Goal: Task Accomplishment & Management: Manage account settings

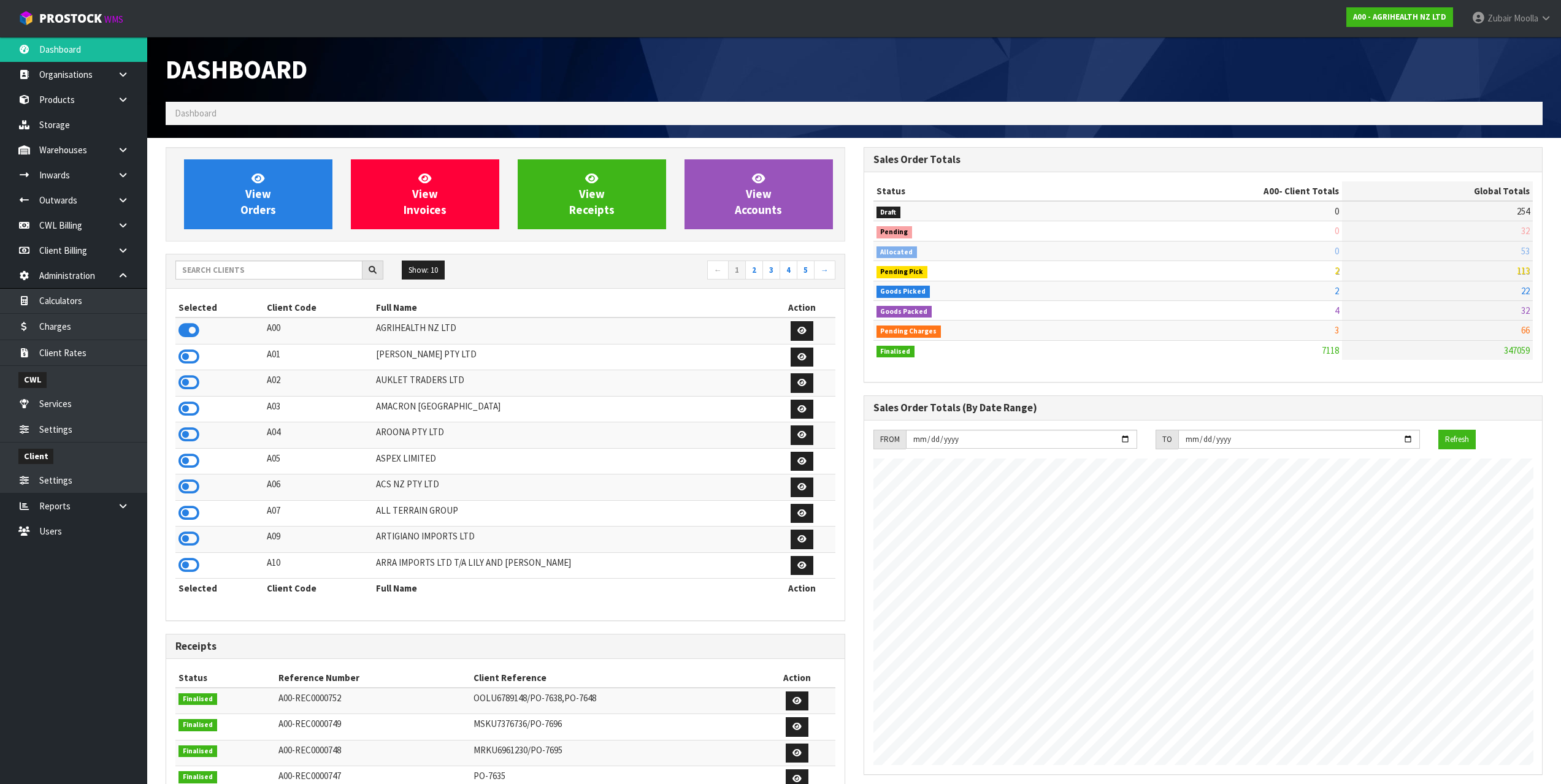
scroll to position [750, 697]
click at [816, 81] on h1 "Dashboard" at bounding box center [505, 69] width 679 height 28
click at [306, 272] on input "text" at bounding box center [269, 270] width 187 height 19
click at [308, 274] on input "sta" at bounding box center [269, 270] width 187 height 19
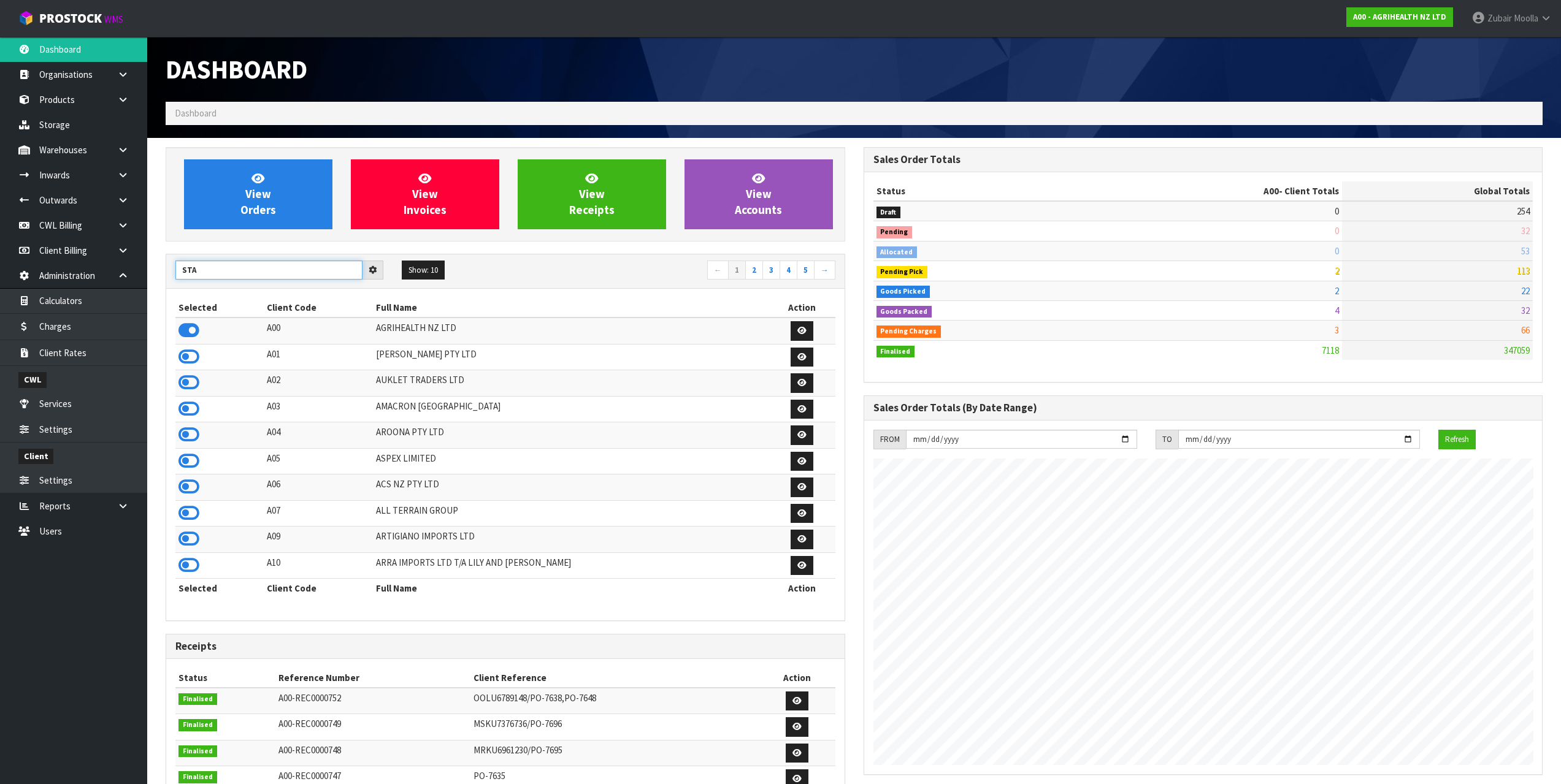
type input "STA"
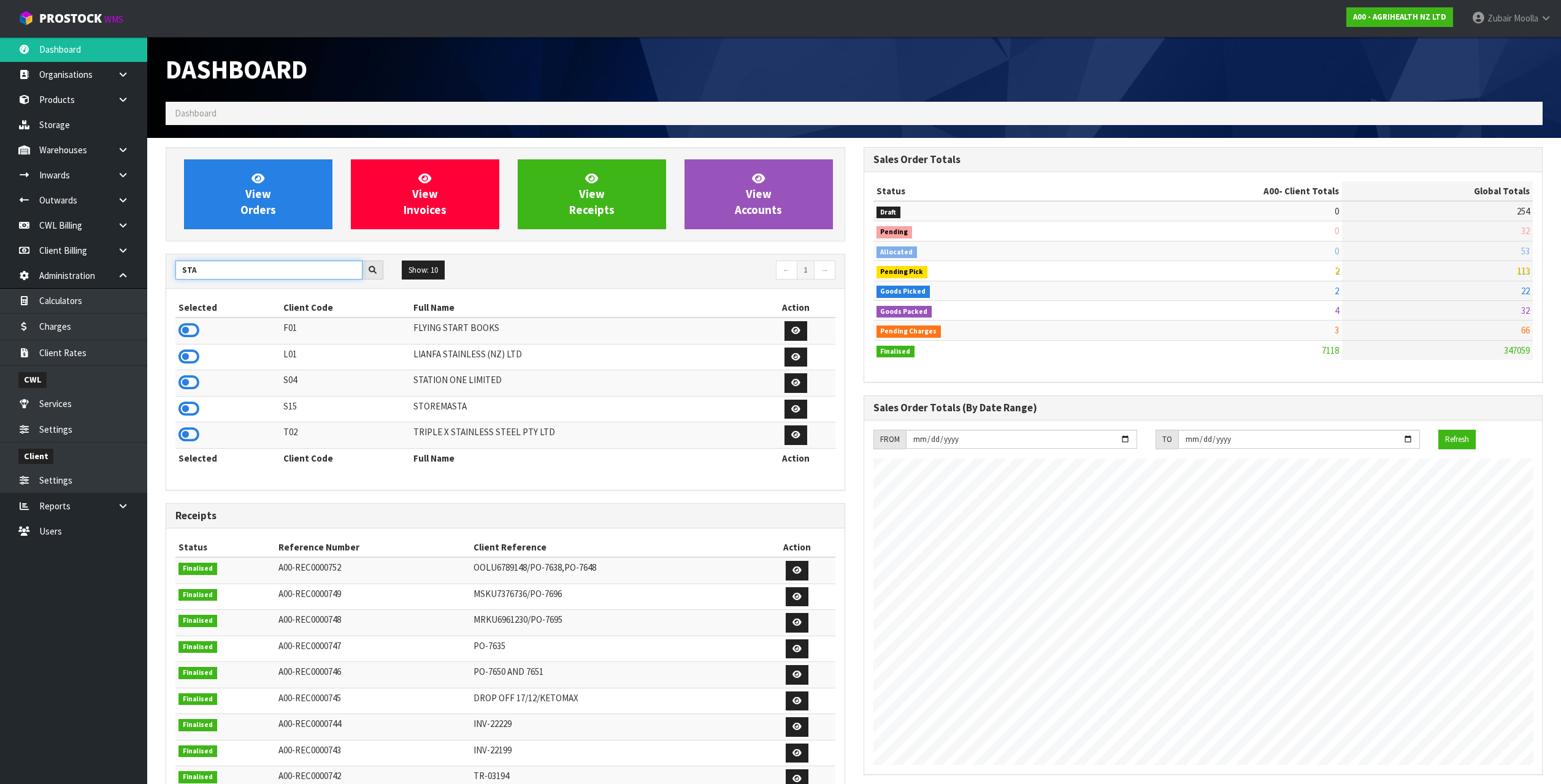
click at [308, 274] on input "STA" at bounding box center [269, 270] width 187 height 19
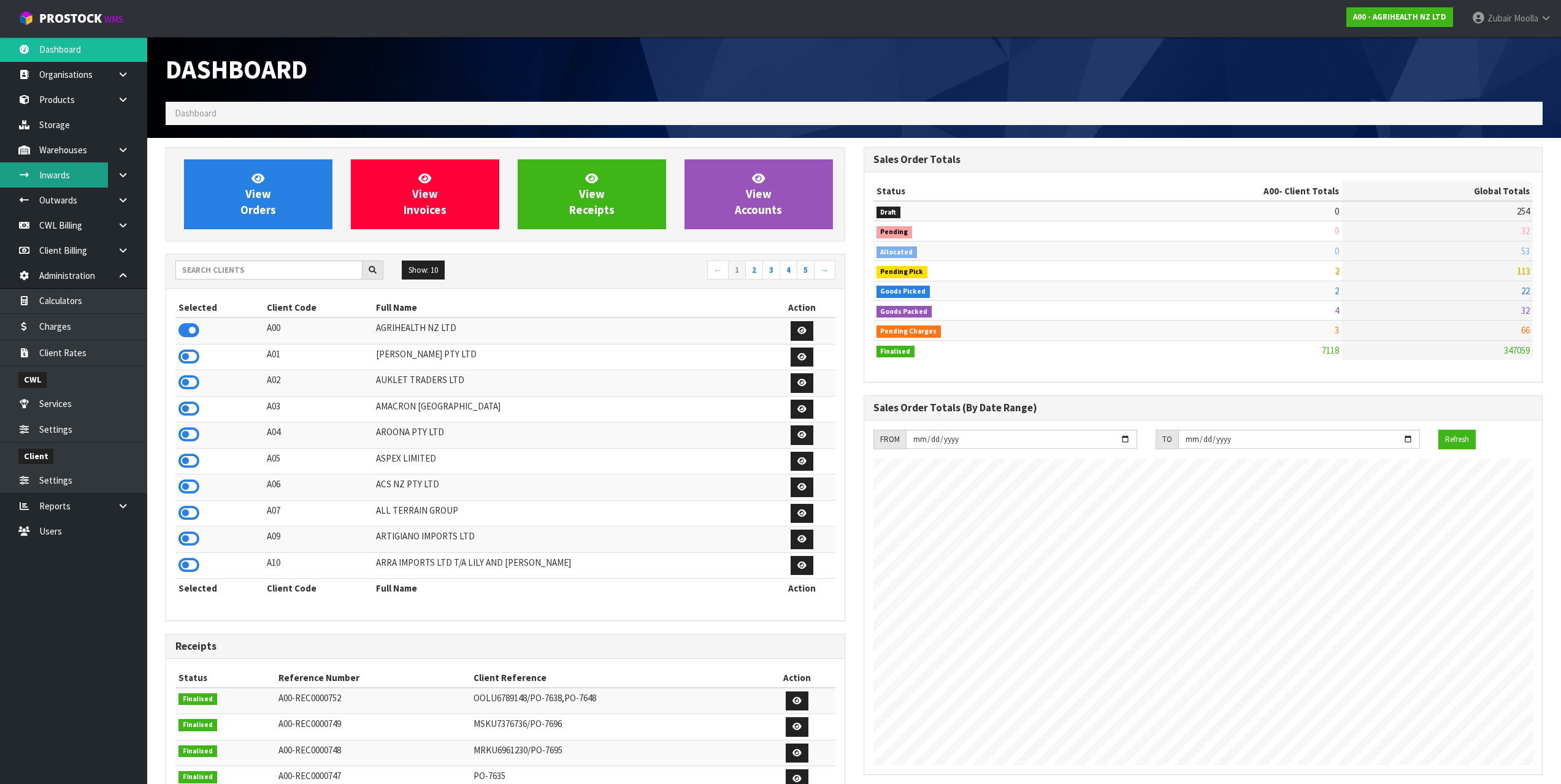
click at [53, 182] on link "Inwards" at bounding box center [73, 175] width 147 height 25
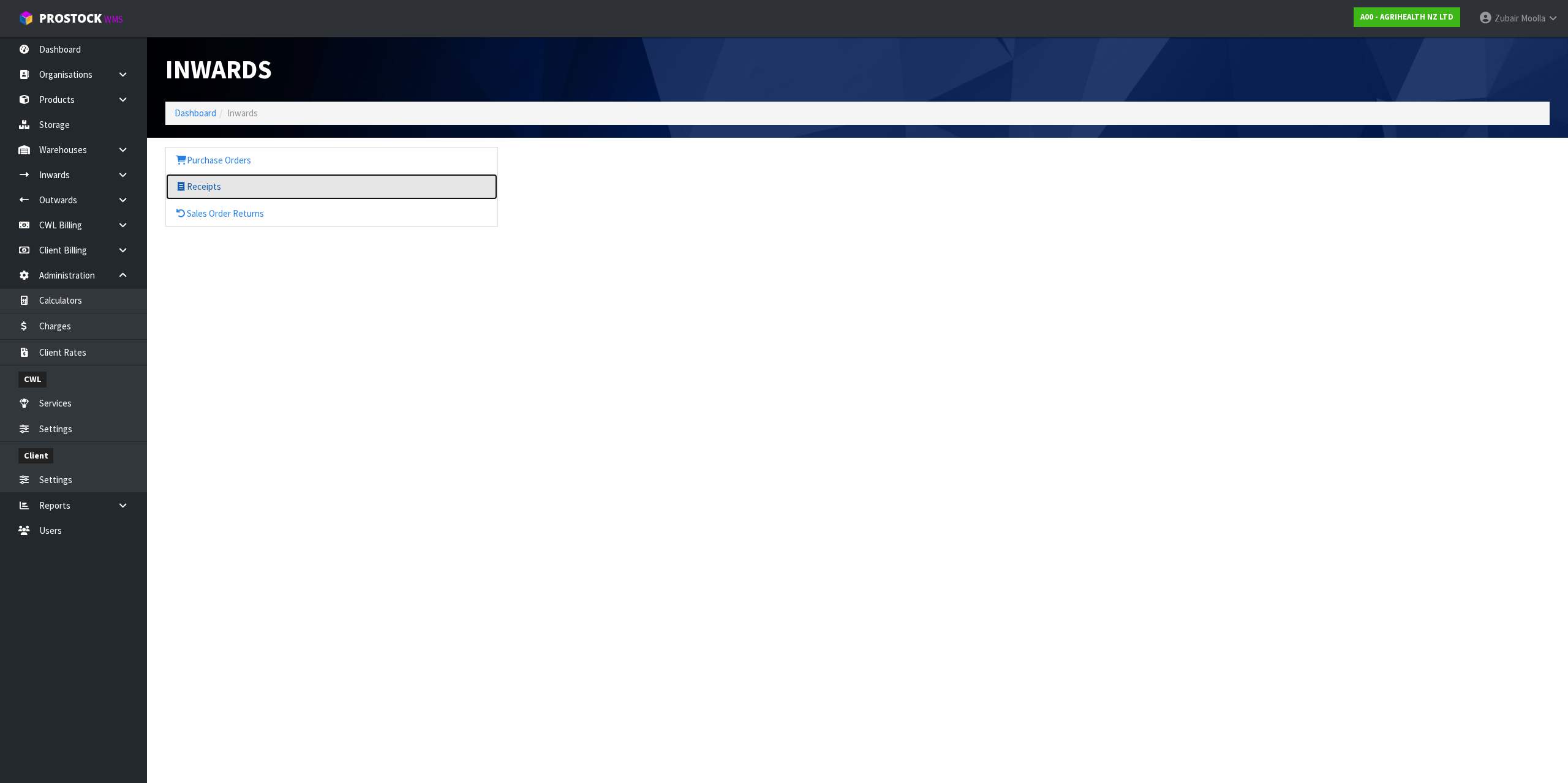
click at [216, 193] on link "Receipts" at bounding box center [331, 186] width 331 height 25
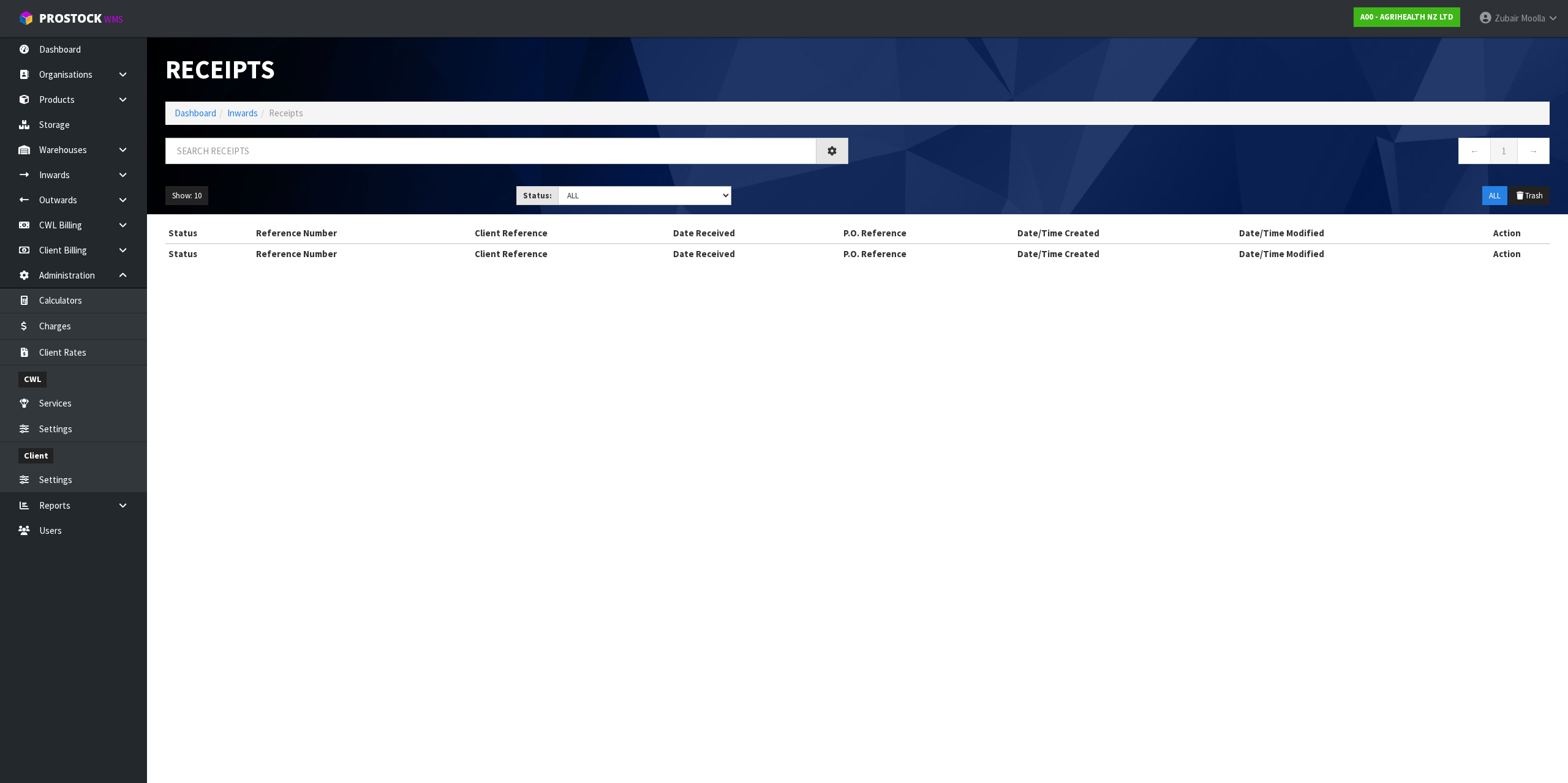
click at [1012, 347] on section "Receipts Import Receipts Drop file here to import csv template Dashboard Inward…" at bounding box center [784, 392] width 1568 height 783
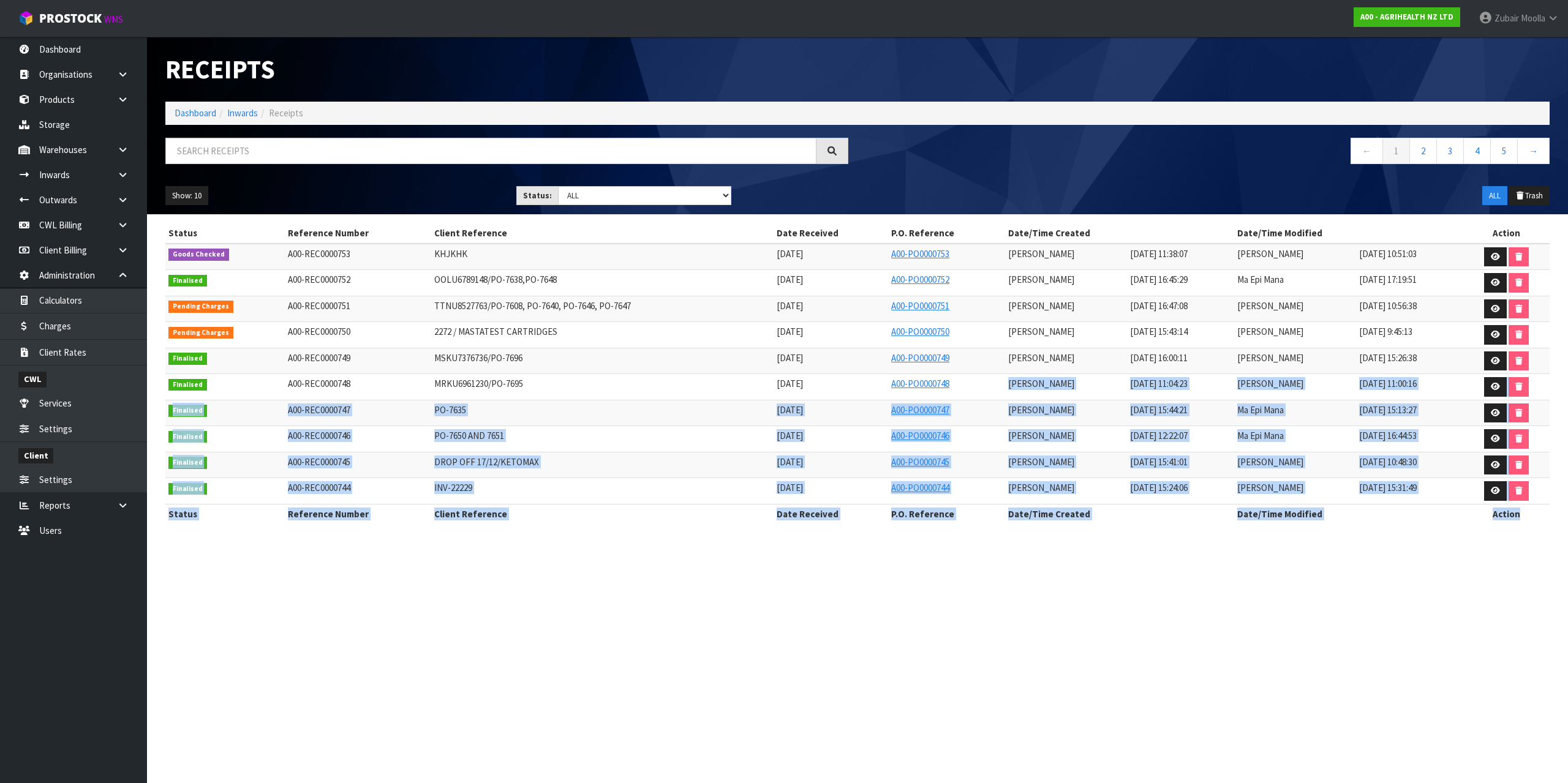
drag, startPoint x: 1012, startPoint y: 347, endPoint x: 751, endPoint y: 426, distance: 272.7
click at [907, 395] on section "Receipts Import Receipts Drop file here to import csv template Dashboard Inward…" at bounding box center [784, 392] width 1568 height 783
click at [580, 422] on td "PO-7635" at bounding box center [602, 413] width 342 height 26
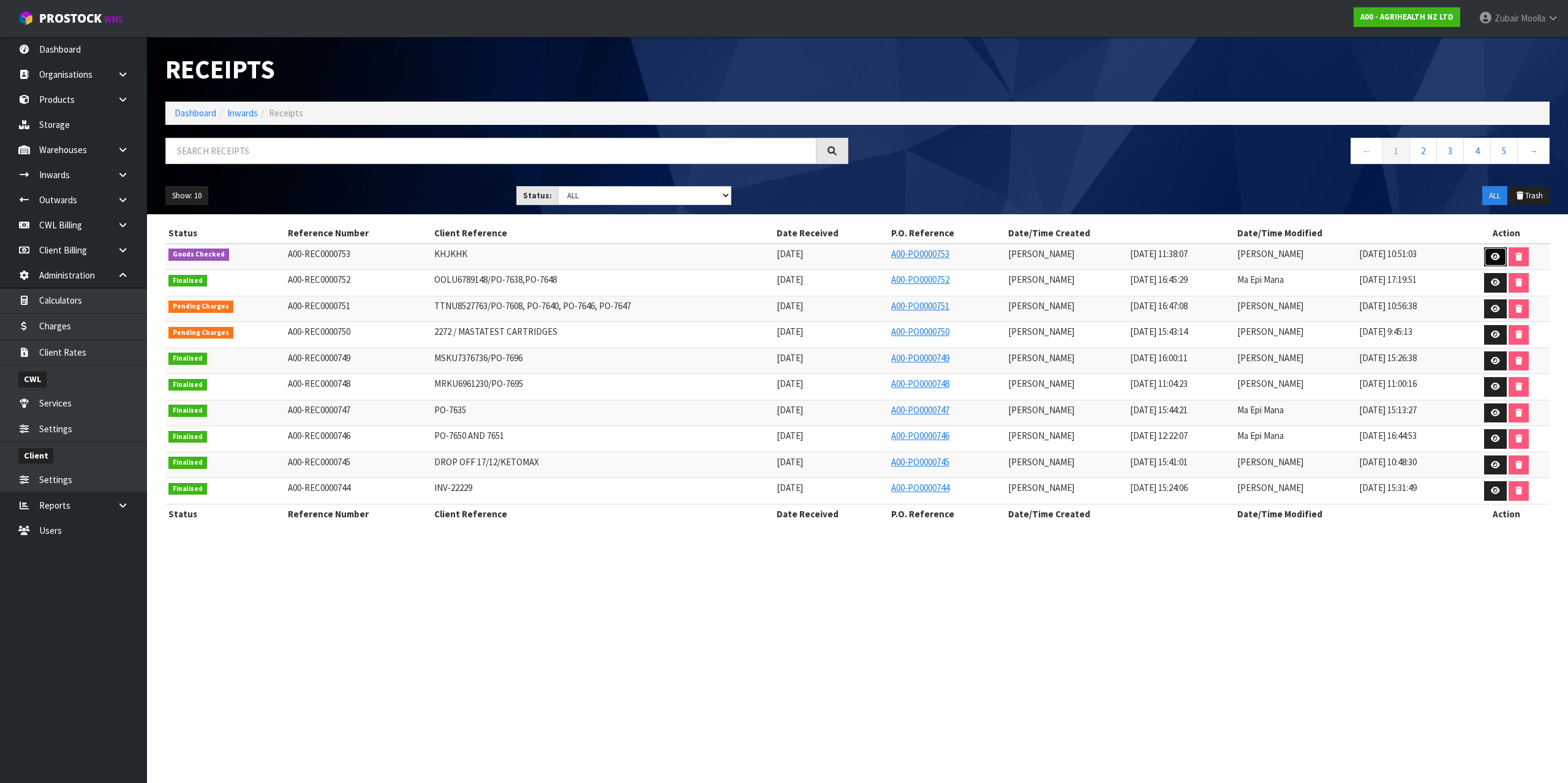
click at [1501, 259] on link at bounding box center [1495, 257] width 22 height 20
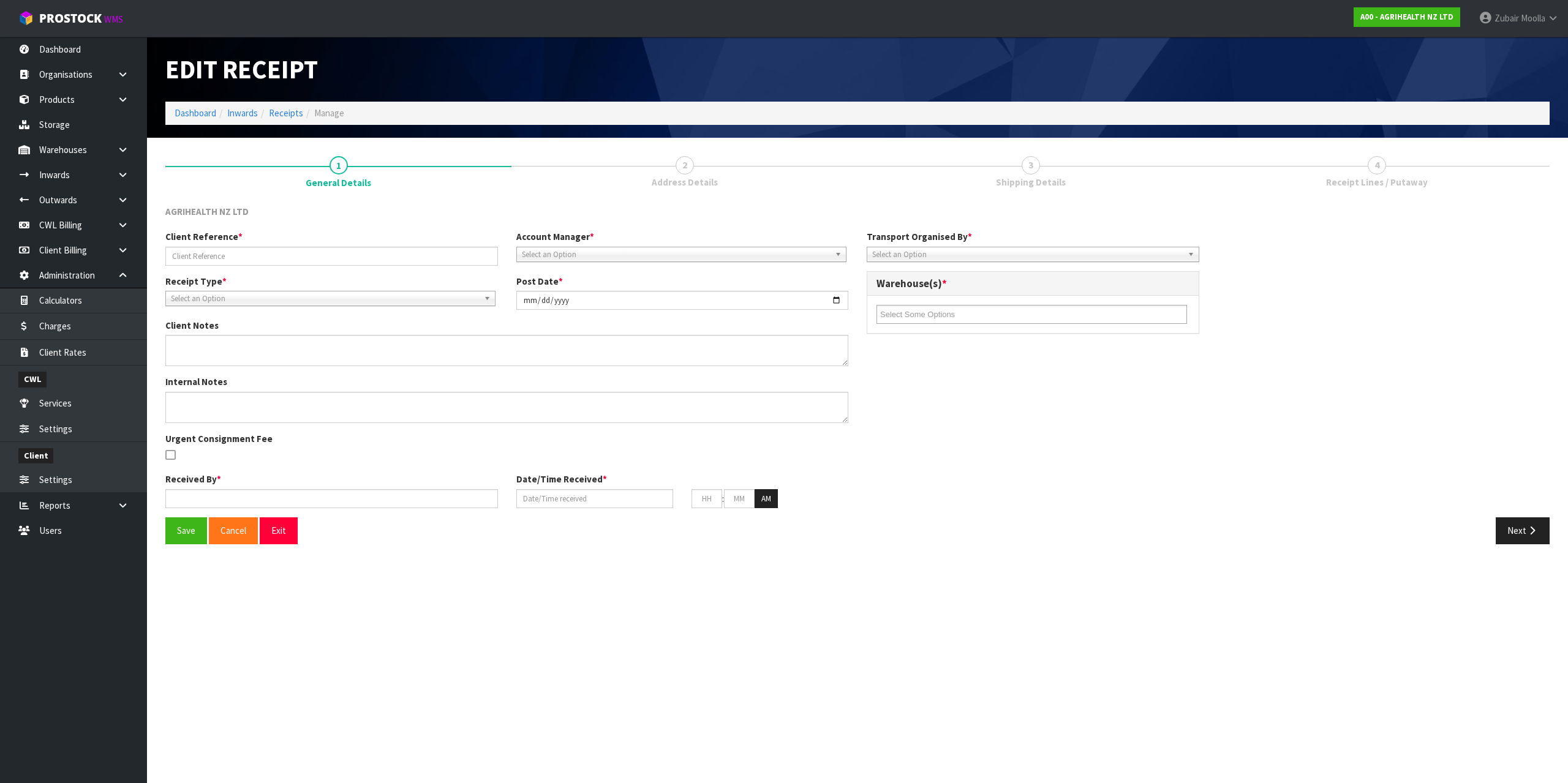
type input "KHJKHK"
type input "2025-08-11"
type input "Maji Torres"
type input "11/08/2025"
type input "11"
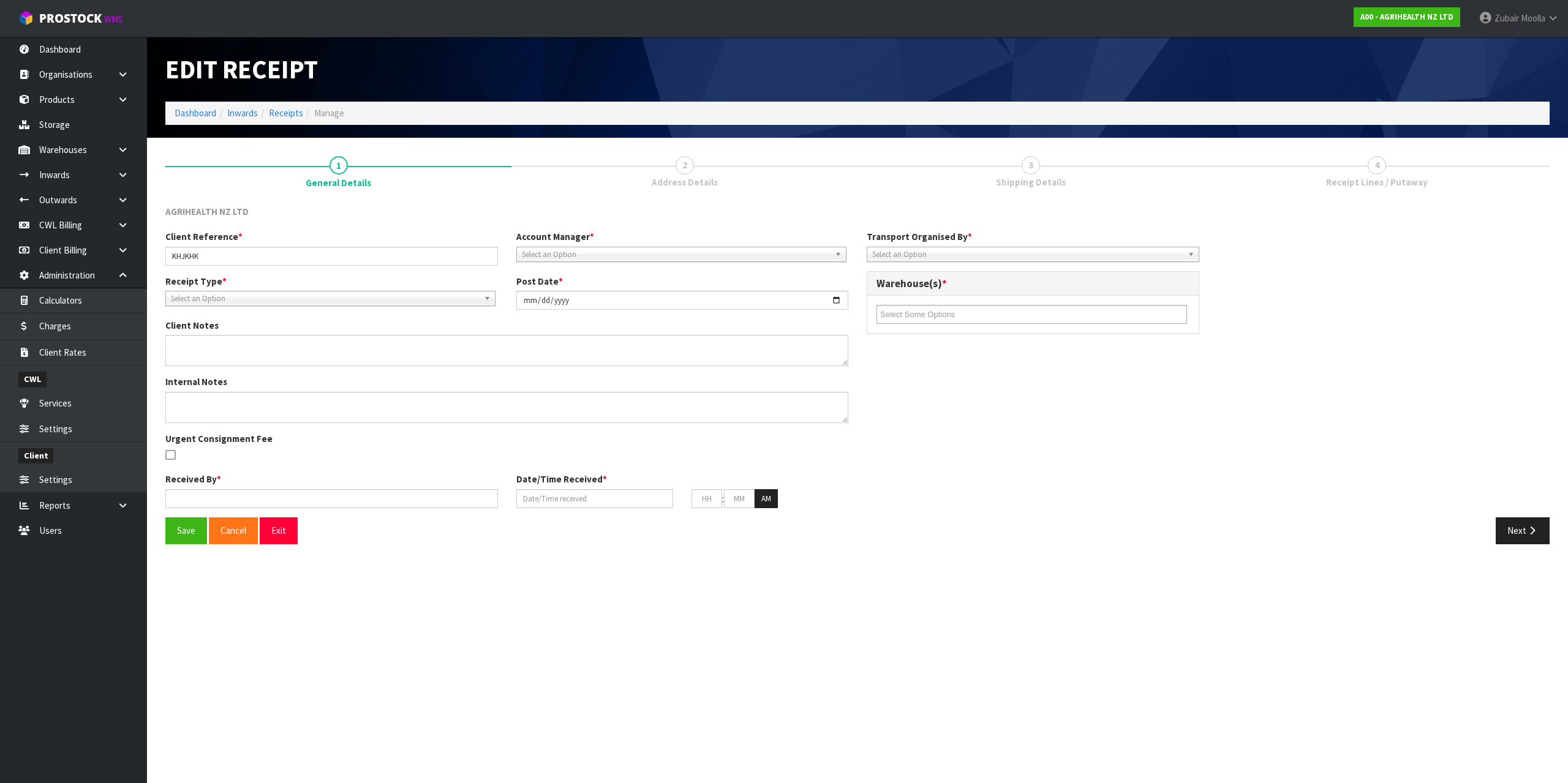
type input "38"
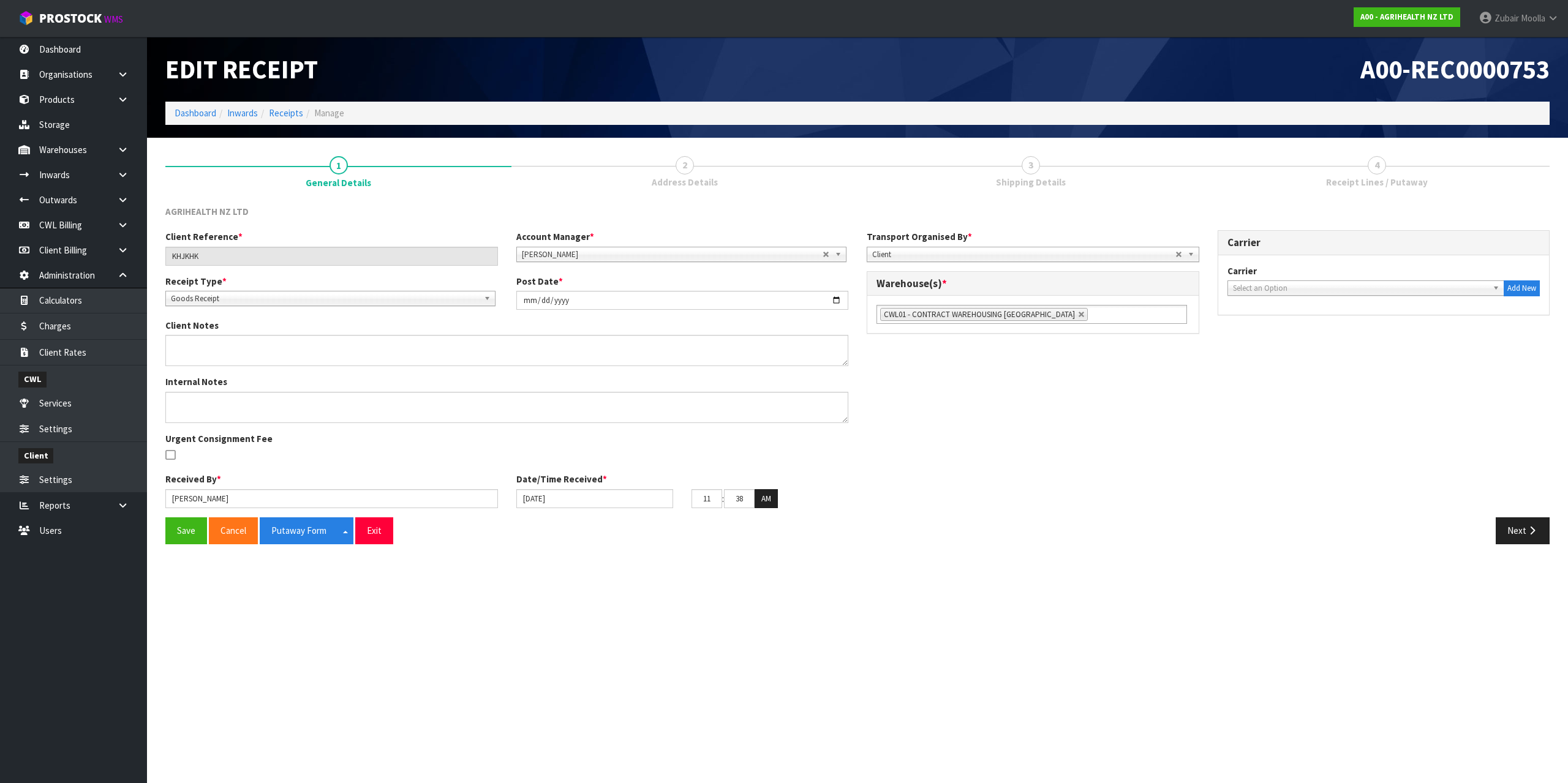
click at [1059, 171] on link "3 Shipping Details" at bounding box center [1030, 171] width 346 height 48
click at [1526, 540] on button "Next" at bounding box center [1522, 530] width 54 height 26
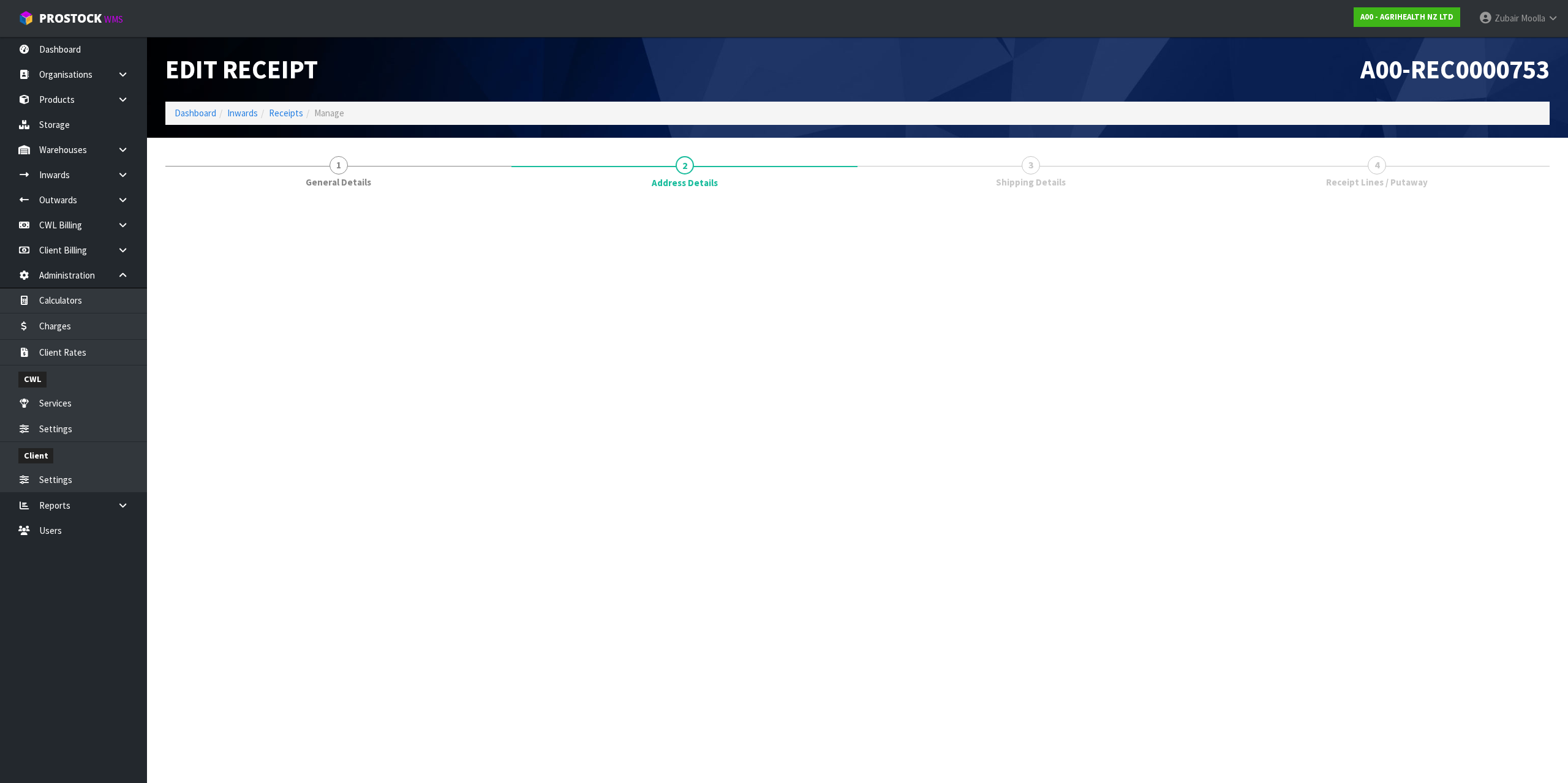
drag, startPoint x: 1418, startPoint y: 633, endPoint x: 1455, endPoint y: 635, distance: 37.1
click at [1417, 633] on section "Edit Receipt A00-REC0000753 Dashboard Inwards Receipts Manage 1 General Details…" at bounding box center [784, 392] width 1568 height 783
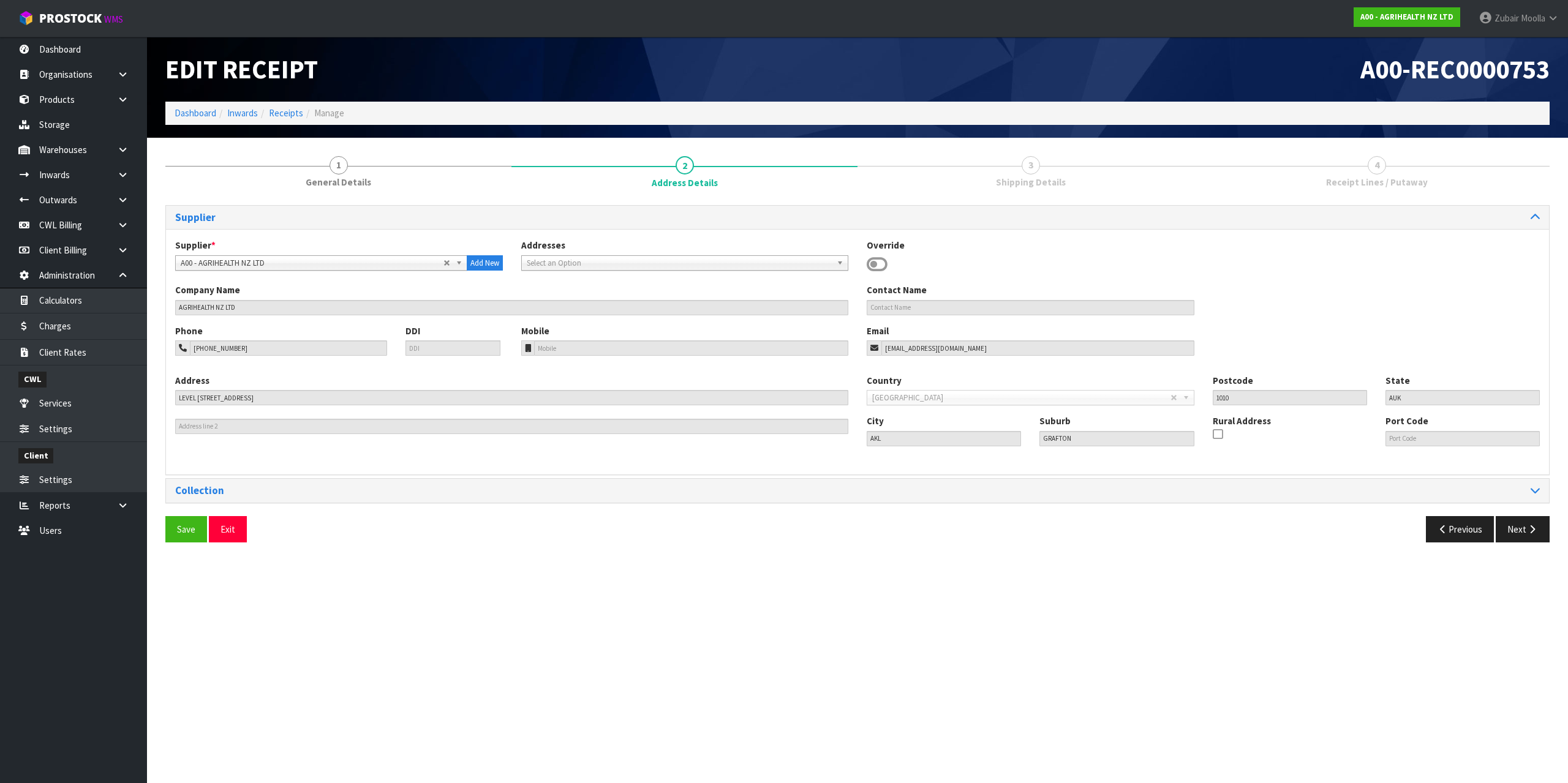
drag, startPoint x: 1540, startPoint y: 547, endPoint x: 1527, endPoint y: 709, distance: 162.5
click at [1540, 546] on div "Save Exit Previous Next" at bounding box center [857, 534] width 1402 height 36
click at [1538, 536] on button "Next" at bounding box center [1522, 529] width 54 height 26
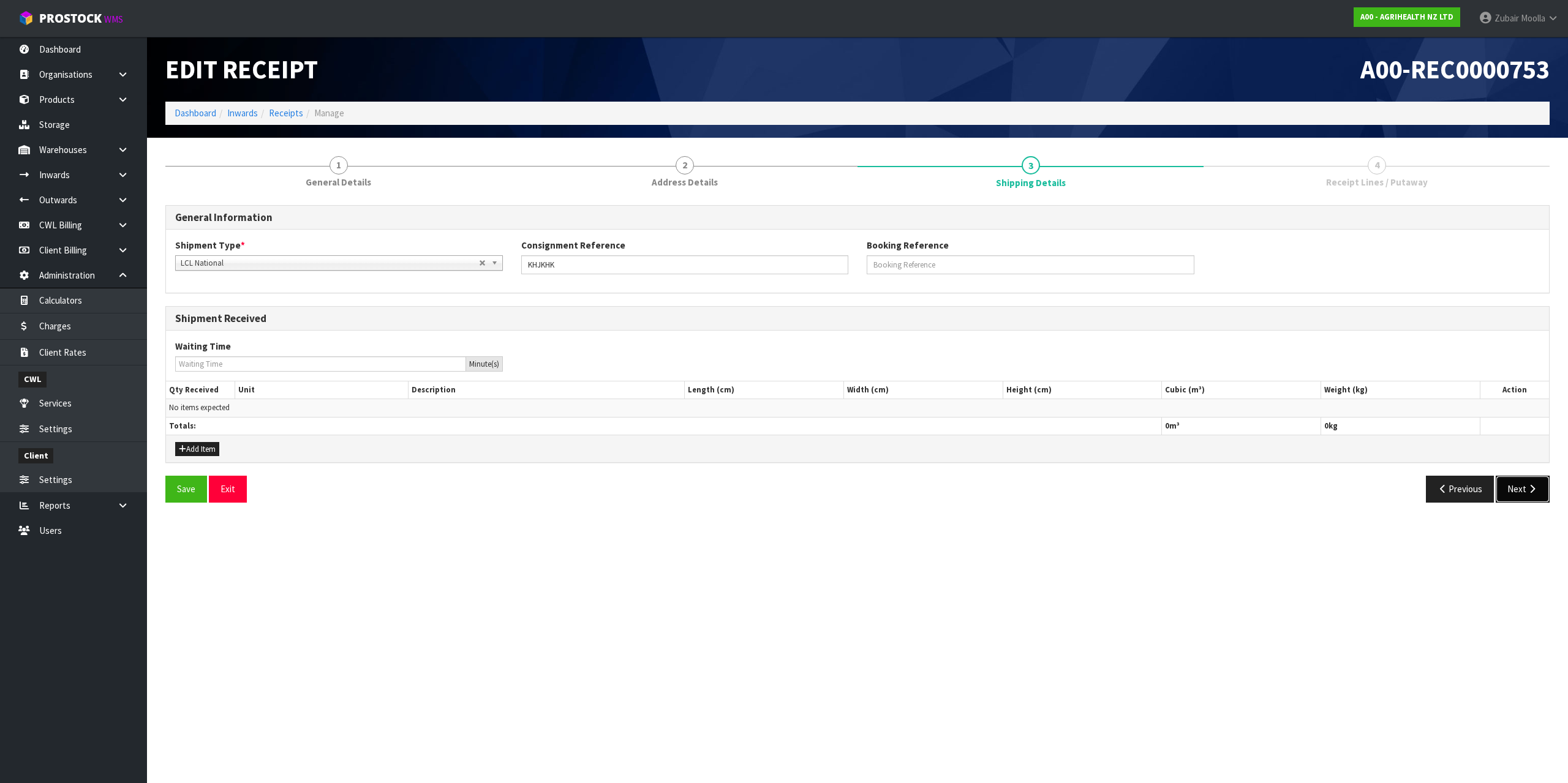
click at [1520, 493] on button "Next" at bounding box center [1522, 488] width 54 height 26
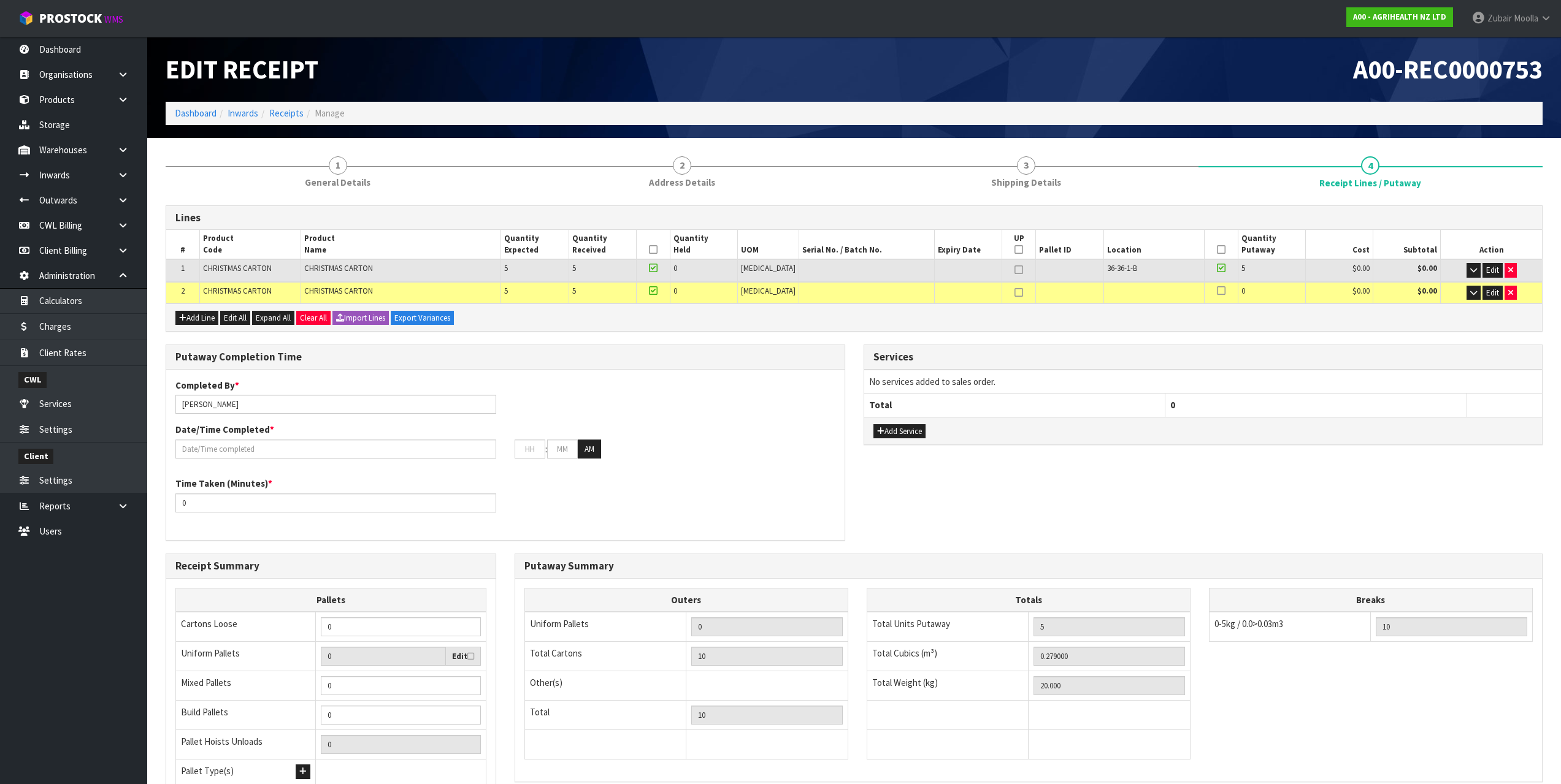
click at [614, 428] on div "Date/Time Completed * : : AM" at bounding box center [505, 441] width 678 height 36
click at [118, 54] on link "Dashboard" at bounding box center [73, 49] width 147 height 25
drag, startPoint x: 118, startPoint y: 54, endPoint x: 284, endPoint y: 56, distance: 166.0
click at [135, 53] on link "Dashboard" at bounding box center [73, 49] width 147 height 25
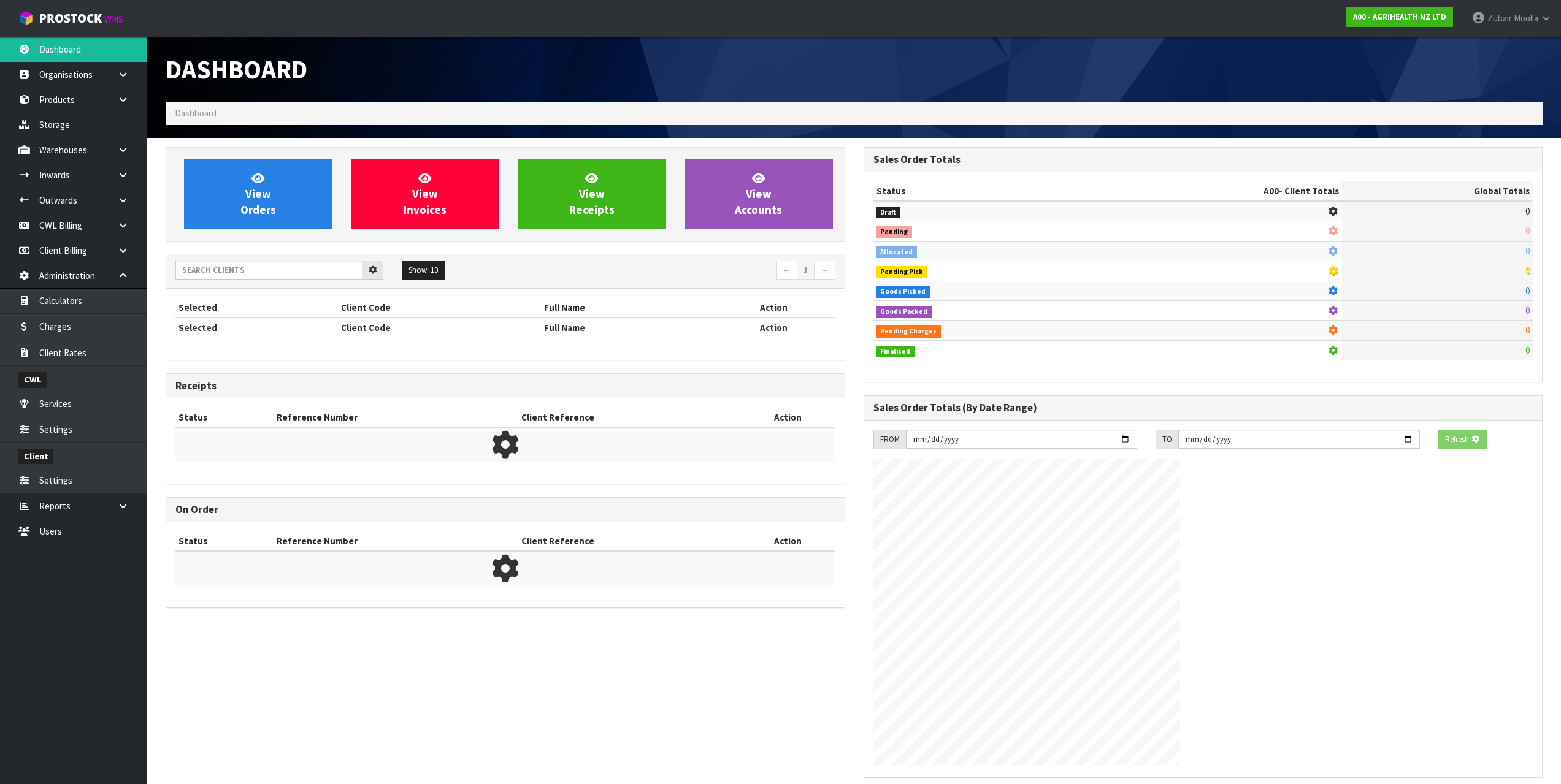
click at [371, 58] on h1 "Dashboard" at bounding box center [505, 69] width 679 height 28
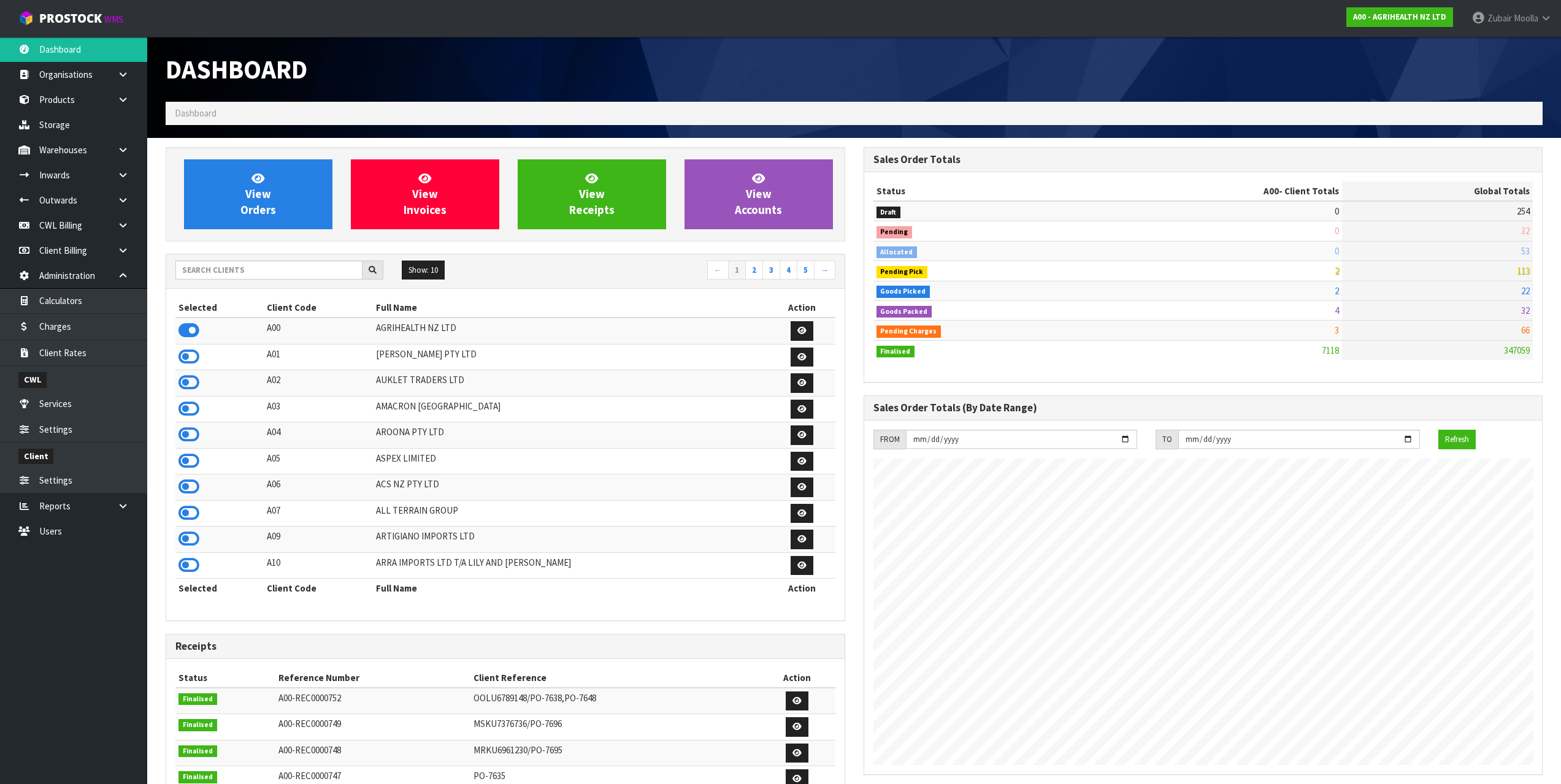
scroll to position [750, 697]
click at [263, 270] on input "text" at bounding box center [269, 270] width 187 height 19
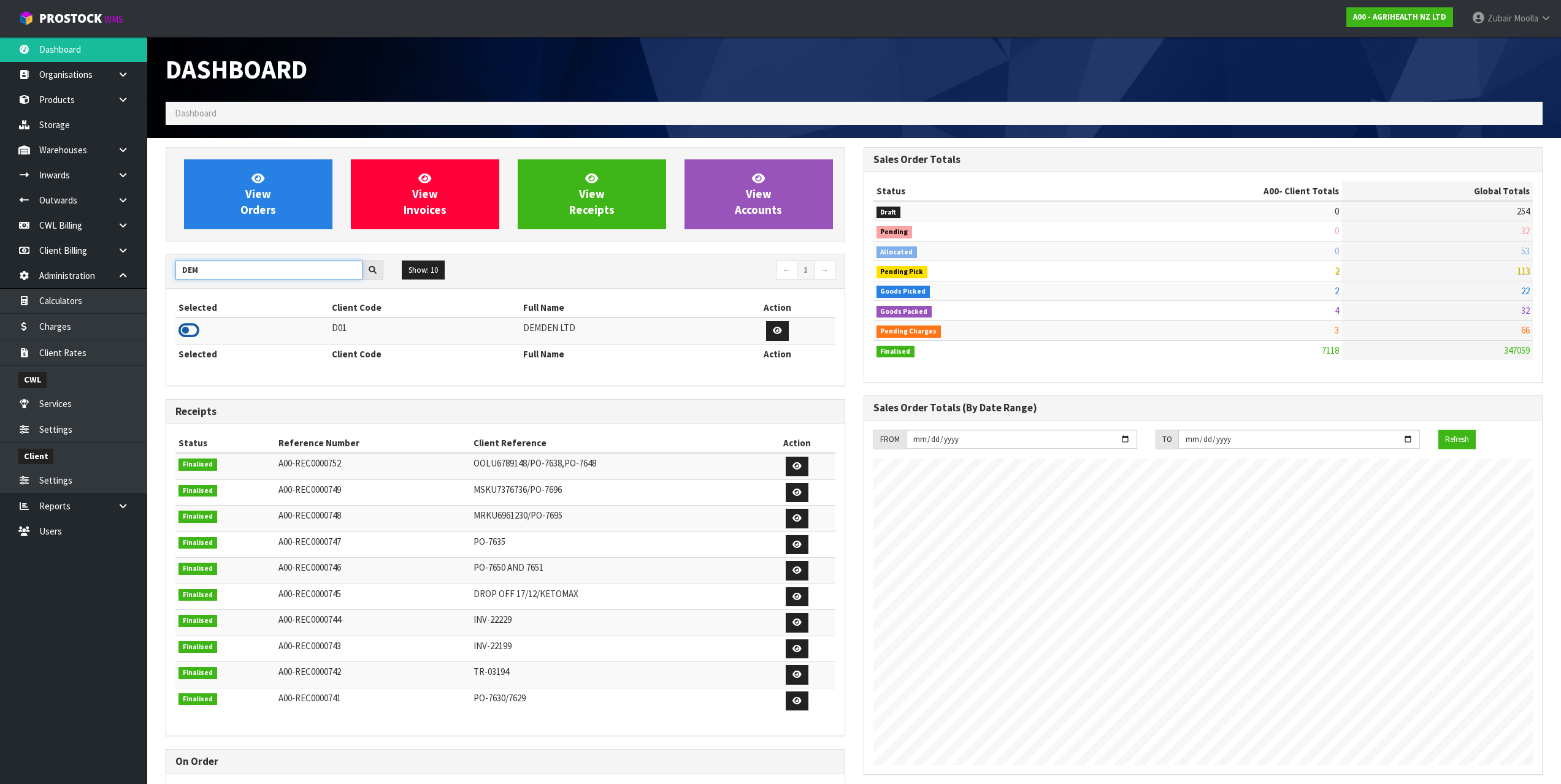
type input "DEM"
click at [198, 332] on icon at bounding box center [189, 331] width 21 height 18
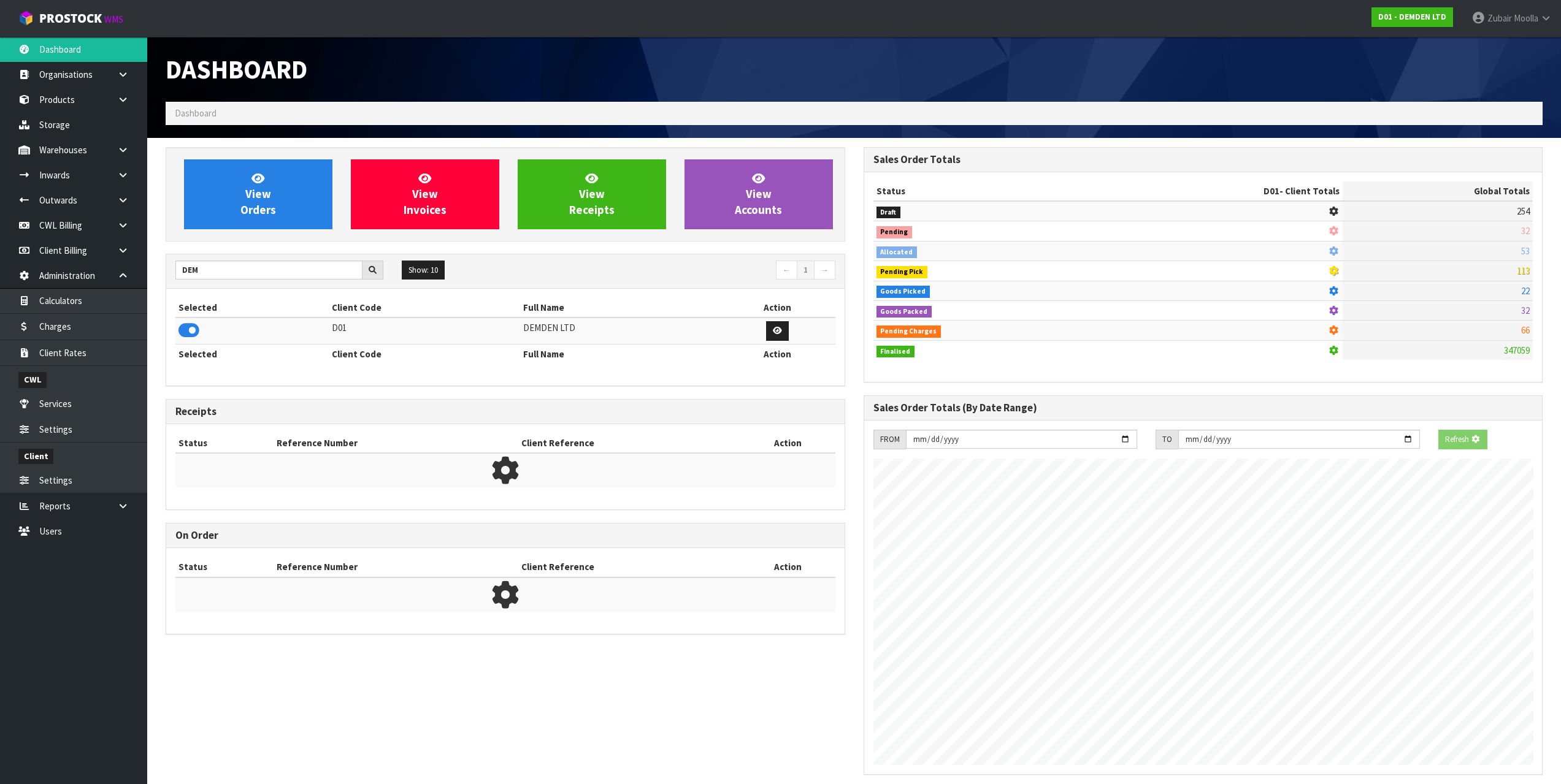
scroll to position [612494, 612561]
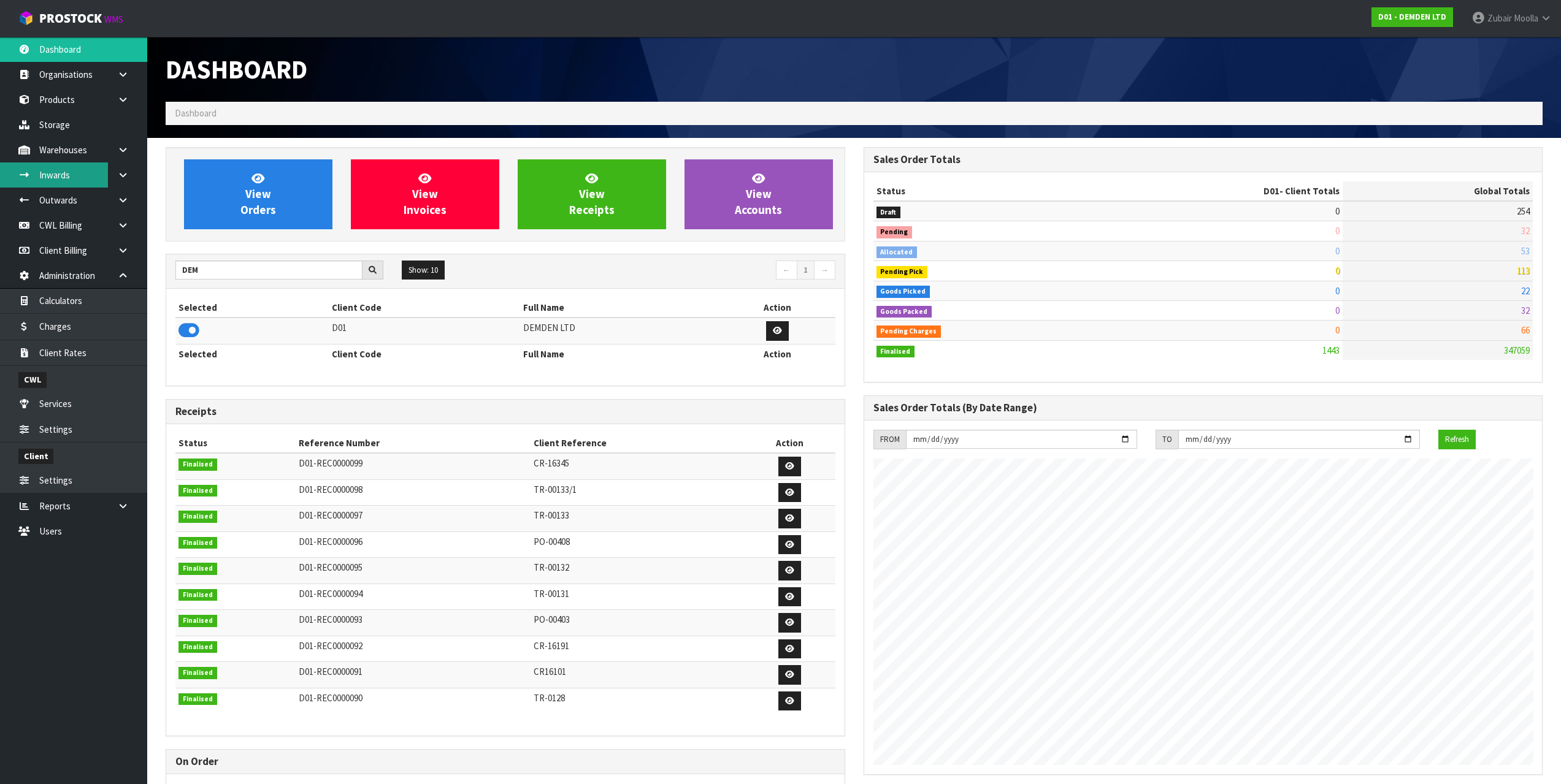
click at [46, 182] on link "Inwards" at bounding box center [73, 175] width 147 height 25
click at [575, 47] on div "Dashboard" at bounding box center [505, 69] width 698 height 65
click at [72, 184] on link "Inwards" at bounding box center [73, 175] width 147 height 25
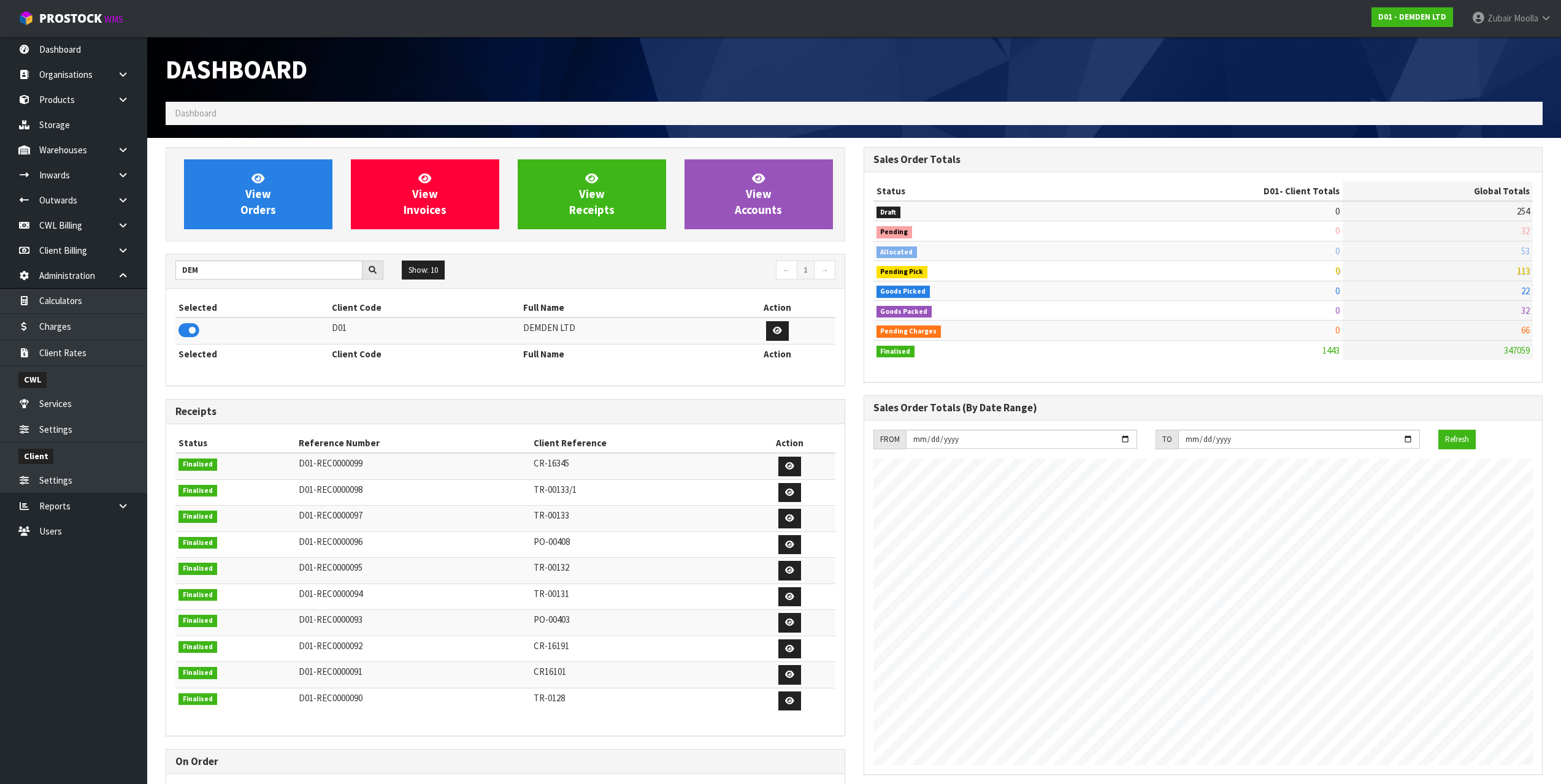
click at [579, 97] on div "Dashboard" at bounding box center [505, 69] width 698 height 65
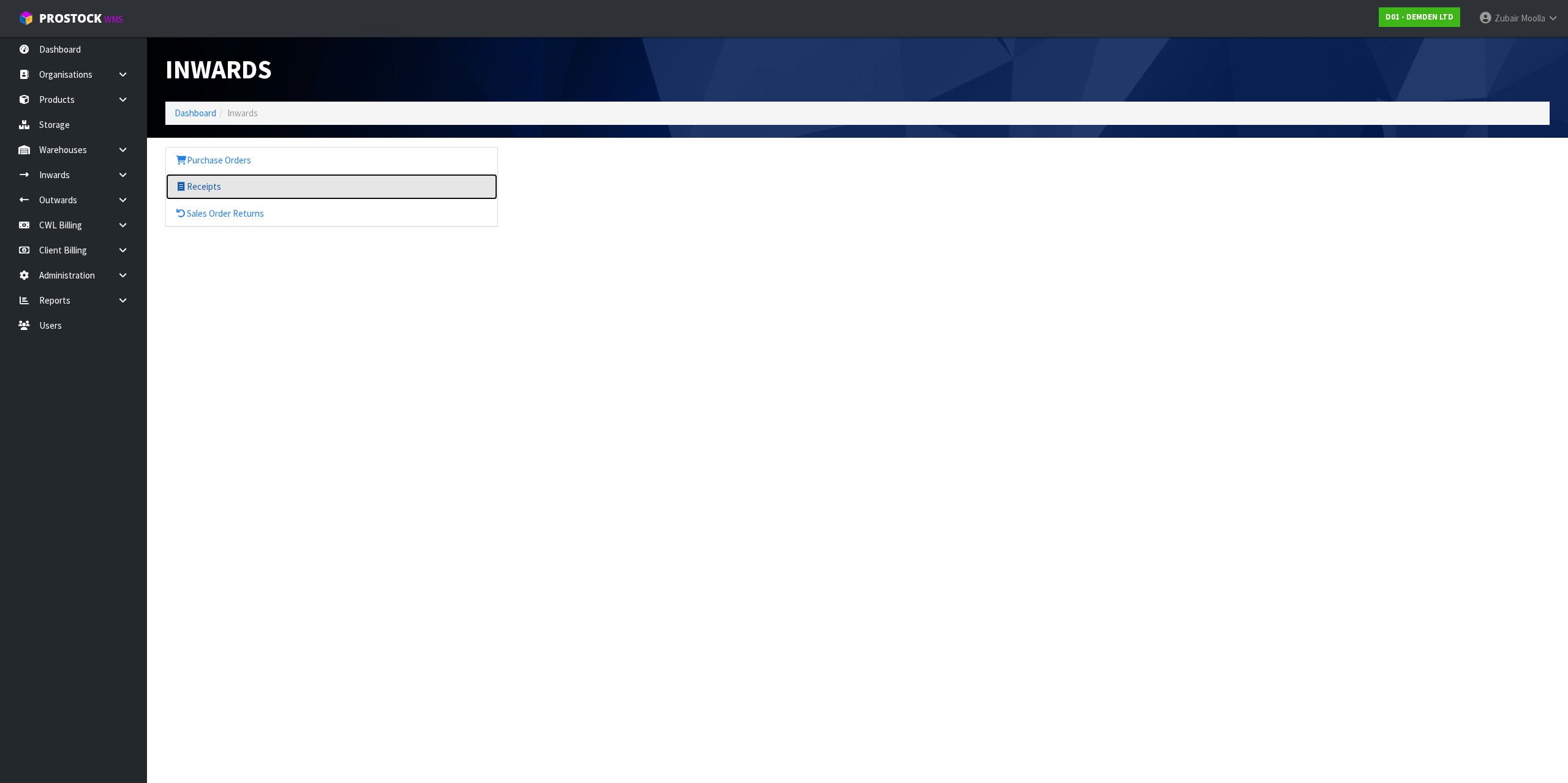
click at [193, 177] on link "Receipts" at bounding box center [331, 186] width 331 height 25
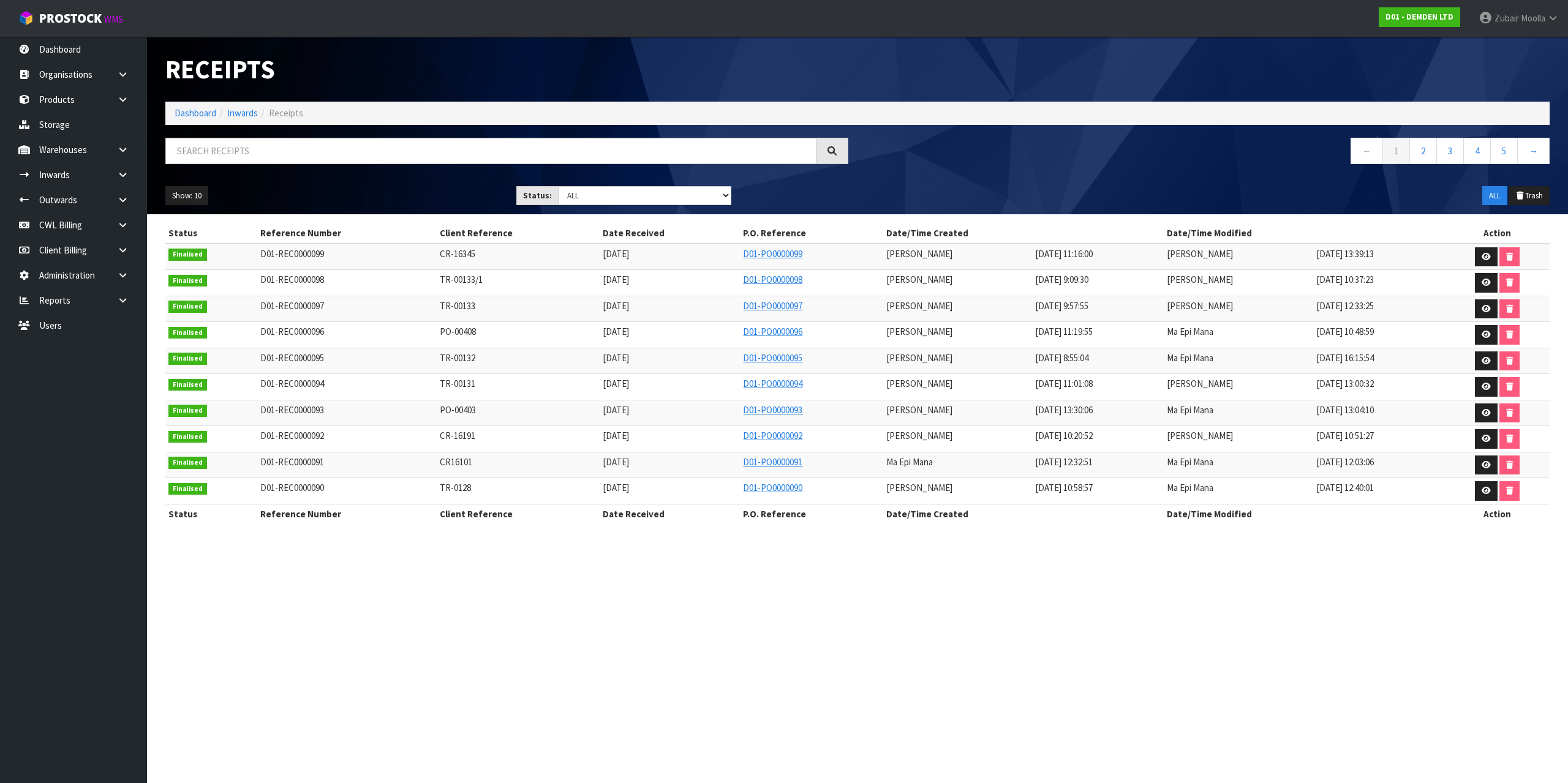
click at [861, 675] on section "Receipts Import Receipts Drop file here to import csv template Dashboard Inward…" at bounding box center [784, 392] width 1568 height 783
click at [1274, 593] on section "Receipts Import Receipts Drop file here to import csv template Dashboard Inward…" at bounding box center [784, 392] width 1568 height 783
click at [1399, 464] on td "31/08/2024 12:03:06" at bounding box center [1378, 465] width 131 height 26
click at [1399, 455] on td "31/08/2024 12:03:06" at bounding box center [1378, 465] width 131 height 26
click at [1479, 253] on link at bounding box center [1486, 257] width 22 height 20
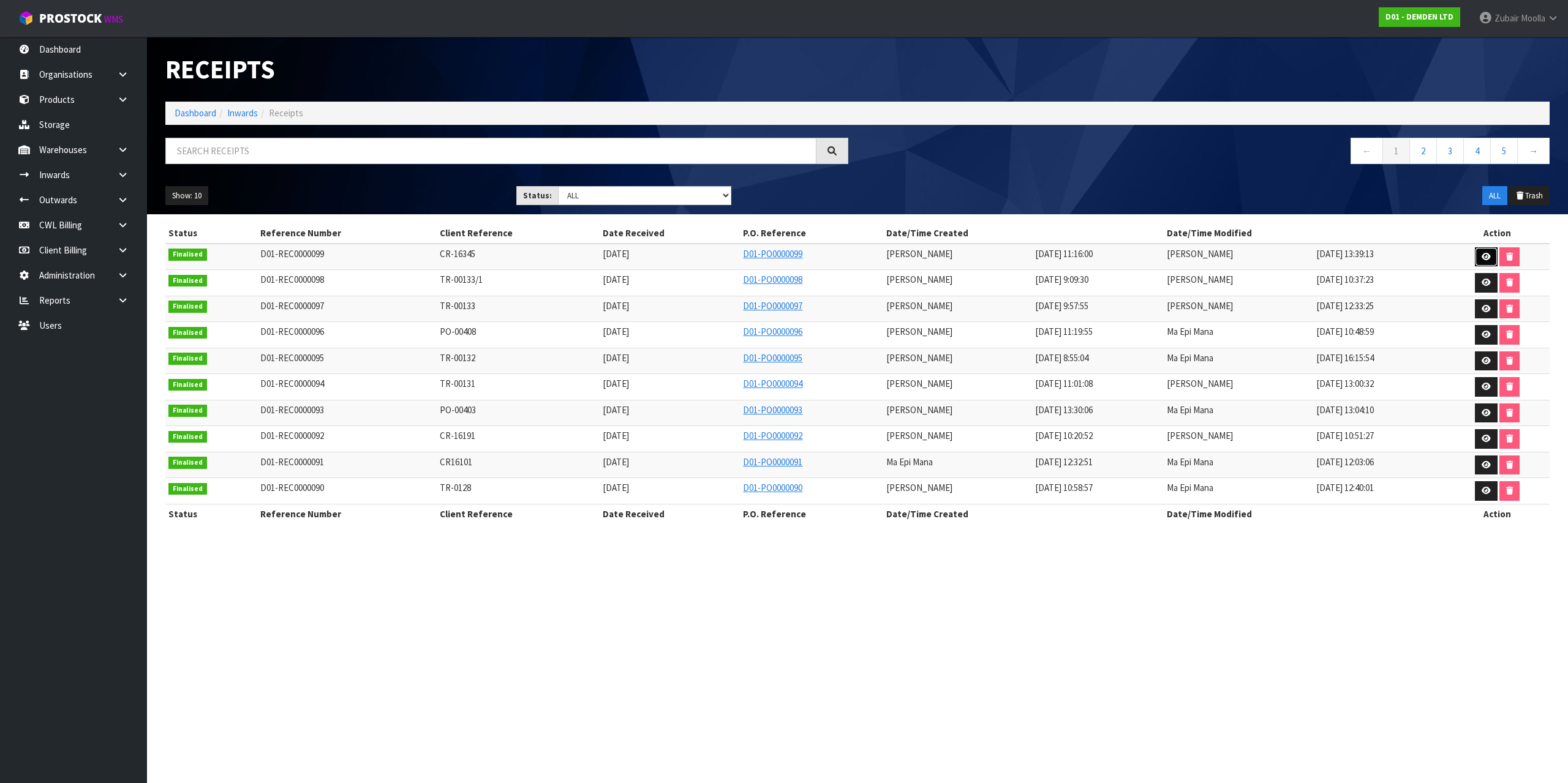
click at [1479, 253] on link at bounding box center [1486, 257] width 22 height 20
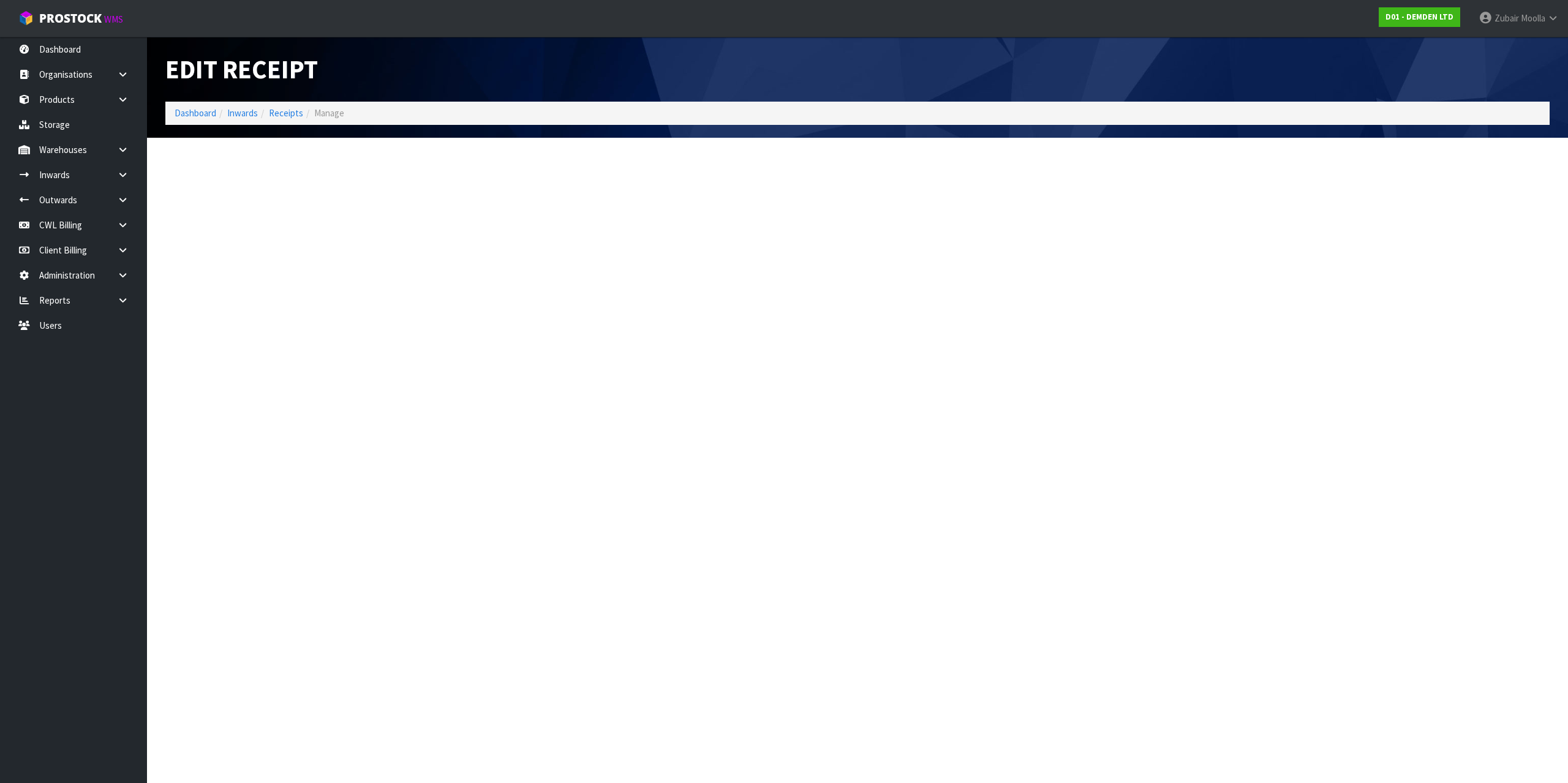
click at [1040, 398] on section "Edit Receipt Dashboard Inwards Receipts Manage" at bounding box center [784, 392] width 1568 height 783
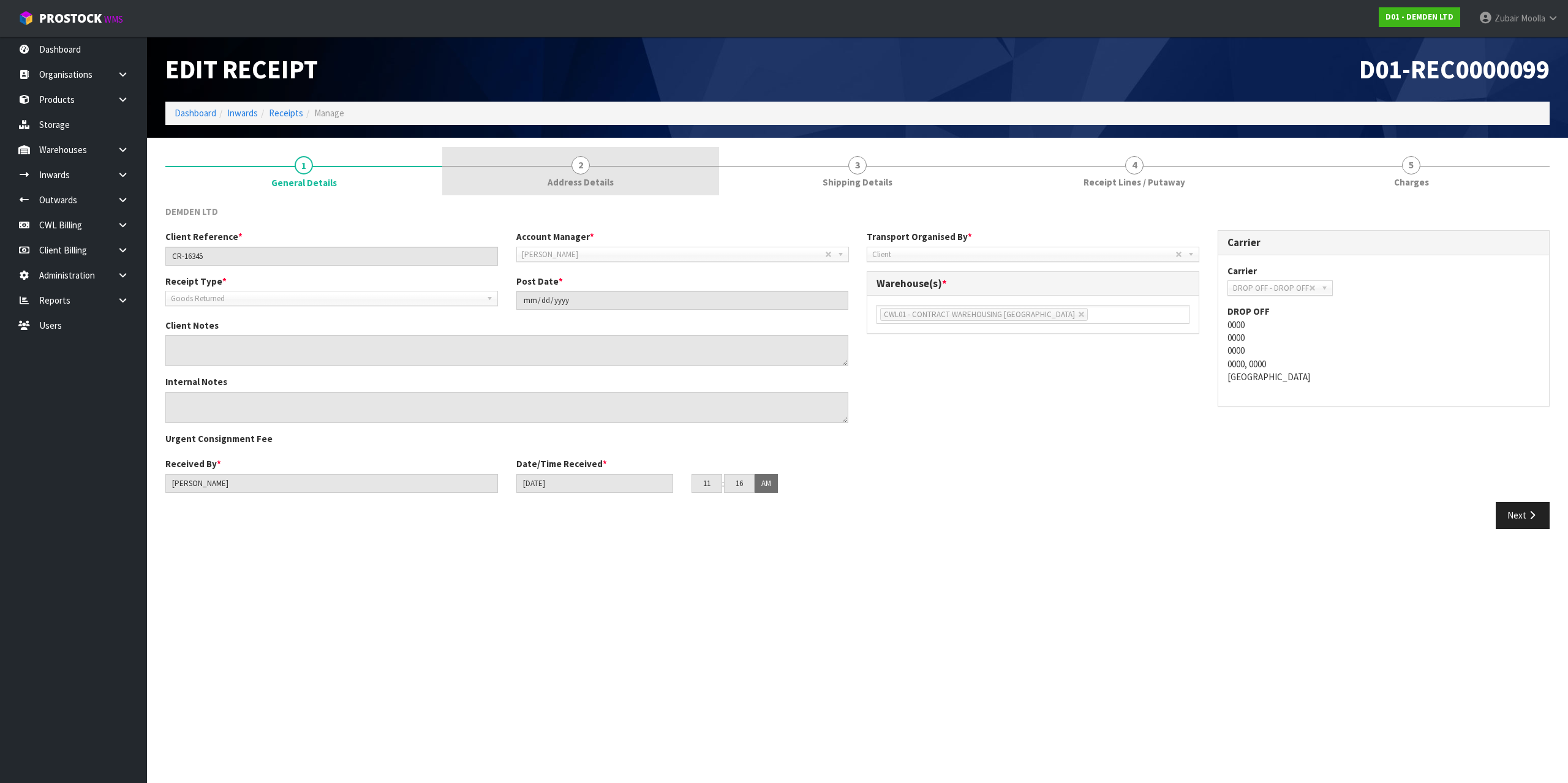
click at [473, 172] on link "2 Address Details" at bounding box center [581, 171] width 277 height 48
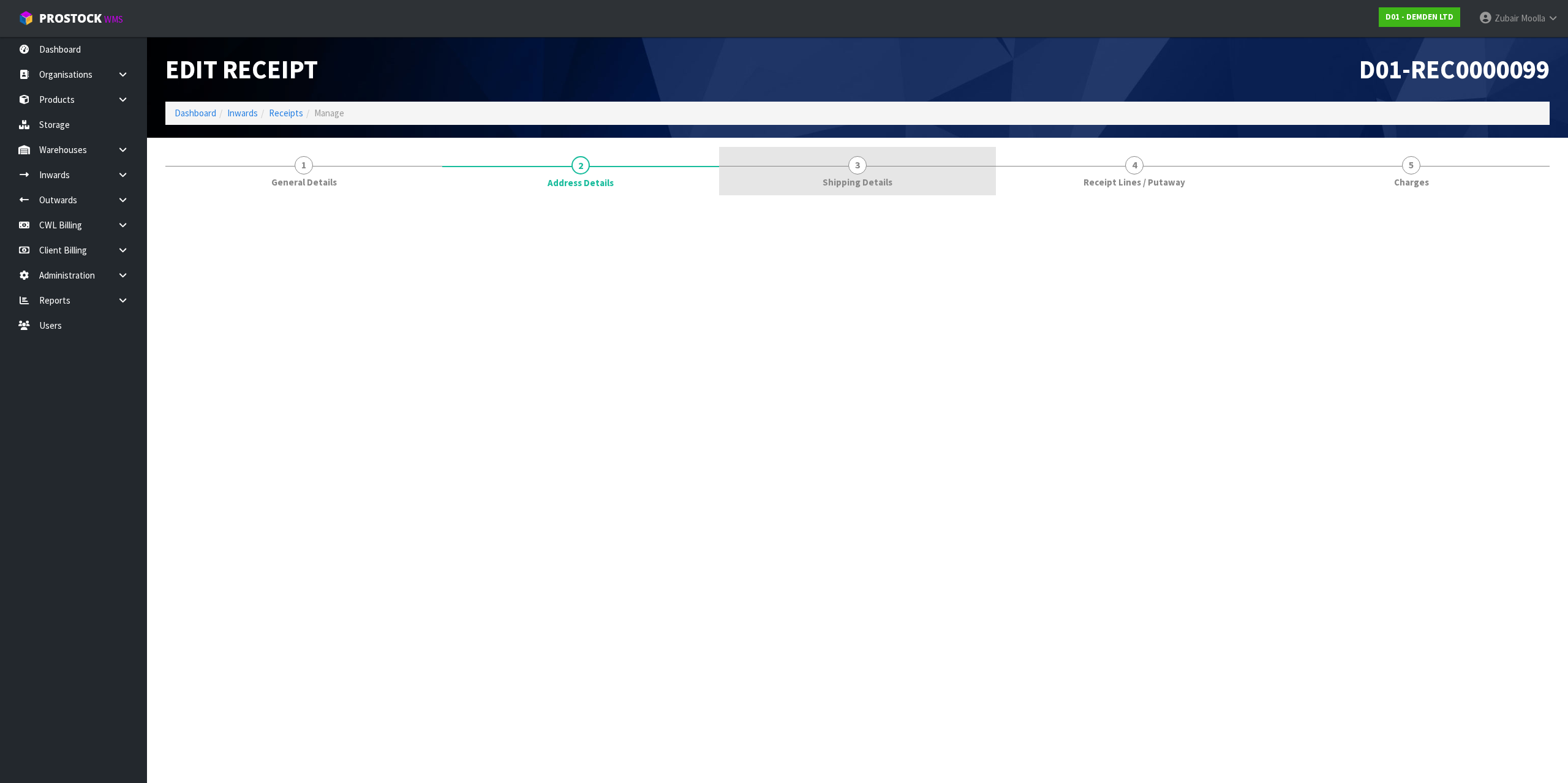
click at [547, 167] on link "2 Address Details" at bounding box center [581, 172] width 277 height 49
click at [961, 164] on link "3 Shipping Details" at bounding box center [857, 171] width 277 height 48
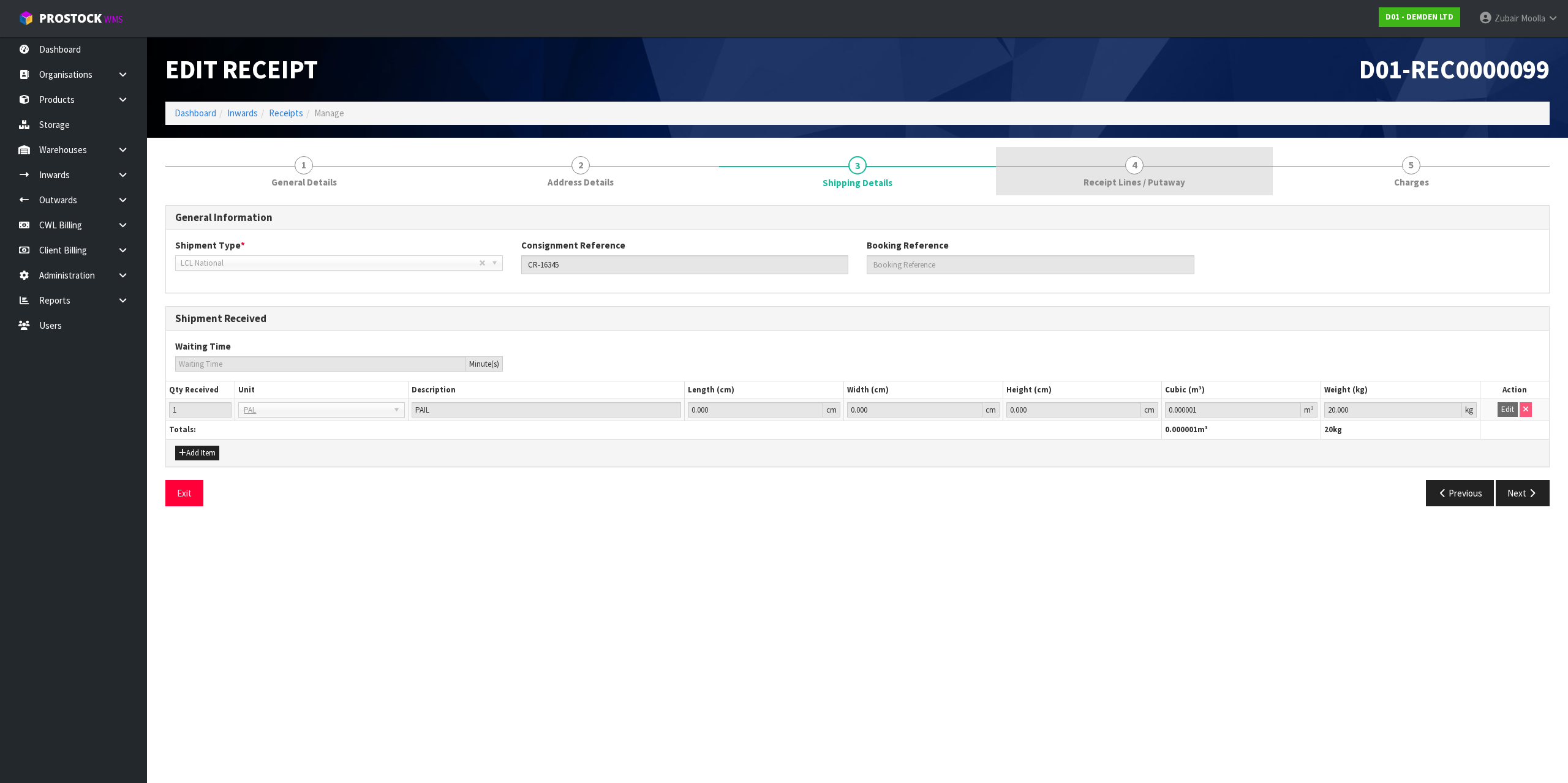
click at [1146, 168] on link "4 Receipt Lines / Putaway" at bounding box center [1134, 171] width 277 height 48
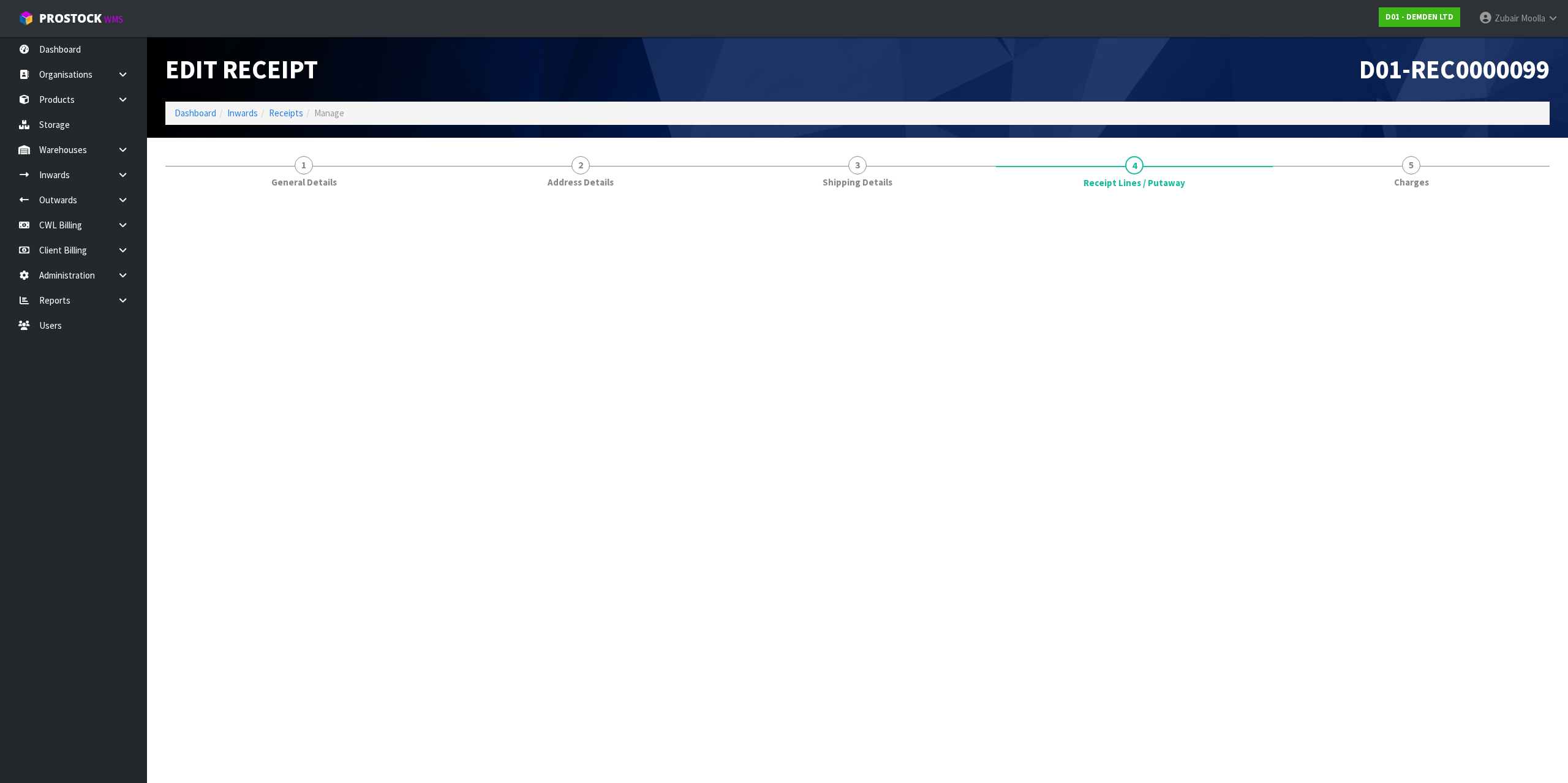
click at [1208, 89] on div "D01-REC0000099" at bounding box center [1208, 69] width 701 height 65
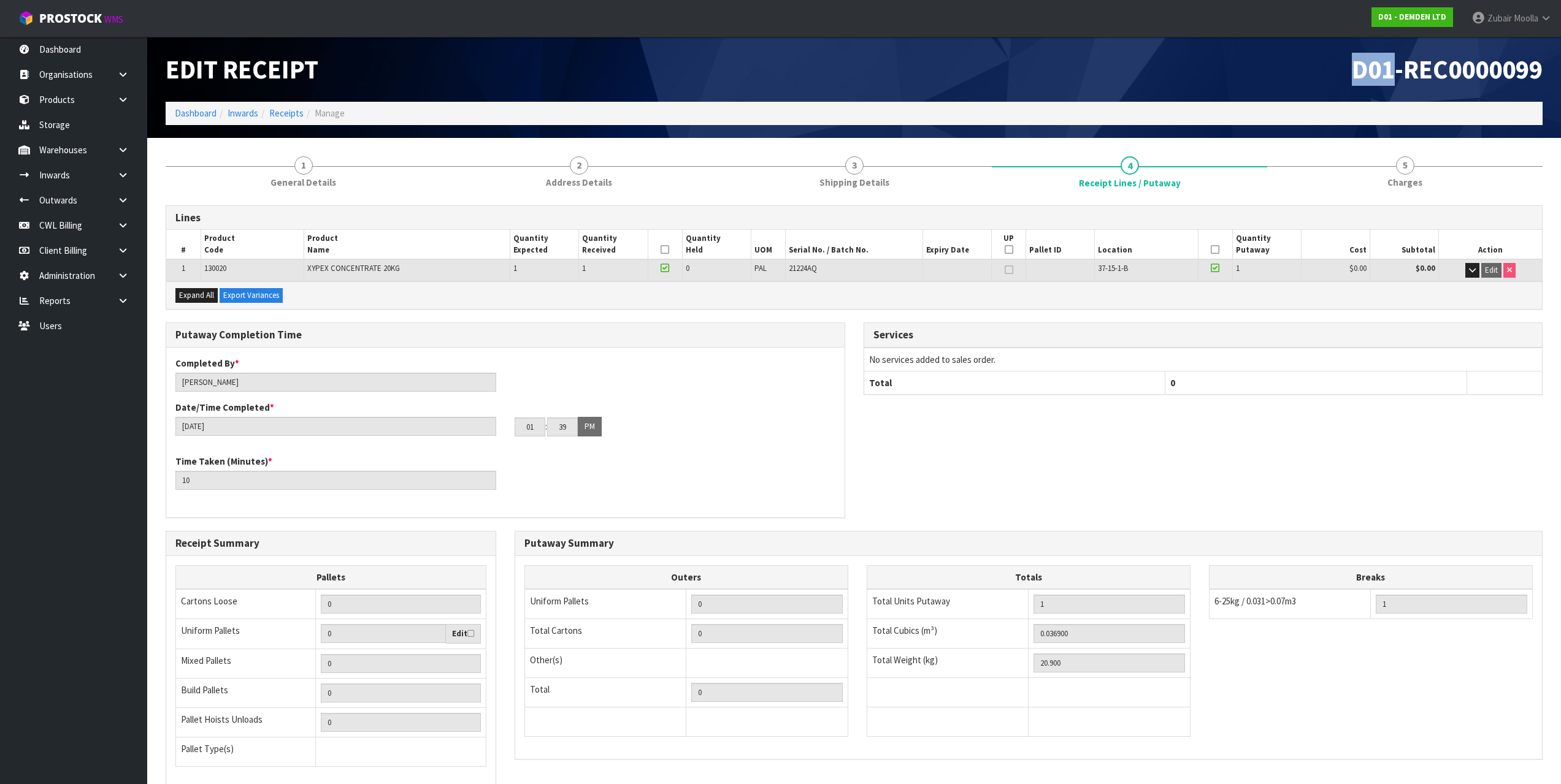
click at [1210, 89] on div "D01-REC0000099" at bounding box center [1203, 69] width 698 height 65
click at [77, 55] on link "Dashboard" at bounding box center [73, 49] width 147 height 25
drag, startPoint x: 77, startPoint y: 55, endPoint x: 686, endPoint y: 63, distance: 609.1
click at [110, 59] on link "Dashboard" at bounding box center [73, 49] width 147 height 25
click at [686, 63] on h1 "Edit Receipt" at bounding box center [505, 69] width 679 height 28
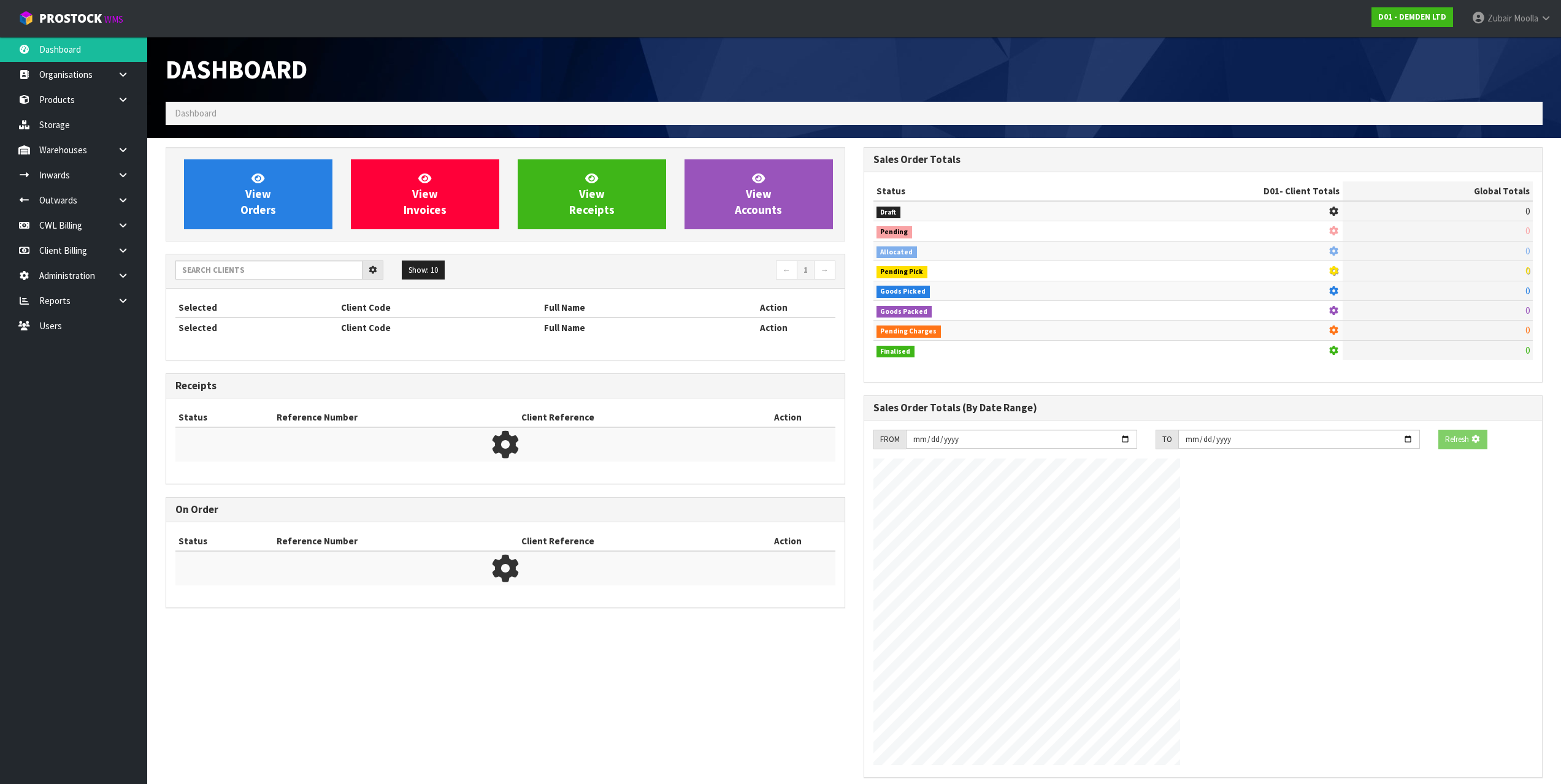
click at [686, 63] on h1 "Dashboard" at bounding box center [505, 69] width 679 height 28
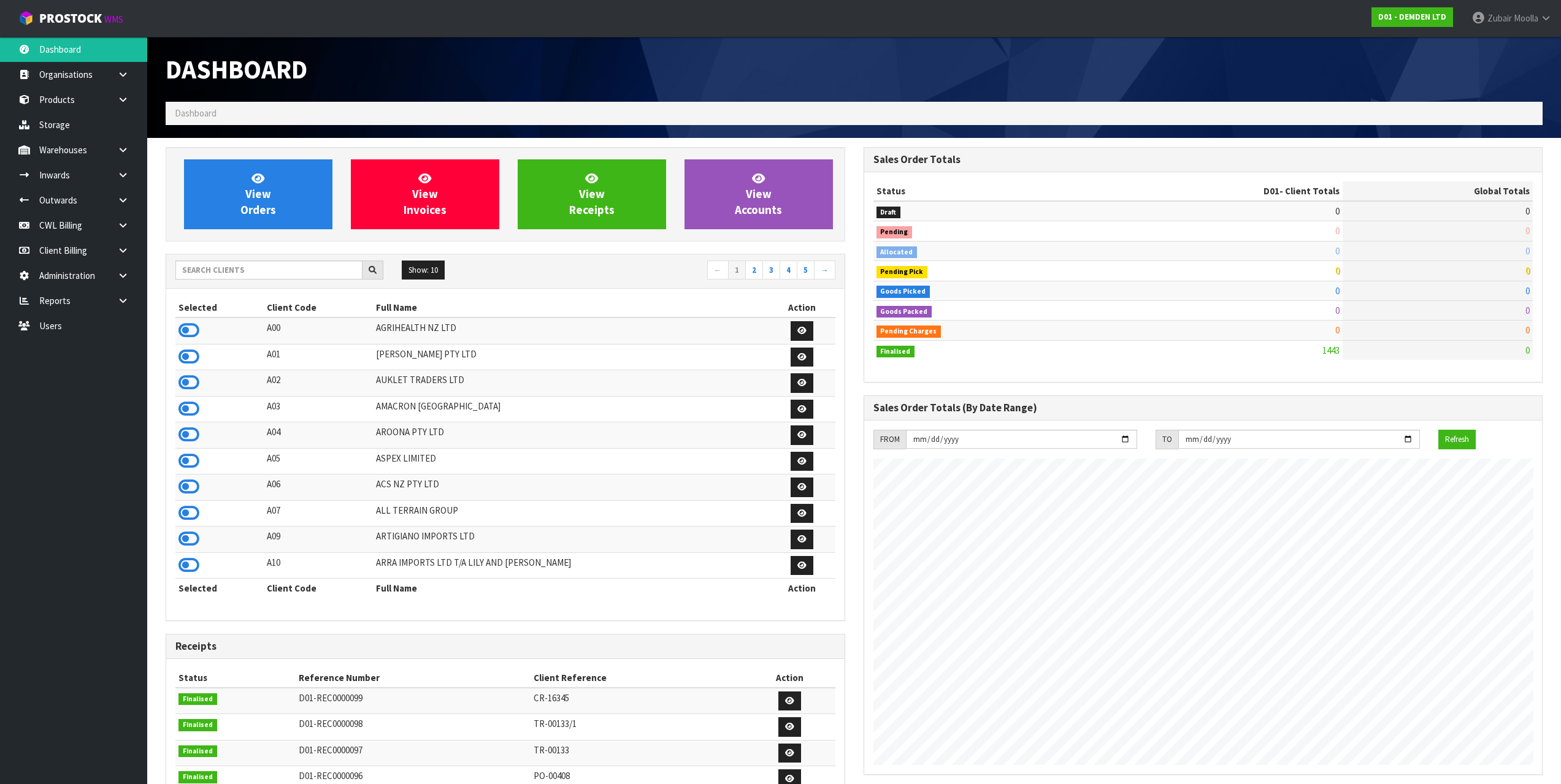
scroll to position [750, 697]
click at [244, 264] on input "text" at bounding box center [269, 270] width 187 height 19
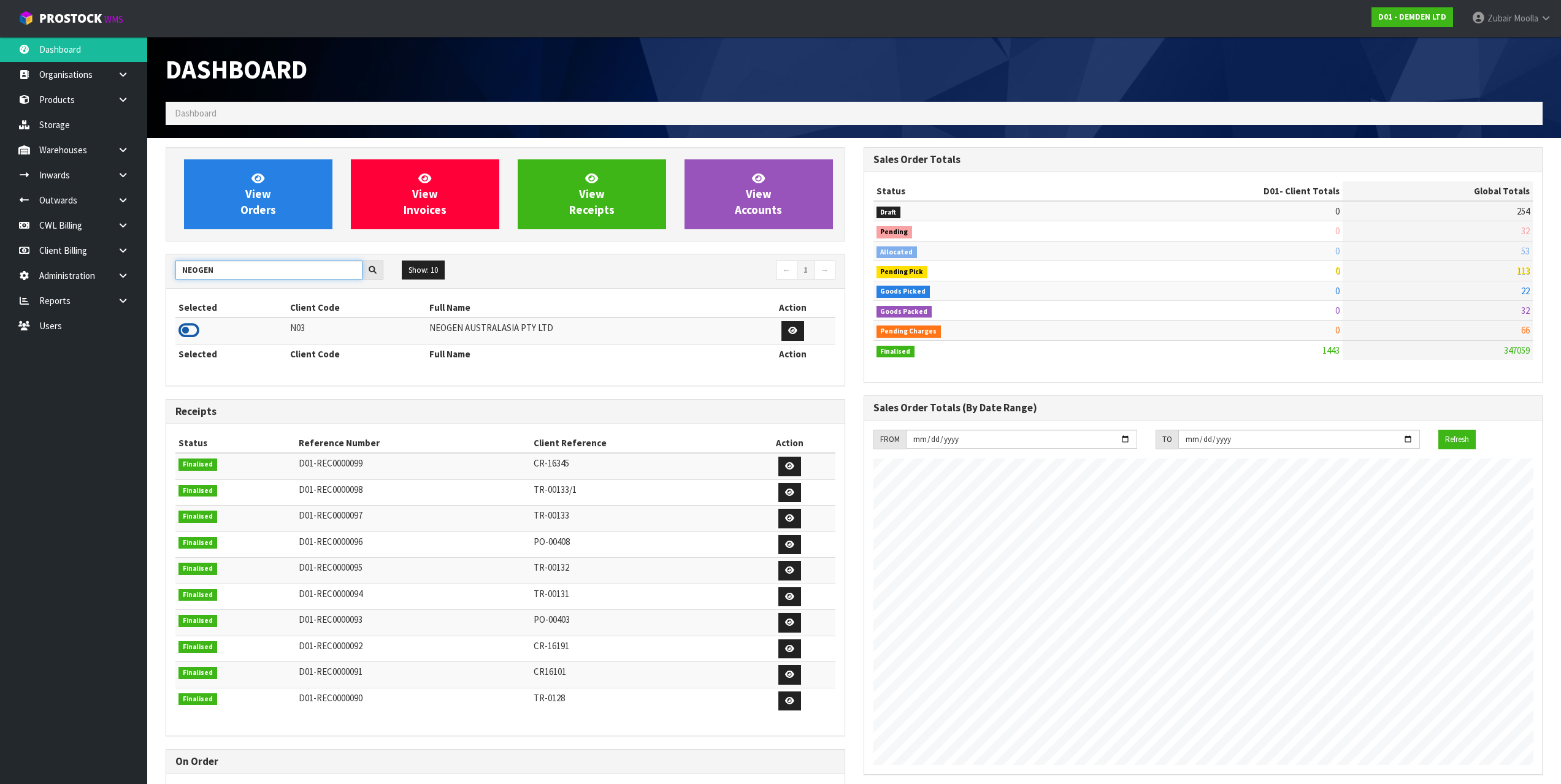
type input "NEOGEN"
click at [189, 323] on icon at bounding box center [189, 331] width 21 height 18
drag, startPoint x: 237, startPoint y: 317, endPoint x: 232, endPoint y: 293, distance: 24.5
click at [241, 312] on table "Selected Client Code Full Name Action N03 NEOGEN AUSTRALASIA PTY LTD Selected C…" at bounding box center [505, 330] width 660 height 65
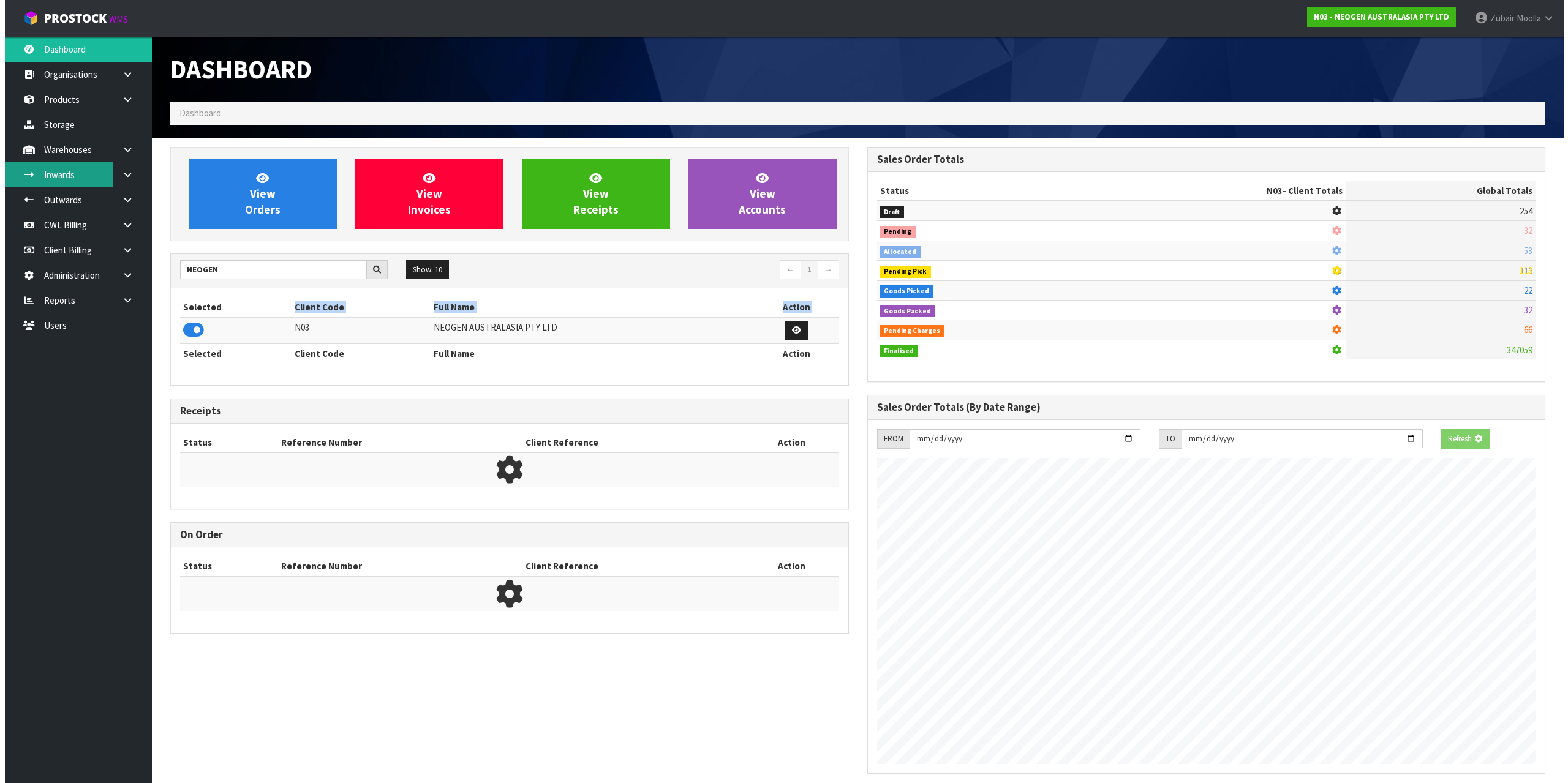
scroll to position [611713, 611722]
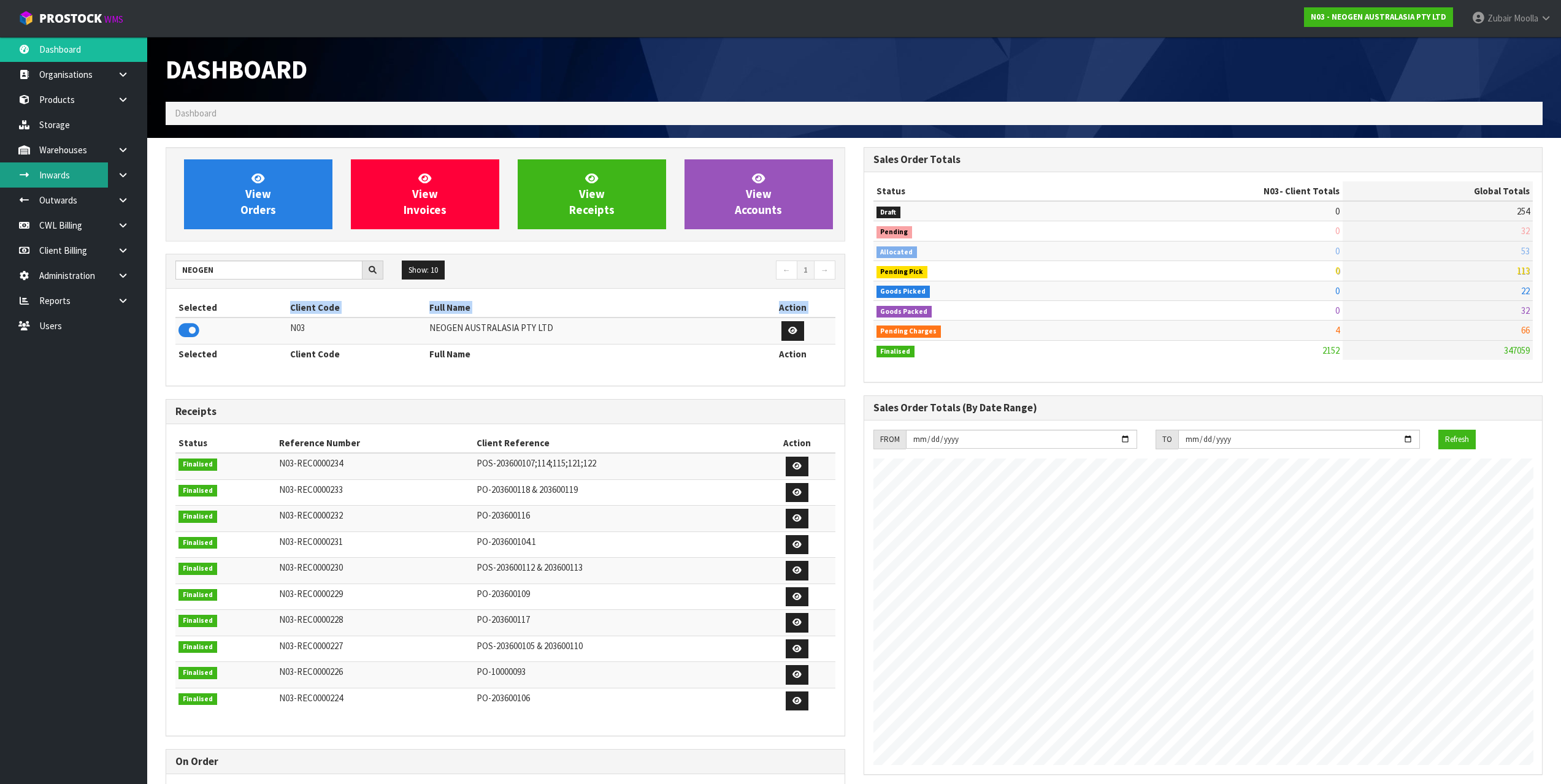
click at [74, 168] on link "Inwards" at bounding box center [73, 175] width 147 height 25
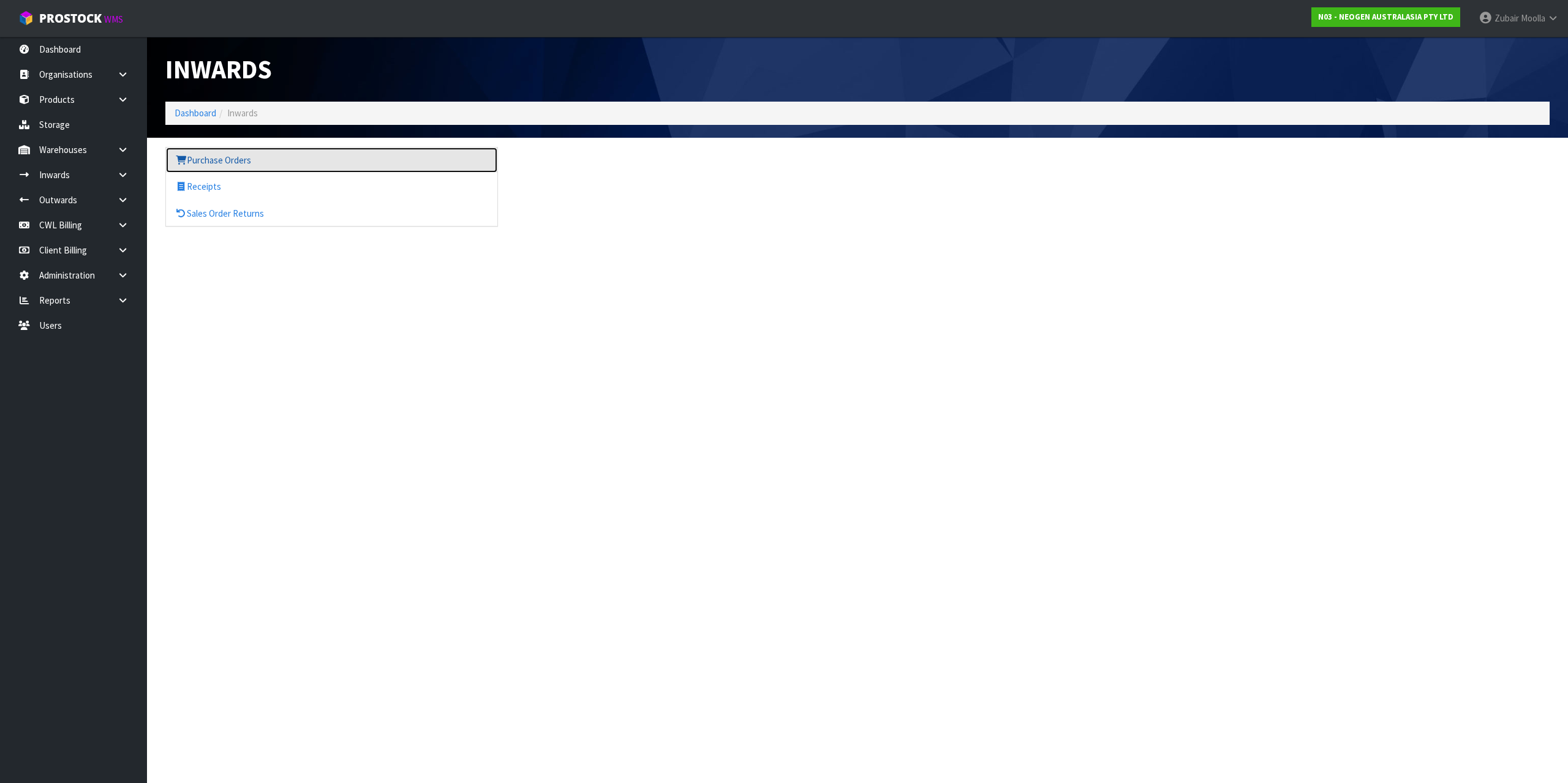
click at [267, 169] on link "Purchase Orders" at bounding box center [331, 160] width 331 height 25
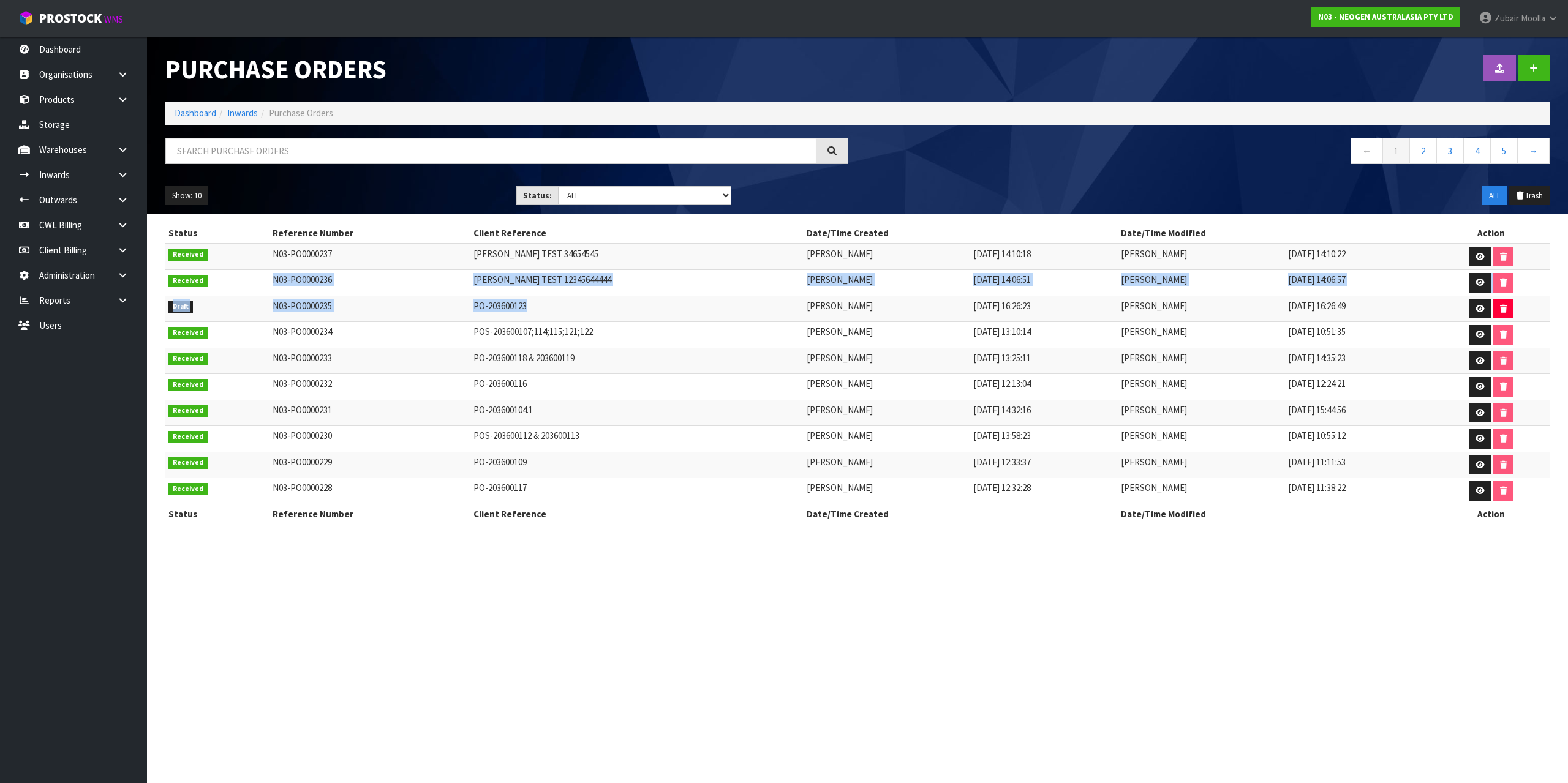
drag, startPoint x: 240, startPoint y: 286, endPoint x: 599, endPoint y: 295, distance: 359.1
click at [599, 295] on tr "Received N03-PO0000236 MAJI TEST 12345644444 Maji Torres 12/08/2025 14:06:51 Ma…" at bounding box center [857, 283] width 1384 height 26
click at [599, 295] on td "MAJI TEST 12345644444" at bounding box center [636, 283] width 332 height 26
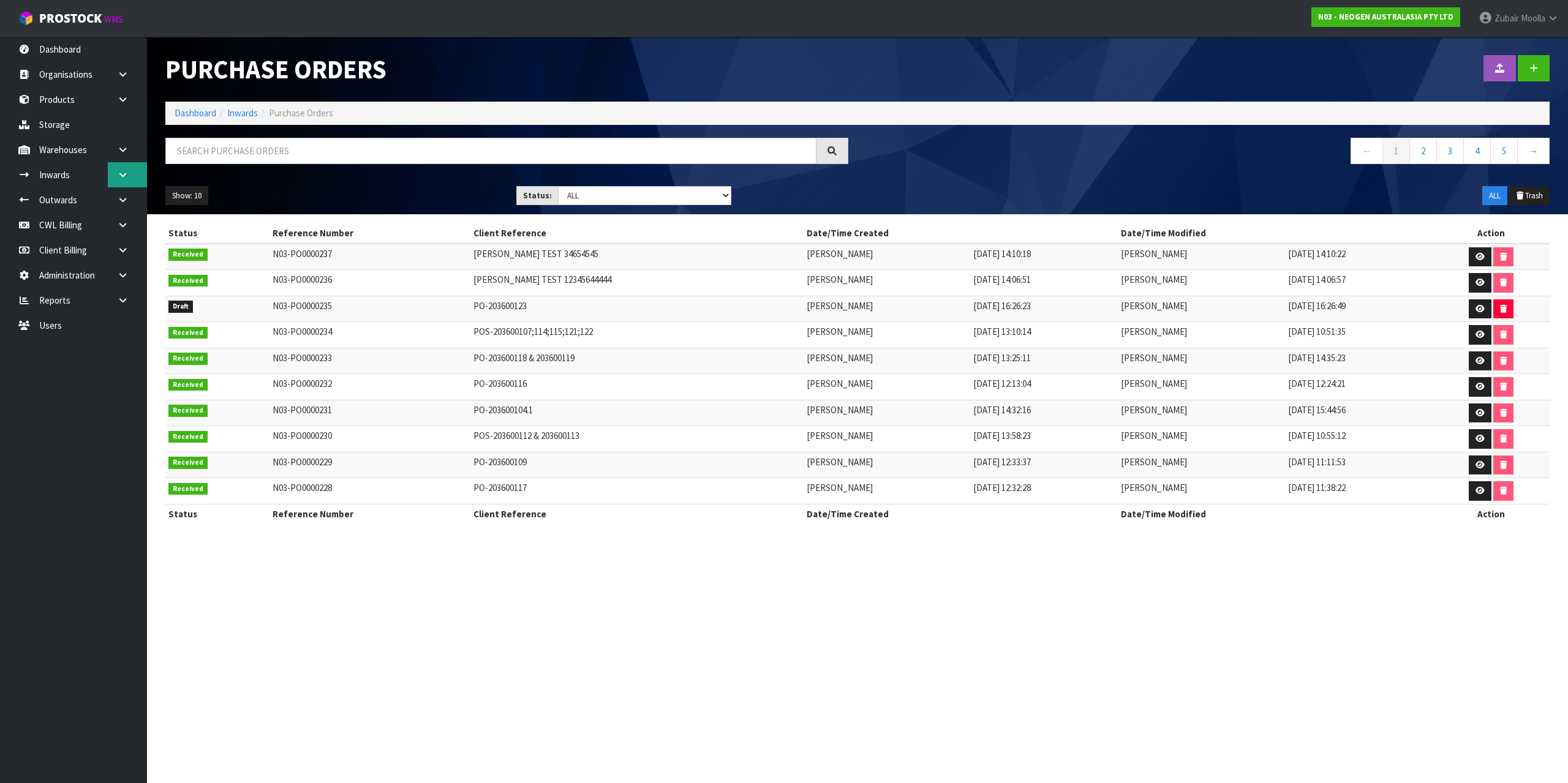
click at [137, 181] on link at bounding box center [127, 175] width 39 height 25
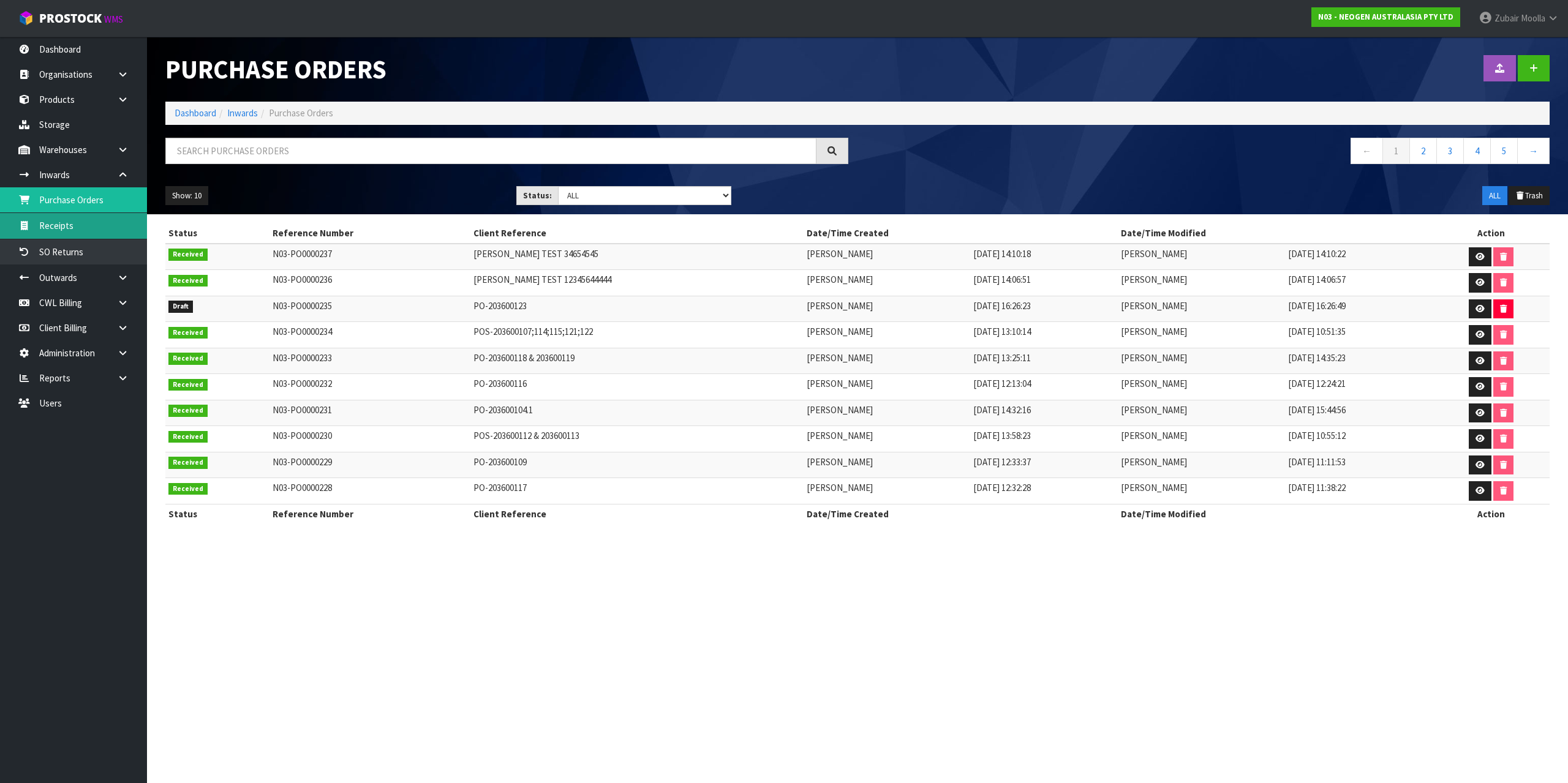
click at [94, 237] on link "Receipts" at bounding box center [73, 226] width 147 height 25
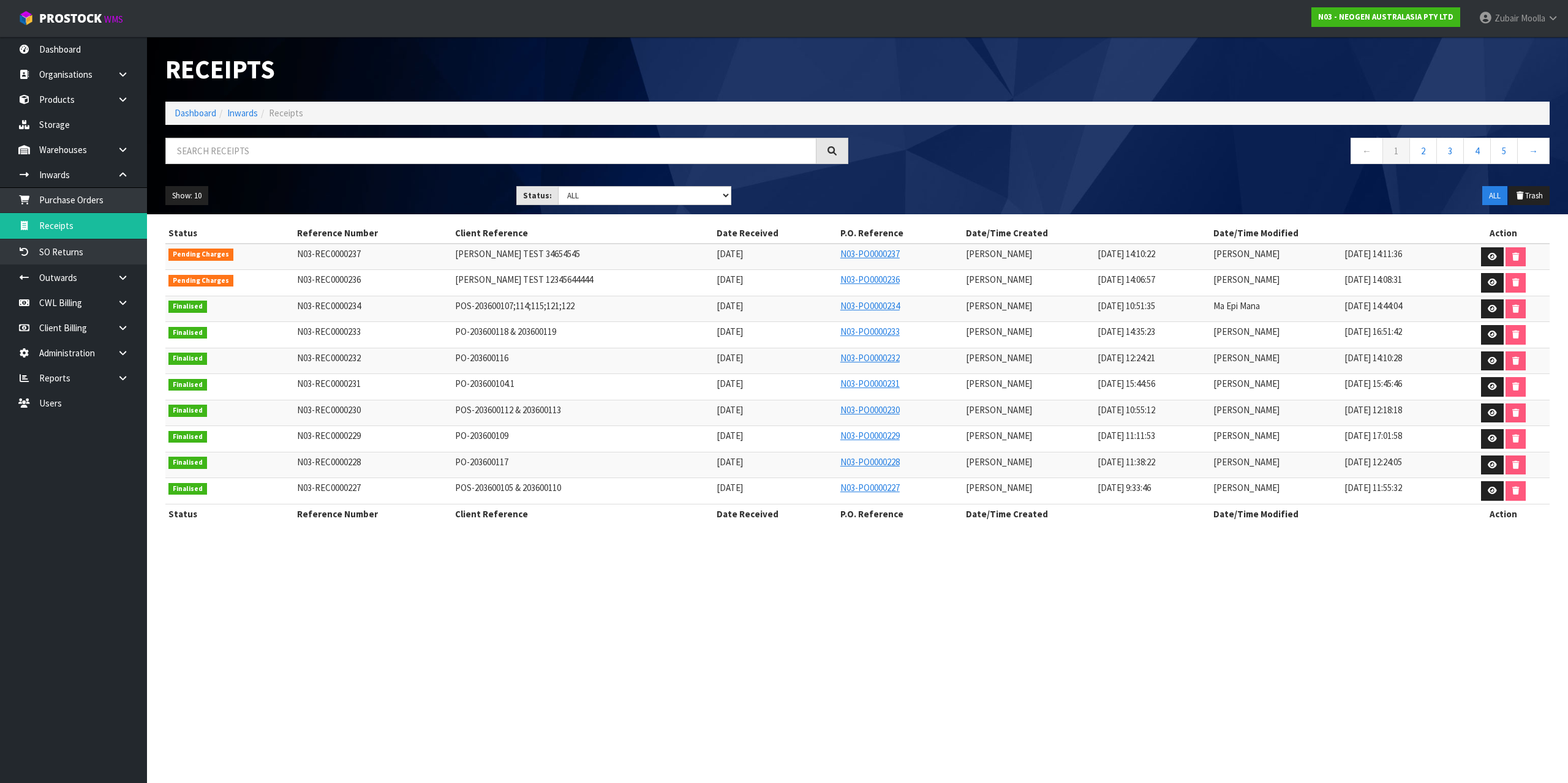
click at [717, 302] on span "17/01/2025" at bounding box center [730, 306] width 26 height 12
drag, startPoint x: 1488, startPoint y: 251, endPoint x: 1465, endPoint y: 331, distance: 83.2
click at [1488, 252] on link at bounding box center [1492, 257] width 22 height 20
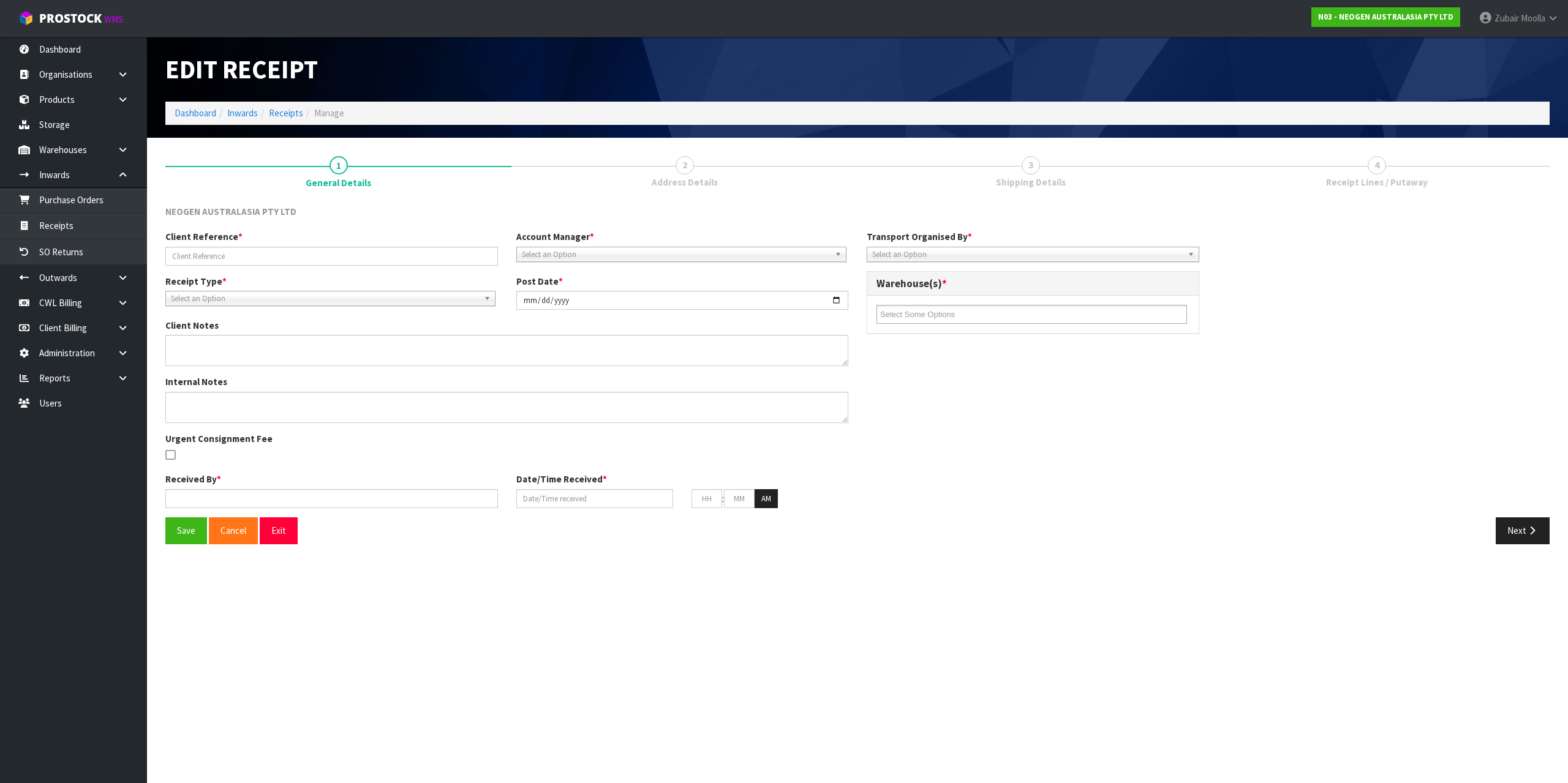
type input "MAJI TEST 34654545"
type input "2025-08-12"
type input "[PERSON_NAME]"
type input "12/08/2025"
type input "02"
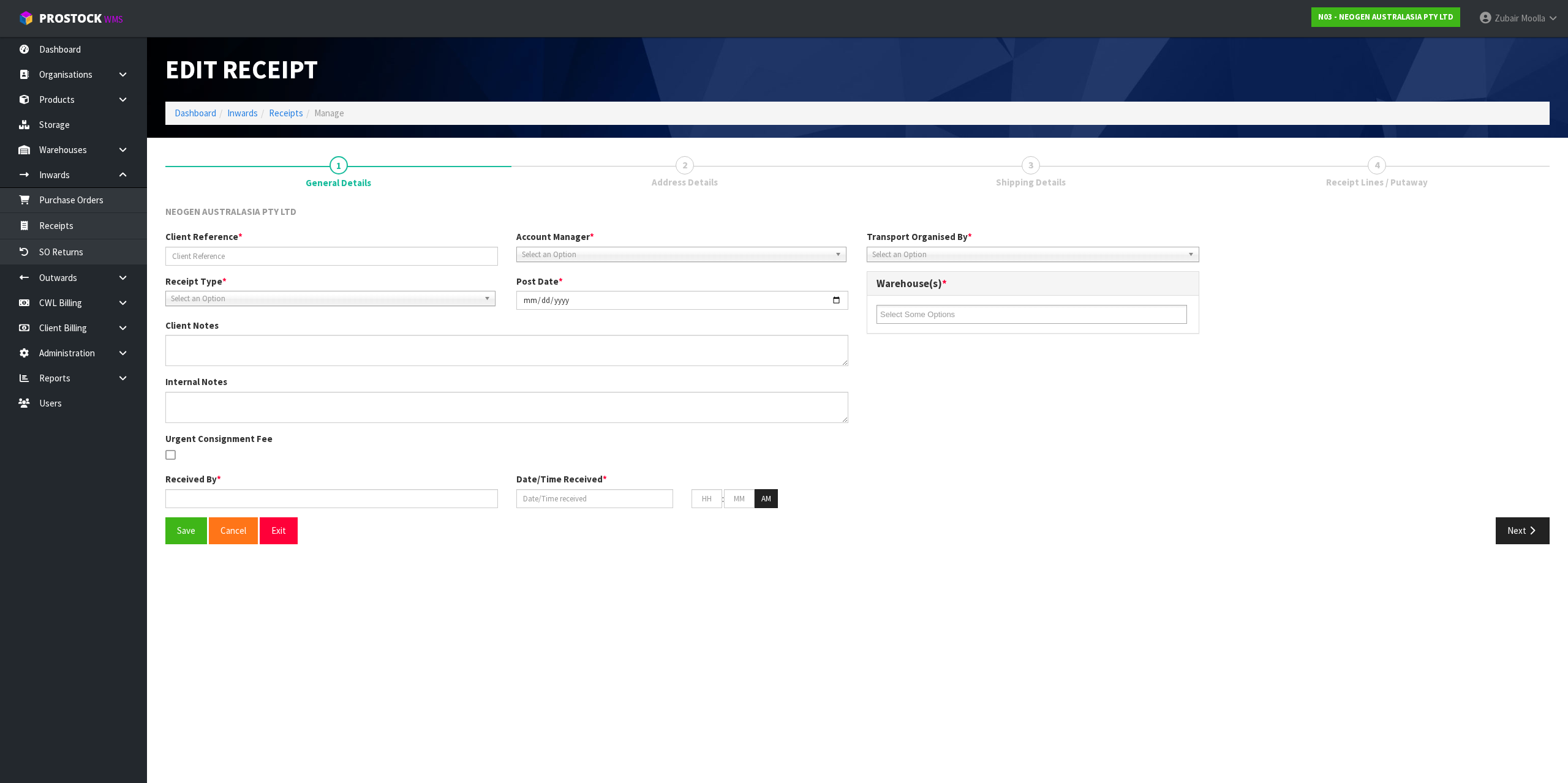
type input "10"
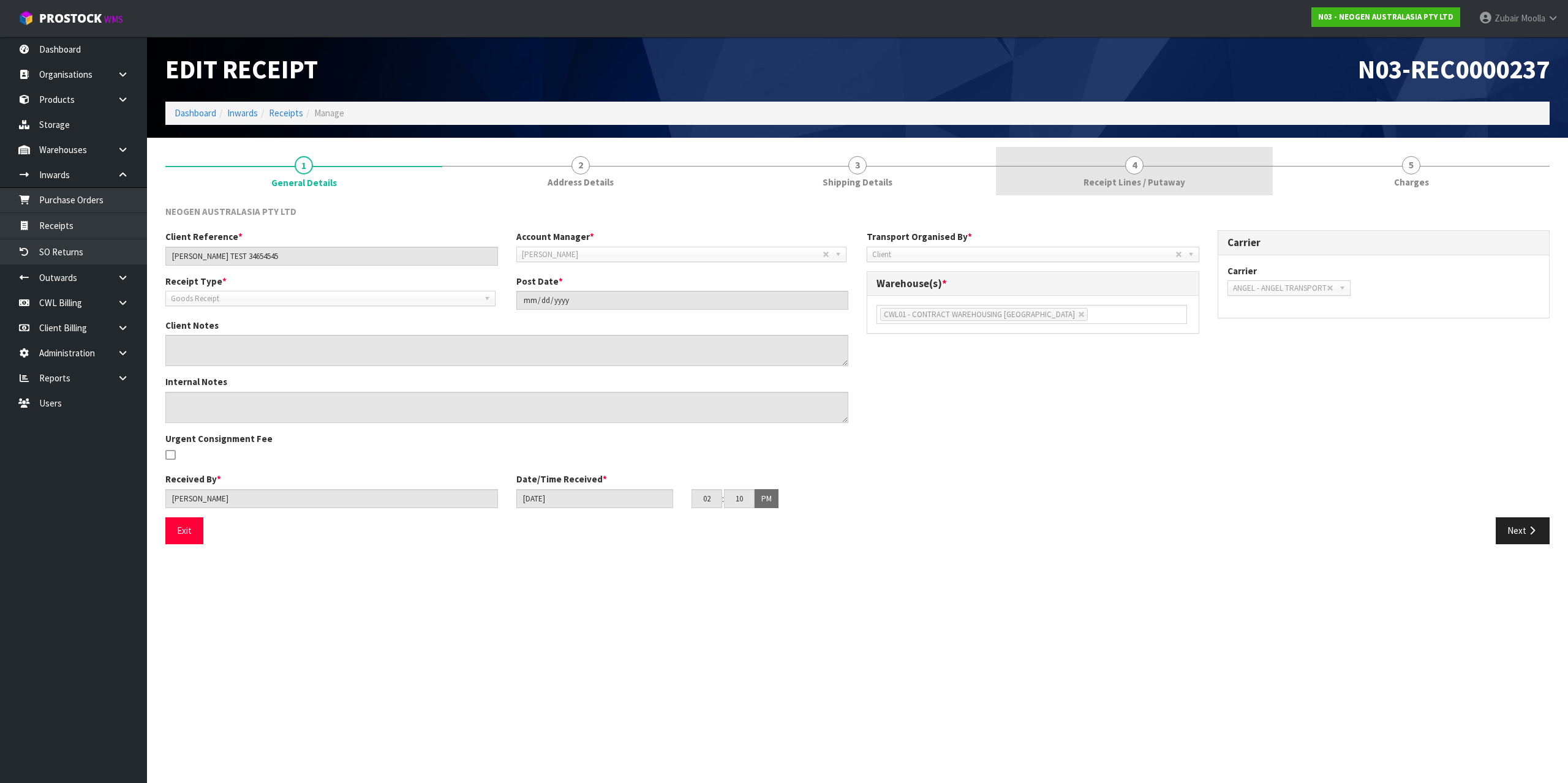
click at [1221, 181] on link "4 Receipt Lines / Putaway" at bounding box center [1134, 171] width 277 height 48
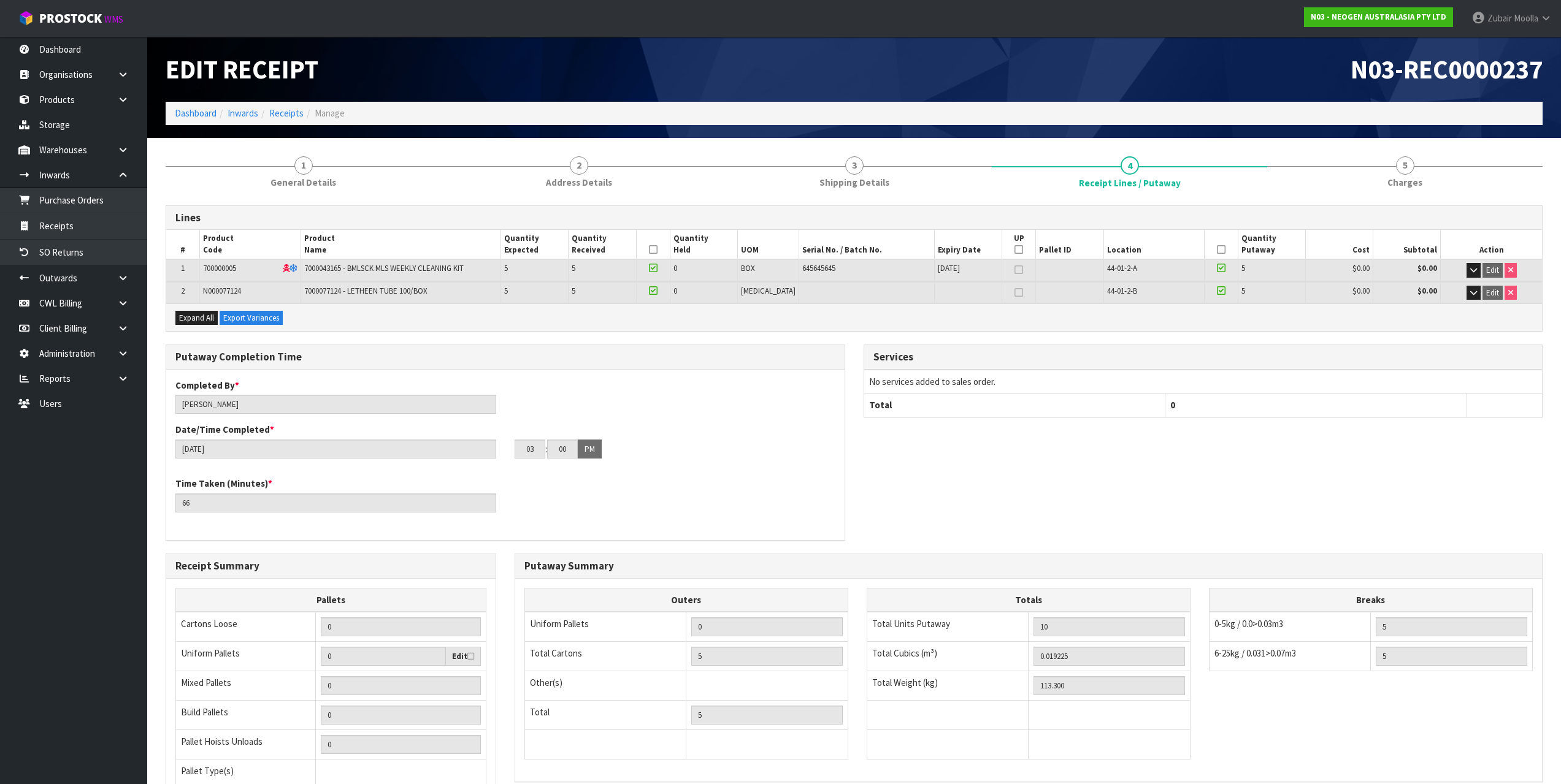
click at [1199, 70] on h1 "N03-REC0000237" at bounding box center [1203, 69] width 679 height 28
click at [1424, 174] on link "5 Charges" at bounding box center [1404, 171] width 275 height 49
click at [1257, 49] on div "N03-REC0000237" at bounding box center [1210, 69] width 702 height 65
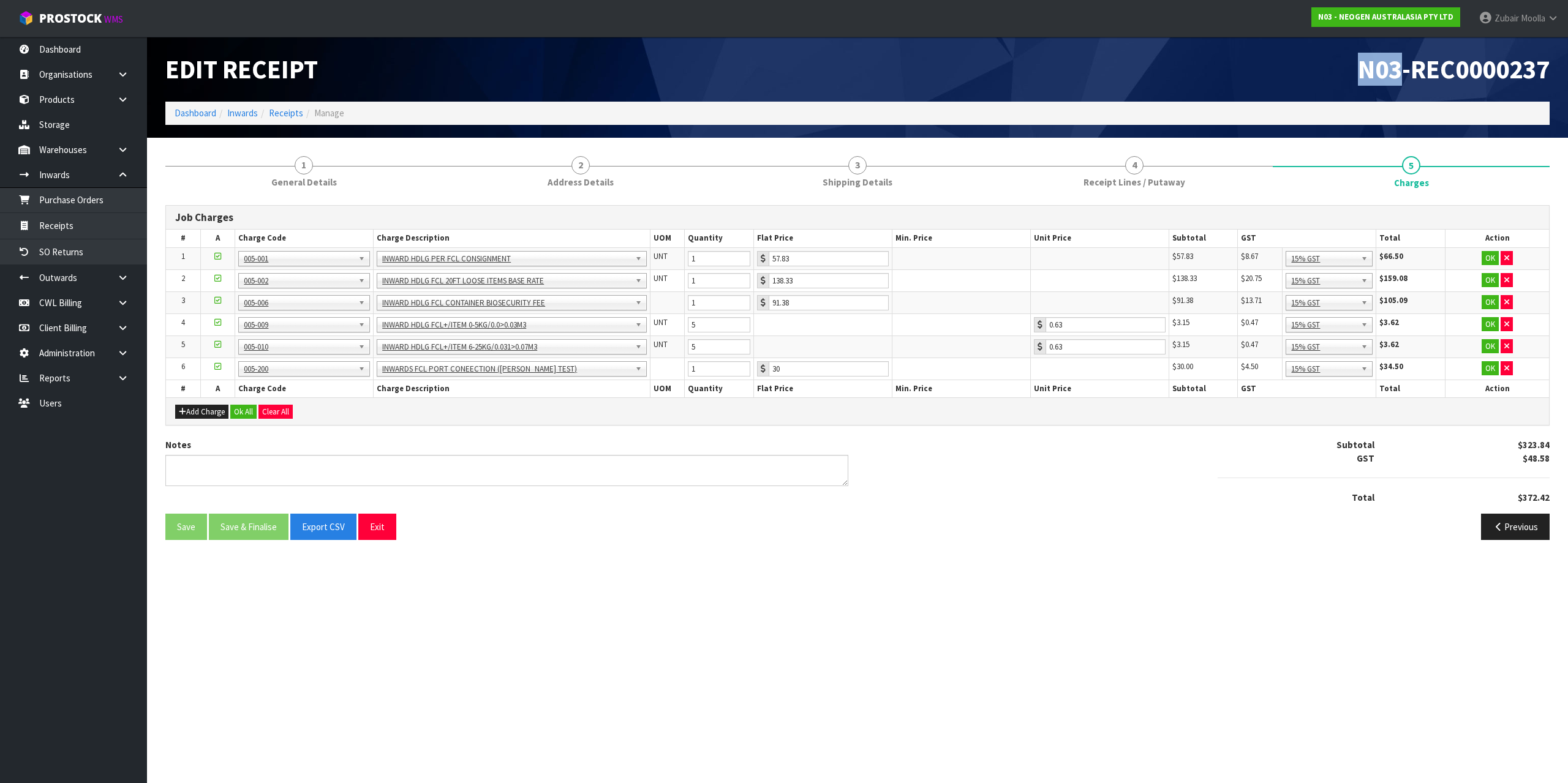
click at [1255, 49] on div "N03-REC0000237" at bounding box center [1208, 69] width 701 height 65
drag, startPoint x: 512, startPoint y: 389, endPoint x: 678, endPoint y: 777, distance: 422.0
click at [678, 777] on section "Edit Receipt N03-REC0000237 Dashboard Inwards Receipts Manage 1 General Details…" at bounding box center [784, 392] width 1568 height 783
drag, startPoint x: 642, startPoint y: 710, endPoint x: 973, endPoint y: 531, distance: 376.3
click at [997, 571] on section "Edit Receipt N03-REC0000237 Dashboard Inwards Receipts Manage 1 General Details…" at bounding box center [784, 392] width 1568 height 783
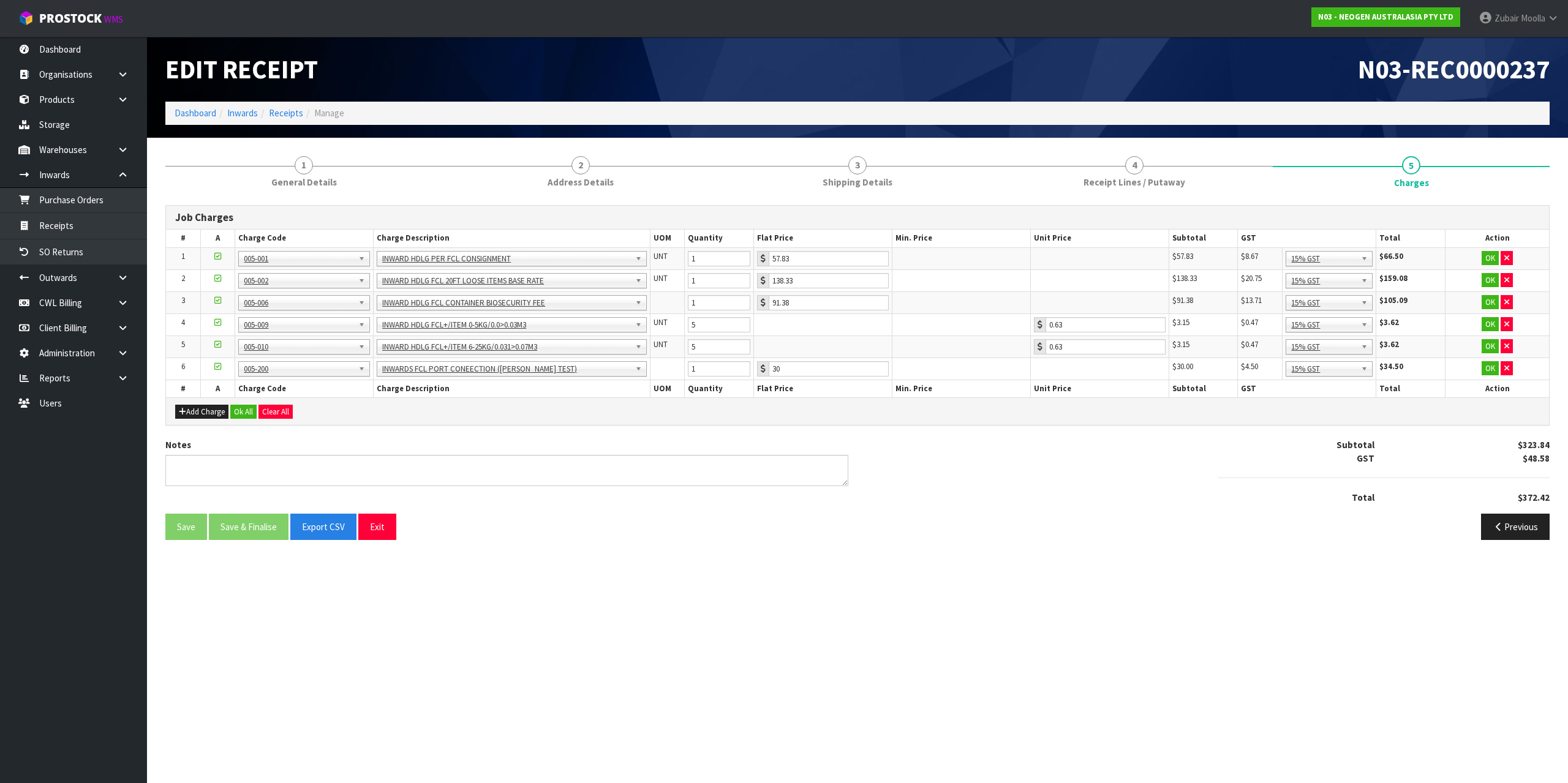
click at [956, 450] on div "Notes Subtotal $323.84 GST $48.58 Total $372.42" at bounding box center [857, 476] width 1402 height 75
drag, startPoint x: 956, startPoint y: 450, endPoint x: 928, endPoint y: 716, distance: 267.5
click at [928, 716] on section "Edit Receipt N03-REC0000237 Dashboard Inwards Receipts Manage 1 General Details…" at bounding box center [784, 392] width 1568 height 783
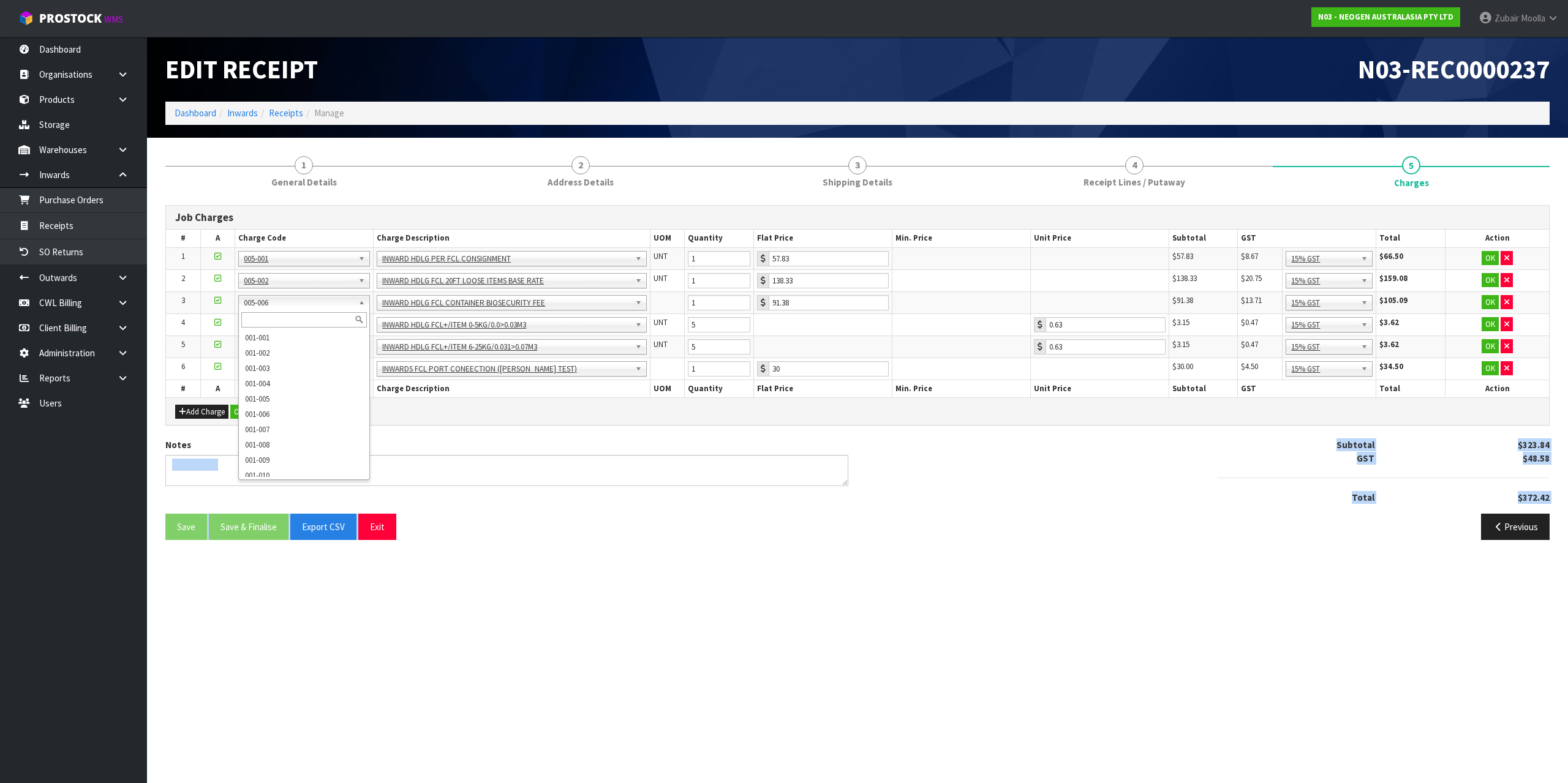
drag, startPoint x: 307, startPoint y: 303, endPoint x: 226, endPoint y: 299, distance: 81.1
click at [732, 544] on div "Save Save & Finalise Export CSV Exit Previous" at bounding box center [857, 531] width 1402 height 36
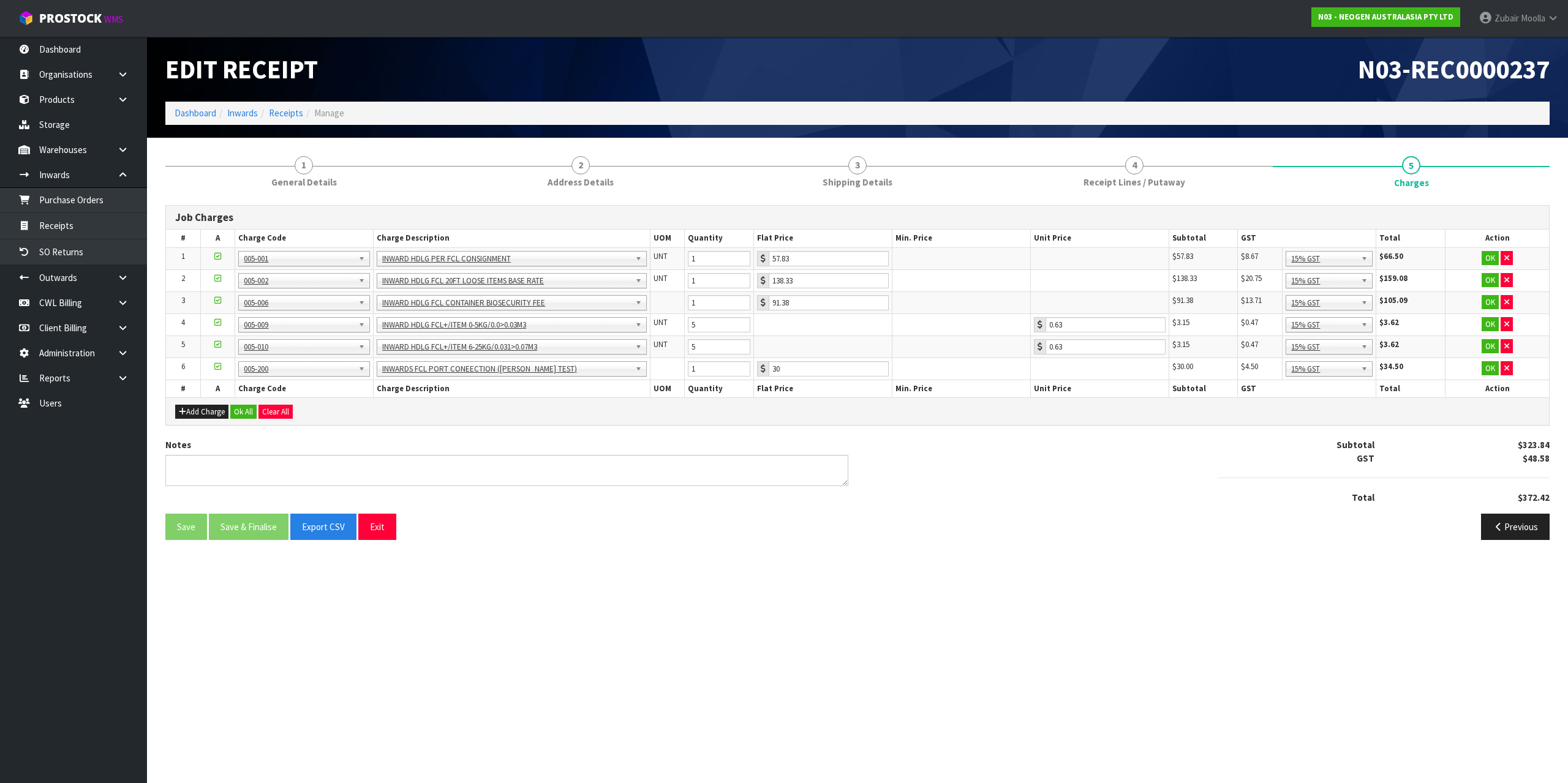
click at [649, 566] on section "Edit Receipt N03-REC0000237 Dashboard Inwards Receipts Manage 1 General Details…" at bounding box center [784, 392] width 1568 height 783
click at [61, 224] on link "Receipts" at bounding box center [73, 226] width 147 height 25
click at [712, 30] on nav "Toggle navigation ProStock WMS N03 - NEOGEN AUSTRALASIA PTY LTD Zubair Moolla L…" at bounding box center [784, 18] width 1568 height 37
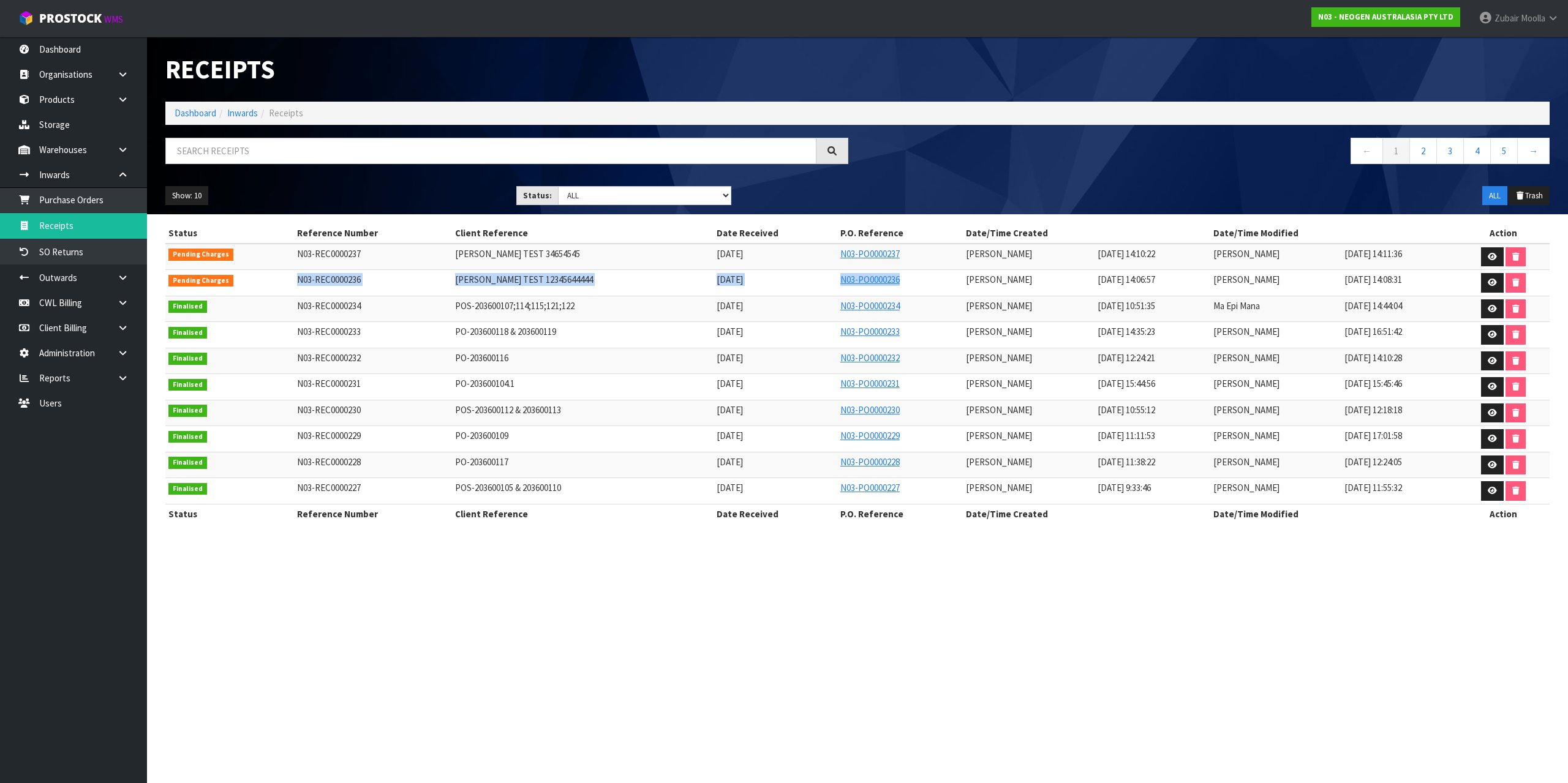
drag, startPoint x: 364, startPoint y: 275, endPoint x: 860, endPoint y: 281, distance: 496.0
click at [860, 281] on tr "Pending Charges N03-REC0000236 MAJI TEST 12345644444 12/08/2025 N03-PO0000236 M…" at bounding box center [857, 283] width 1384 height 26
click at [1495, 285] on icon at bounding box center [1492, 282] width 9 height 8
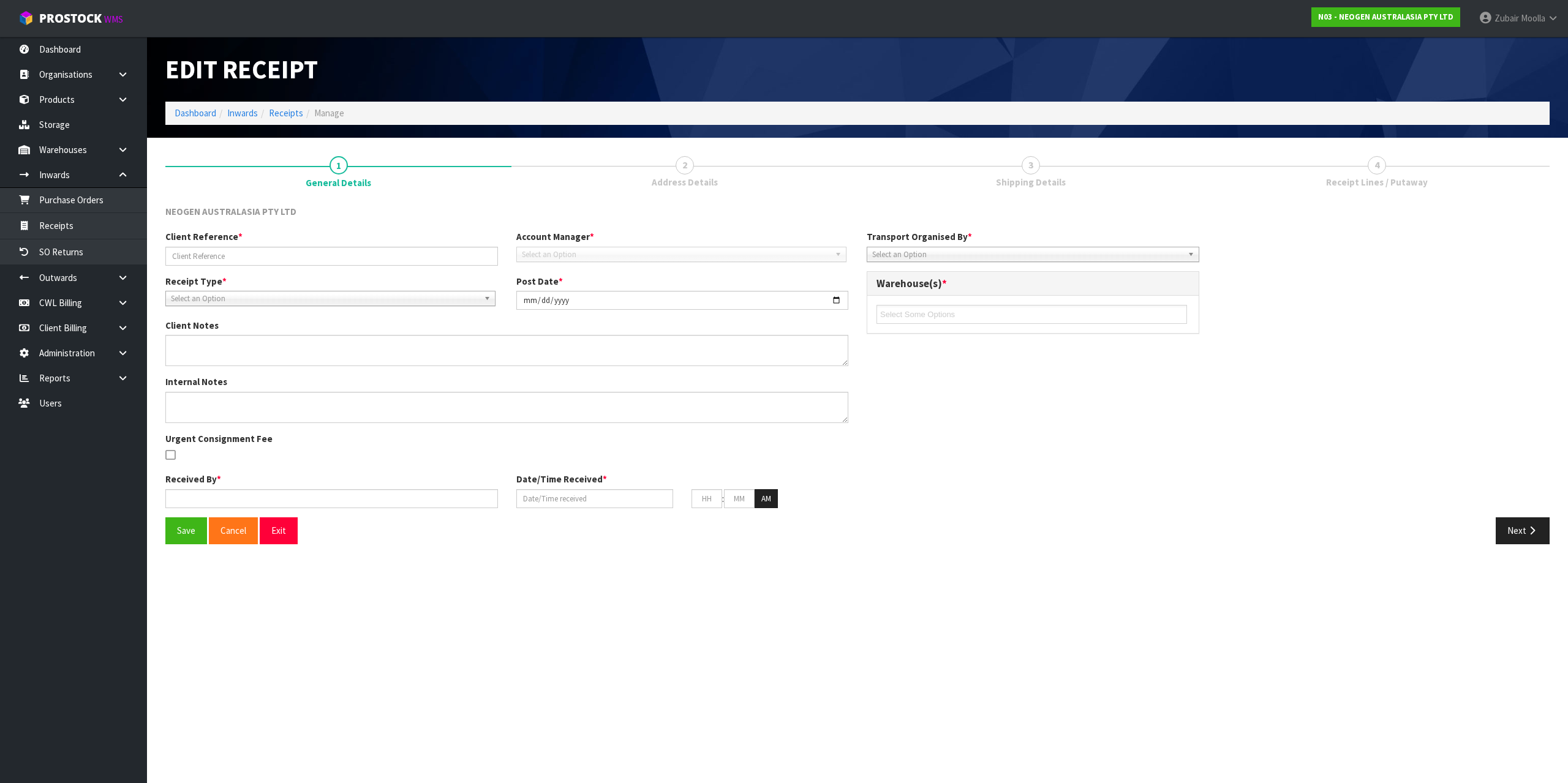
type input "MAJI TEST 12345644444"
type input "2025-08-12"
type input "[PERSON_NAME]"
type input "12/08/2025"
type input "02"
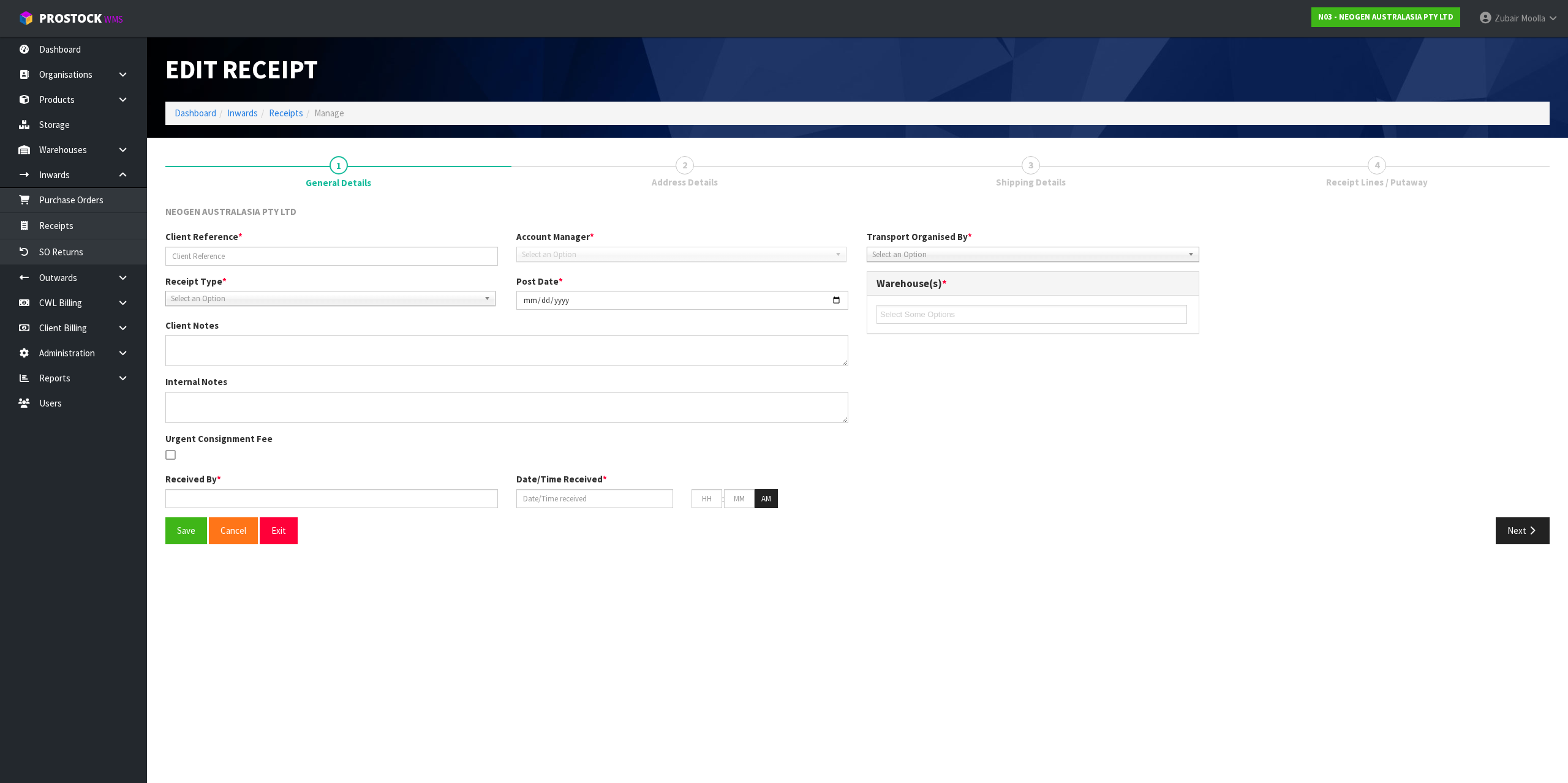
type input "06"
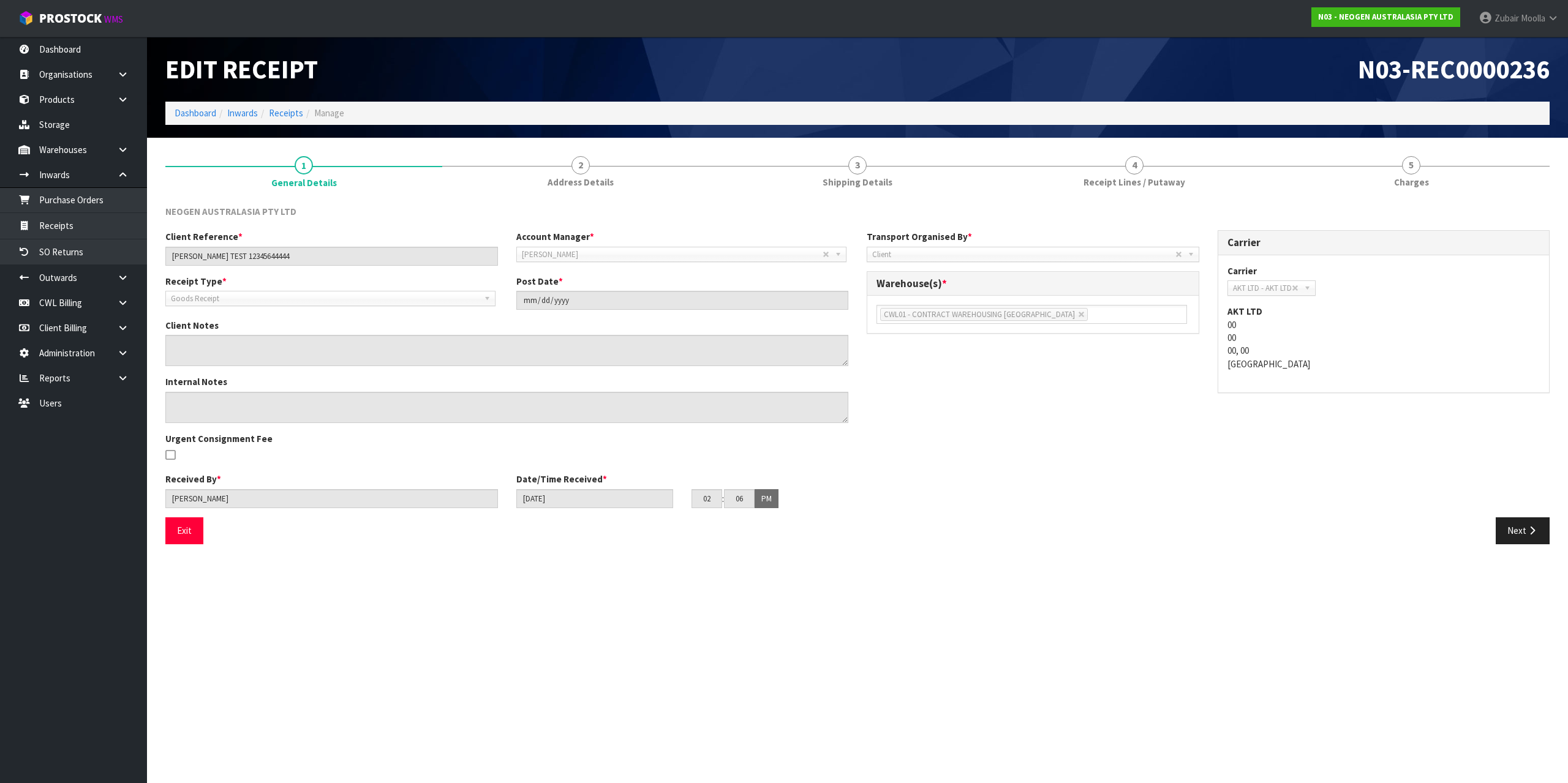
drag, startPoint x: 1208, startPoint y: 181, endPoint x: 1272, endPoint y: 101, distance: 102.4
click at [1207, 181] on link "4 Receipt Lines / Putaway" at bounding box center [1134, 171] width 277 height 48
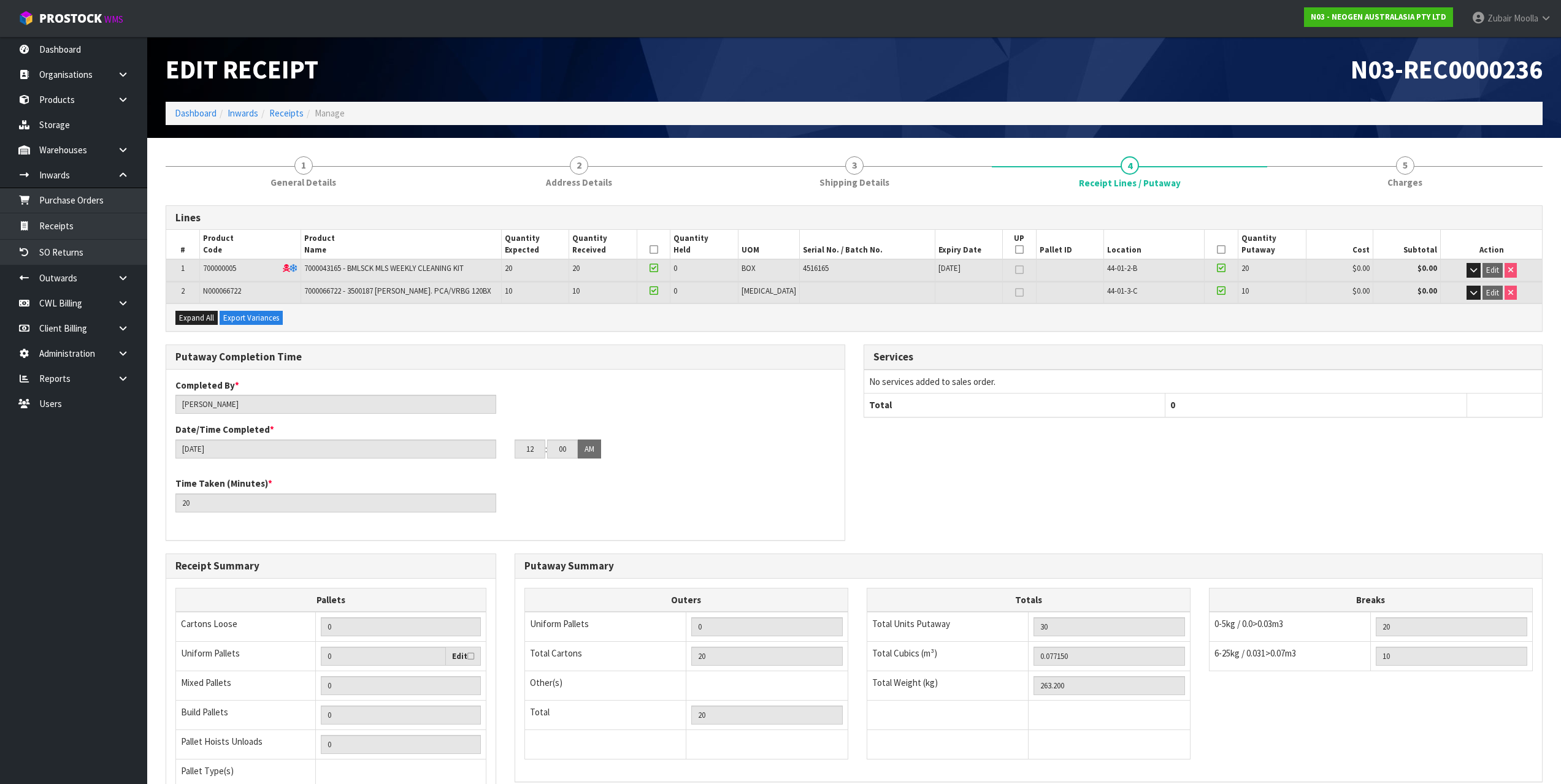
click at [1274, 101] on div "N03-REC0000236" at bounding box center [1203, 69] width 698 height 65
click at [1403, 160] on span "5" at bounding box center [1405, 165] width 18 height 18
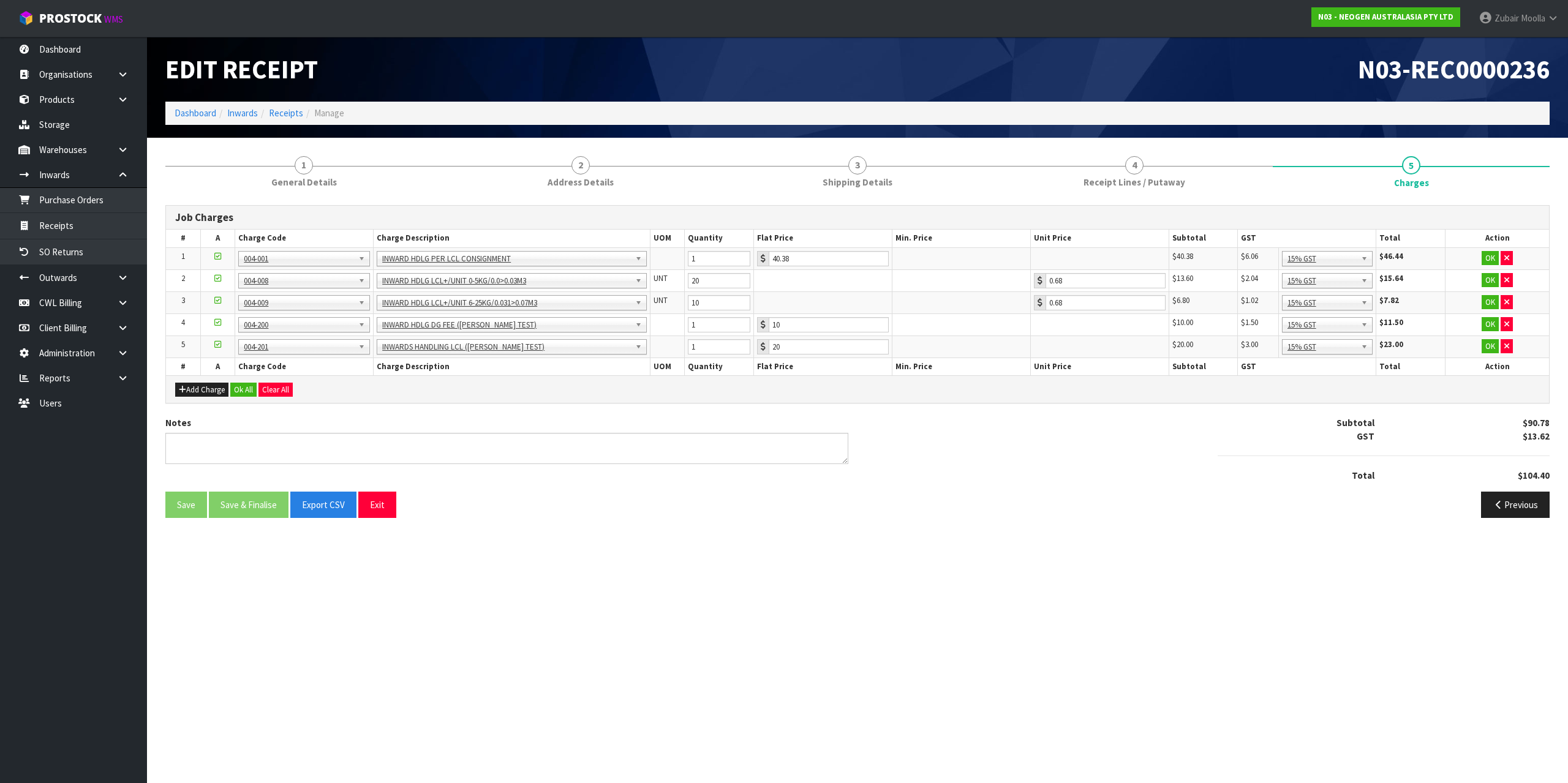
click at [1134, 78] on h1 "N03-REC0000236" at bounding box center [1208, 69] width 683 height 28
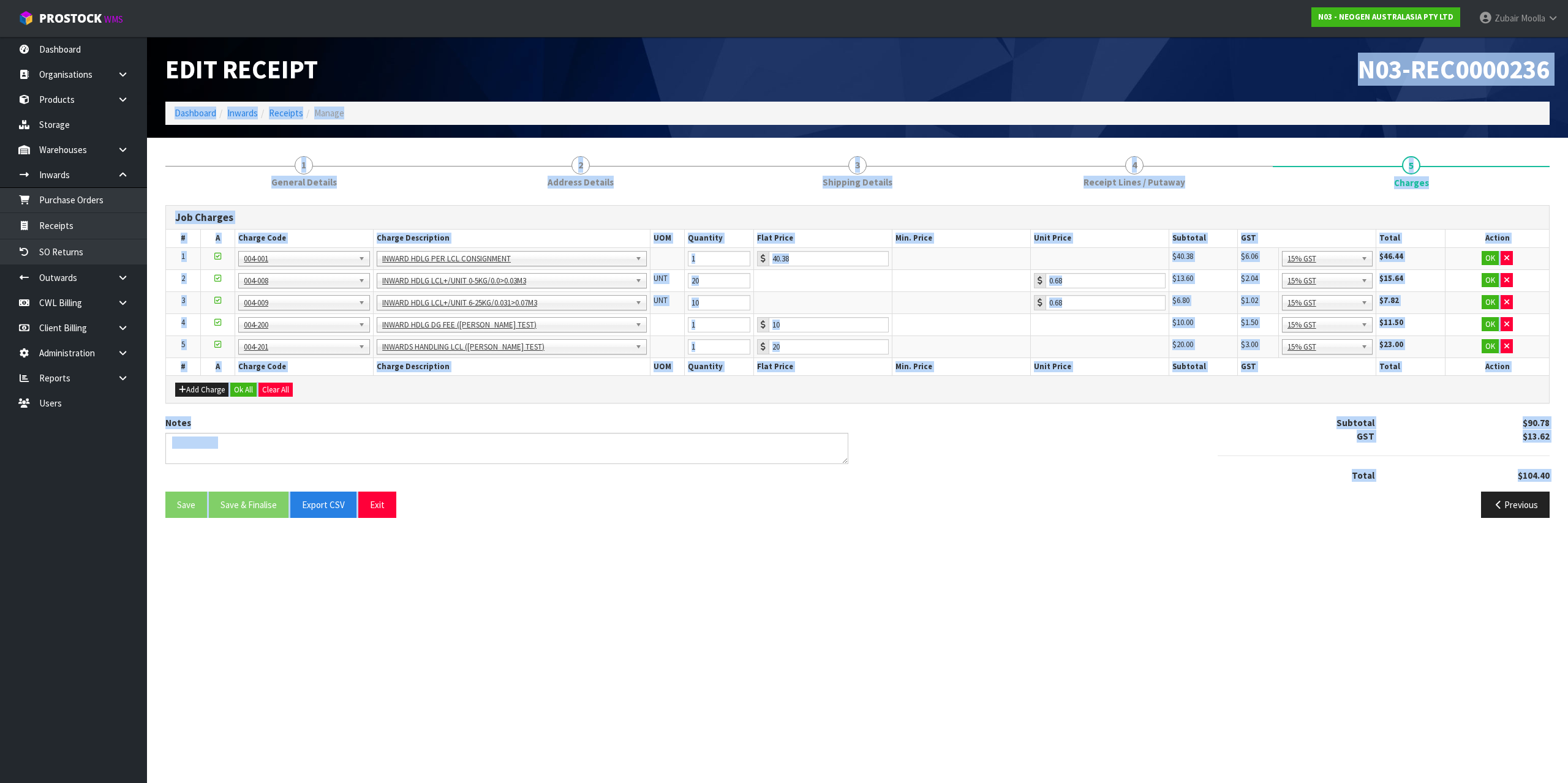
drag, startPoint x: 1134, startPoint y: 78, endPoint x: 1026, endPoint y: 512, distance: 447.2
click at [1026, 512] on div "Edit Receipt N03-REC0000236 Dashboard Inwards Receipts Manage 1 General Details…" at bounding box center [784, 268] width 1568 height 536
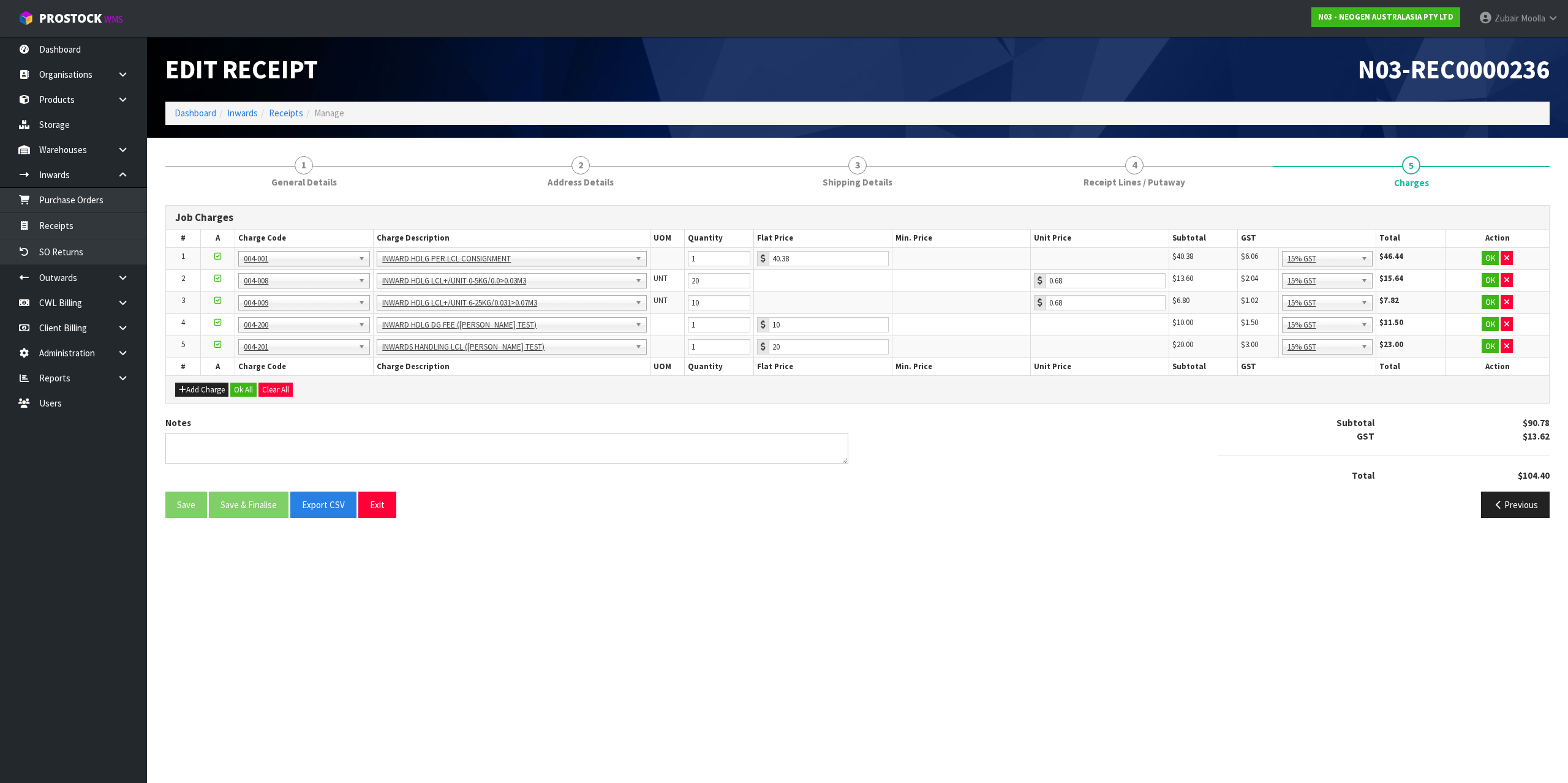
click at [1026, 512] on div "Previous" at bounding box center [1208, 505] width 701 height 26
click at [1016, 510] on div "Previous" at bounding box center [1208, 505] width 701 height 26
drag, startPoint x: 1349, startPoint y: 74, endPoint x: 1560, endPoint y: 70, distance: 211.0
click at [1564, 70] on header "Edit Receipt N03-REC0000236 Dashboard Inwards Receipts Manage" at bounding box center [857, 87] width 1421 height 101
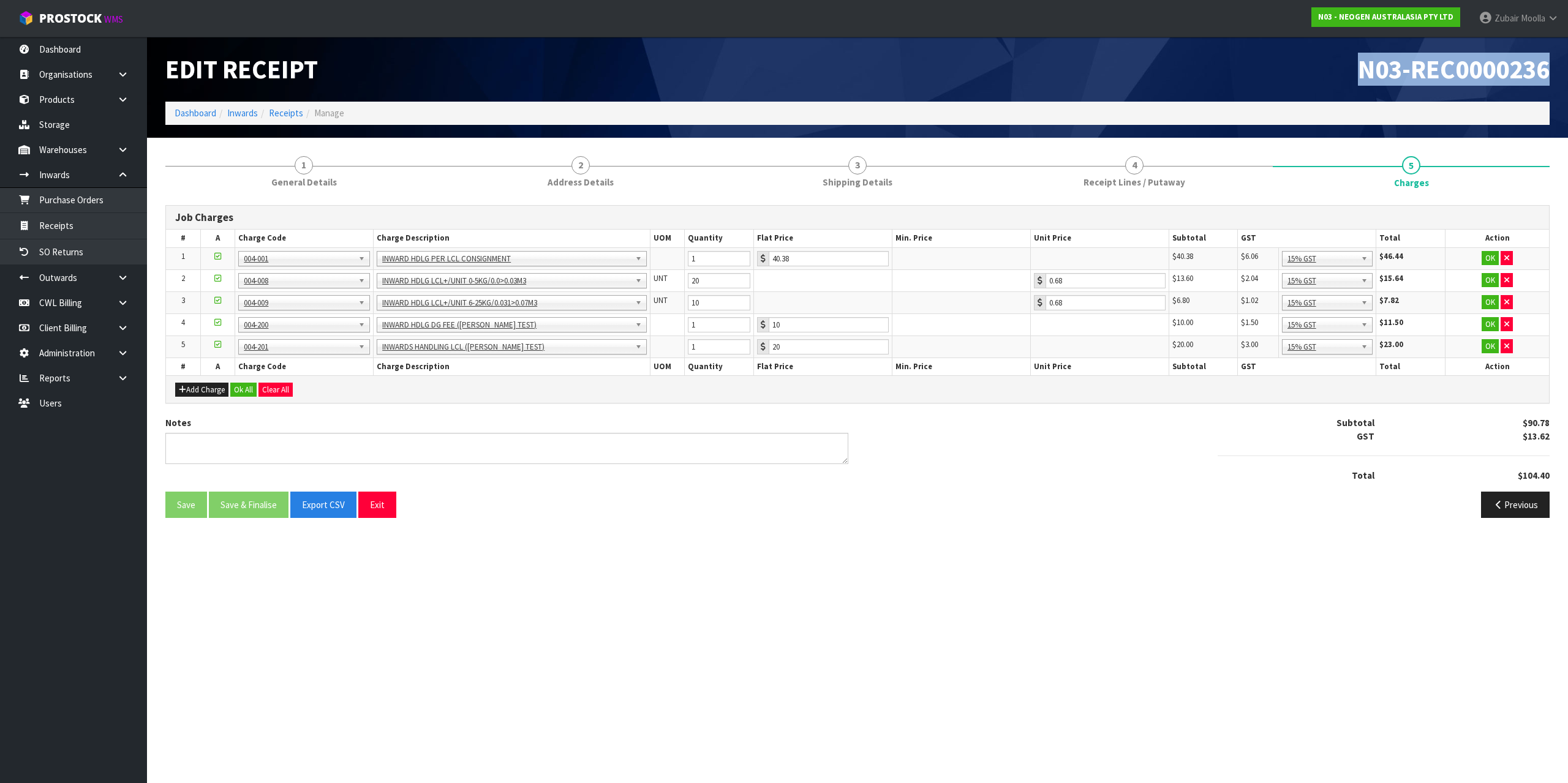
copy span "N03-REC0000236"
click at [1089, 500] on div "Previous" at bounding box center [1208, 505] width 701 height 26
drag, startPoint x: 1567, startPoint y: 79, endPoint x: 1561, endPoint y: 77, distance: 6.3
click at [1565, 77] on header "Edit Receipt N03-REC0000236 Dashboard Inwards Receipts Manage" at bounding box center [857, 87] width 1421 height 101
copy span "N03-REC0000236"
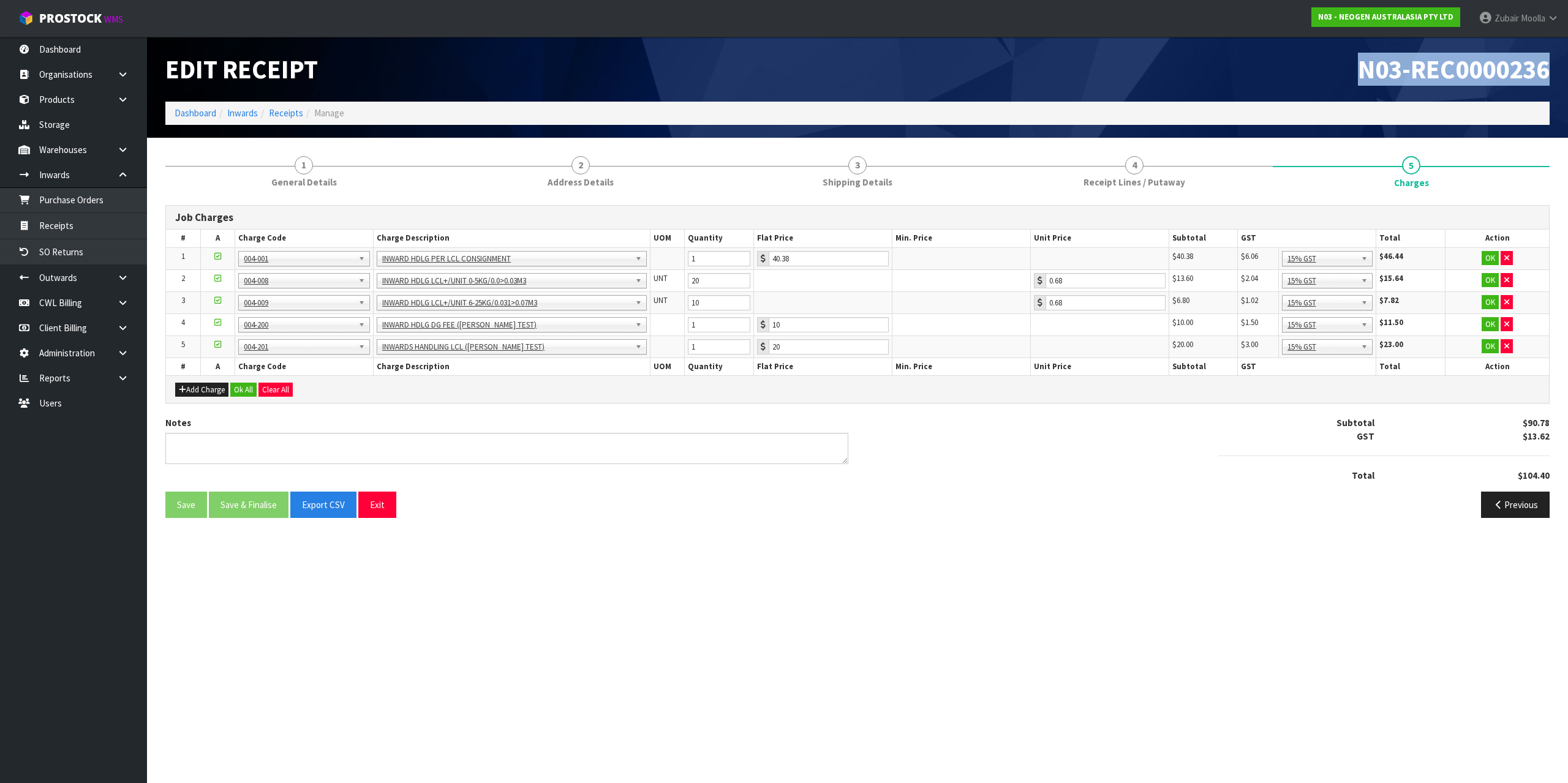
click at [883, 538] on section "Edit Receipt N03-REC0000236 Dashboard Inwards Receipts Manage 1 General Details…" at bounding box center [784, 392] width 1568 height 783
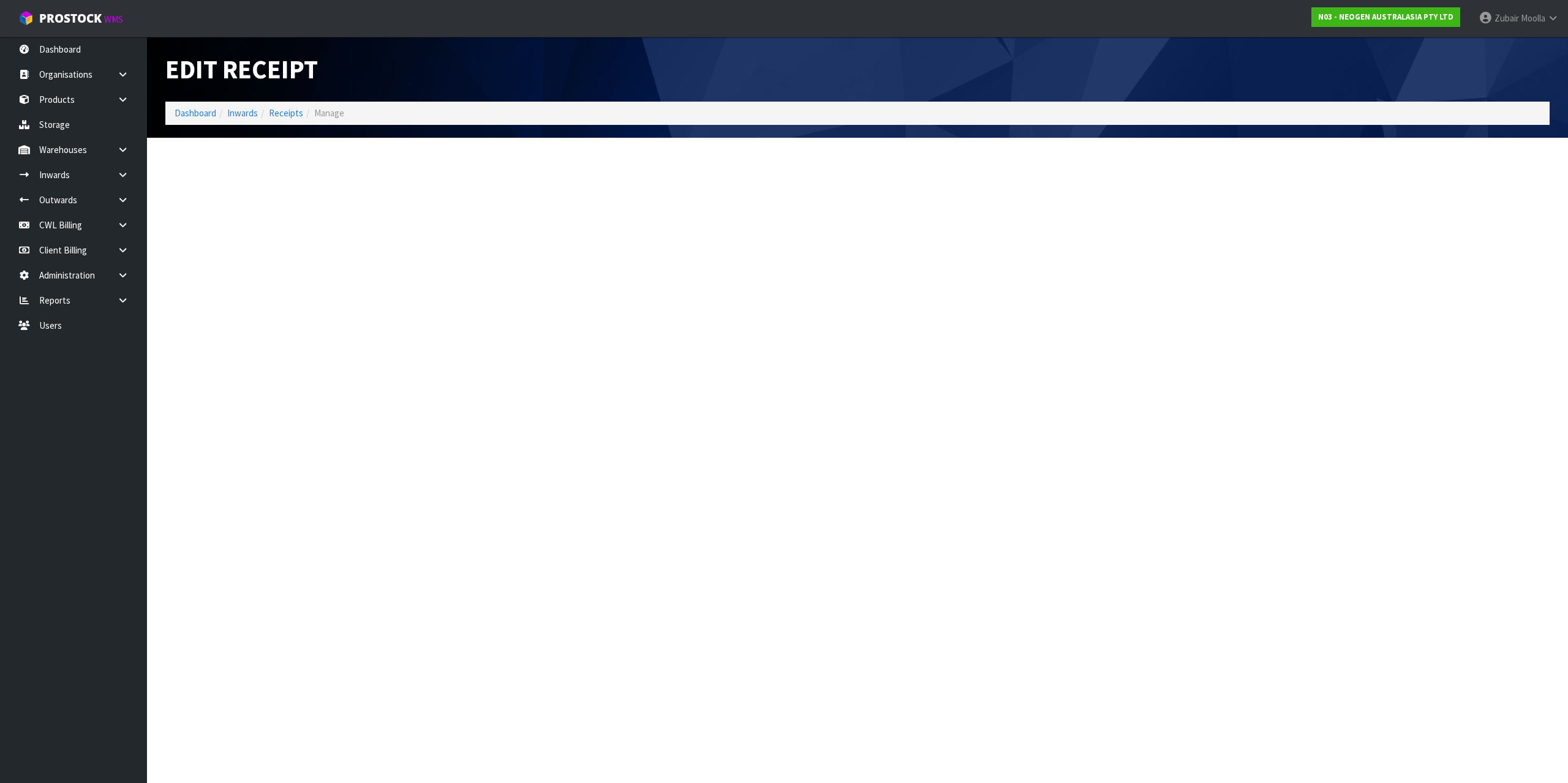
click at [952, 432] on section "Edit Receipt Dashboard Inwards Receipts Manage" at bounding box center [784, 392] width 1568 height 783
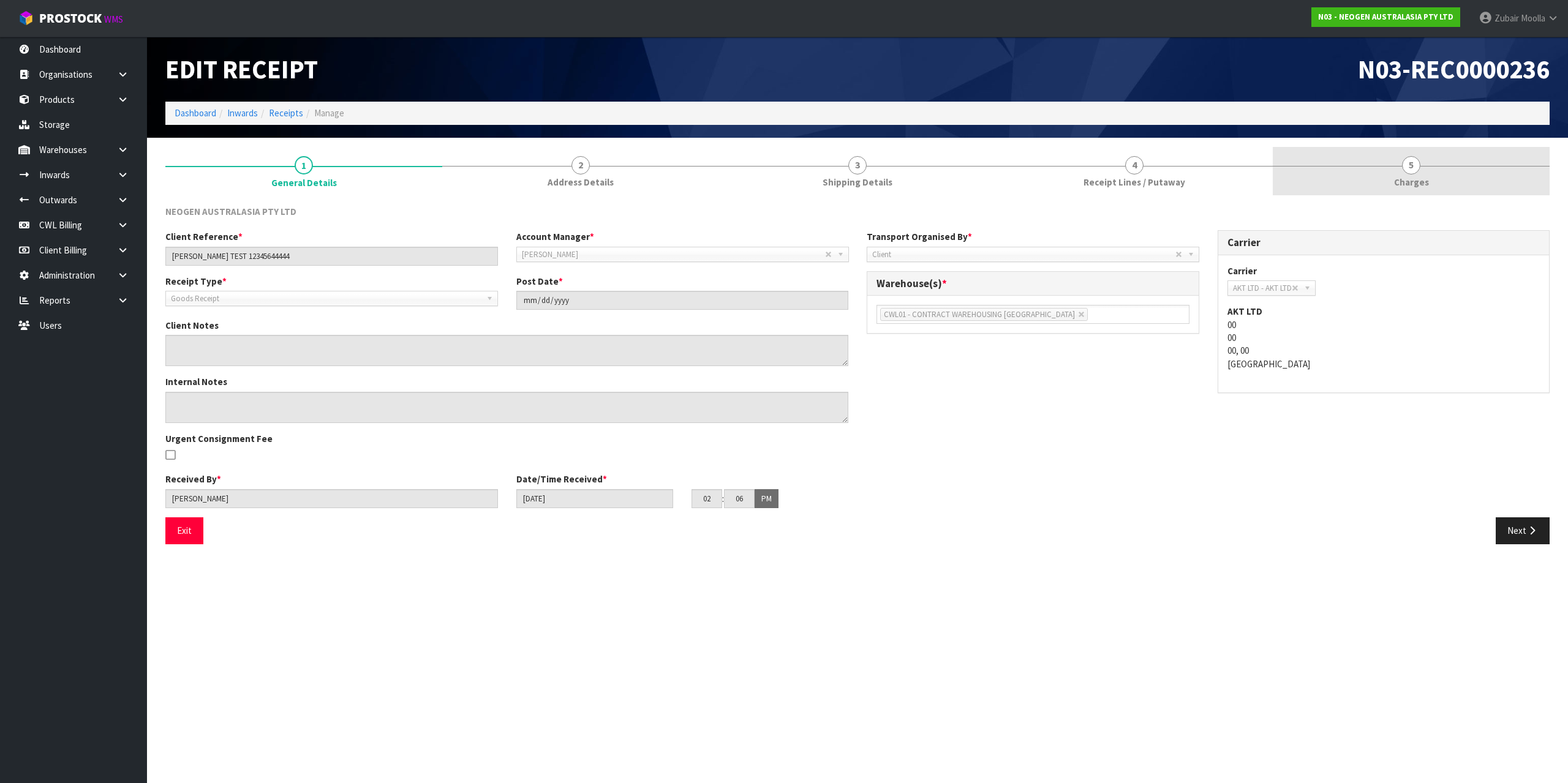
drag, startPoint x: 1567, startPoint y: 193, endPoint x: 1418, endPoint y: 172, distance: 150.5
click at [1567, 193] on section "1 General Details 2 Address Details 3 Shipping Details 4 Receipt Lines / Putawa…" at bounding box center [857, 350] width 1421 height 425
click at [1302, 162] on link "5 Charges" at bounding box center [1411, 171] width 277 height 48
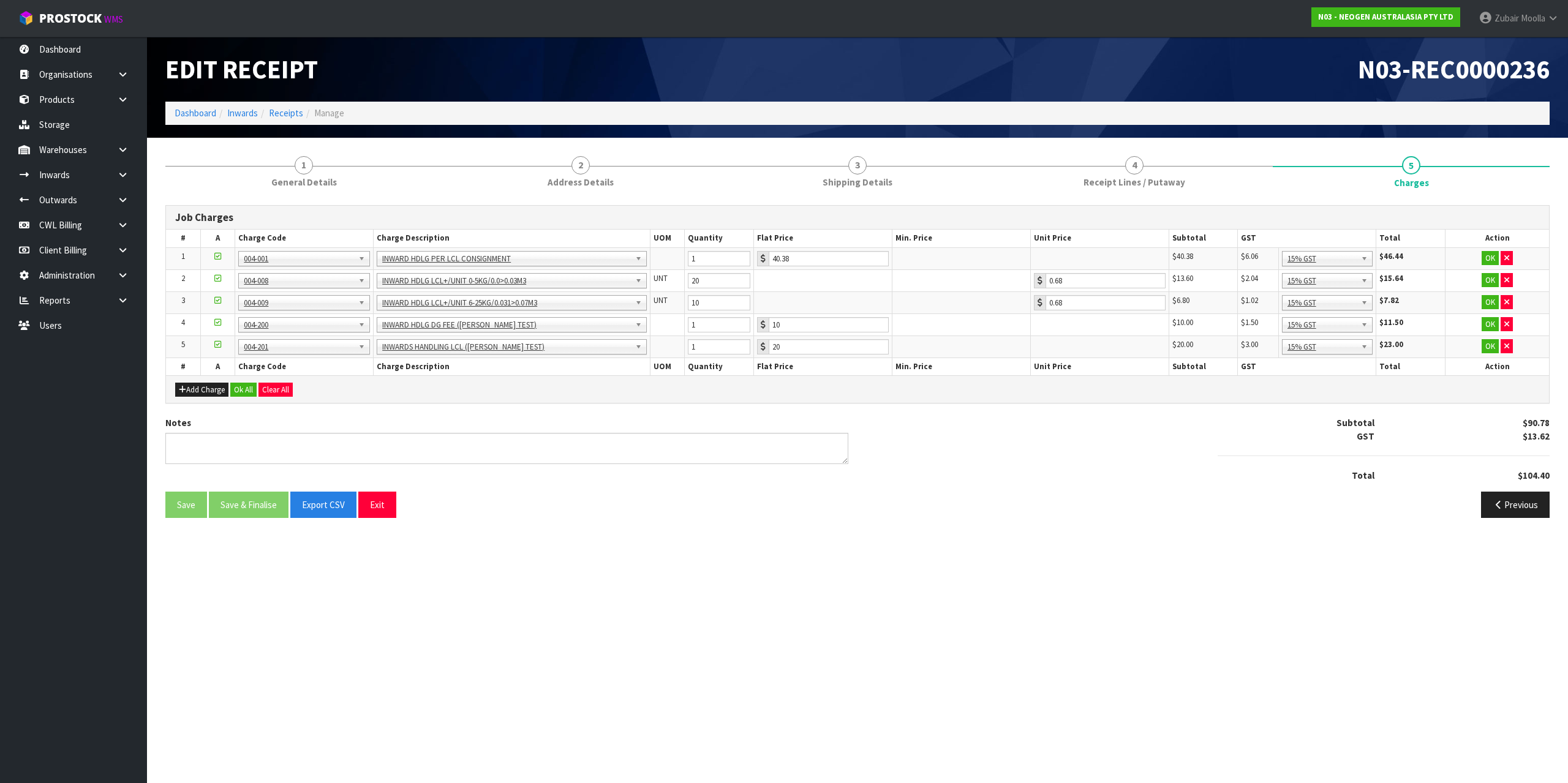
click at [1088, 56] on h1 "N03-REC0000236" at bounding box center [1208, 69] width 683 height 28
click at [290, 395] on button "Clear All" at bounding box center [276, 390] width 34 height 15
click at [285, 394] on span "Confirm" at bounding box center [276, 389] width 27 height 11
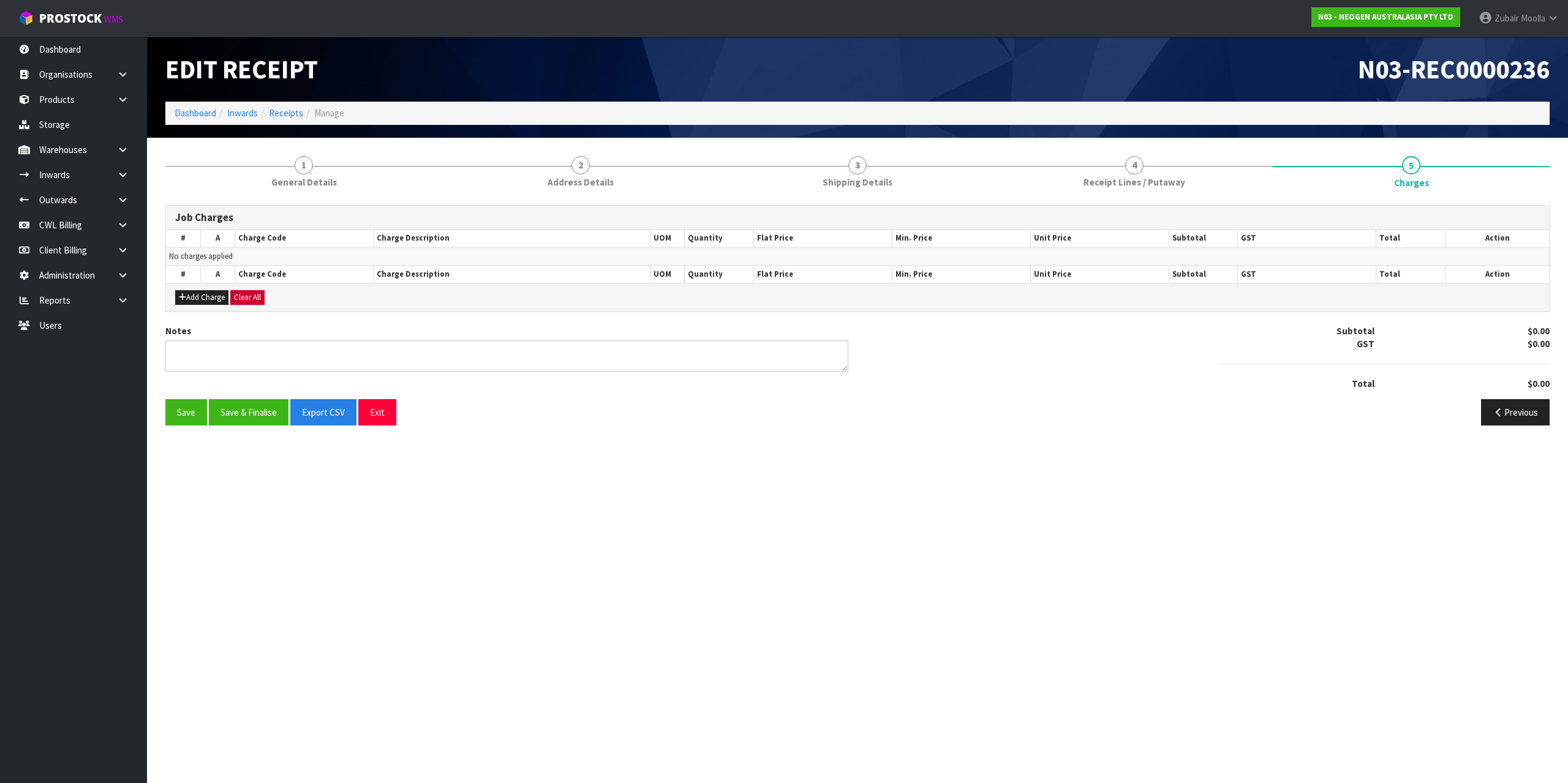
click at [665, 409] on div "Save Save & Finalise Export CSV Exit" at bounding box center [507, 412] width 701 height 26
click at [663, 408] on div "Save Save & Finalise Export CSV Exit" at bounding box center [507, 412] width 701 height 26
drag, startPoint x: 188, startPoint y: 417, endPoint x: 355, endPoint y: 597, distance: 245.5
click at [190, 417] on button "Save" at bounding box center [186, 412] width 41 height 26
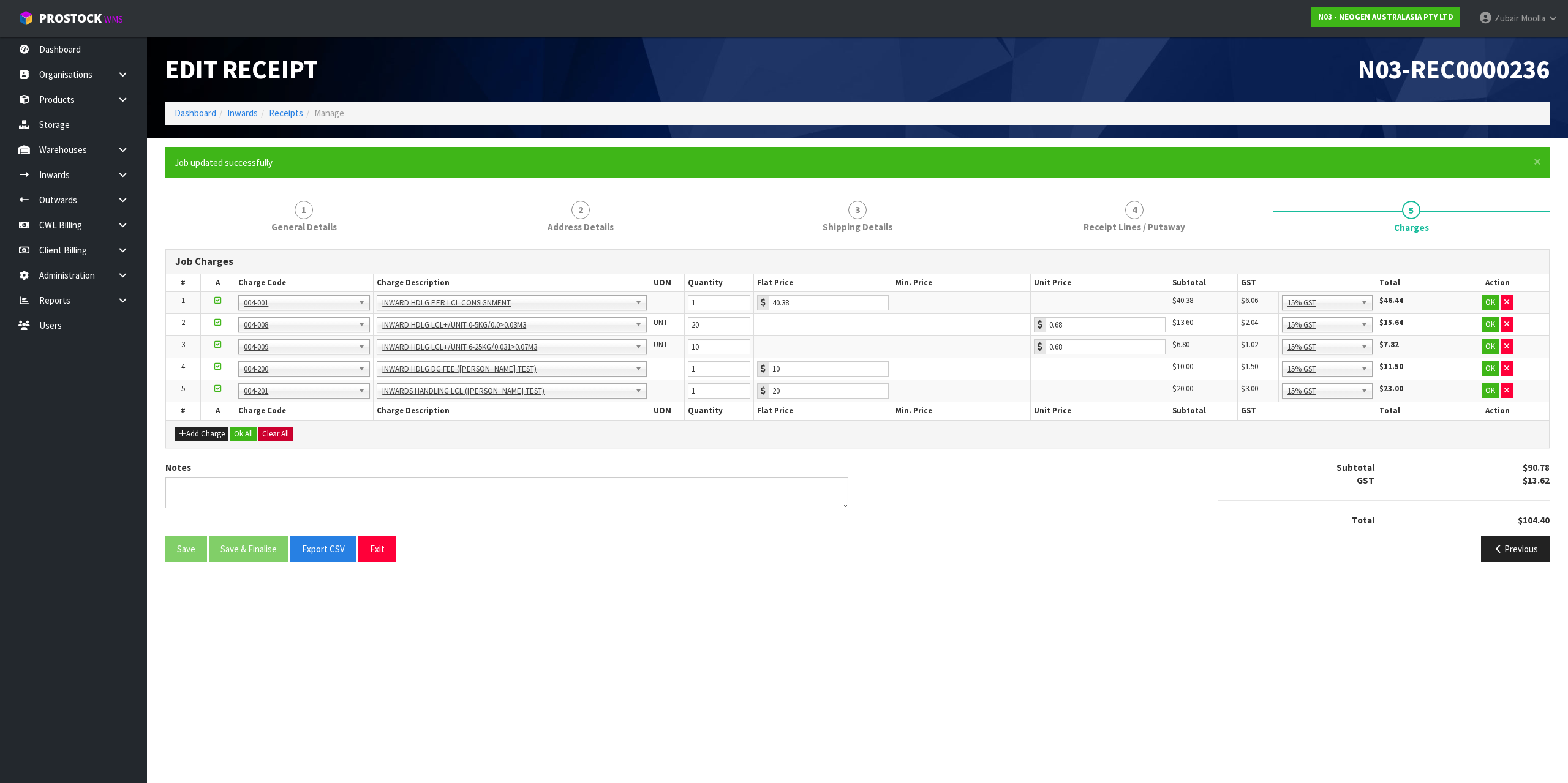
click at [353, 602] on section "Edit Receipt N03-REC0000236 Dashboard Inwards Receipts Manage × Close Job updat…" at bounding box center [784, 392] width 1568 height 783
click at [294, 110] on link "Receipts" at bounding box center [286, 112] width 34 height 12
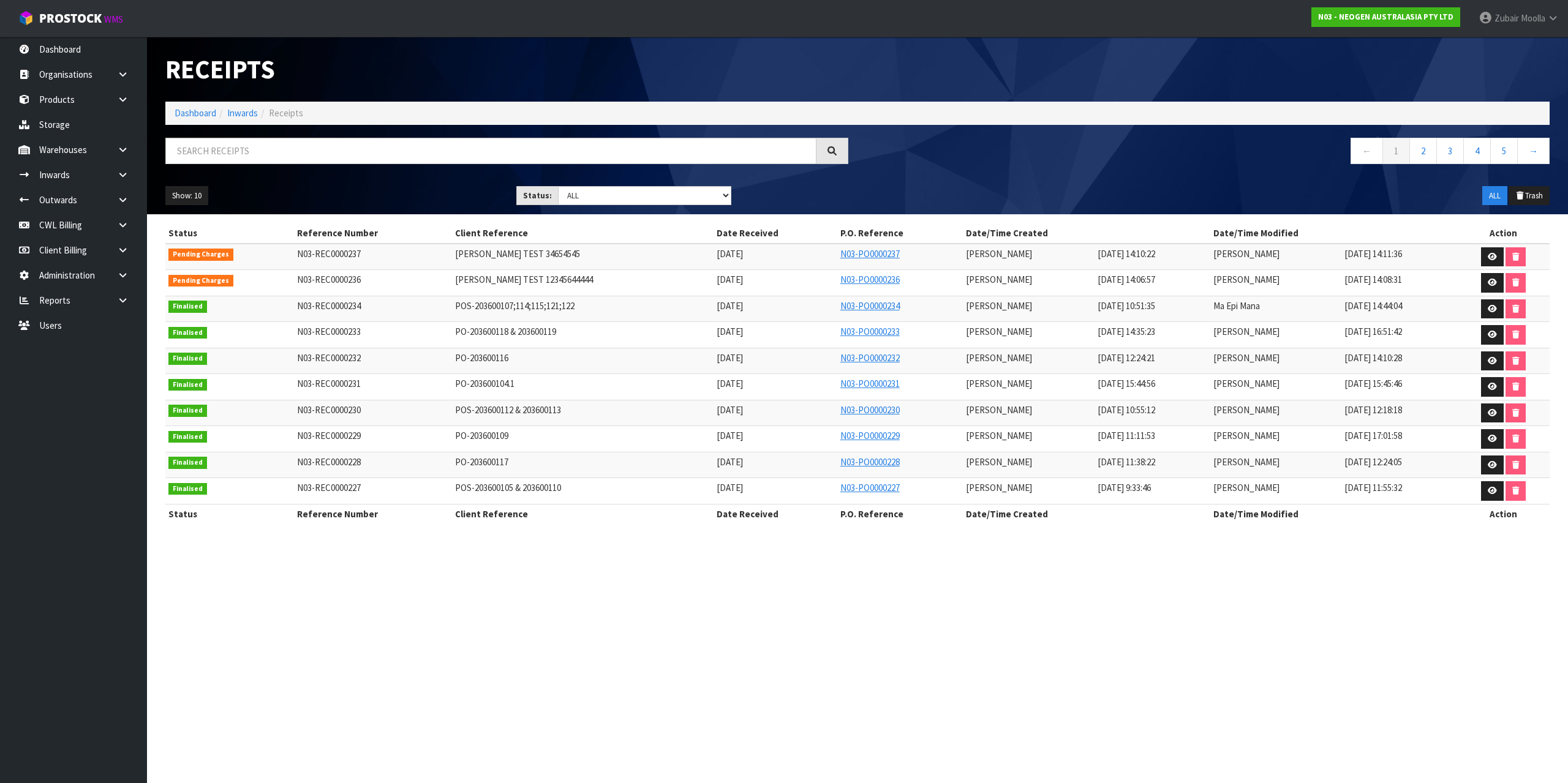
click at [1388, 277] on td "12/08/2025 14:08:31" at bounding box center [1399, 283] width 116 height 26
click at [1477, 259] on td at bounding box center [1503, 257] width 93 height 26
click at [1494, 257] on icon at bounding box center [1492, 257] width 9 height 8
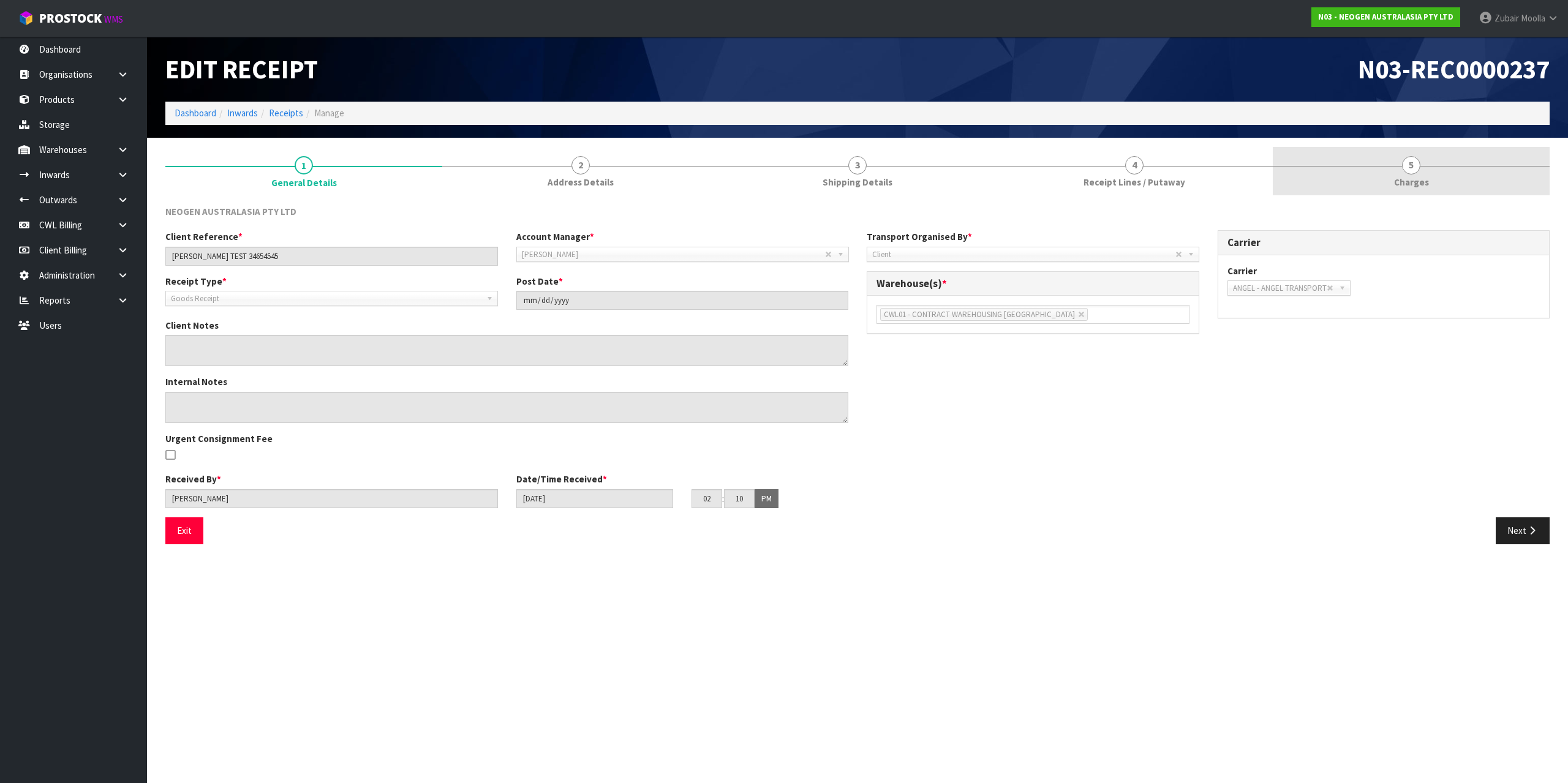
click at [1421, 191] on link "5 [GEOGRAPHIC_DATA]" at bounding box center [1411, 171] width 277 height 48
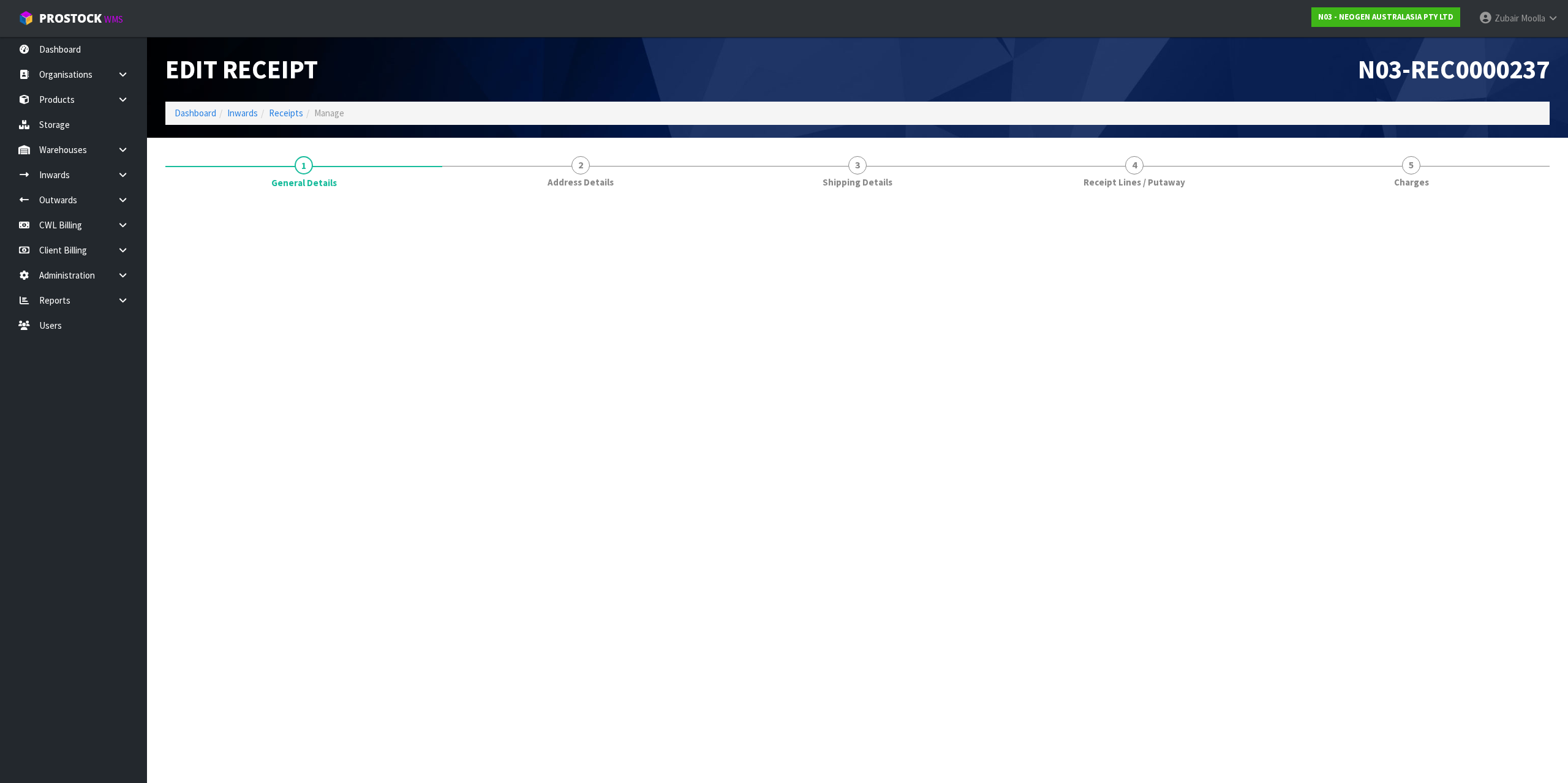
click at [1122, 81] on h1 "N03-REC0000237" at bounding box center [1208, 69] width 683 height 28
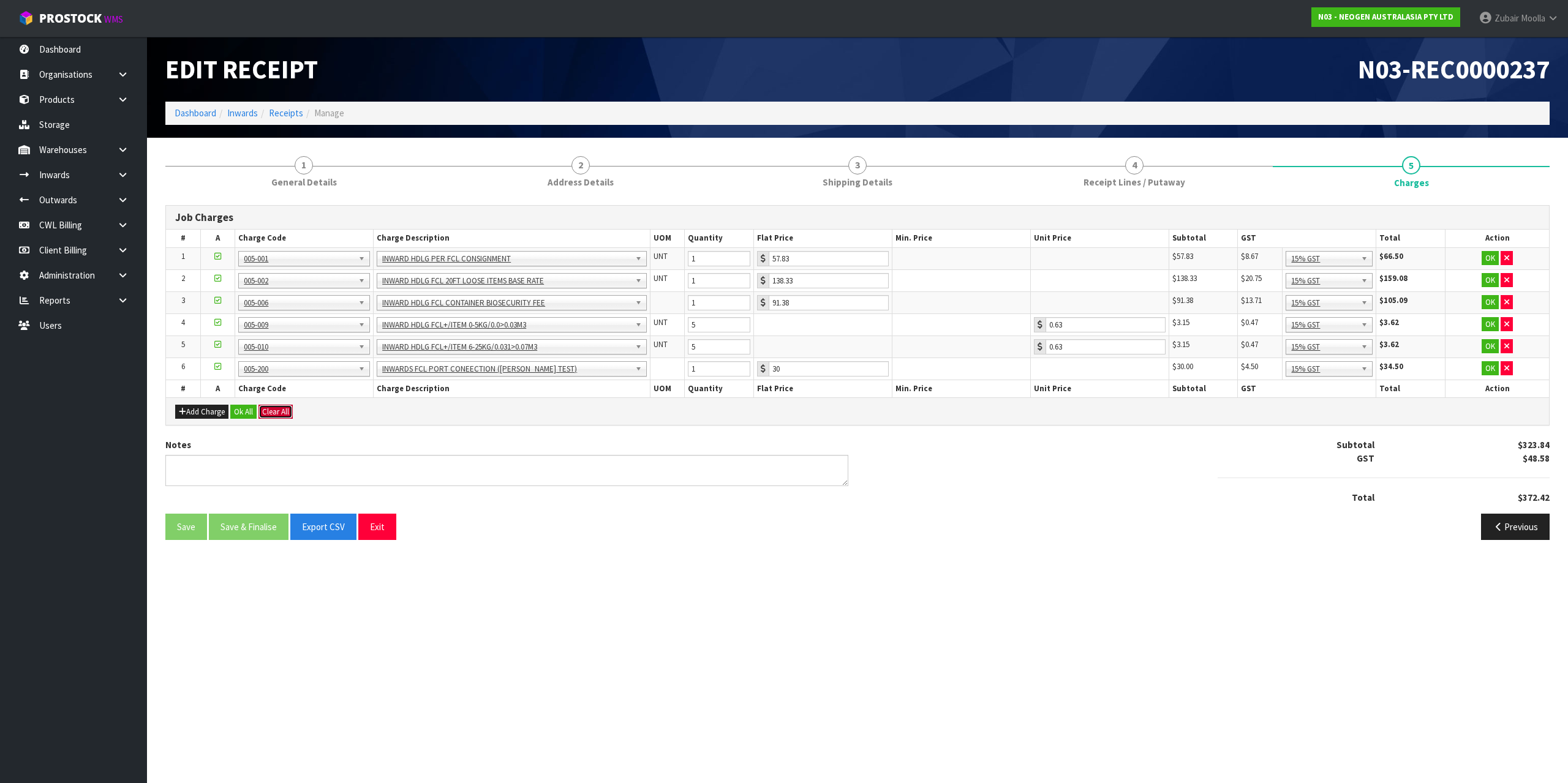
click at [290, 410] on button "Clear All" at bounding box center [276, 412] width 34 height 15
drag, startPoint x: 305, startPoint y: 415, endPoint x: 470, endPoint y: 413, distance: 165.0
click at [306, 415] on div "Add Charge Ok All Confirm Clear All" at bounding box center [857, 411] width 1383 height 27
click at [283, 409] on button "Clear All" at bounding box center [276, 412] width 34 height 15
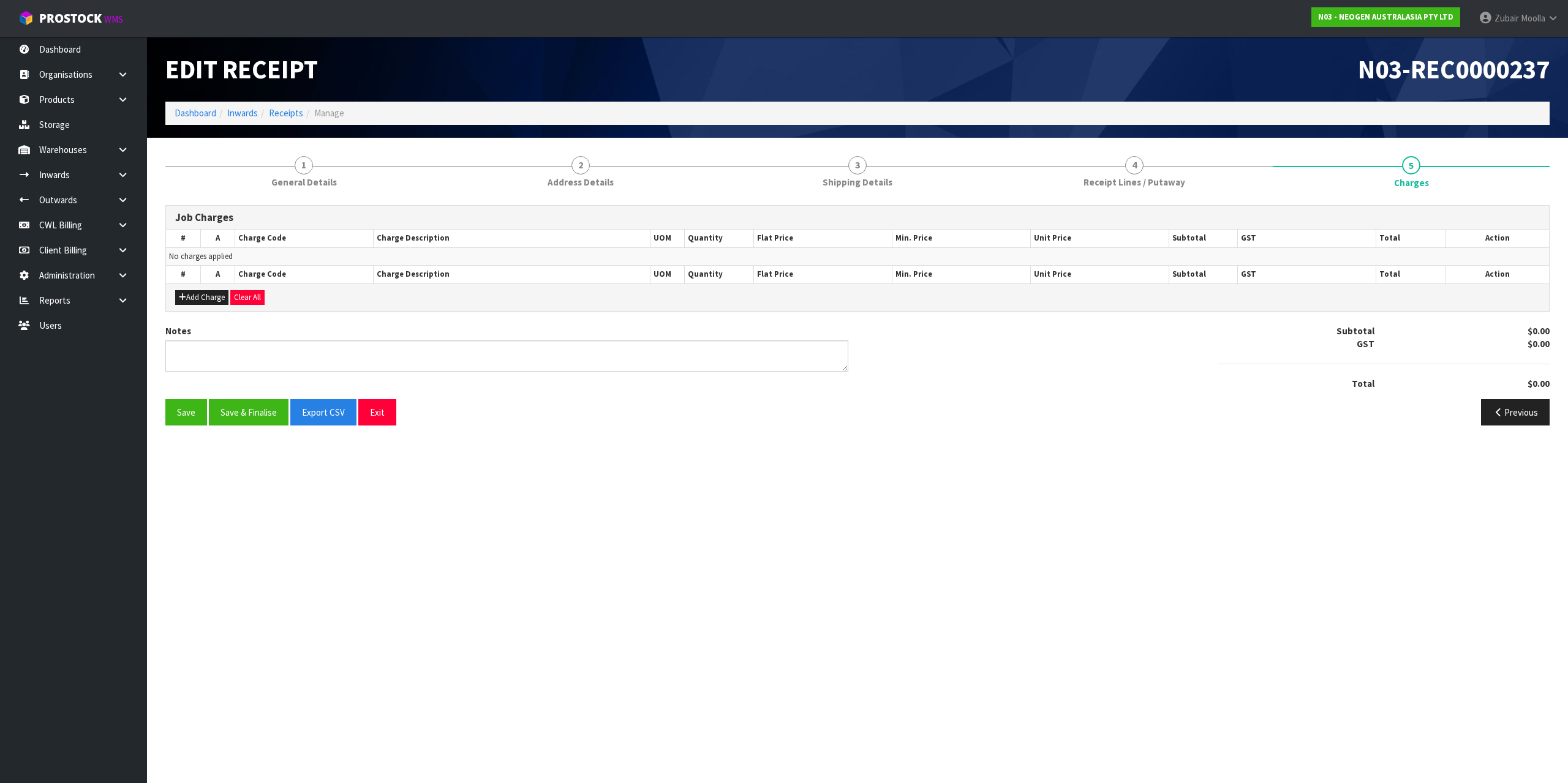
click at [755, 445] on section "Edit Receipt N03-REC0000237 Dashboard Inwards Receipts Manage 1 General Details…" at bounding box center [784, 392] width 1568 height 783
click at [179, 413] on button "Save" at bounding box center [186, 412] width 41 height 26
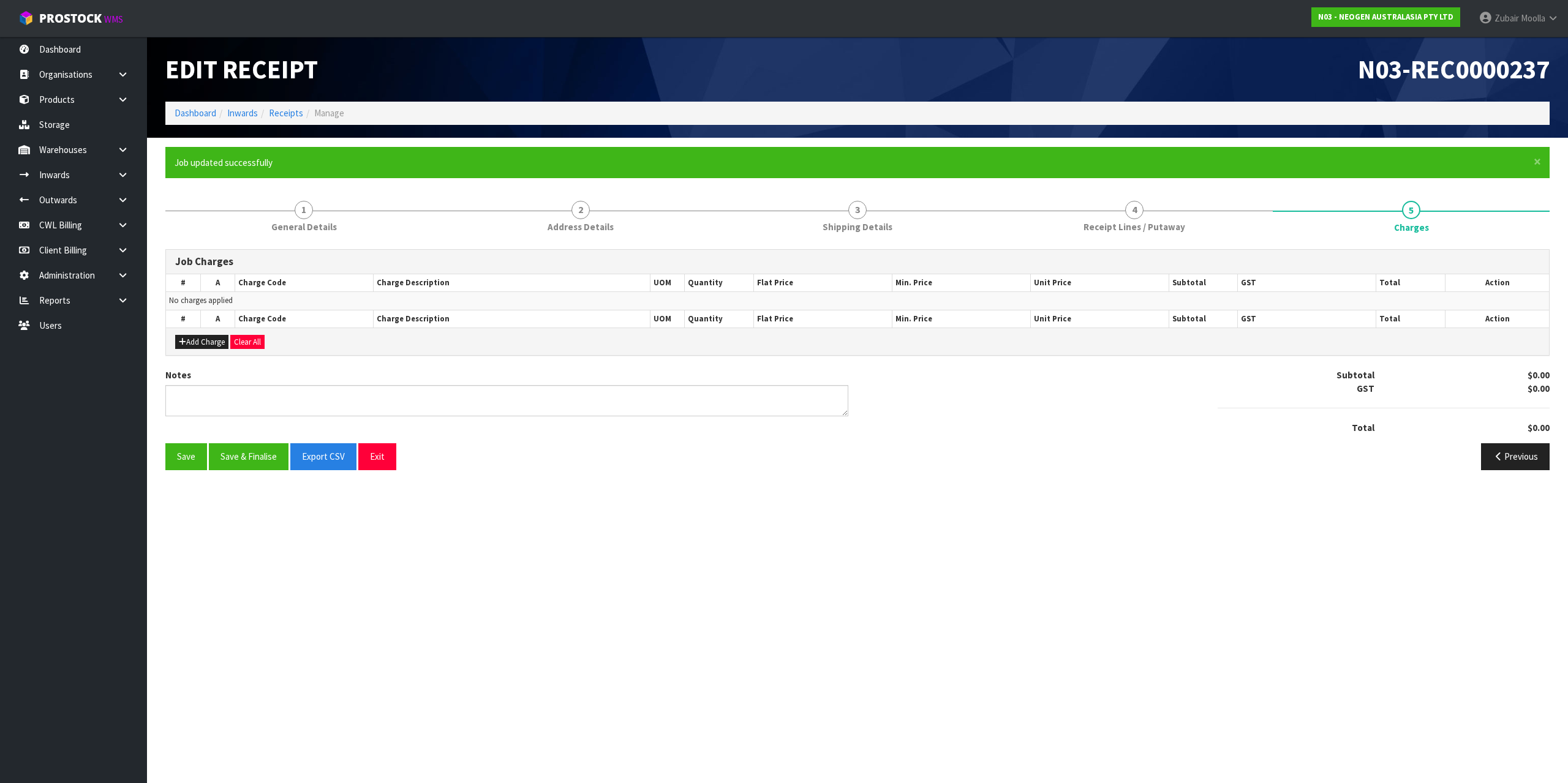
click at [156, 505] on section "Edit Receipt N03-REC0000237 Dashboard Inwards Receipts Manage × Close Job updat…" at bounding box center [784, 392] width 1568 height 783
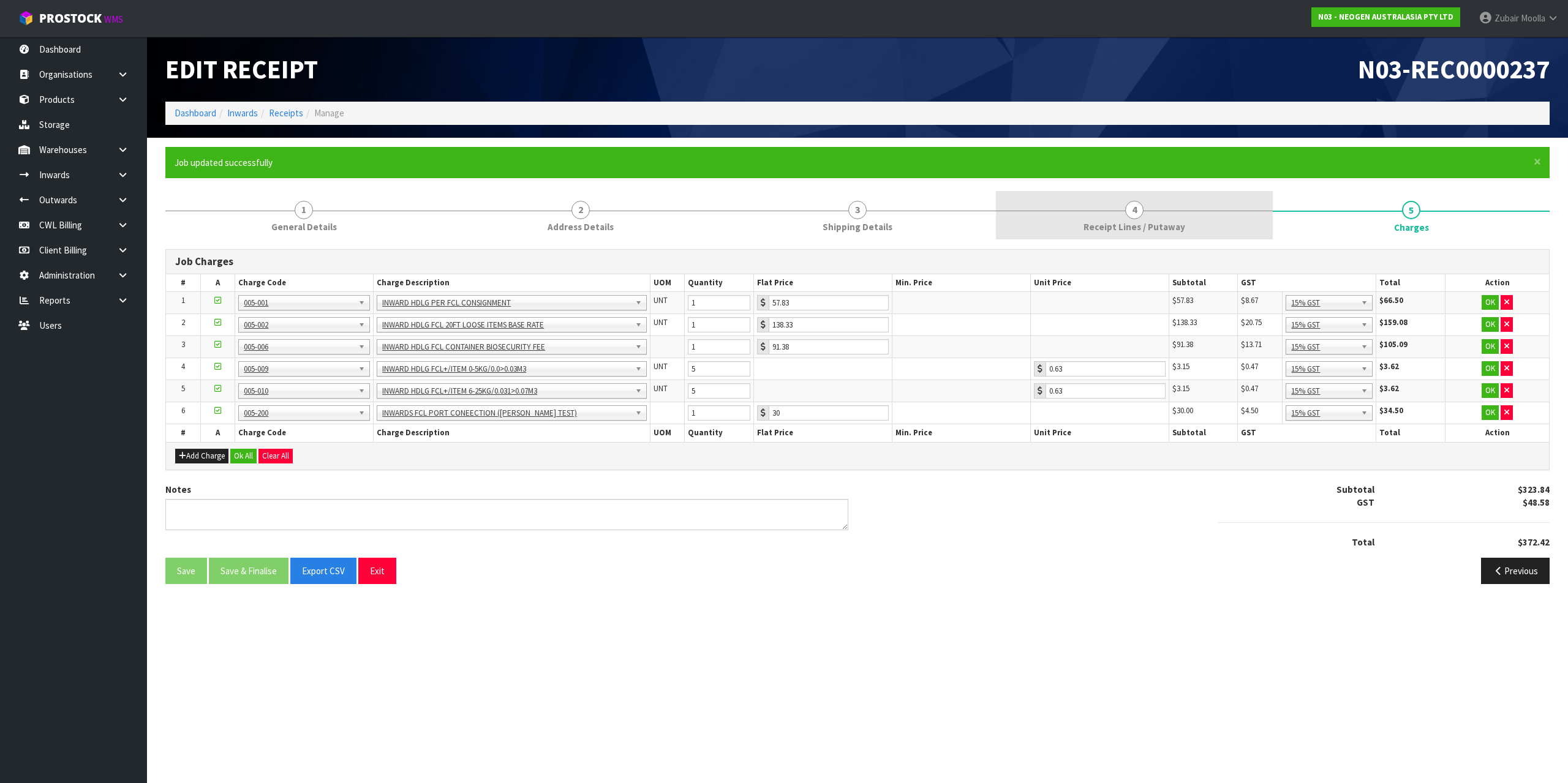
click at [1214, 199] on link "4 Receipt Lines / Putaway" at bounding box center [1134, 215] width 277 height 48
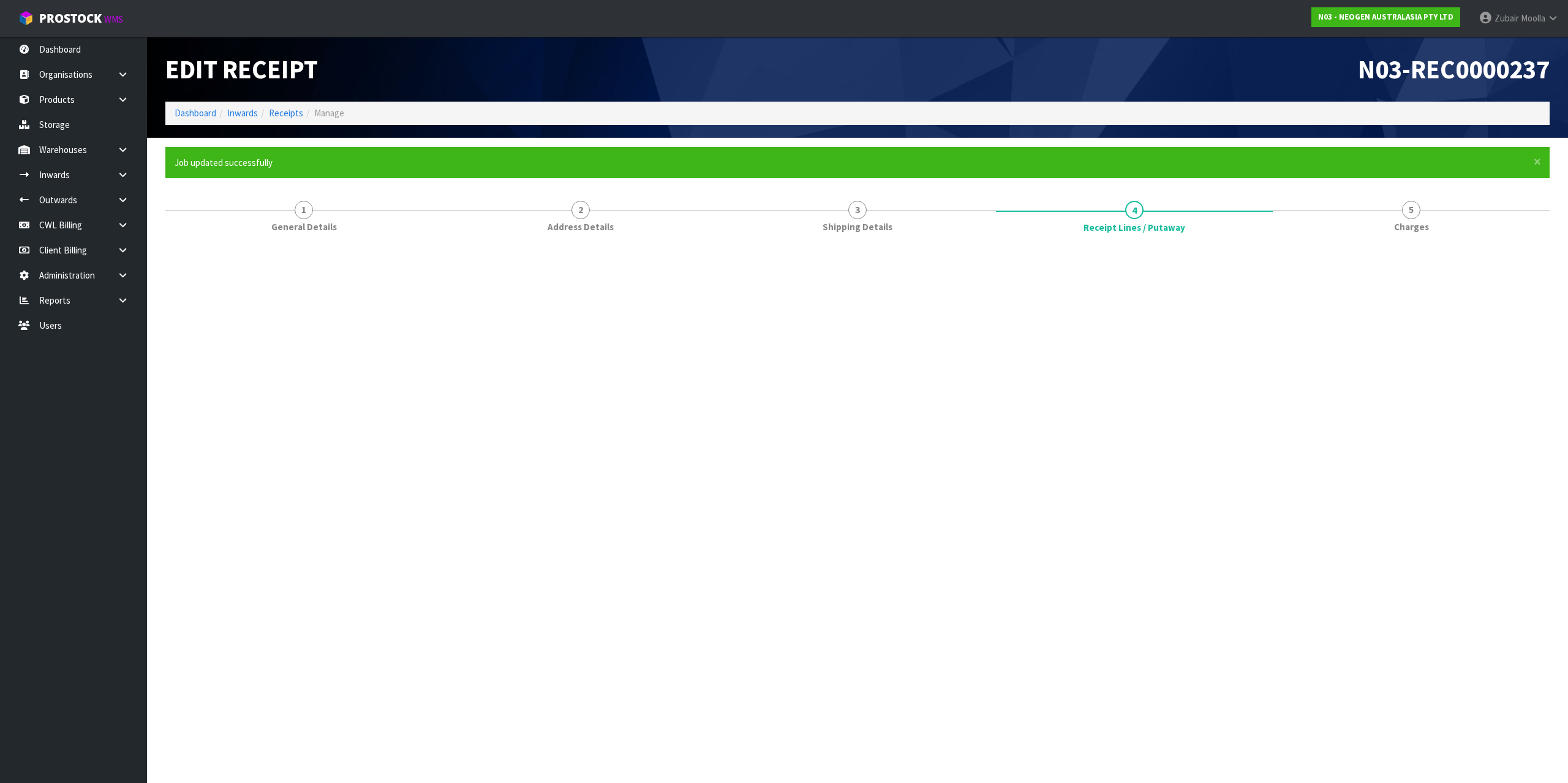
click at [1184, 122] on ol "Dashboard Inwards Receipts Manage" at bounding box center [857, 113] width 1384 height 22
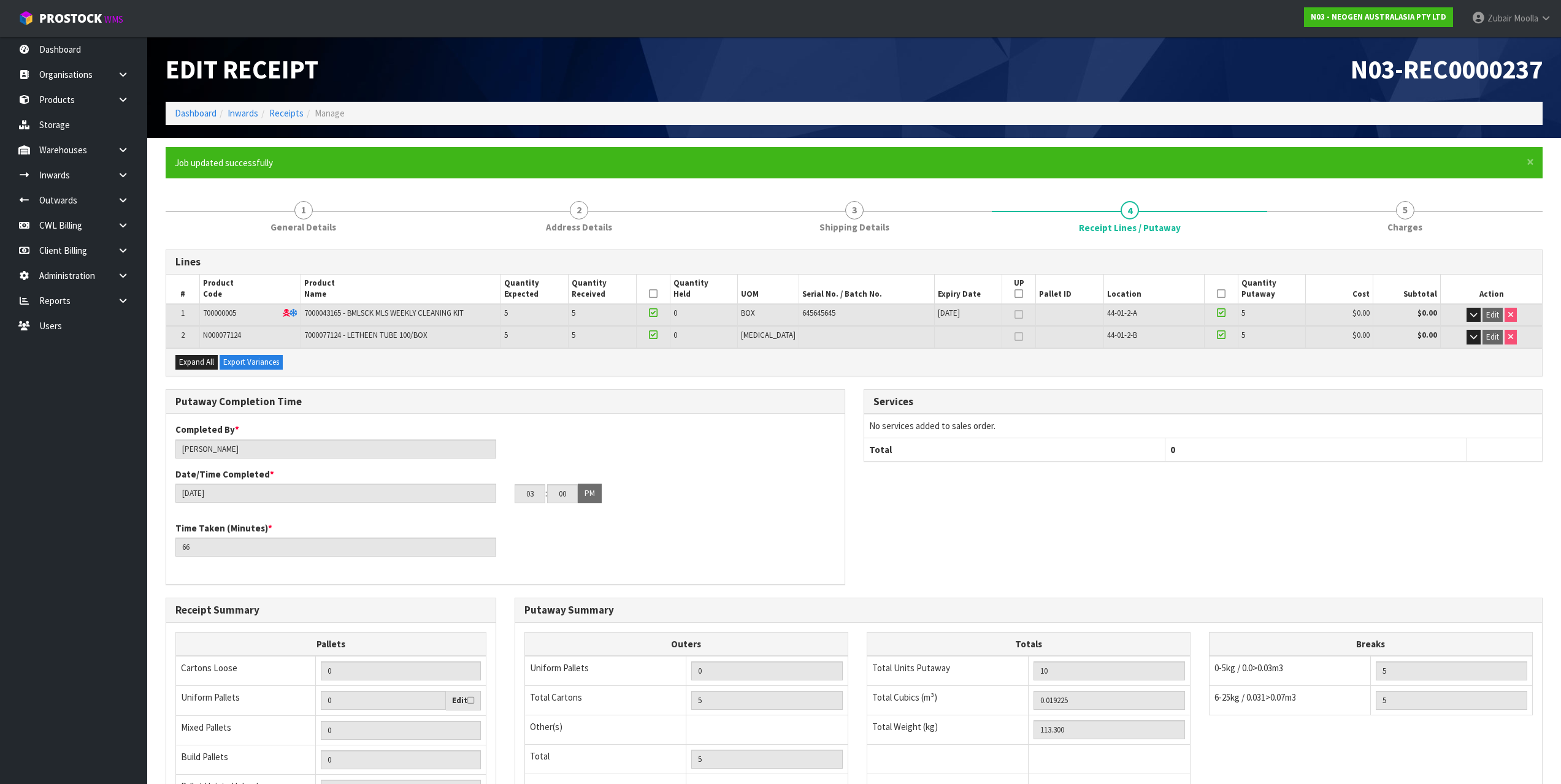
click at [1186, 122] on ol "Dashboard Inwards Receipts Manage" at bounding box center [854, 113] width 1377 height 23
click at [1434, 238] on link "5 Charges" at bounding box center [1404, 215] width 275 height 49
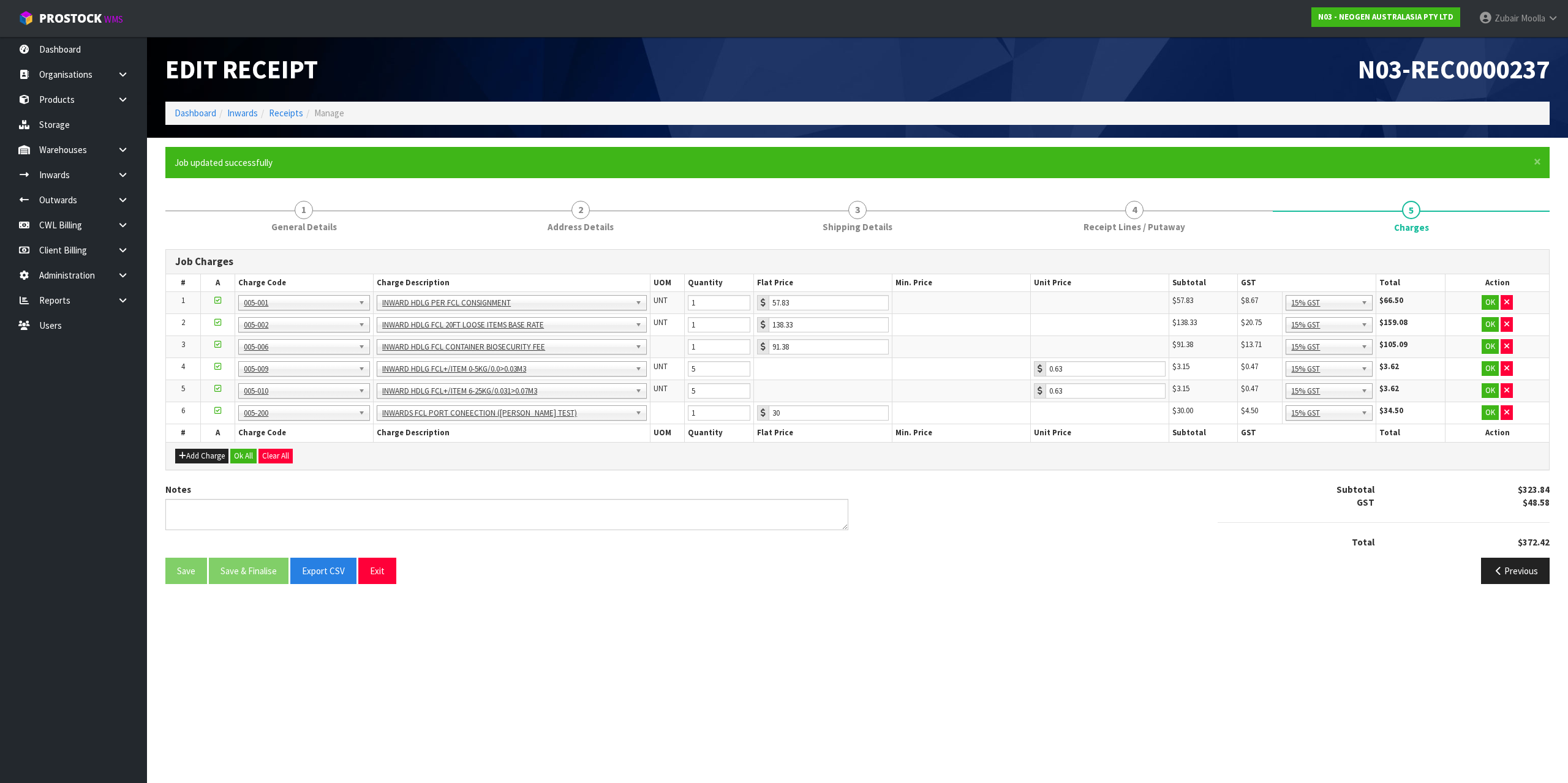
click at [544, 486] on div "Notes" at bounding box center [507, 507] width 683 height 47
click at [1358, 607] on section "Edit Receipt N03-REC0000237 Dashboard Inwards Receipts Manage × Close Job updat…" at bounding box center [784, 392] width 1568 height 783
drag, startPoint x: 1357, startPoint y: 607, endPoint x: 1270, endPoint y: 807, distance: 218.1
click at [1270, 783] on html "Toggle navigation ProStock WMS N03 - NEOGEN AUSTRALASIA PTY LTD Zubair Moolla L…" at bounding box center [784, 392] width 1568 height 783
click at [293, 117] on link "Receipts" at bounding box center [286, 112] width 34 height 12
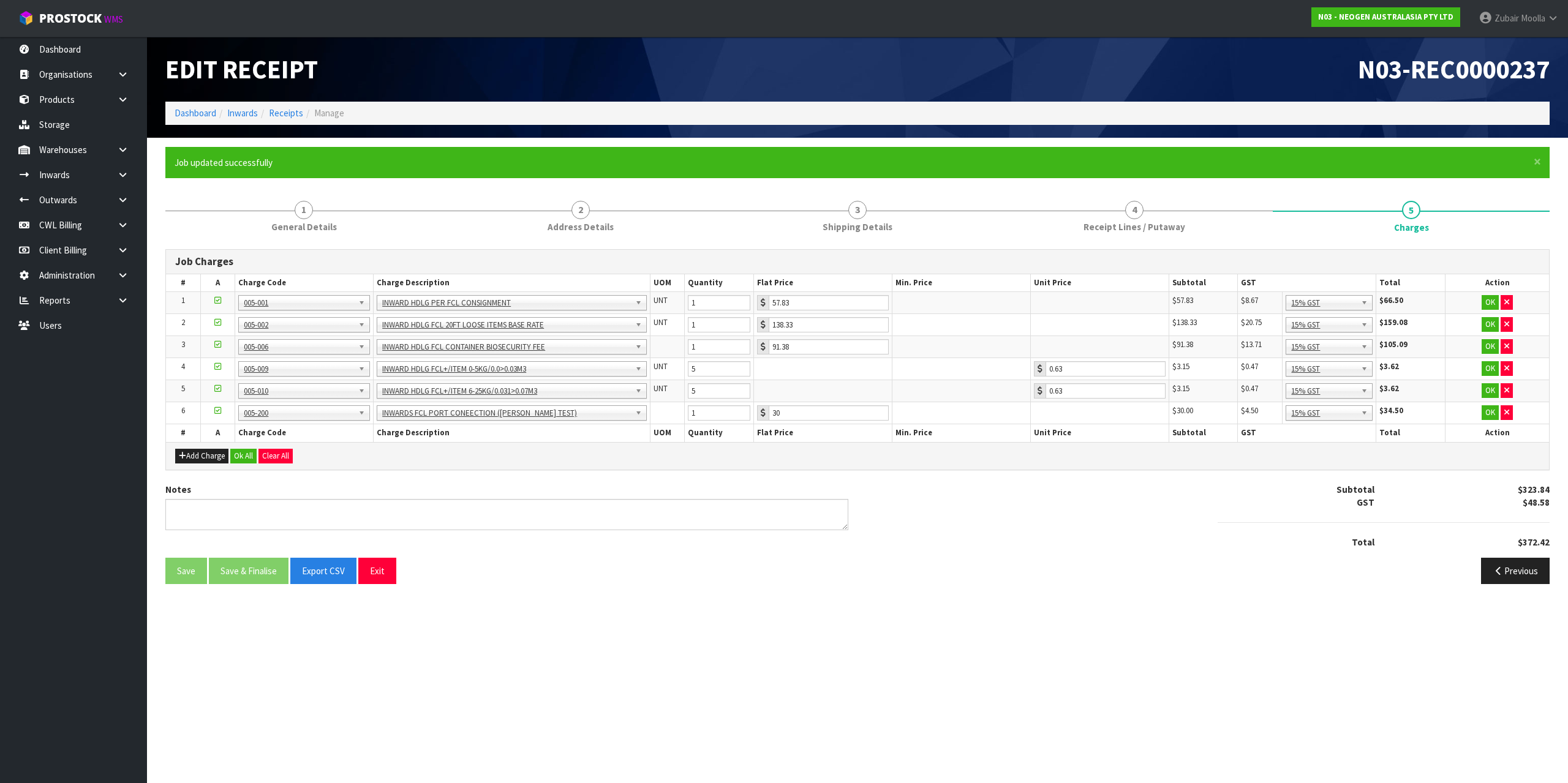
click at [567, 89] on div "Edit Receipt" at bounding box center [507, 69] width 701 height 65
click at [568, 89] on div "Edit Receipt" at bounding box center [507, 69] width 701 height 65
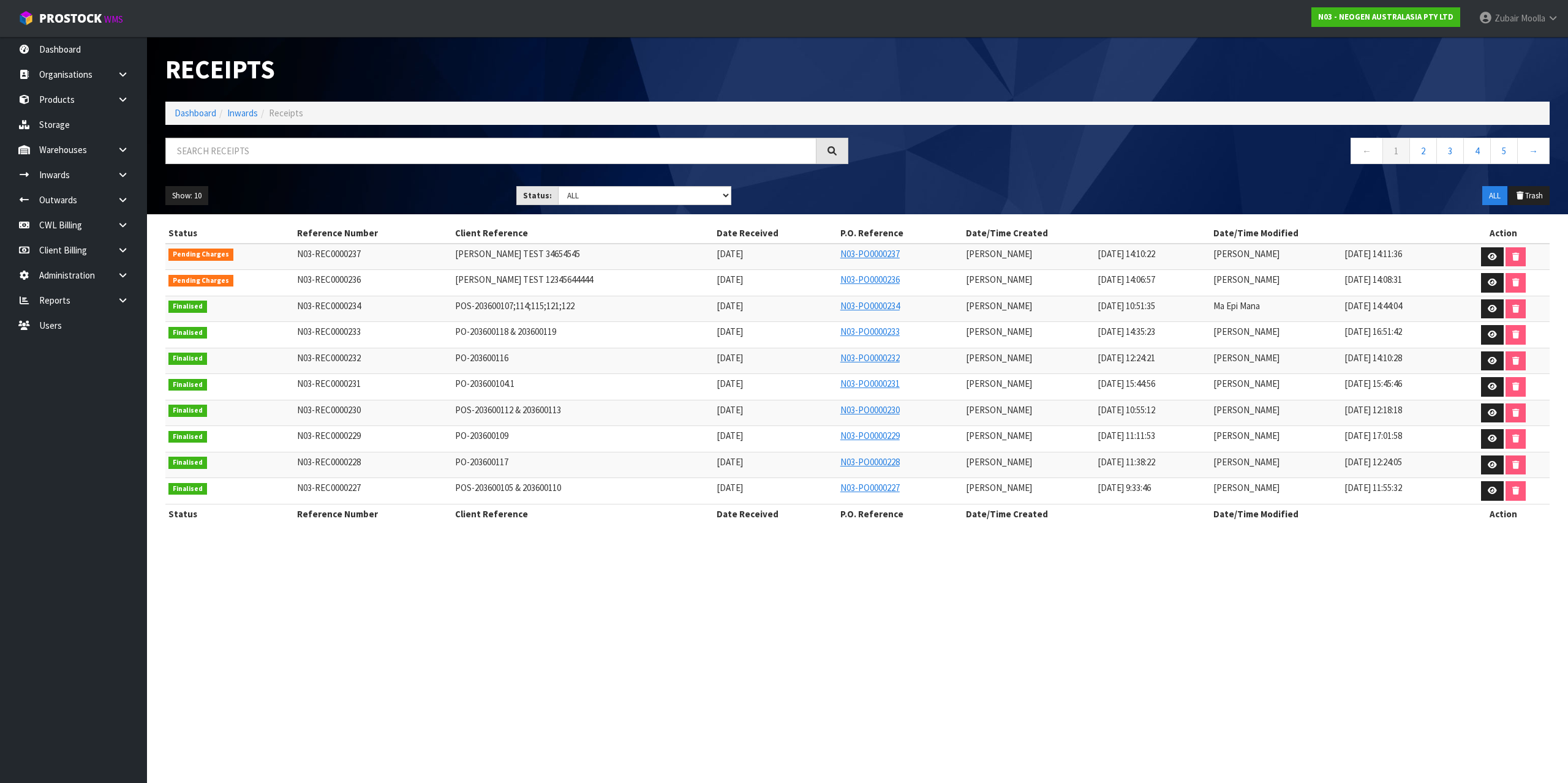
drag, startPoint x: 574, startPoint y: 71, endPoint x: 574, endPoint y: 79, distance: 8.0
click at [574, 79] on h1 "Receipts" at bounding box center [507, 69] width 683 height 28
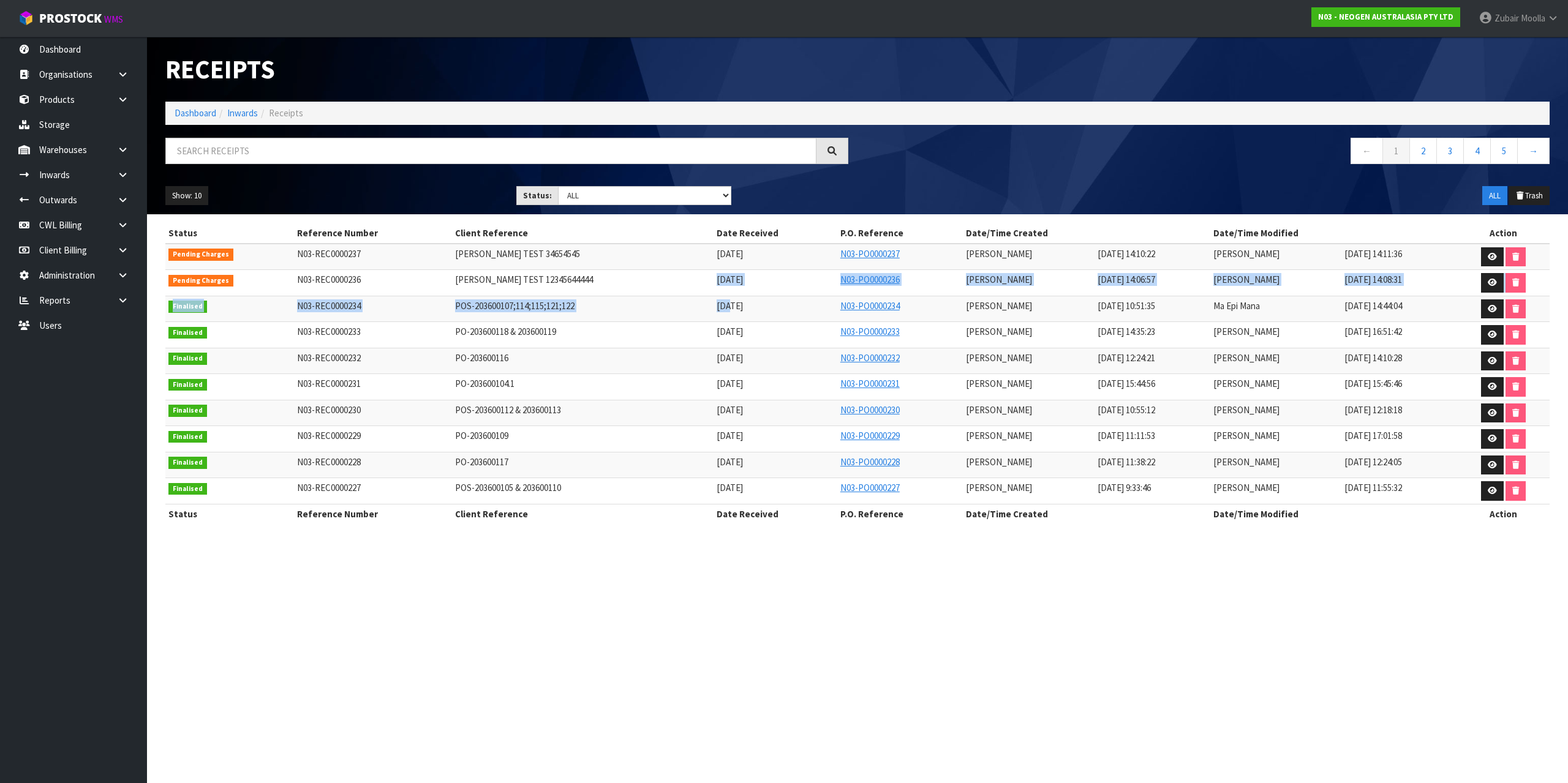
drag, startPoint x: 588, startPoint y: 292, endPoint x: 688, endPoint y: 297, distance: 100.1
click at [688, 297] on tbody "Pending Charges N03-REC0000237 MAJI TEST 34654545 12/08/2025 N03-PO0000237 Maji…" at bounding box center [857, 374] width 1384 height 261
click at [713, 297] on td "17/01/2025" at bounding box center [775, 309] width 124 height 26
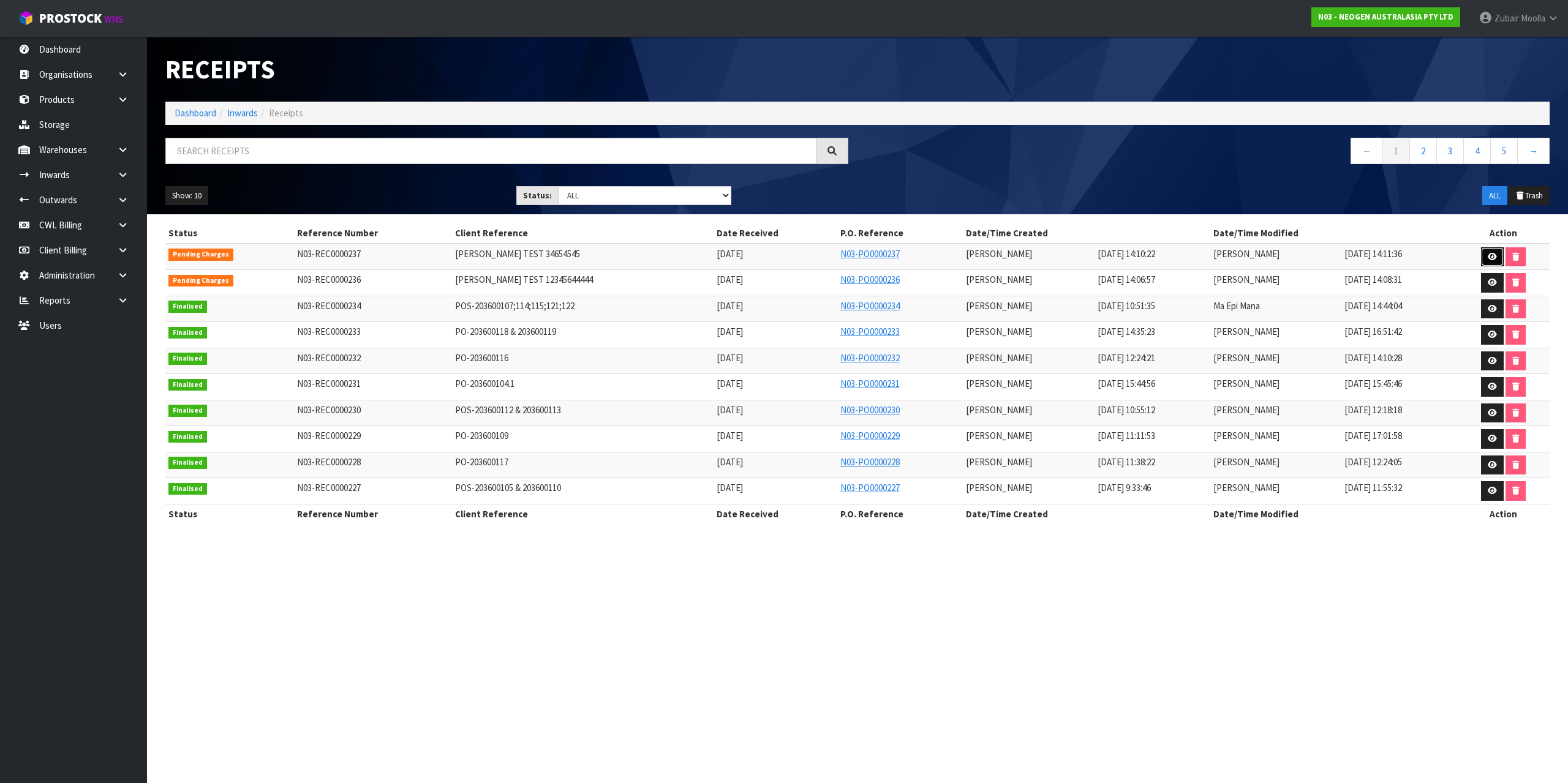
click at [1483, 258] on link at bounding box center [1492, 257] width 22 height 20
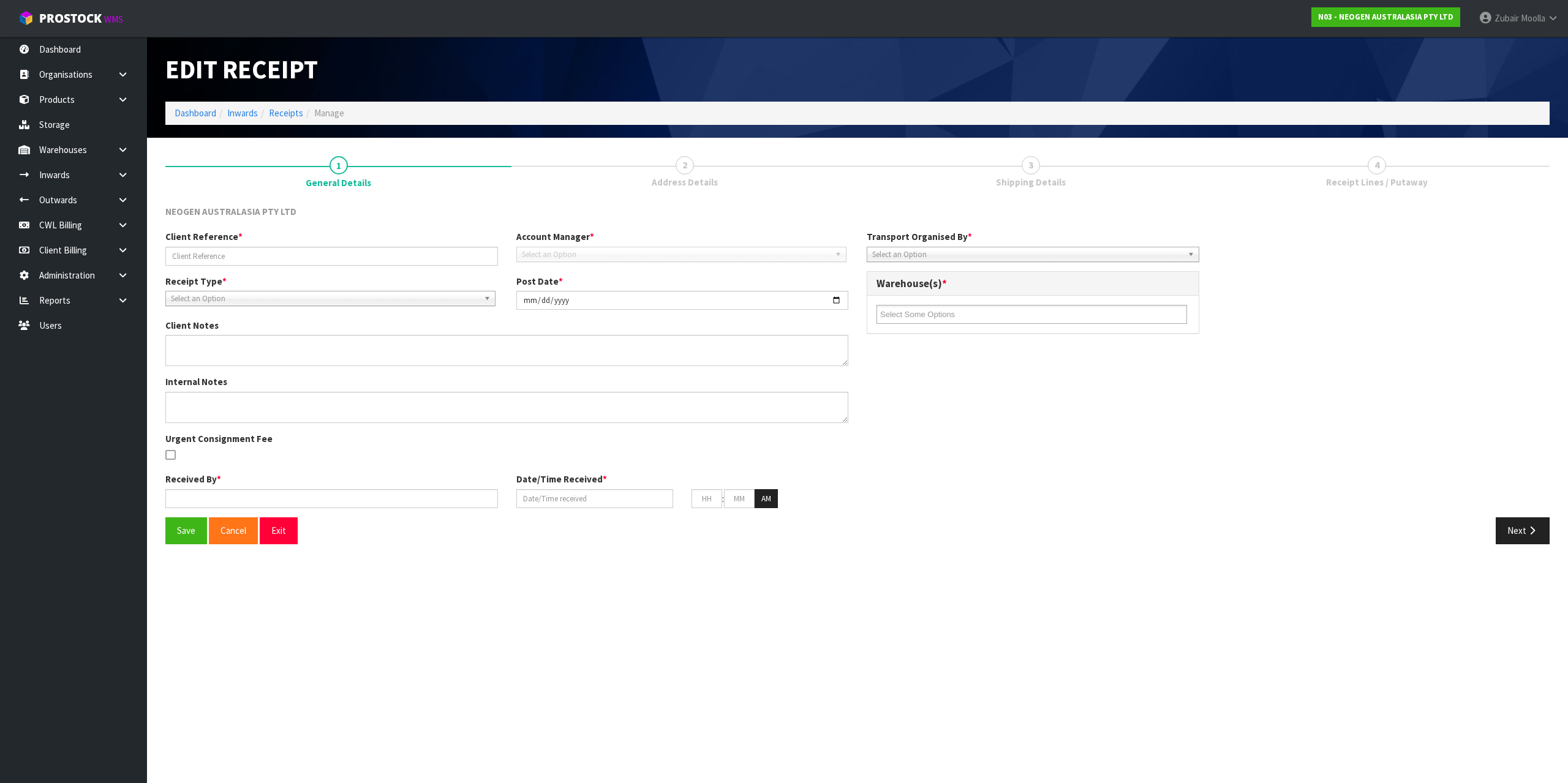
type input "MAJI TEST 34654545"
type input "2025-08-12"
type input "[PERSON_NAME]"
type input "12/08/2025"
type input "02"
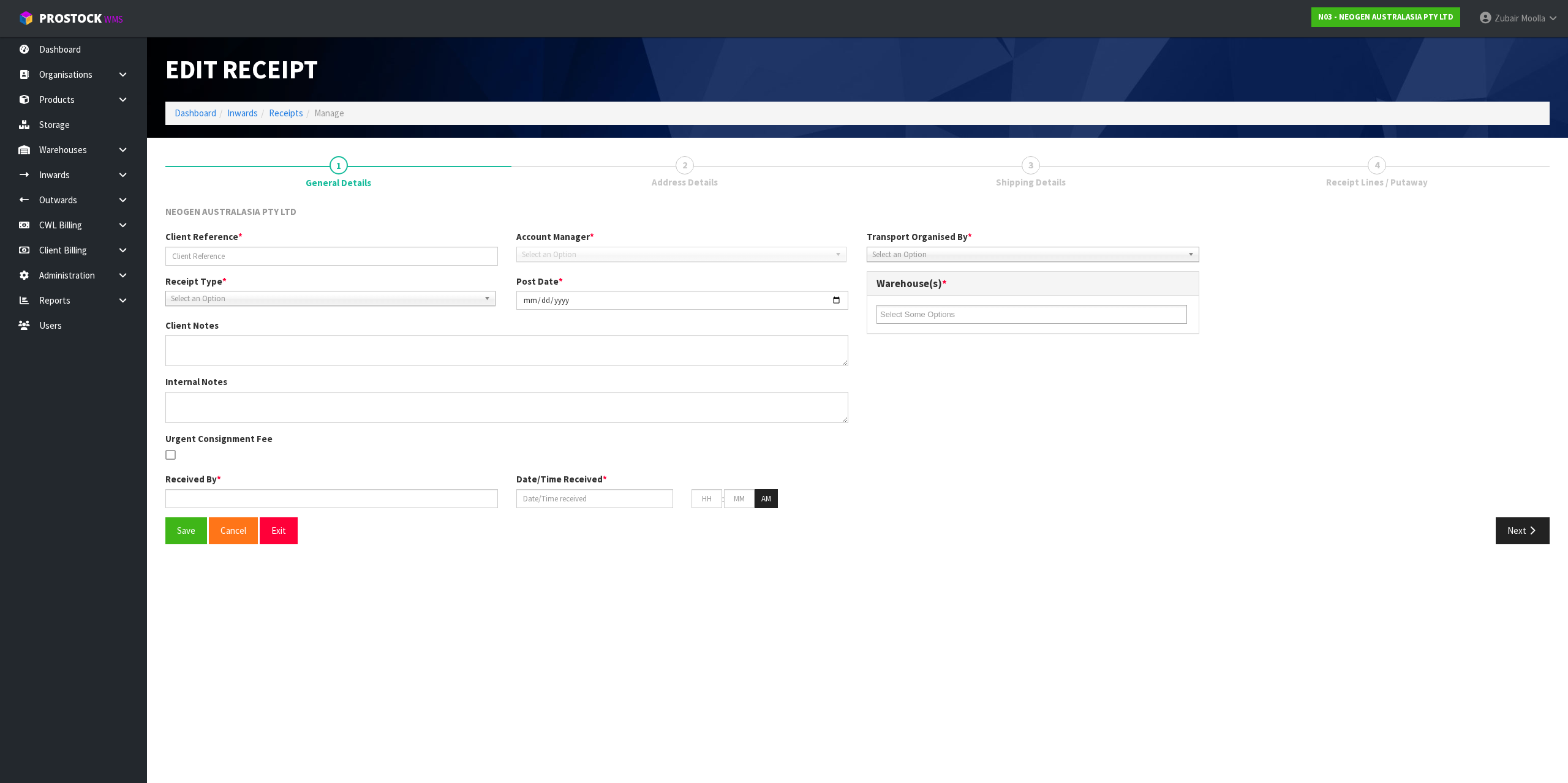
type input "10"
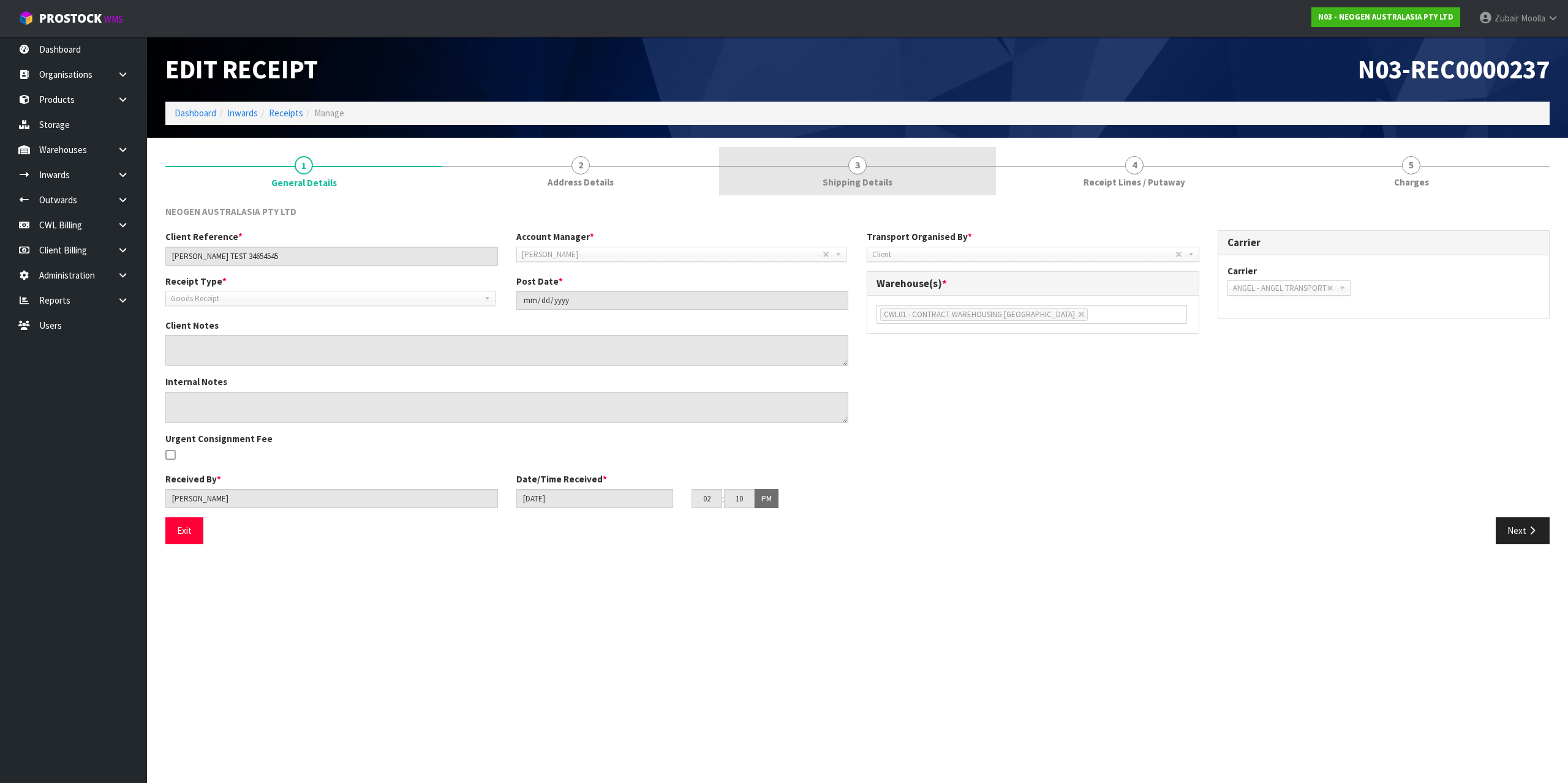
click at [837, 157] on link "3 Shipping Details" at bounding box center [857, 171] width 277 height 48
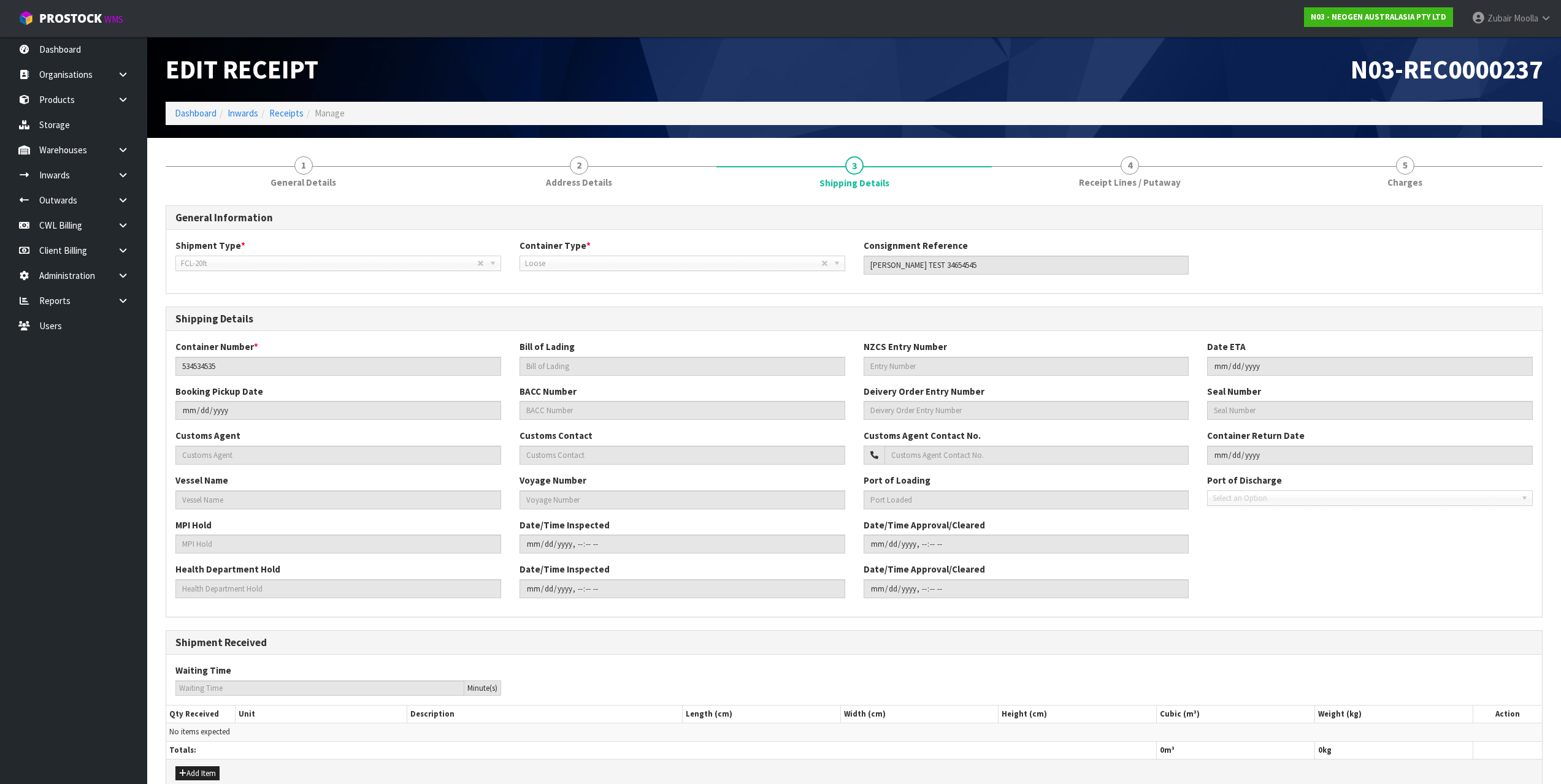
click at [753, 70] on h1 "Edit Receipt" at bounding box center [505, 69] width 679 height 28
click at [754, 70] on h1 "Edit Receipt" at bounding box center [505, 69] width 679 height 28
click at [300, 108] on link "Receipts" at bounding box center [286, 113] width 34 height 12
drag, startPoint x: 300, startPoint y: 108, endPoint x: 733, endPoint y: 103, distance: 433.0
click at [314, 106] on ol "Dashboard Inwards Receipts Manage" at bounding box center [854, 113] width 1377 height 23
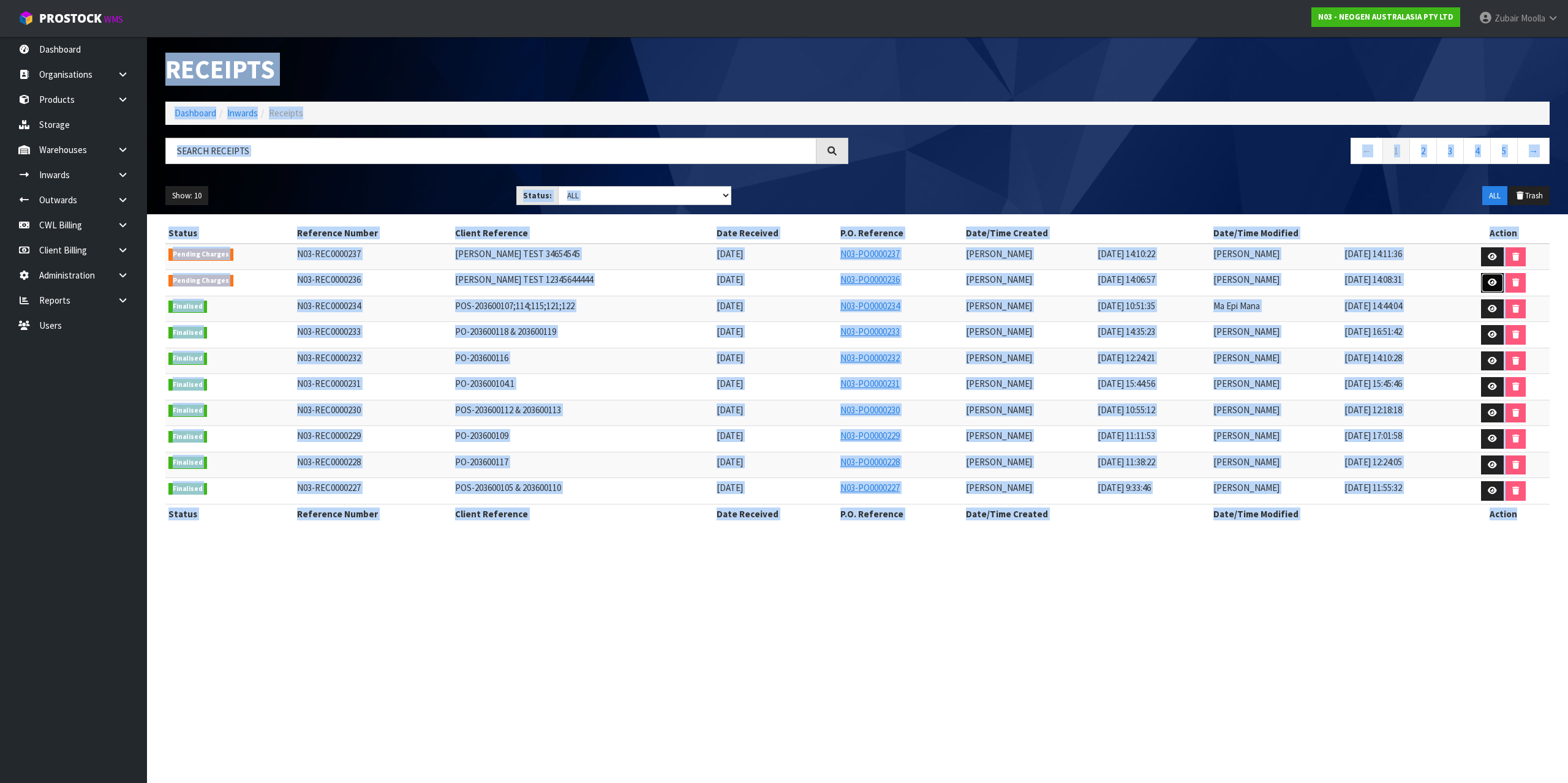
click at [1497, 280] on link at bounding box center [1492, 283] width 22 height 20
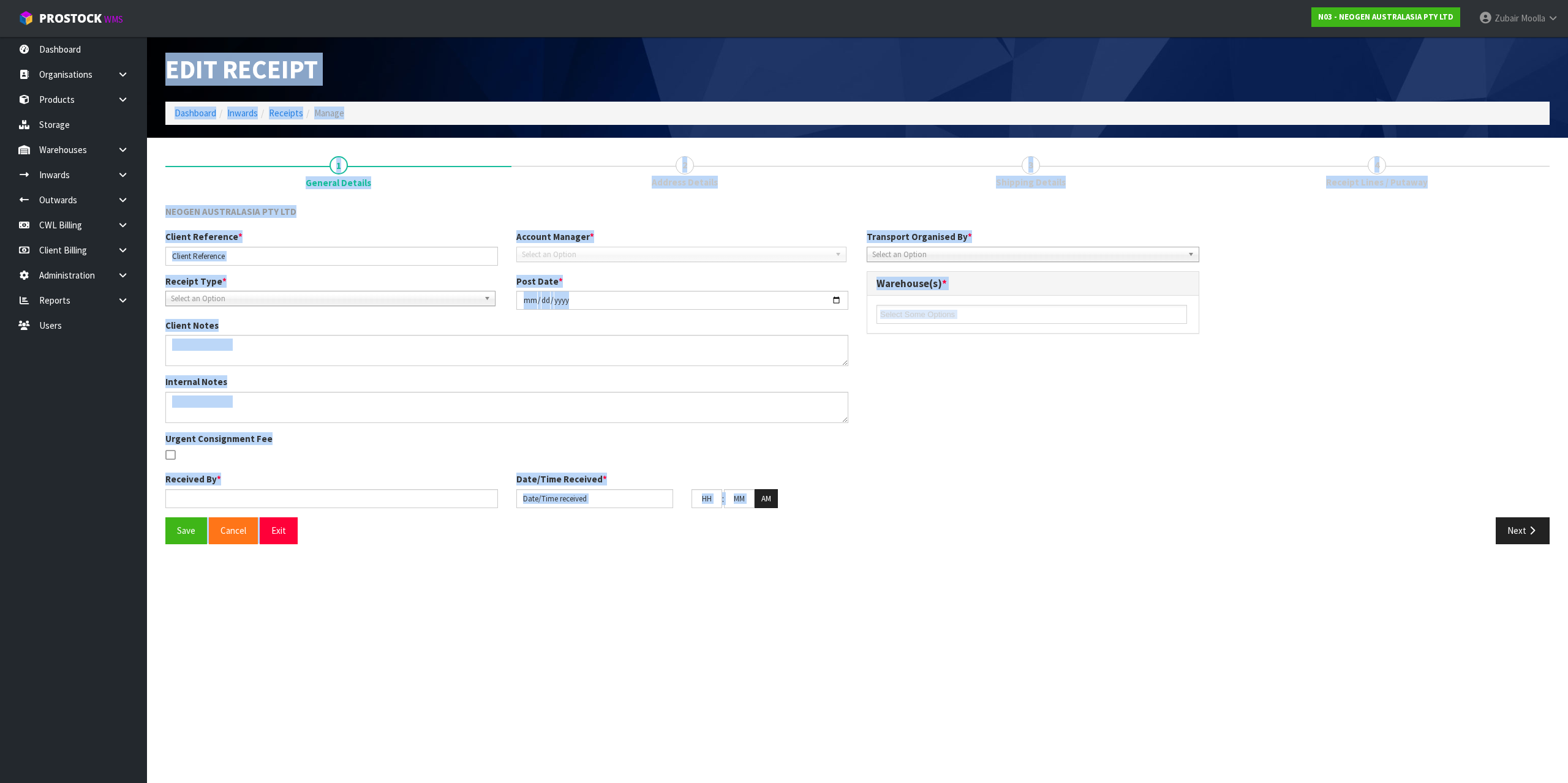
type input "MAJI TEST 12345644444"
type input "2025-08-12"
type input "[PERSON_NAME]"
type input "12/08/2025"
type input "02"
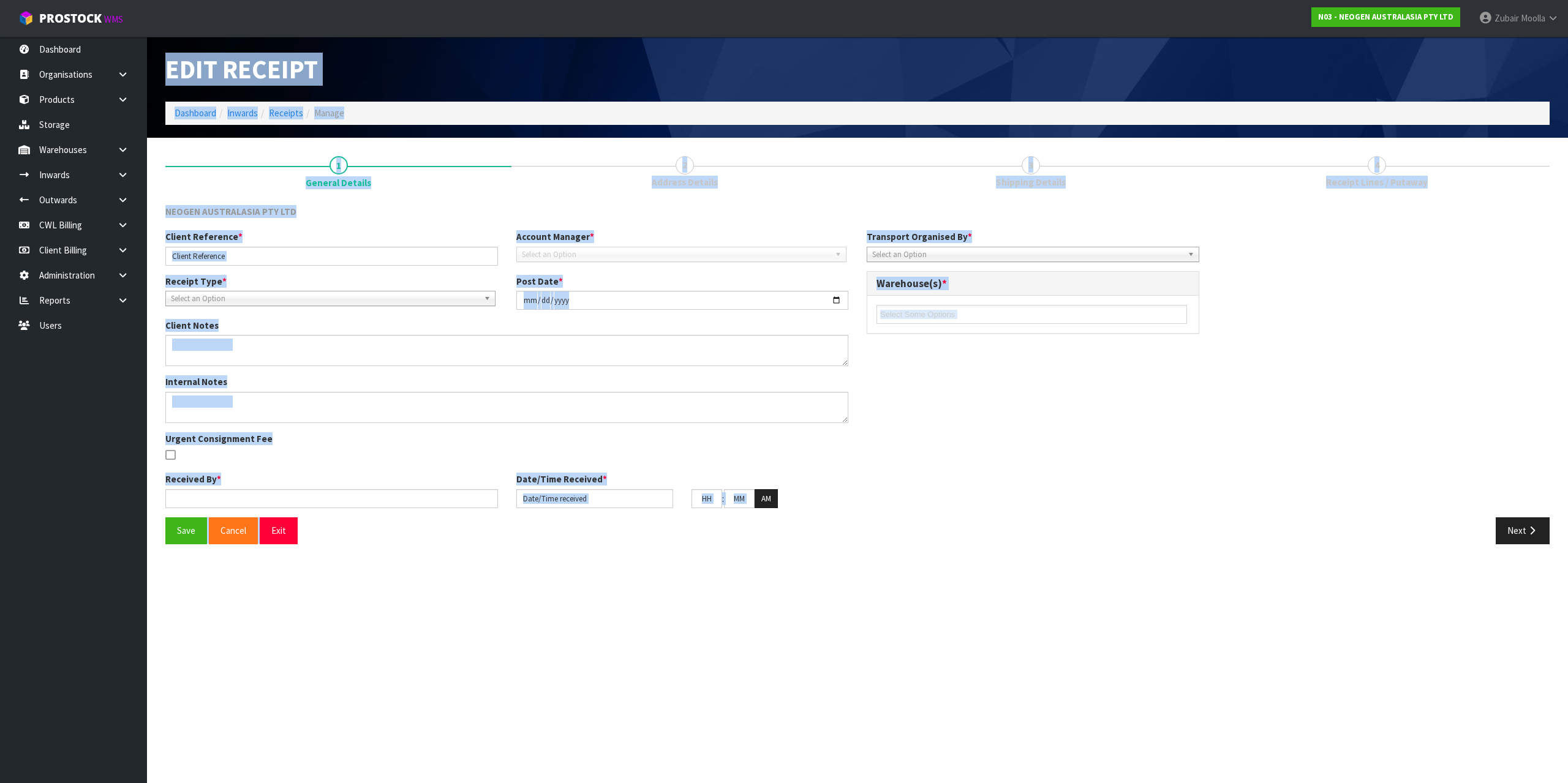
type input "06"
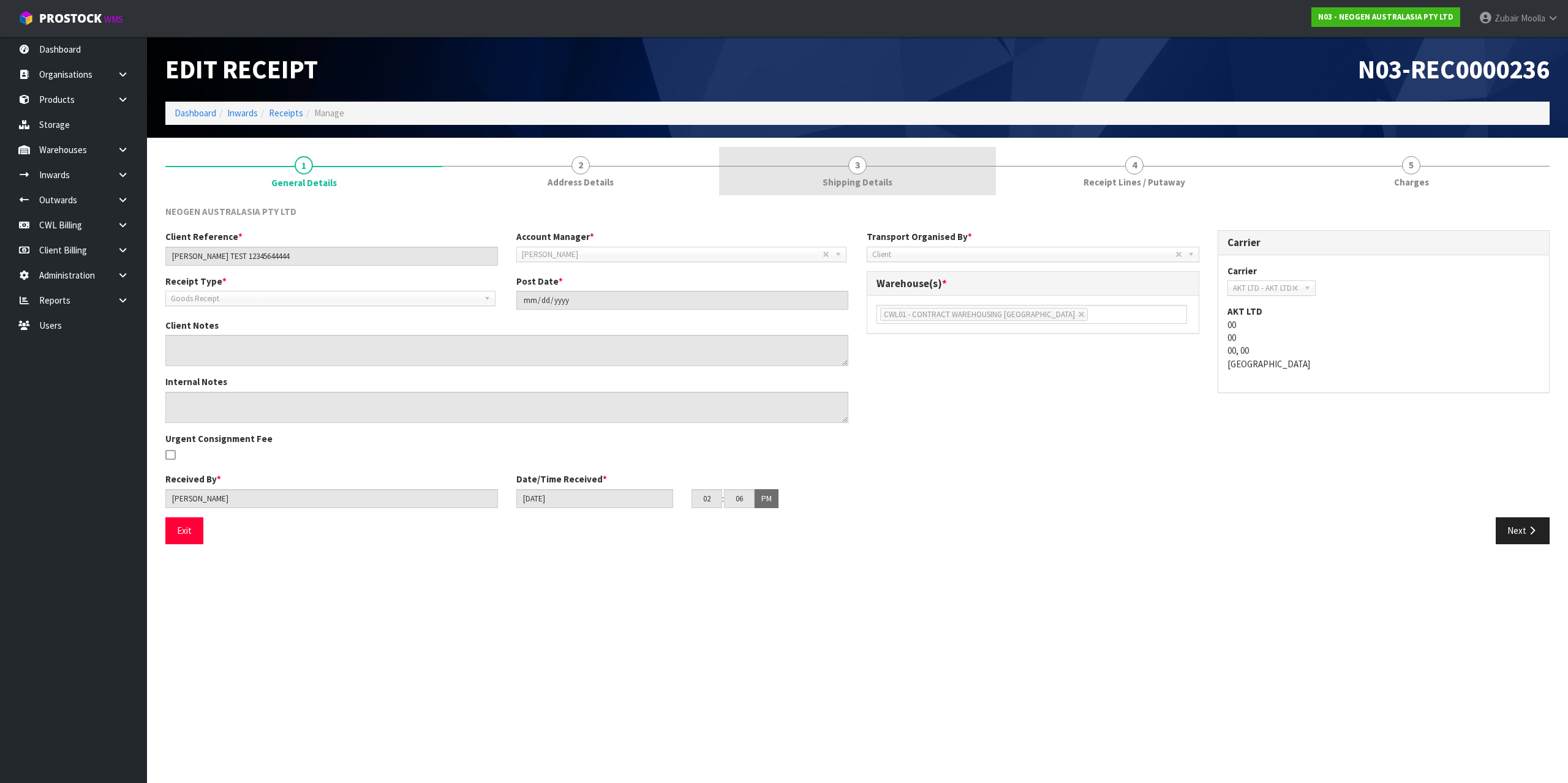
click at [888, 172] on link "3 Shipping Details" at bounding box center [857, 171] width 277 height 48
click at [897, 127] on div "Edit Receipt N03-REC0000236 Dashboard Inwards Receipts Manage" at bounding box center [857, 87] width 1402 height 101
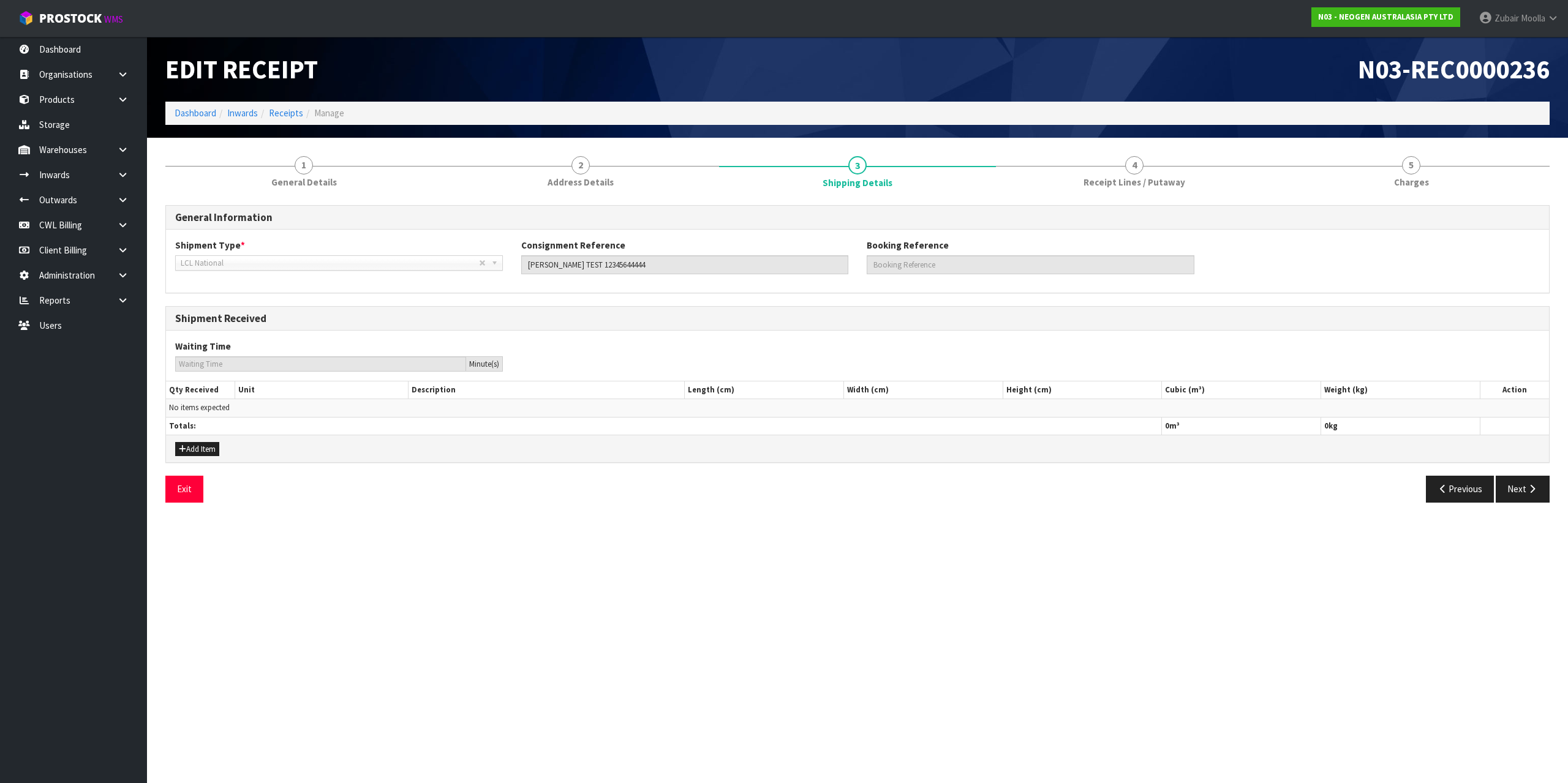
click at [911, 77] on h1 "N03-REC0000236" at bounding box center [1208, 69] width 683 height 28
click at [293, 117] on link "Receipts" at bounding box center [286, 112] width 34 height 12
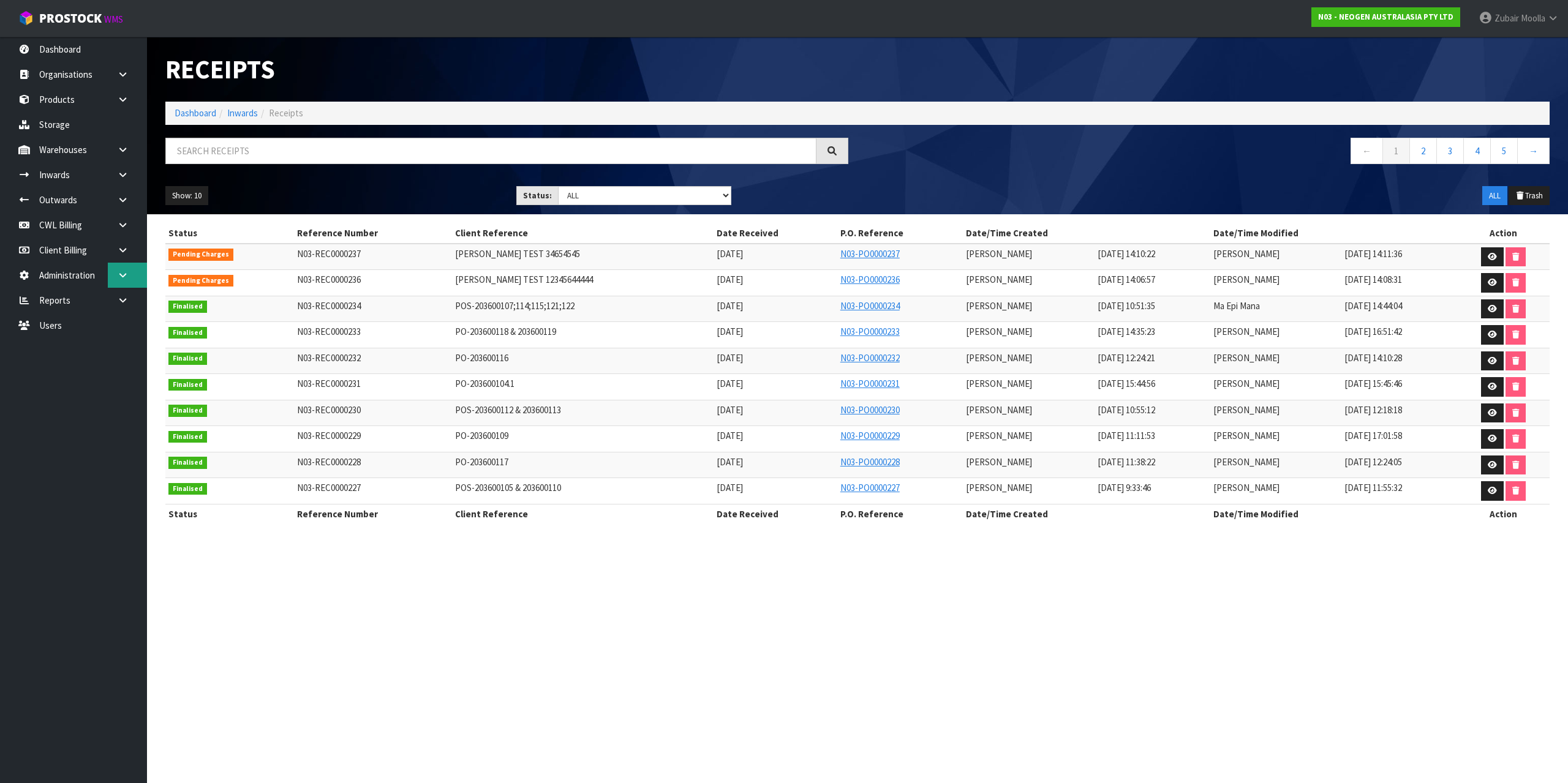
click at [122, 269] on link at bounding box center [127, 276] width 39 height 25
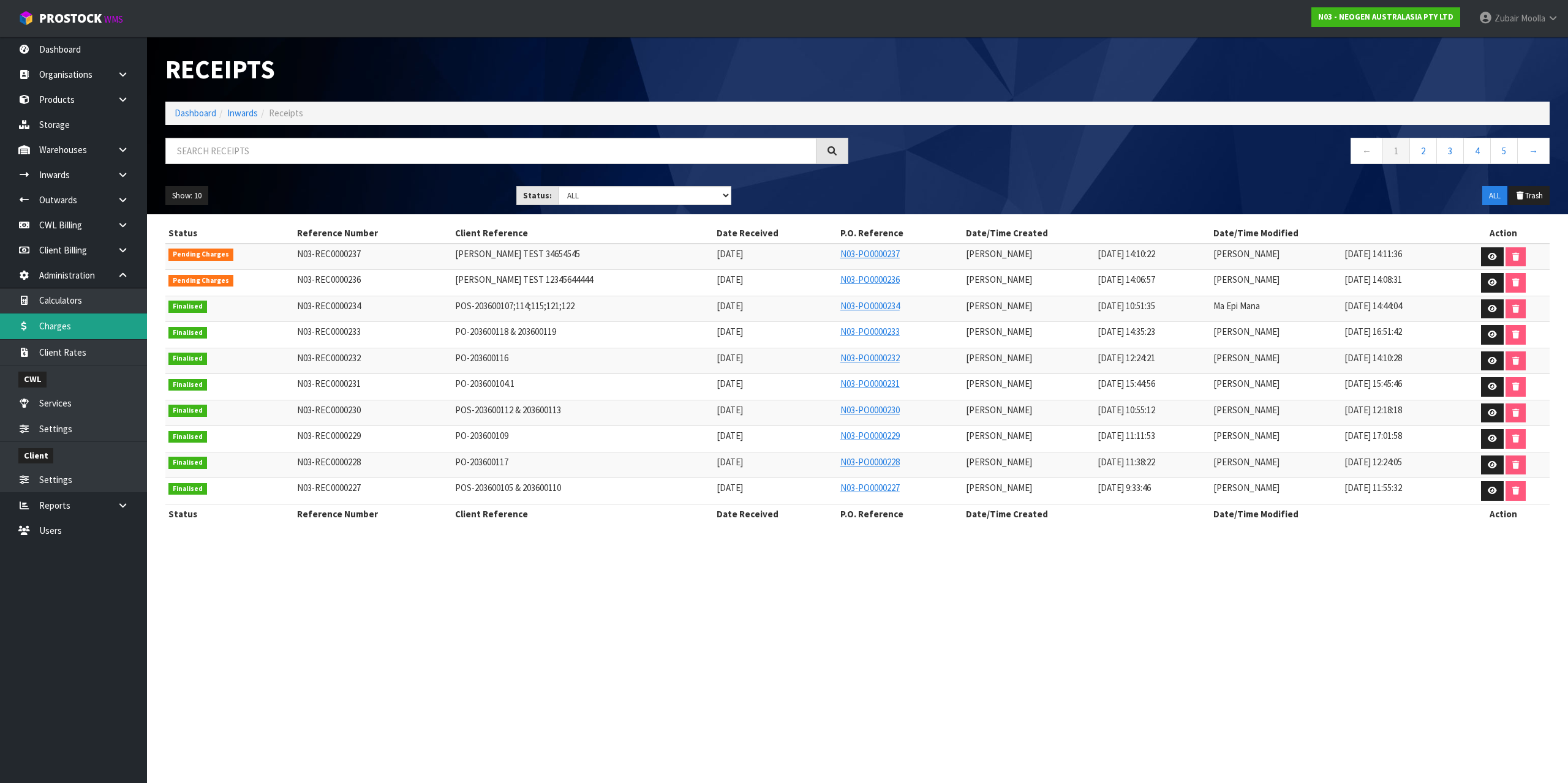
click at [88, 331] on link "Charges" at bounding box center [73, 326] width 147 height 25
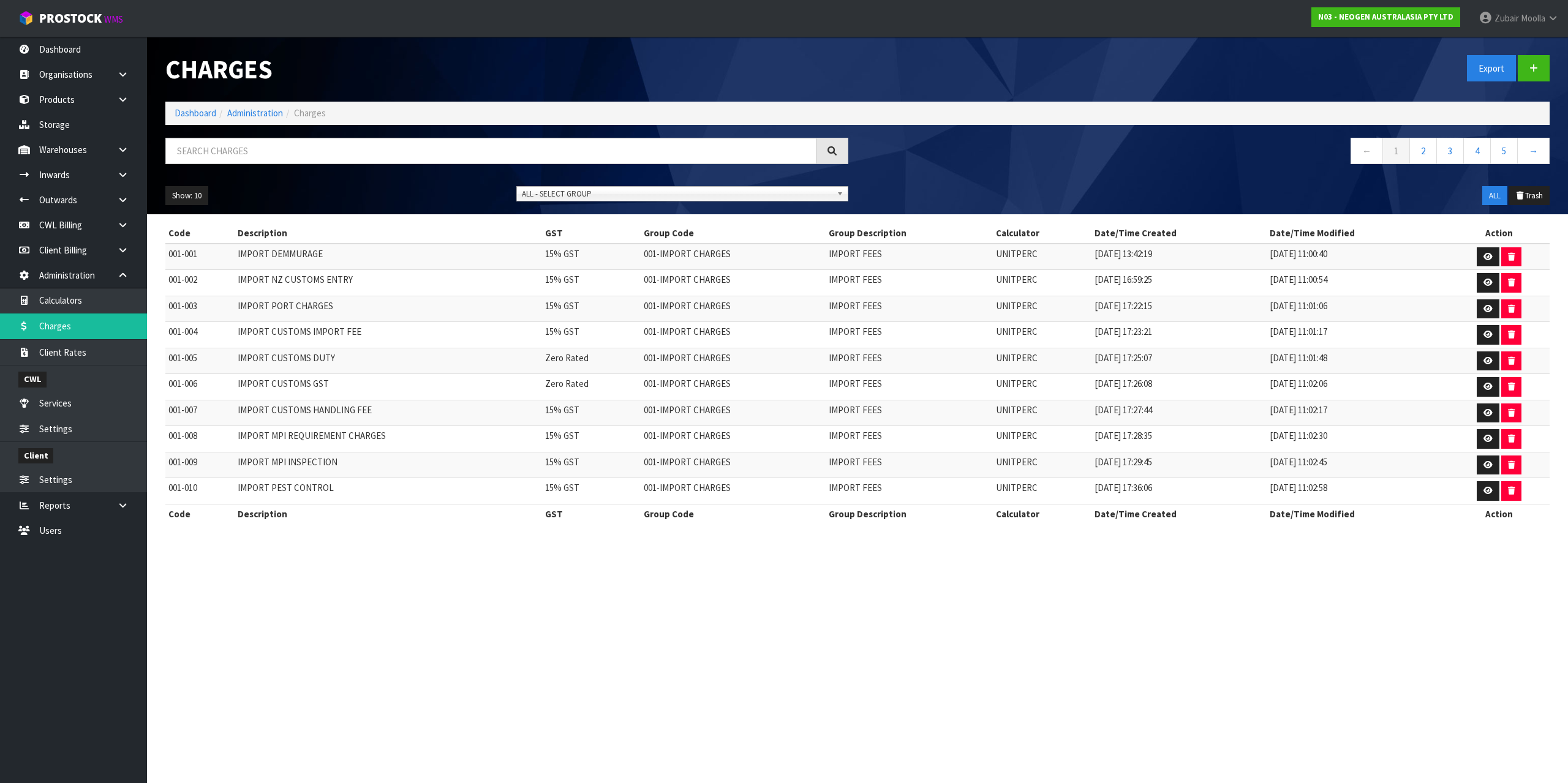
drag, startPoint x: 344, startPoint y: 127, endPoint x: 338, endPoint y: 148, distance: 21.8
click at [344, 131] on div "Charges Export Dashboard Administration Charges ← 1 2 3 4 5 → Show: 10 5 10 25 …" at bounding box center [857, 125] width 1402 height 178
click at [337, 156] on input "text" at bounding box center [491, 150] width 651 height 26
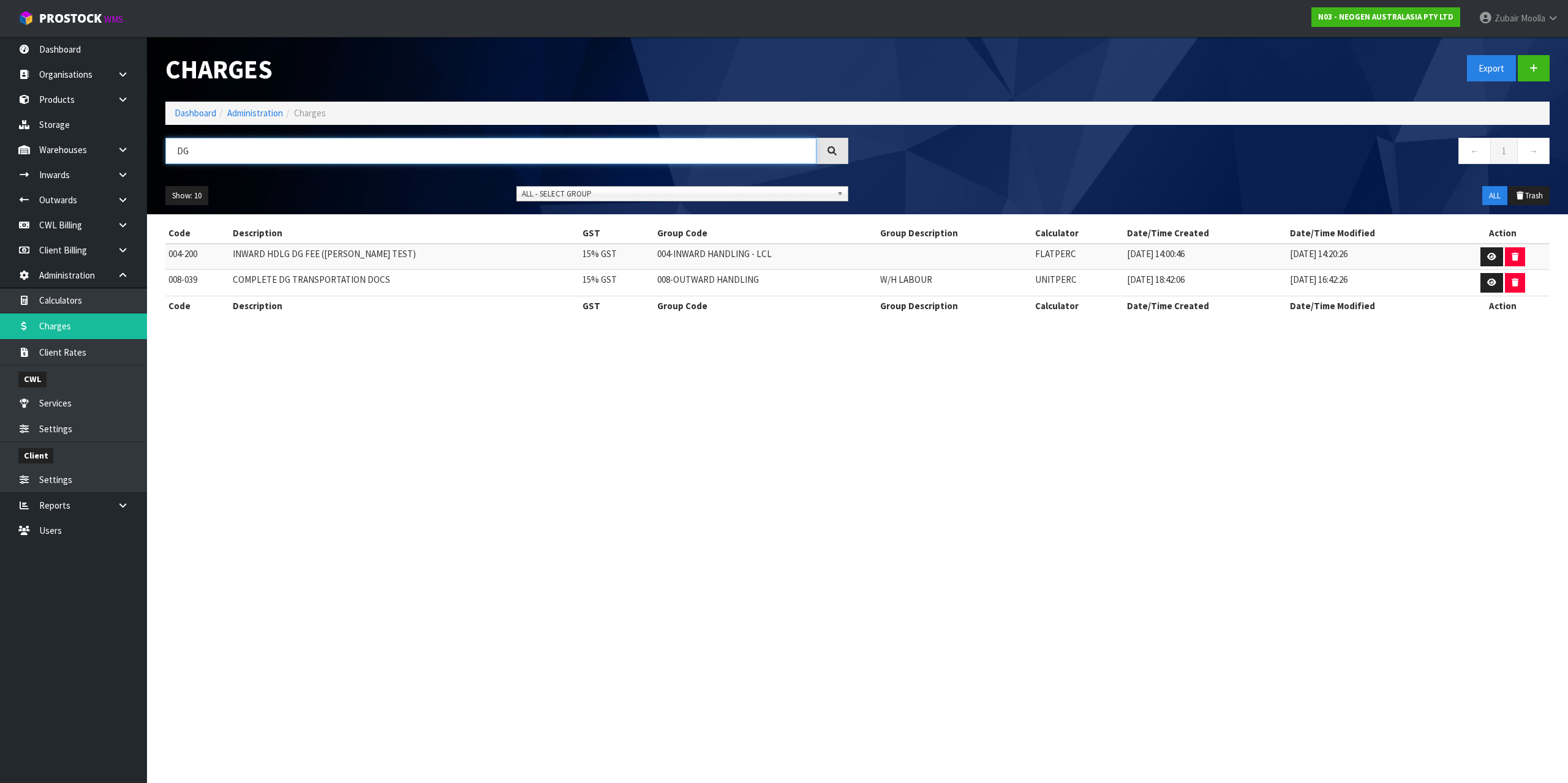
type input "DG"
drag, startPoint x: 444, startPoint y: 536, endPoint x: 1128, endPoint y: 328, distance: 714.9
click at [472, 529] on section "Charges Export Dashboard Administration Charges DG ← 1 → Show: 10 5 10 25 50 AL…" at bounding box center [784, 392] width 1568 height 783
click at [1480, 261] on link at bounding box center [1491, 257] width 22 height 20
click at [1311, 493] on section "Charges Export Dashboard Administration Charges DG ← 1 → Show: 10 5 10 25 50 AL…" at bounding box center [784, 392] width 1568 height 783
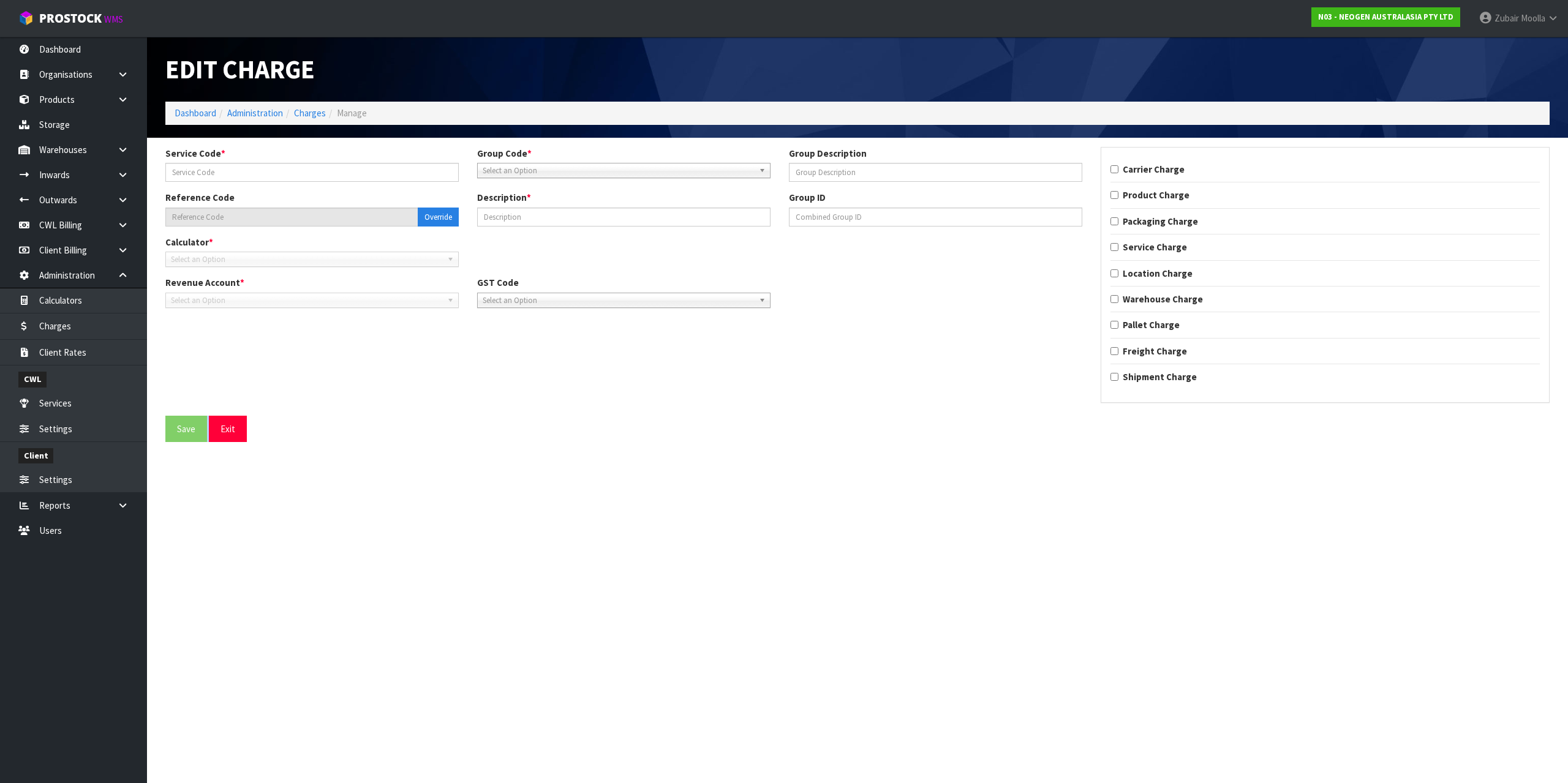
click at [1311, 493] on section "Edit Charge Dashboard Administration Charges Manage Service Code * Group Code *…" at bounding box center [784, 392] width 1568 height 783
type input "200"
type input "004-200"
type input "INWARD HDLG DG FEE (MAJI TEST)"
checkbox input "true"
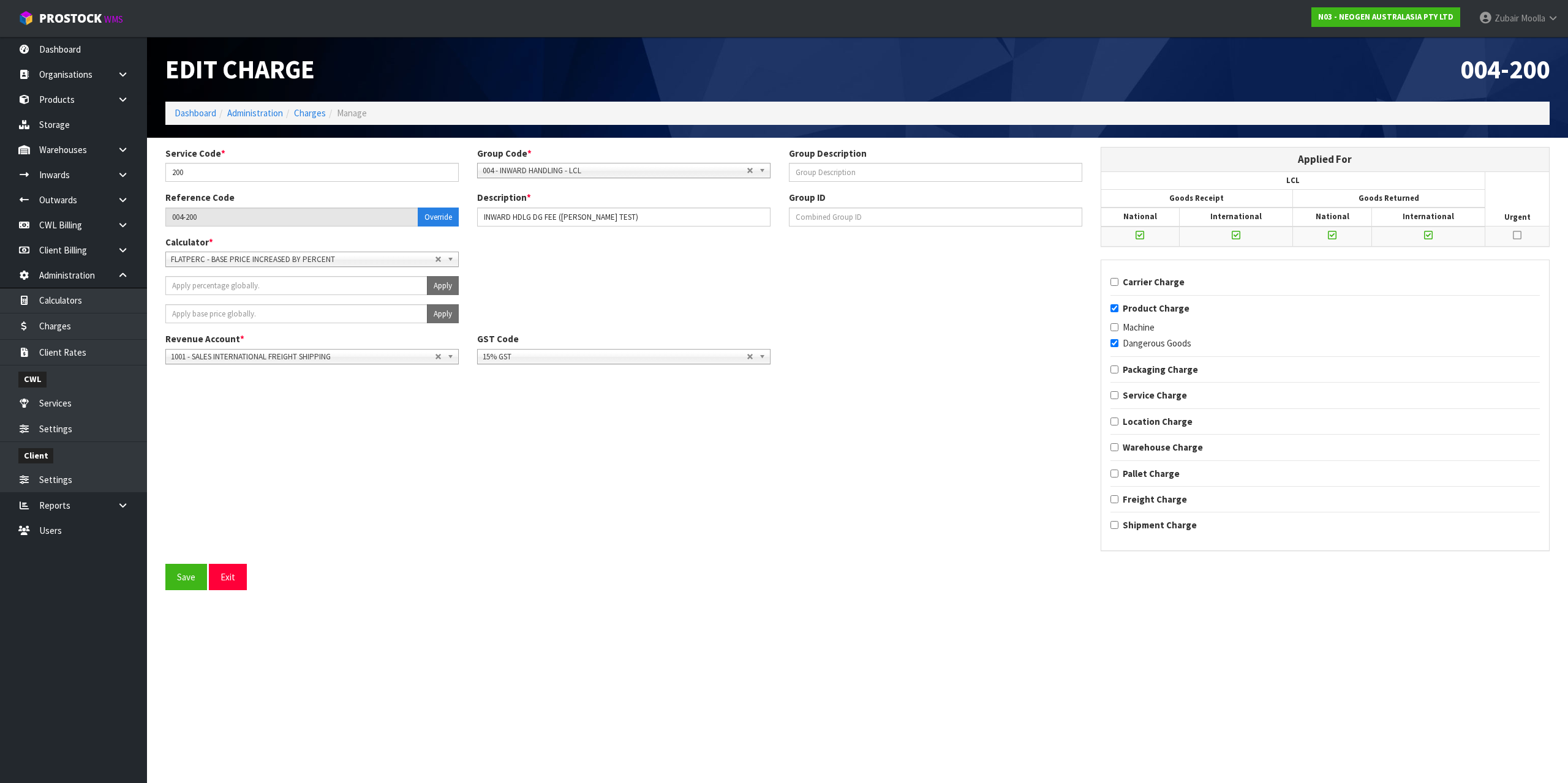
click at [779, 652] on section "Edit Charge 004-200 Dashboard Administration Charges Manage Service Code * 200 …" at bounding box center [784, 392] width 1568 height 783
click at [302, 115] on link "Charges" at bounding box center [309, 112] width 32 height 12
click at [583, 73] on h1 "Edit Charge" at bounding box center [507, 69] width 683 height 28
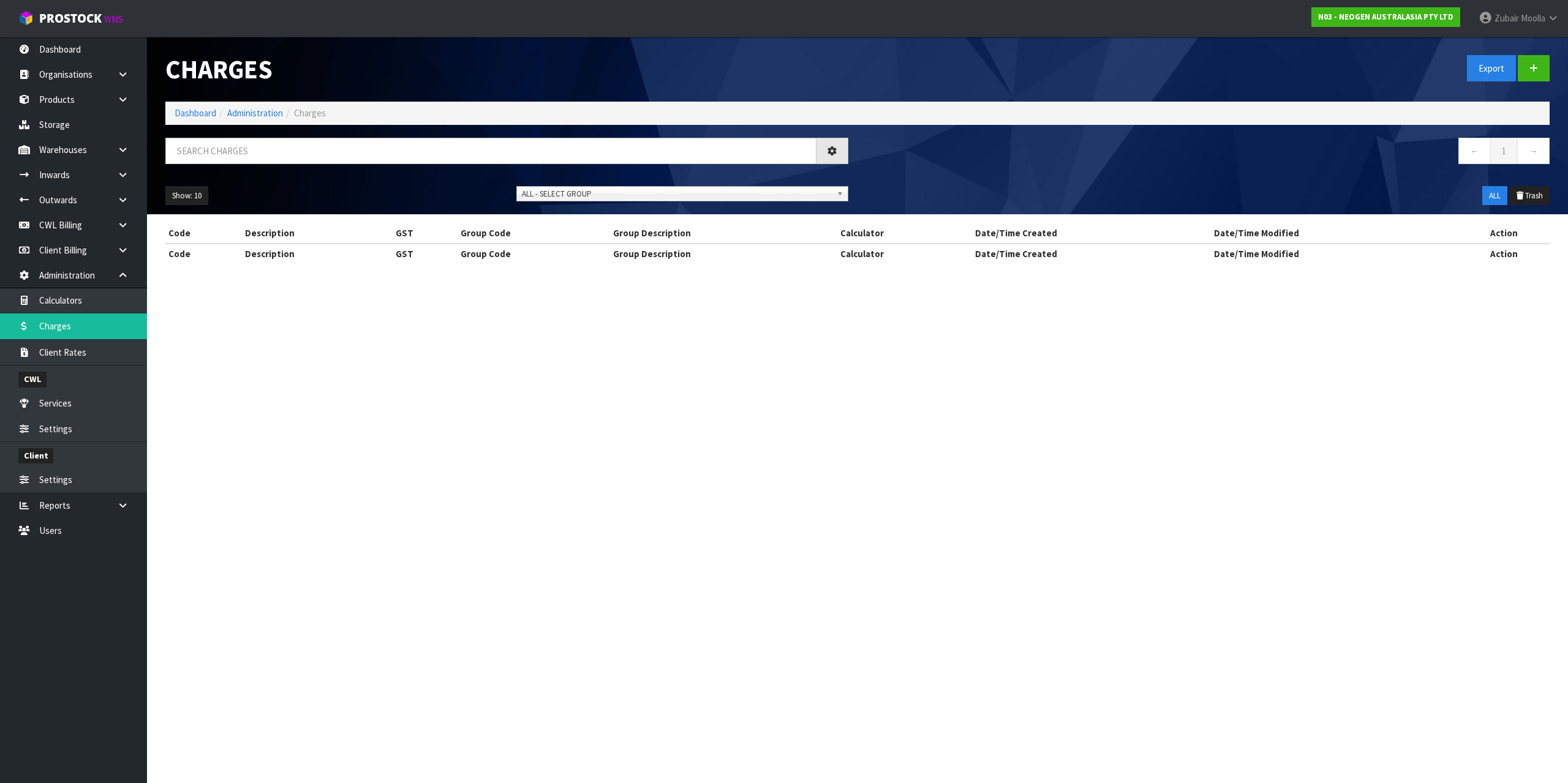
click at [583, 72] on h1 "Charges" at bounding box center [507, 69] width 683 height 28
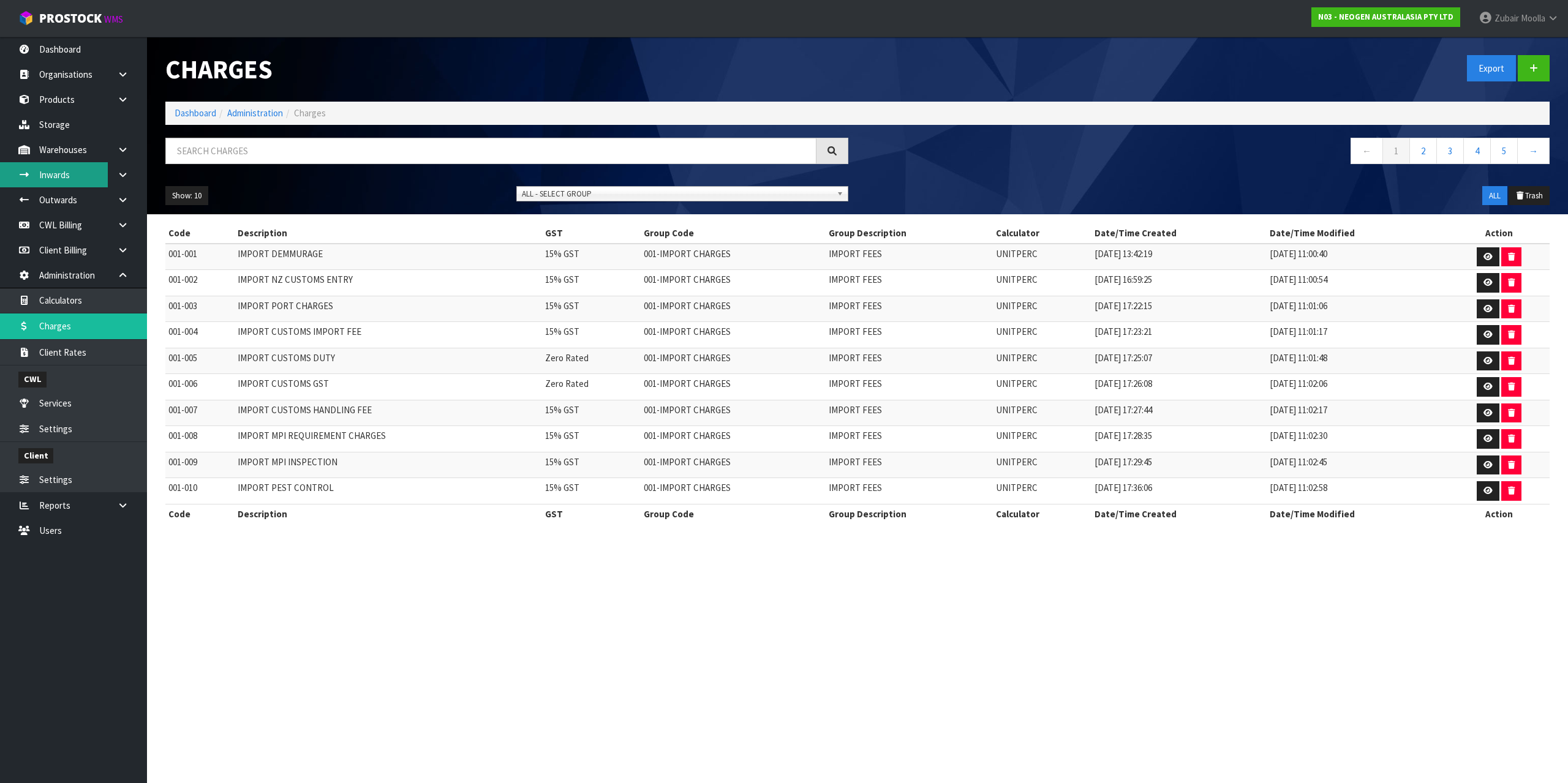
click at [63, 169] on link "Inwards" at bounding box center [73, 175] width 147 height 25
click at [678, 159] on input "text" at bounding box center [491, 150] width 651 height 26
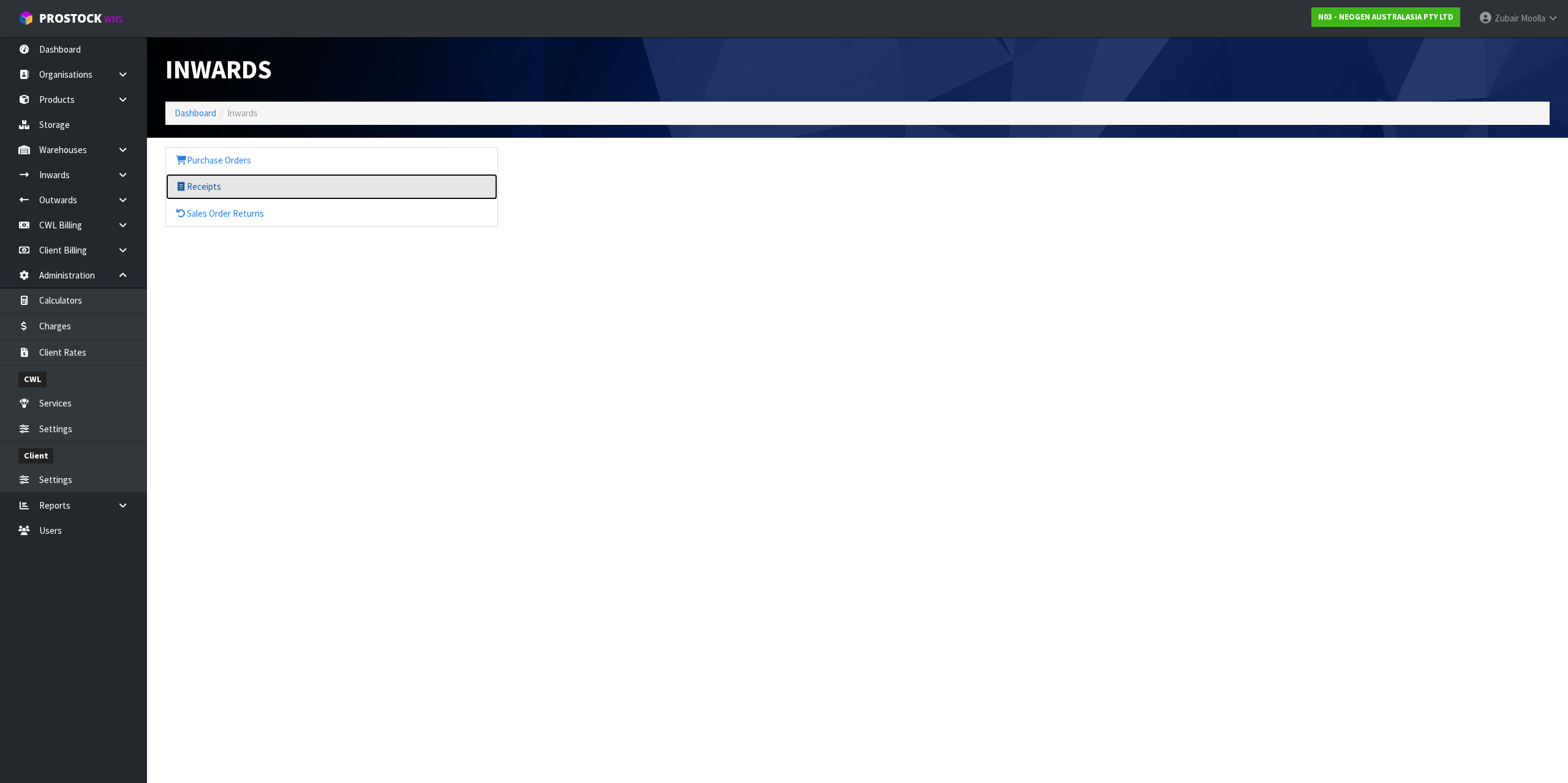
click at [184, 187] on icon at bounding box center [181, 186] width 12 height 9
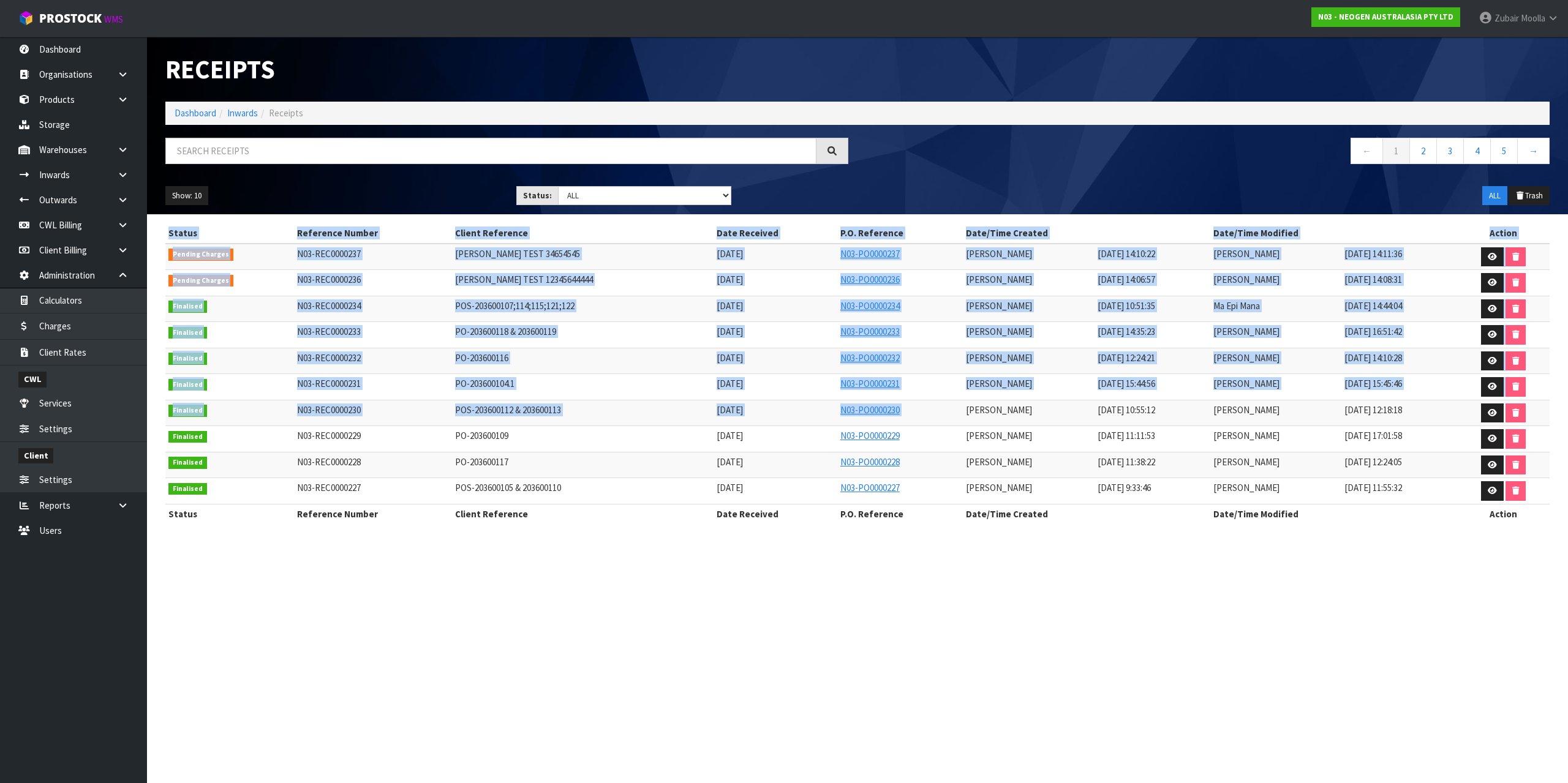
drag, startPoint x: 875, startPoint y: 408, endPoint x: 978, endPoint y: 567, distance: 189.4
click at [970, 561] on section "Receipts Import Receipts Drop file here to import csv template Dashboard Inward…" at bounding box center [784, 392] width 1568 height 783
click at [1095, 626] on section "Receipts Import Receipts Drop file here to import csv template Dashboard Inward…" at bounding box center [784, 392] width 1568 height 783
drag, startPoint x: 1095, startPoint y: 626, endPoint x: 1284, endPoint y: 252, distance: 419.0
click at [1096, 626] on section "Receipts Import Receipts Drop file here to import csv template Dashboard Inward…" at bounding box center [784, 392] width 1568 height 783
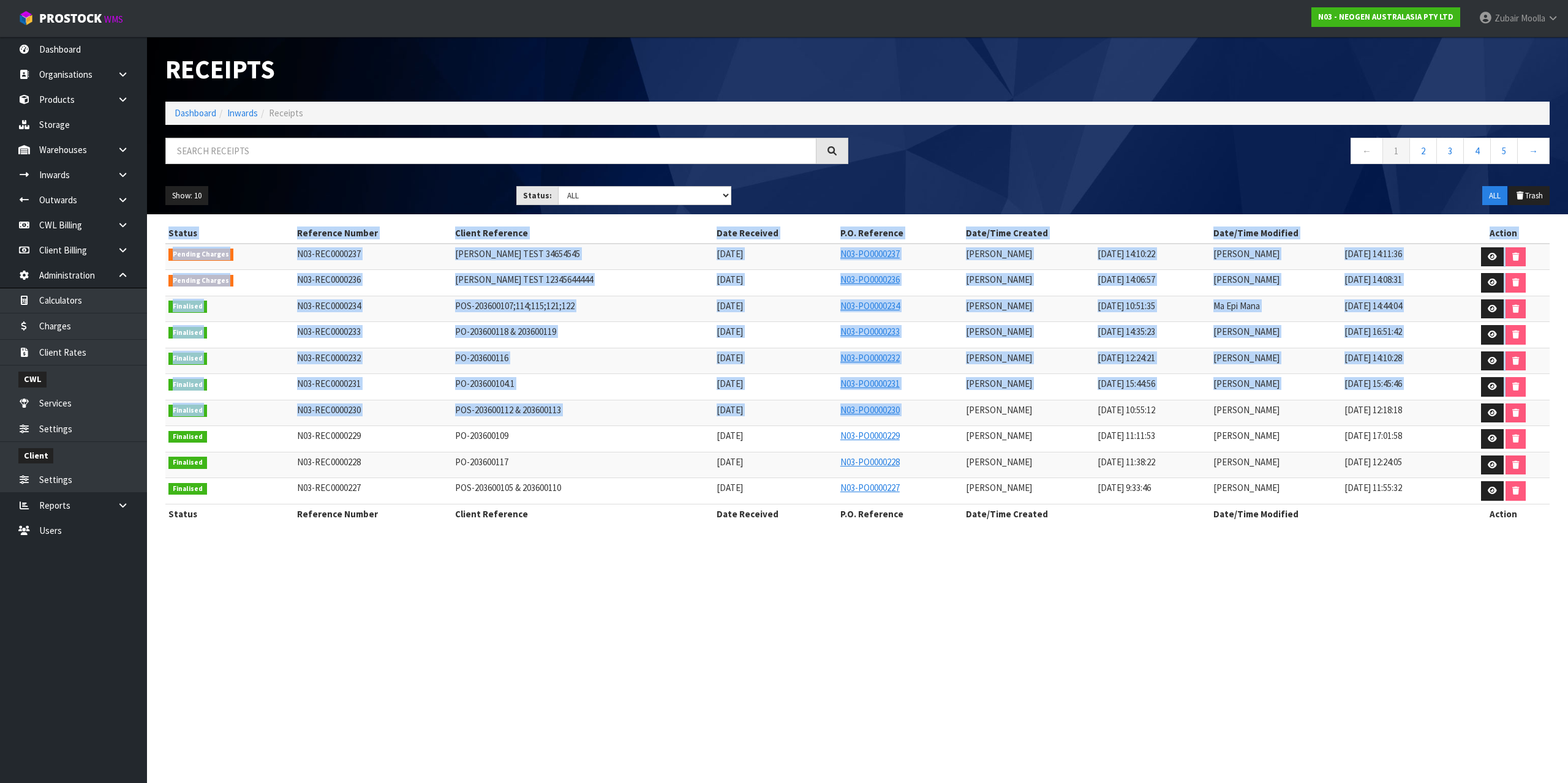
click at [1032, 567] on section "Receipts Import Receipts Drop file here to import csv template Dashboard Inward…" at bounding box center [784, 392] width 1568 height 783
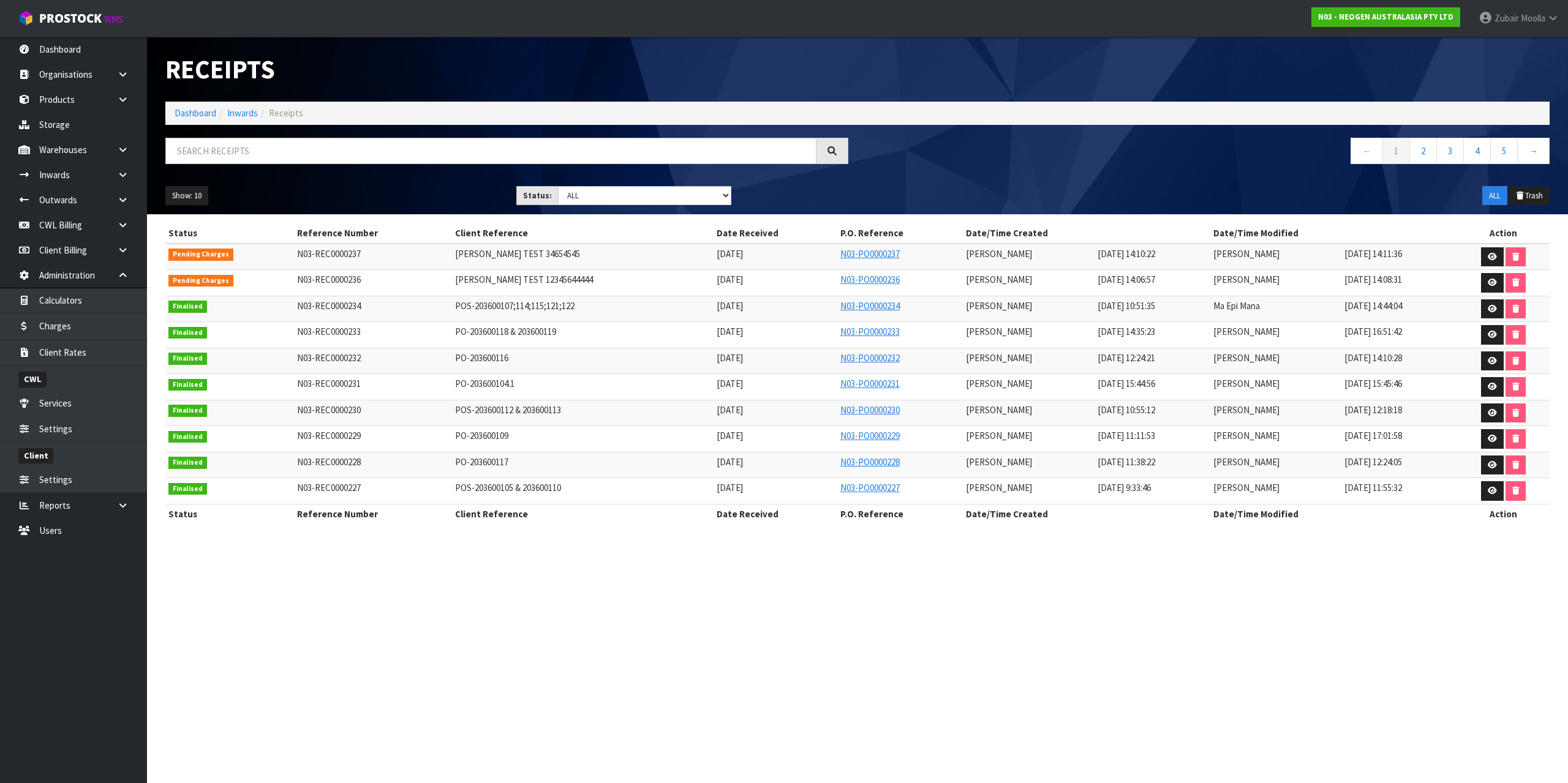
click at [983, 327] on td "[PERSON_NAME]" at bounding box center [1028, 335] width 131 height 26
drag, startPoint x: 554, startPoint y: 277, endPoint x: 562, endPoint y: 277, distance: 8.0
click at [562, 277] on td "MAJI TEST 12345644444" at bounding box center [583, 283] width 261 height 26
click at [593, 230] on th "Client Reference" at bounding box center [583, 233] width 261 height 20
drag, startPoint x: 609, startPoint y: 260, endPoint x: 1035, endPoint y: 267, distance: 426.1
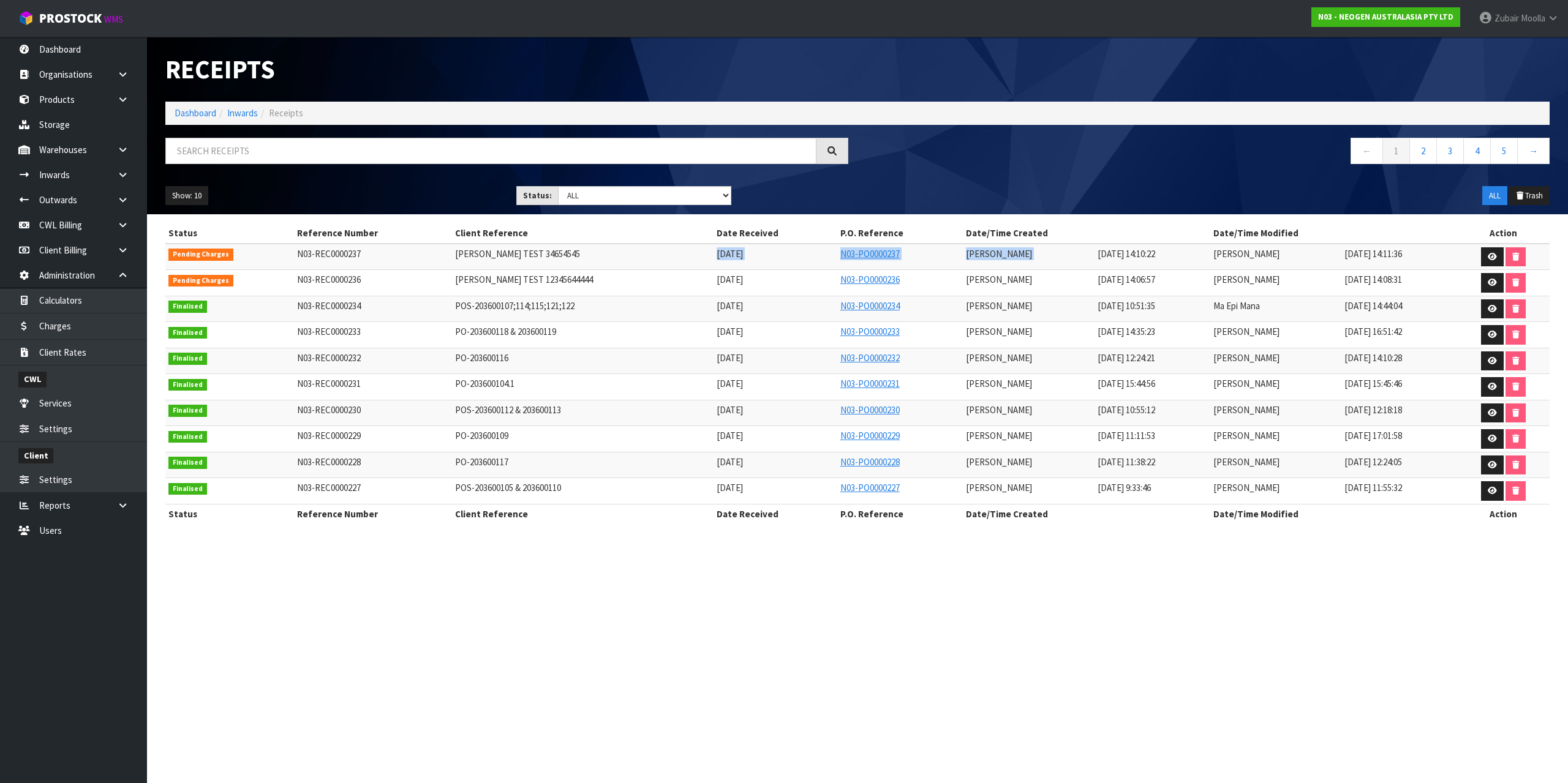
click at [1035, 267] on tr "Pending Charges N03-REC0000237 MAJI TEST 34654545 12/08/2025 N03-PO0000237 Maji…" at bounding box center [857, 257] width 1384 height 26
click at [1201, 283] on tr "Pending Charges N03-REC0000236 MAJI TEST 12345644444 12/08/2025 N03-PO0000236 M…" at bounding box center [857, 283] width 1384 height 26
click at [1488, 283] on icon at bounding box center [1492, 282] width 9 height 8
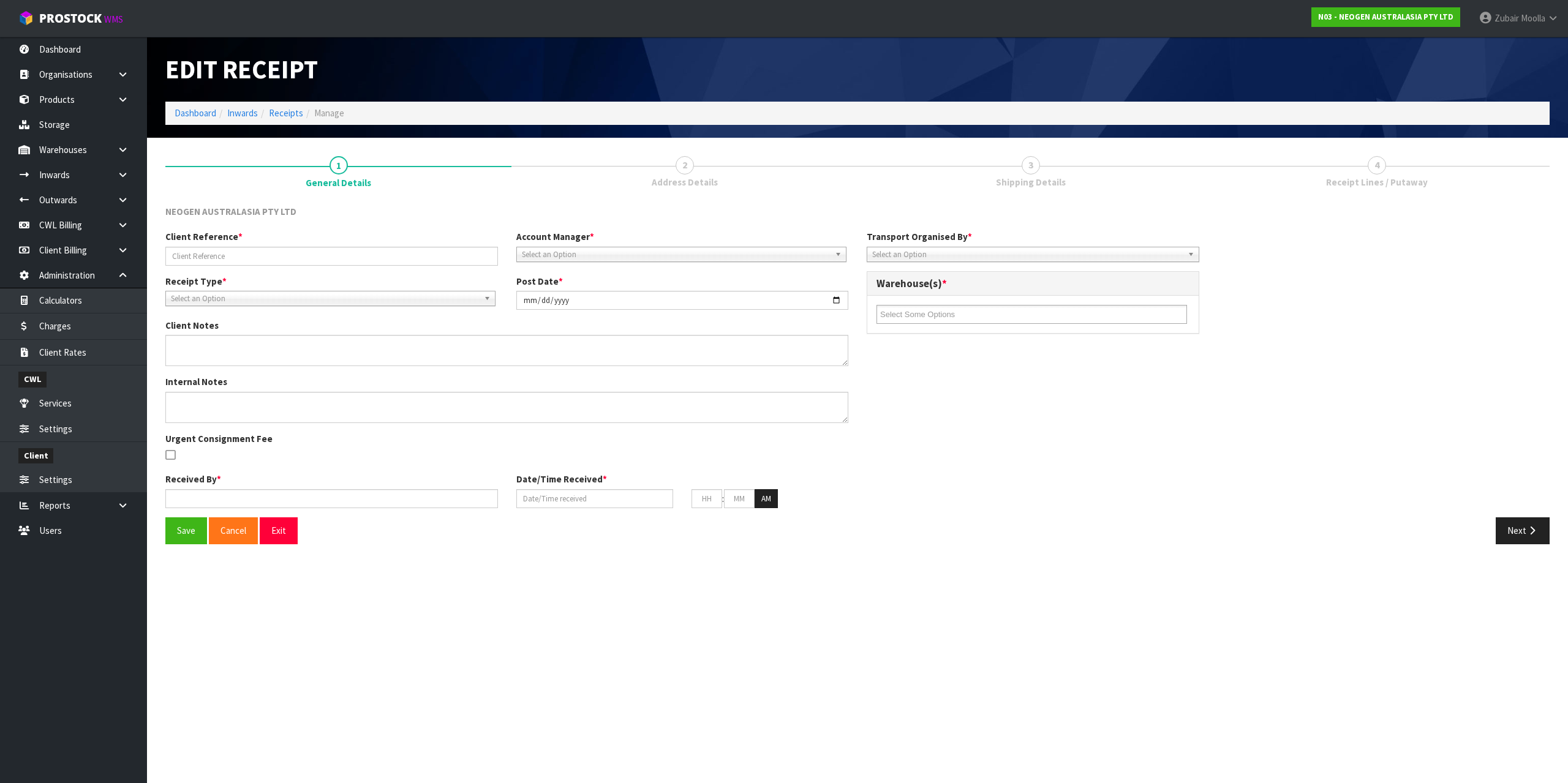
type input "MAJI TEST 12345644444"
type input "2025-08-12"
type input "[PERSON_NAME]"
type input "12/08/2025"
type input "02"
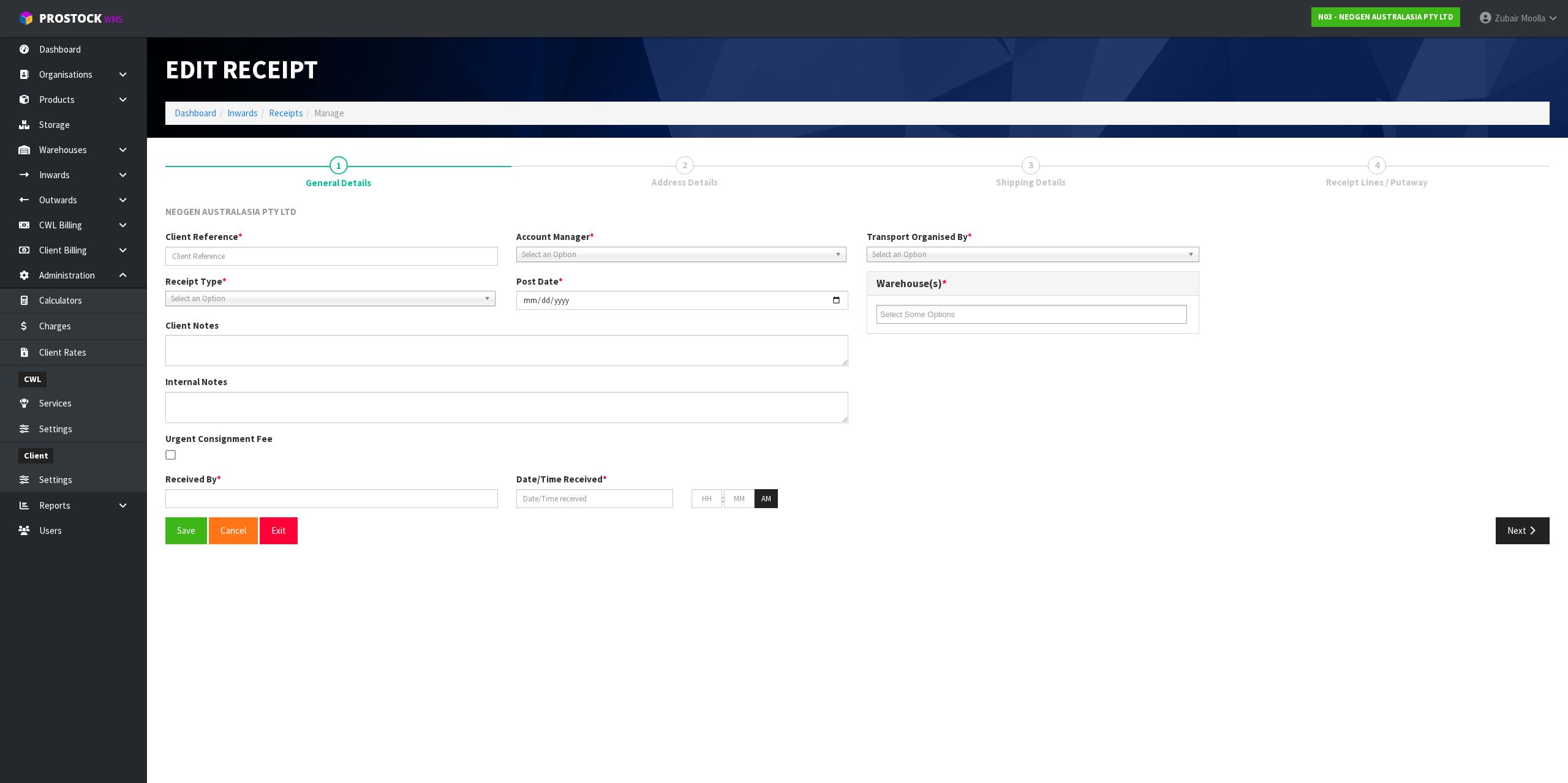
type input "06"
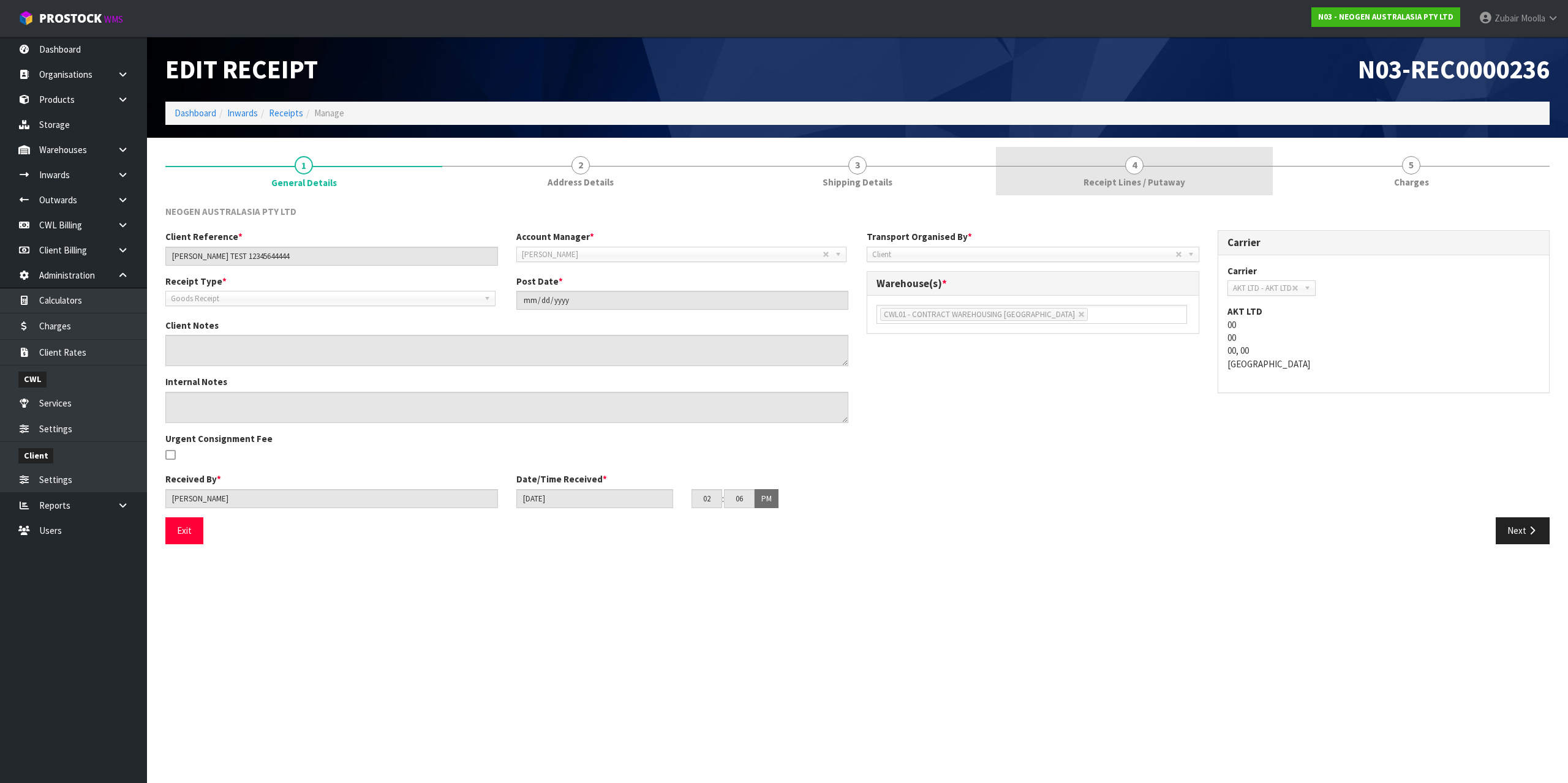
click at [1366, 179] on link "5 Charges" at bounding box center [1411, 171] width 277 height 48
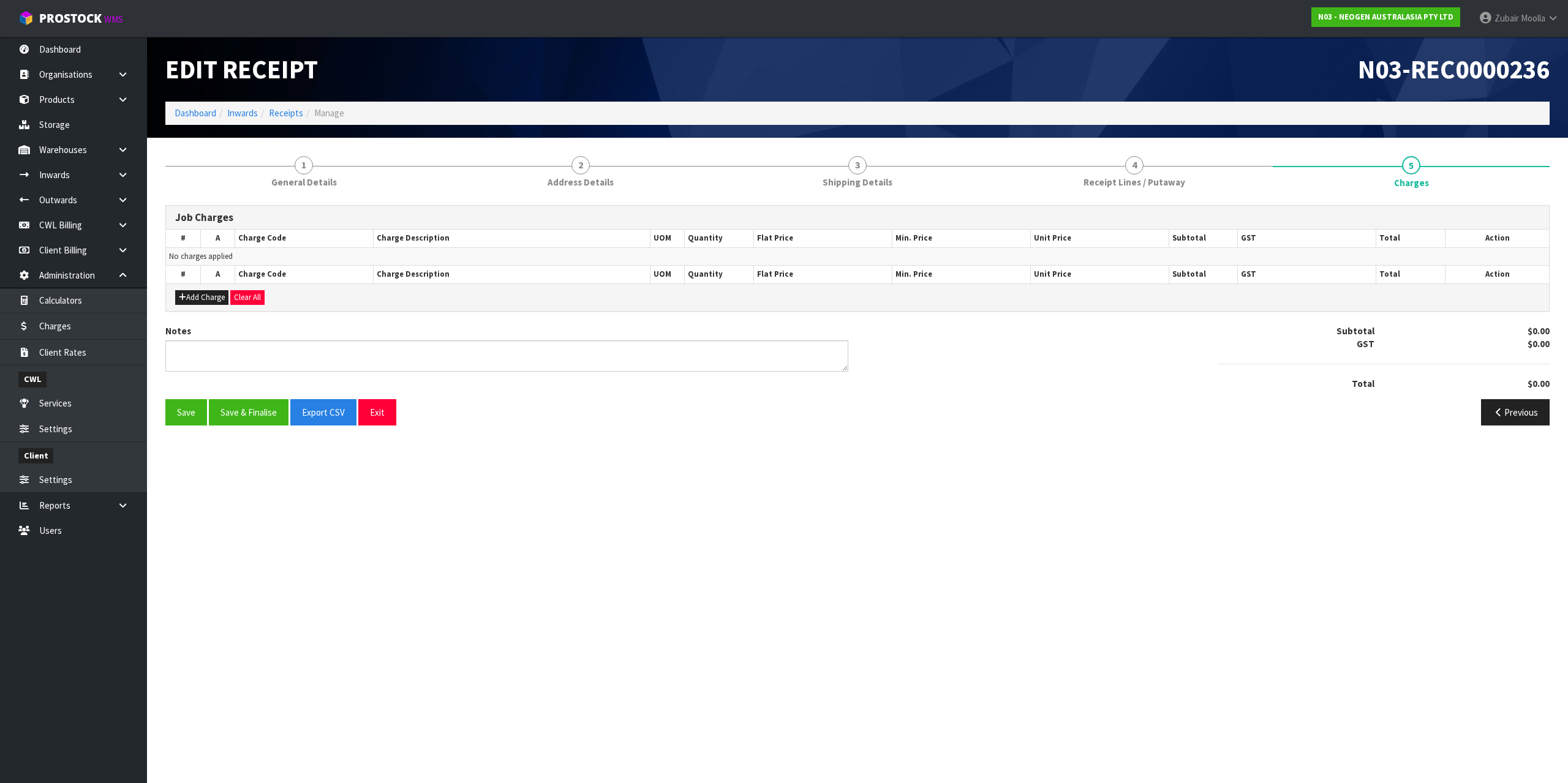
click at [1361, 87] on div "N03-REC0000236" at bounding box center [1208, 69] width 701 height 65
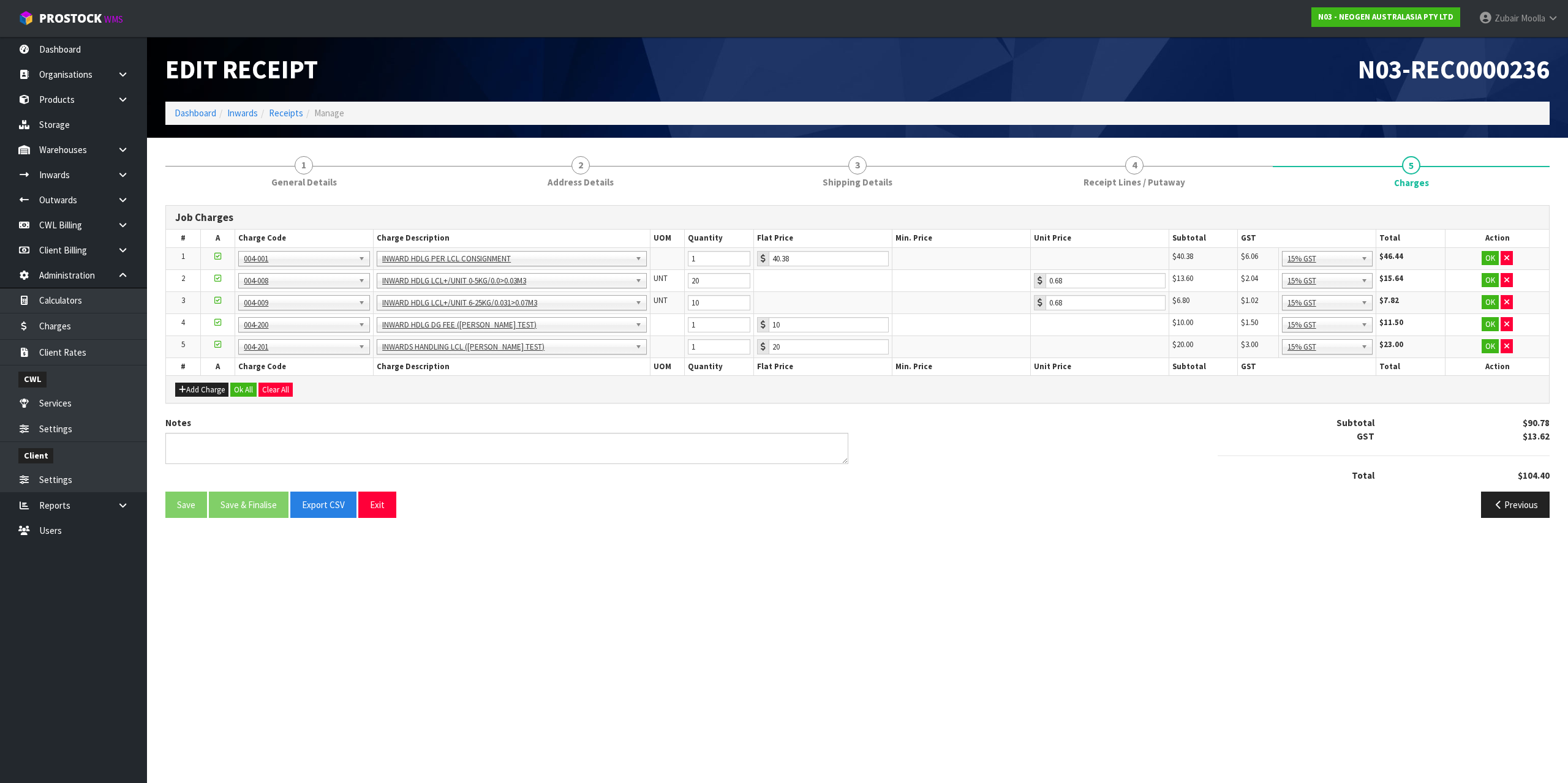
click at [436, 645] on section "Edit Receipt N03-REC0000236 Dashboard Inwards Receipts Manage 1 General Details…" at bounding box center [784, 392] width 1568 height 783
click at [79, 337] on link "Charges" at bounding box center [73, 326] width 147 height 25
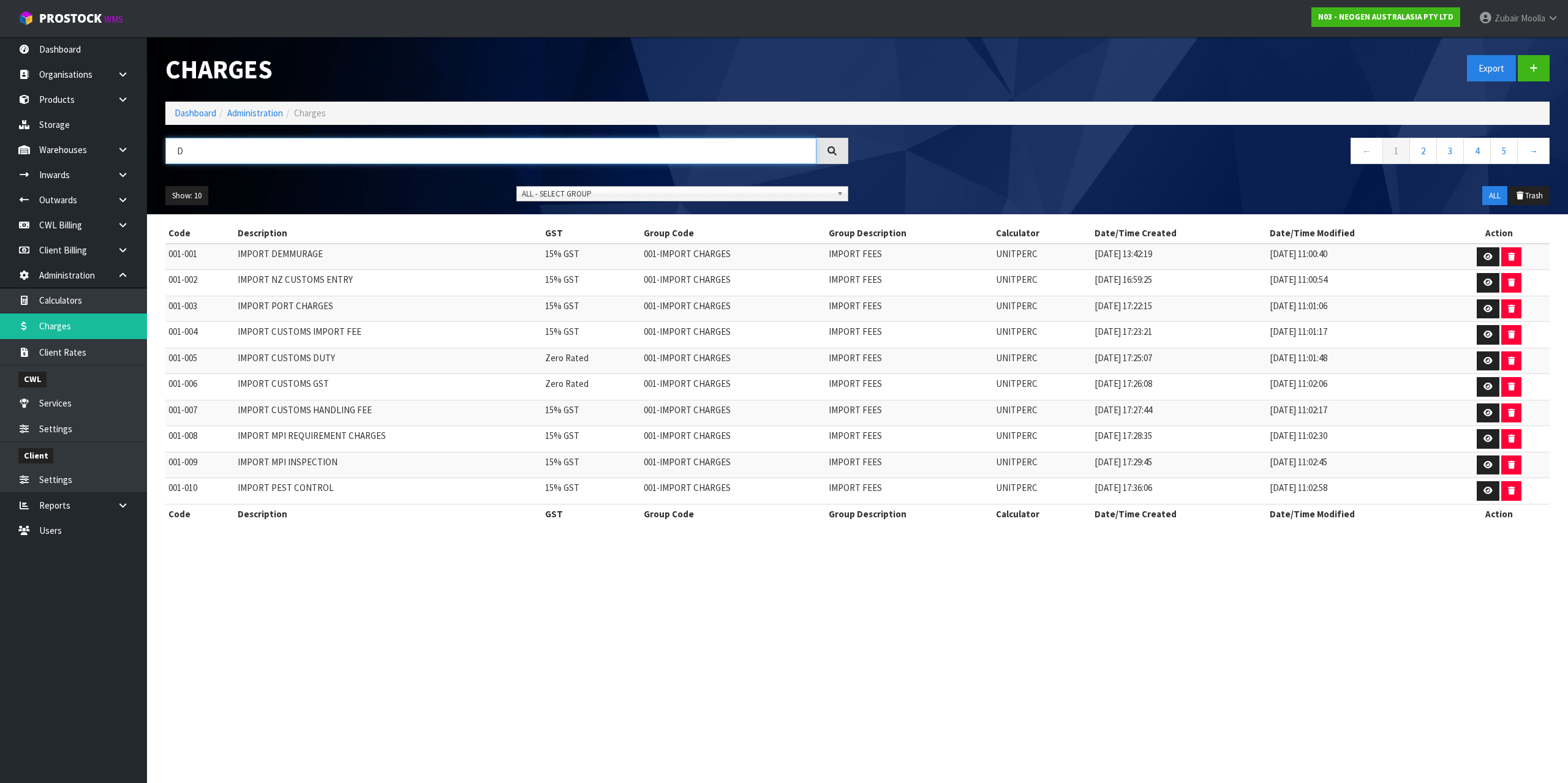
click at [359, 140] on input "d" at bounding box center [491, 150] width 651 height 26
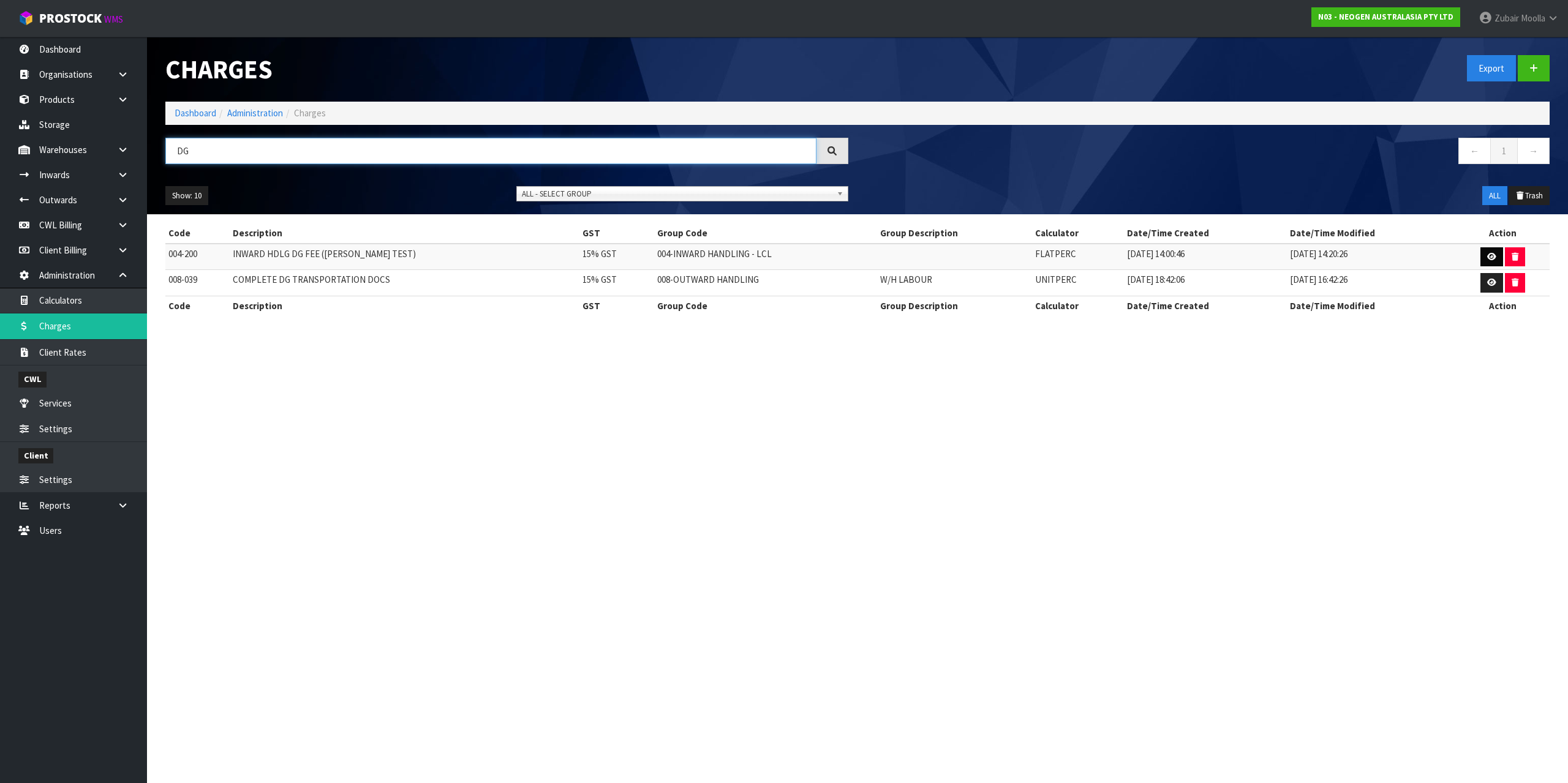
type input "DG"
click at [1490, 259] on icon at bounding box center [1491, 257] width 9 height 8
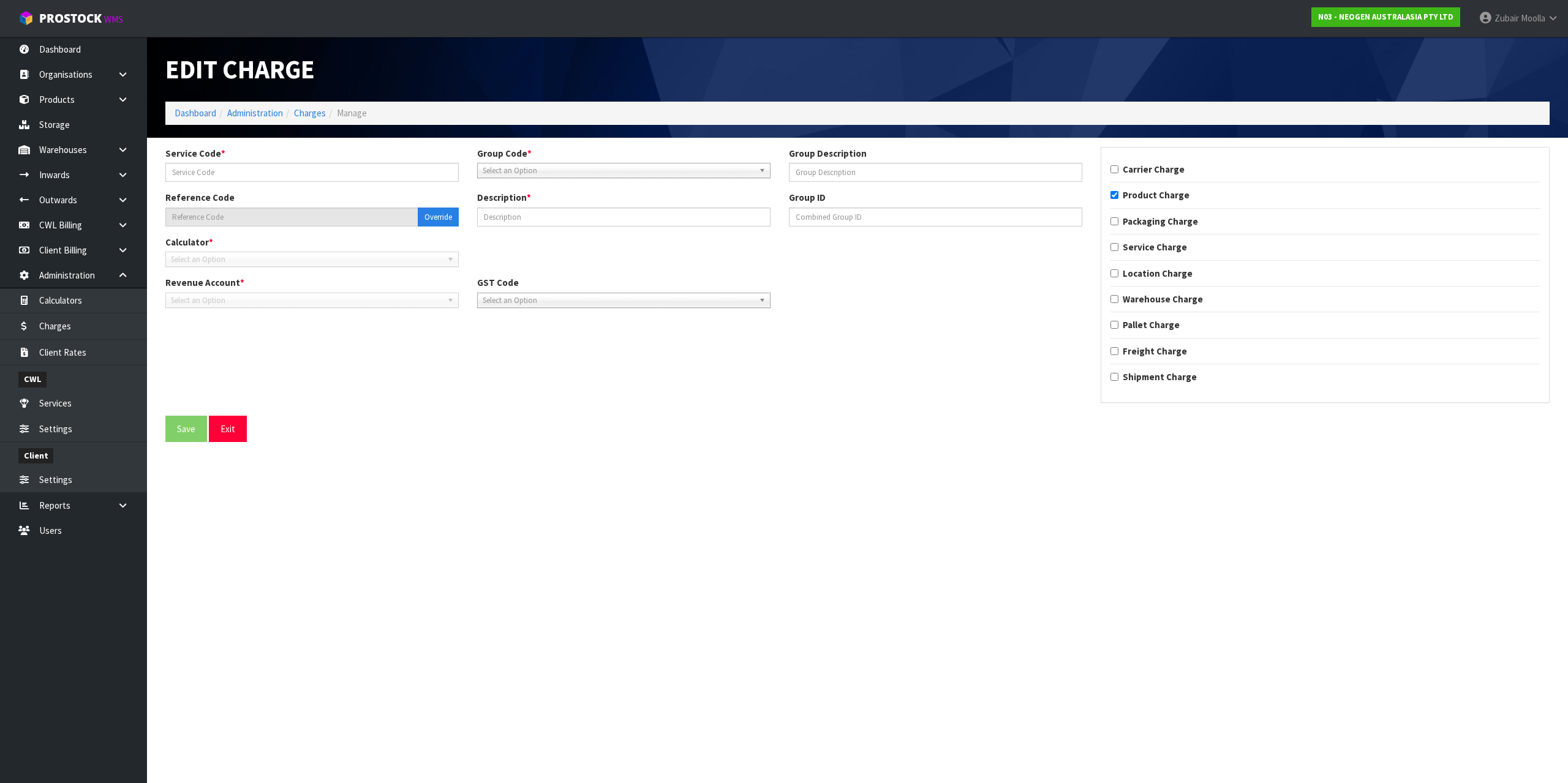
type input "200"
type input "004-200"
type input "INWARD HDLG DG FEE (MAJI TEST)"
checkbox input "true"
click at [1357, 572] on section "Edit Charge Dashboard Administration Charges Manage Service Code * 200 Group Co…" at bounding box center [784, 392] width 1568 height 783
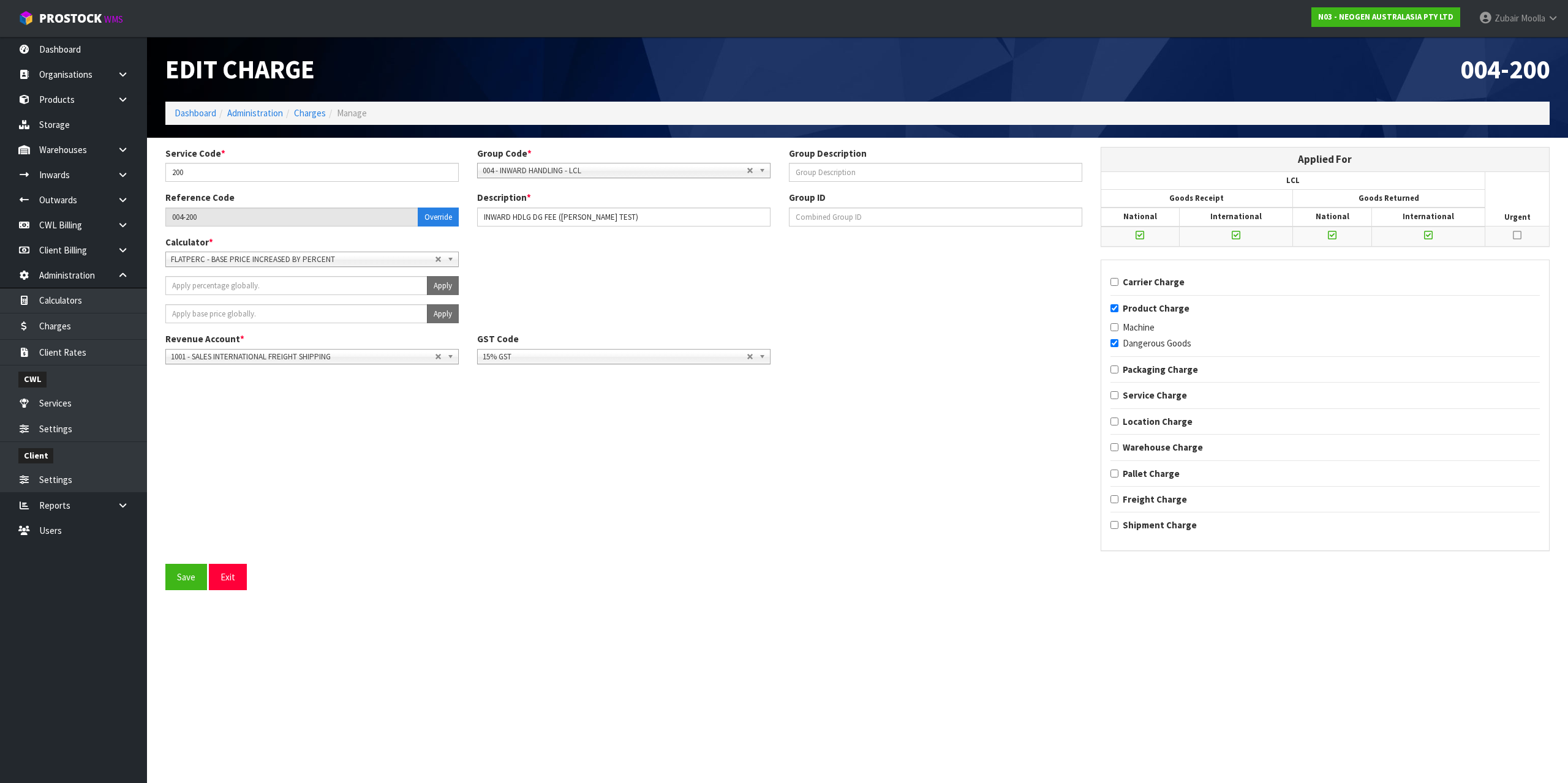
click at [309, 480] on div "Service Code * 200 Group Code * 001 - IMPORT CHARGES 002 - CONTRACTED FREIGHT I…" at bounding box center [857, 355] width 1402 height 417
click at [321, 258] on span "FLATPERC - BASE PRICE INCREASED BY PERCENT" at bounding box center [303, 259] width 264 height 15
click at [250, 309] on li "UNITPERC - PRICE PER UNIT INCREASE BY PERCENTAGE" at bounding box center [312, 310] width 287 height 15
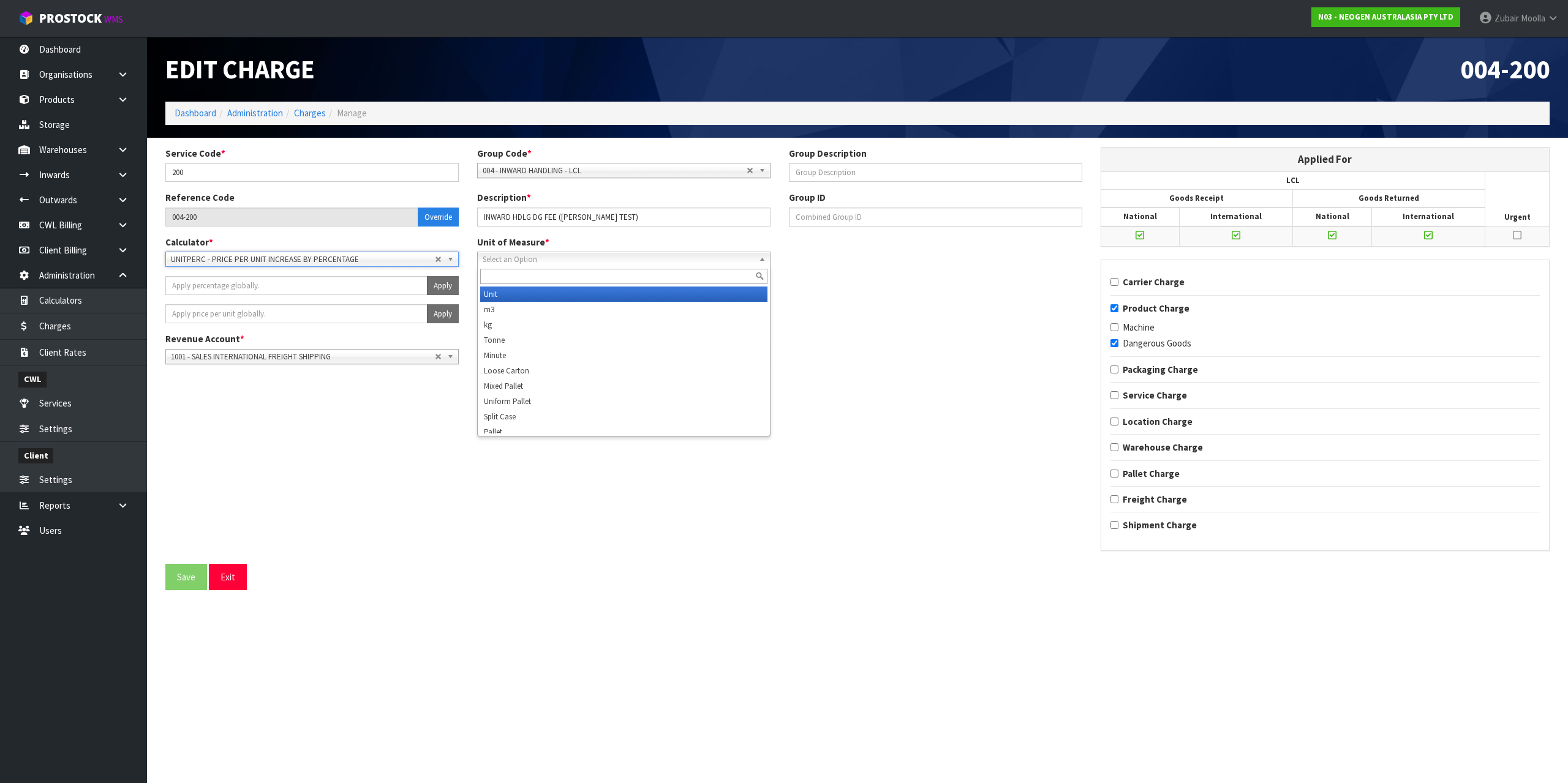
drag, startPoint x: 495, startPoint y: 262, endPoint x: 500, endPoint y: 259, distance: 5.8
click at [498, 260] on span "Select an Option" at bounding box center [618, 259] width 271 height 15
click at [499, 296] on li "Unit" at bounding box center [623, 295] width 287 height 15
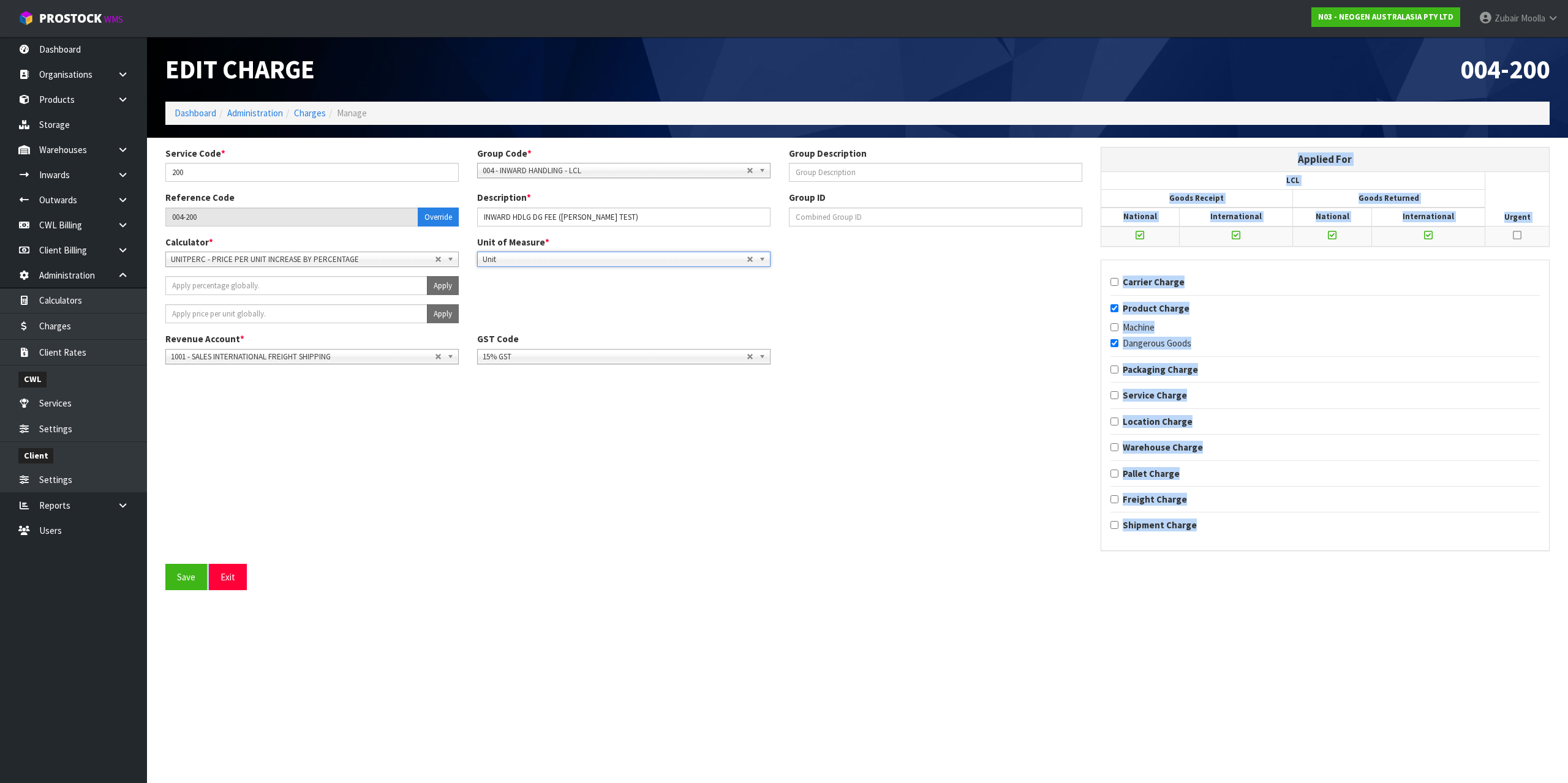
click at [622, 569] on form "Service Code * 200 Group Code * 001 - IMPORT CHARGES 002 - CONTRACTED FREIGHT I…" at bounding box center [857, 368] width 1384 height 444
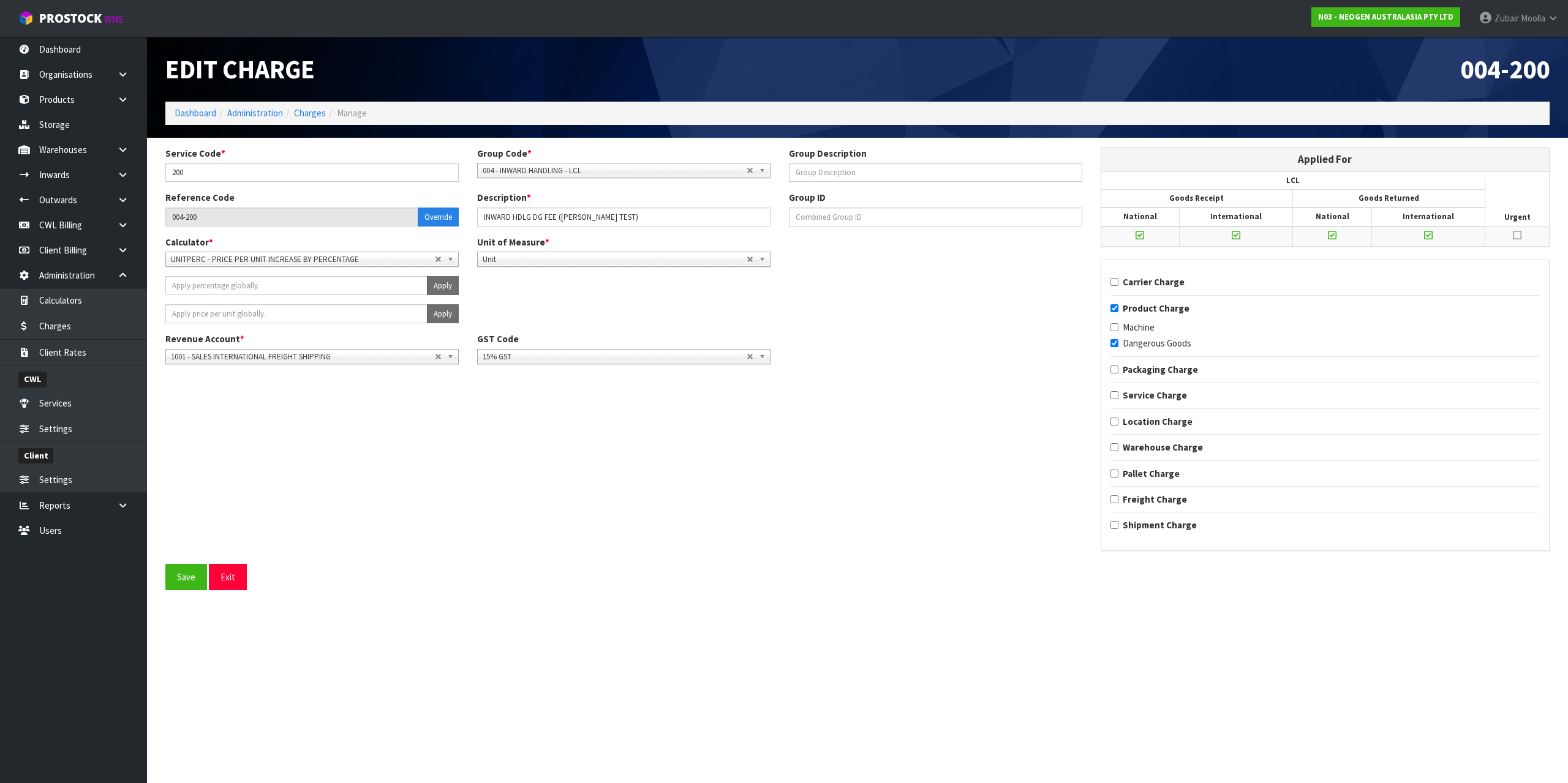
click at [622, 567] on div "Save Exit" at bounding box center [857, 577] width 1402 height 26
click at [189, 567] on button "Save" at bounding box center [186, 577] width 41 height 26
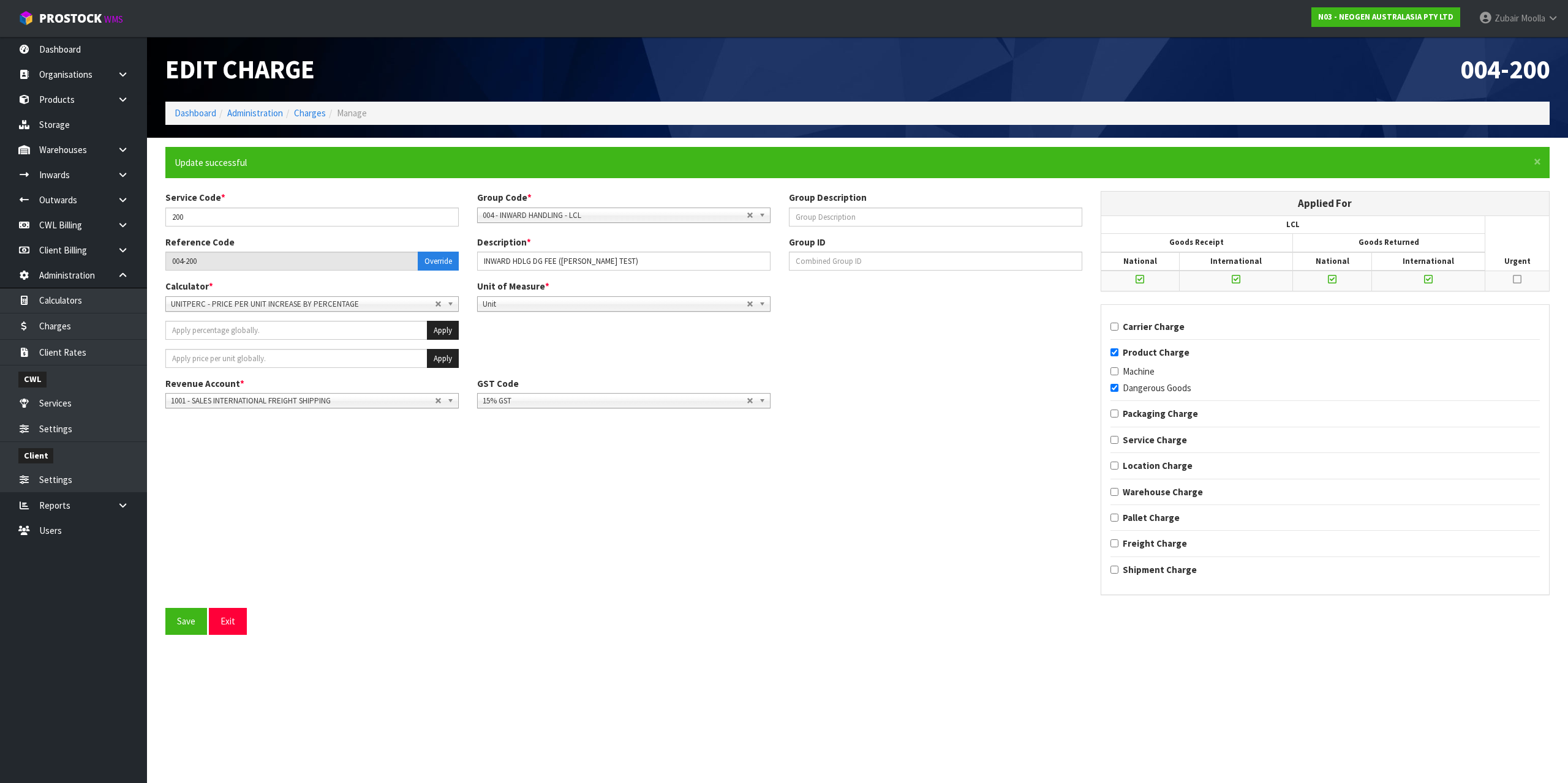
click at [372, 706] on section "Edit Charge 004-200 Dashboard Administration Charges Manage × Close Update succ…" at bounding box center [784, 392] width 1568 height 783
click at [74, 177] on link "Inwards" at bounding box center [73, 175] width 147 height 25
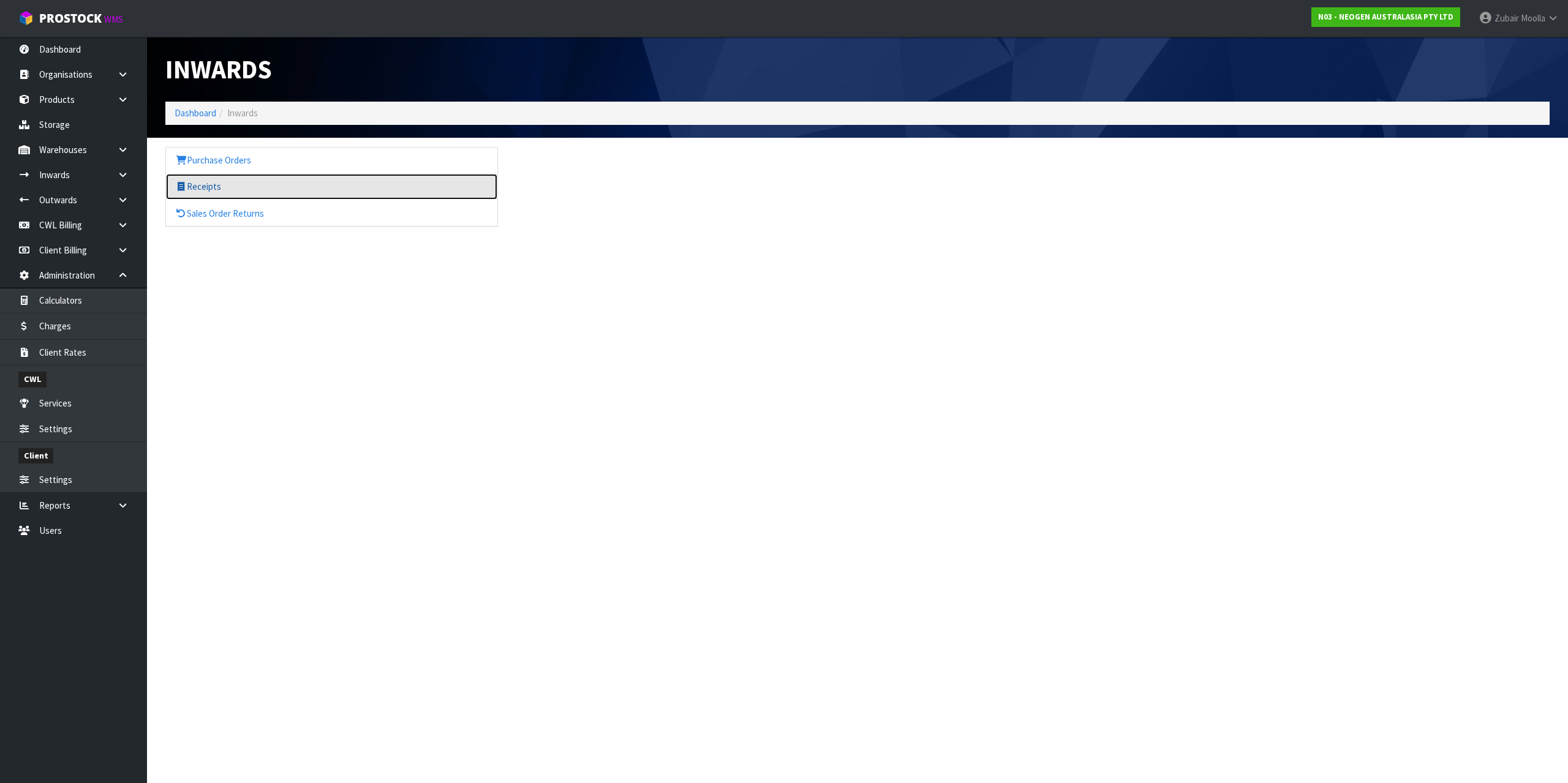
click at [198, 188] on link "Receipts" at bounding box center [331, 186] width 331 height 25
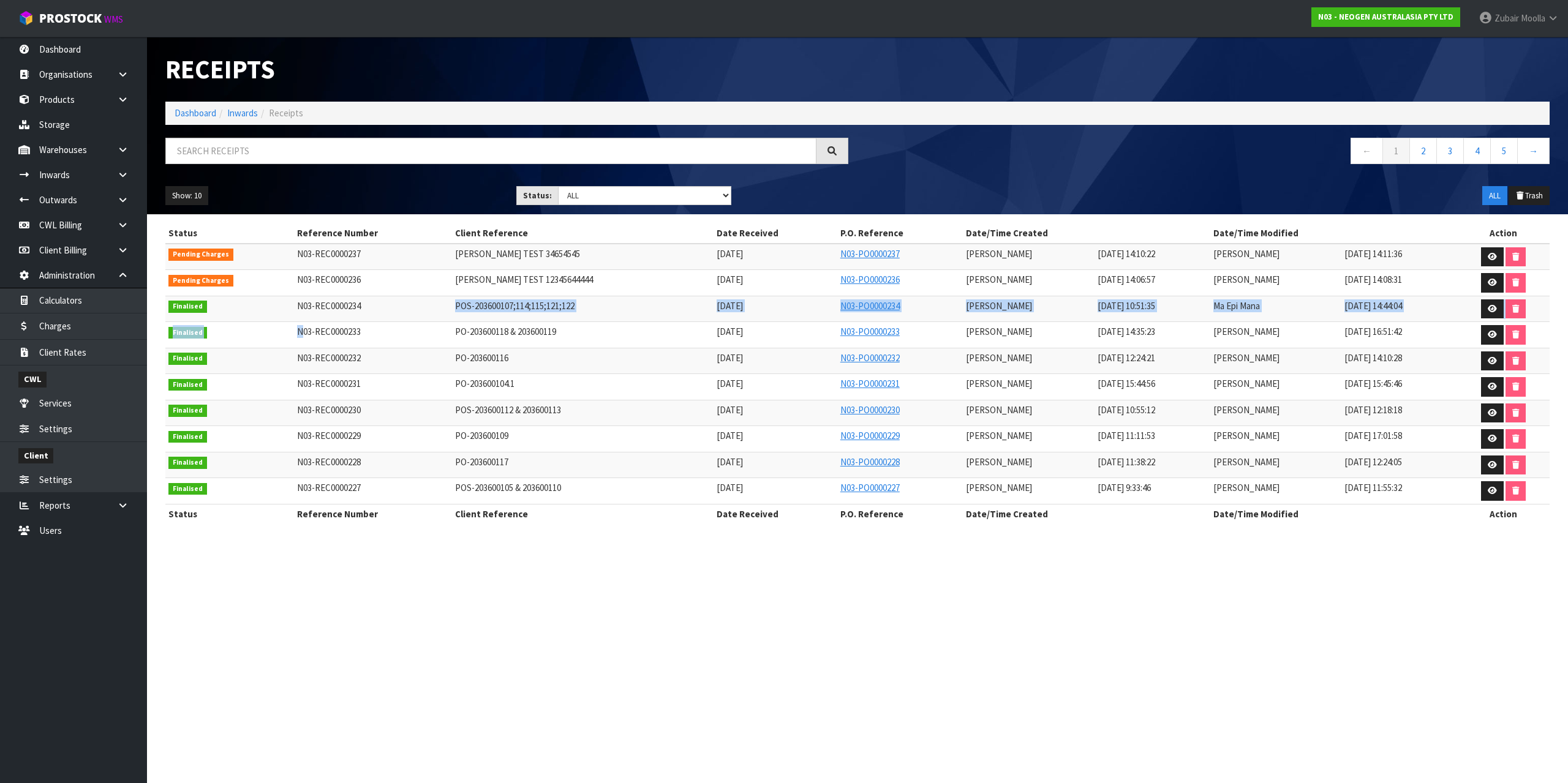
drag, startPoint x: 308, startPoint y: 362, endPoint x: 431, endPoint y: 269, distance: 154.2
click at [420, 314] on tbody "Pending Charges N03-REC0000237 MAJI TEST 34654545 12/08/2025 N03-PO0000237 Maji…" at bounding box center [857, 374] width 1384 height 261
click at [431, 270] on td "N03-REC0000236" at bounding box center [372, 283] width 158 height 26
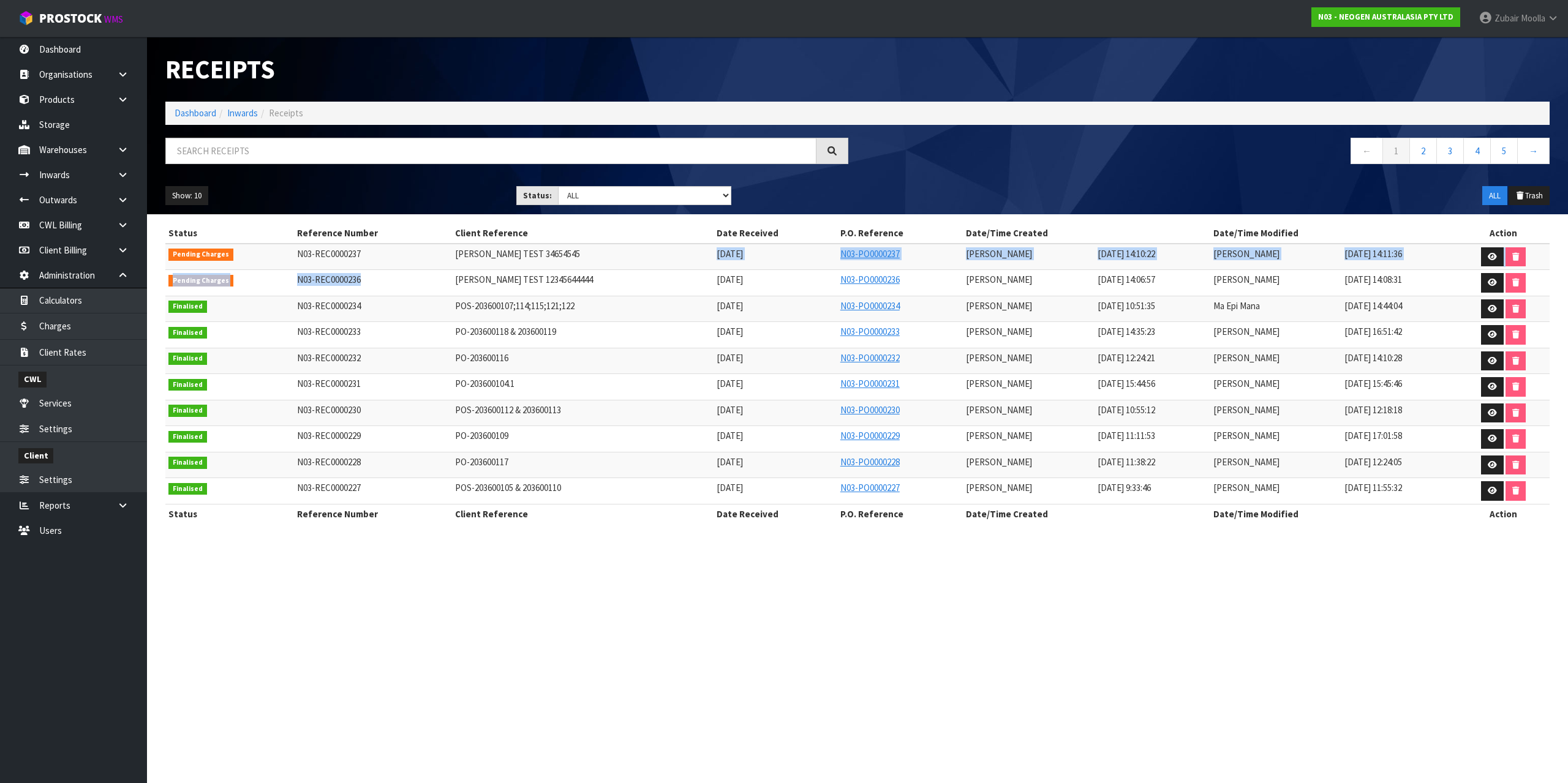
drag, startPoint x: 431, startPoint y: 269, endPoint x: 1426, endPoint y: 260, distance: 995.0
click at [657, 260] on tbody "Pending Charges N03-REC0000237 MAJI TEST 34654545 12/08/2025 N03-PO0000237 Maji…" at bounding box center [857, 374] width 1384 height 261
click at [1488, 282] on icon at bounding box center [1492, 282] width 9 height 8
click at [1446, 370] on td "[DATE] 14:10:28" at bounding box center [1399, 361] width 116 height 26
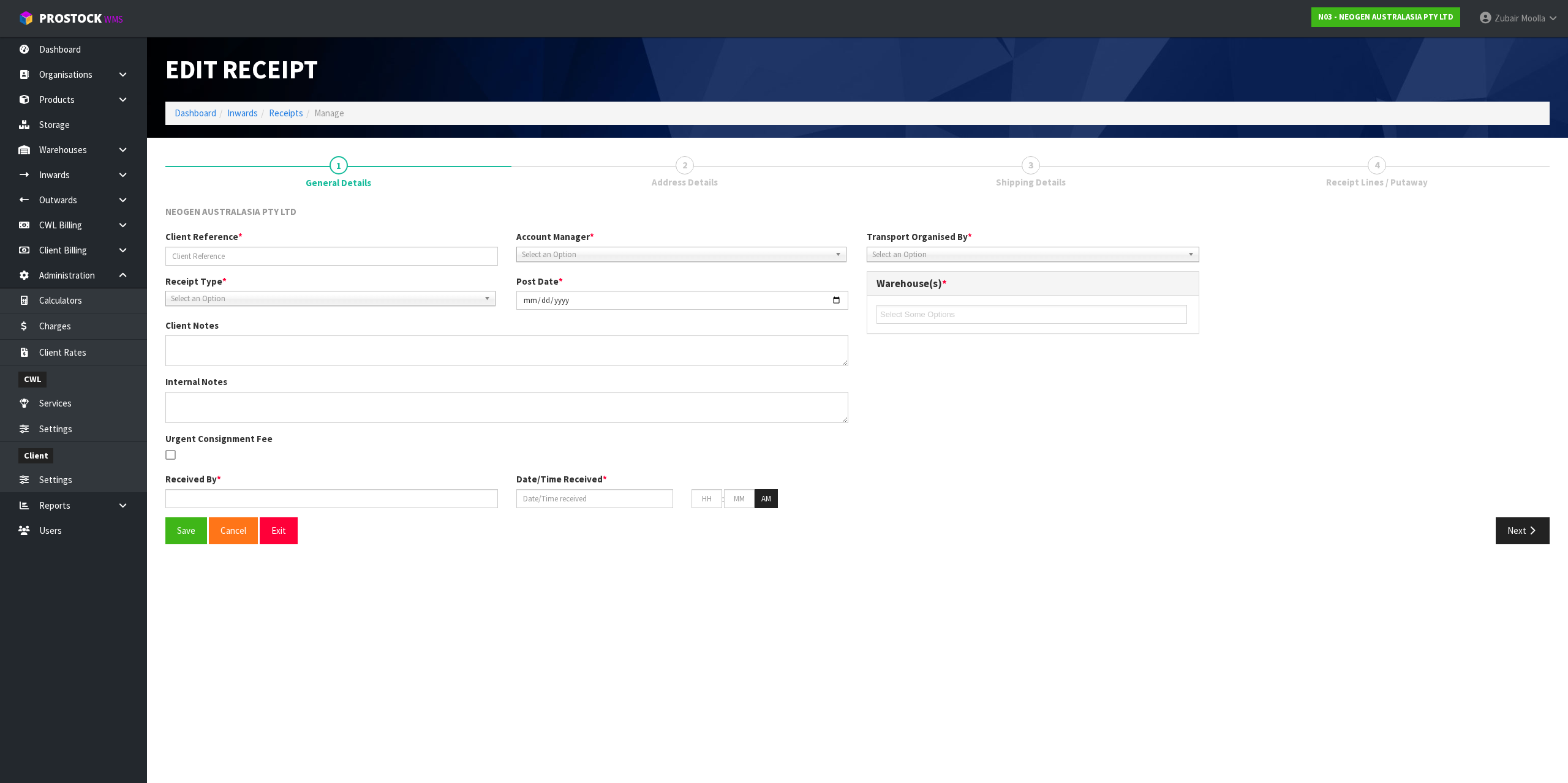
click at [1394, 183] on span "Receipt Lines / Putaway" at bounding box center [1377, 182] width 102 height 13
type input "[PERSON_NAME] TEST 12345644444"
type input "[DATE]"
type input "[PERSON_NAME]"
type input "[DATE]"
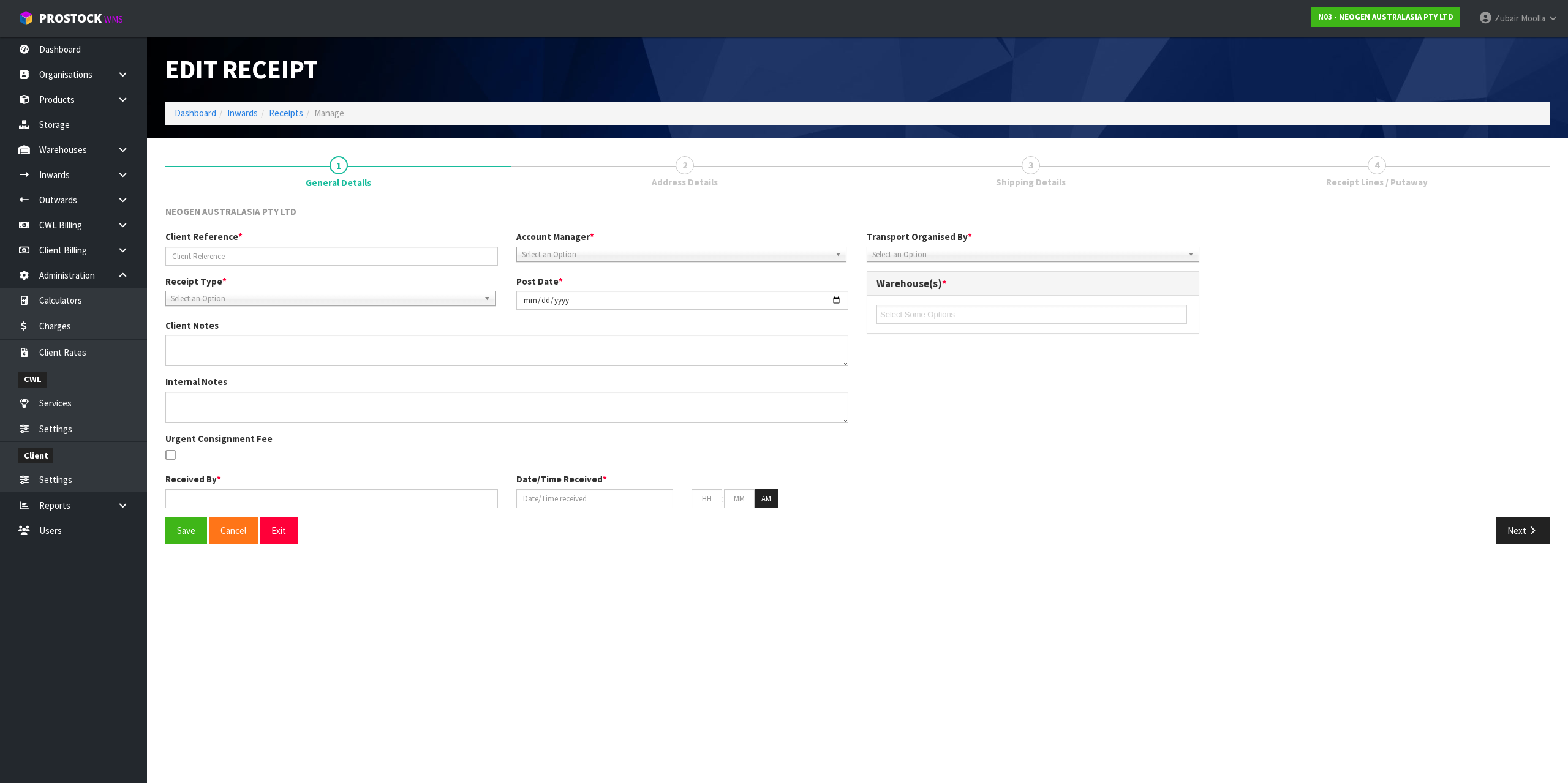
type input "02"
type input "06"
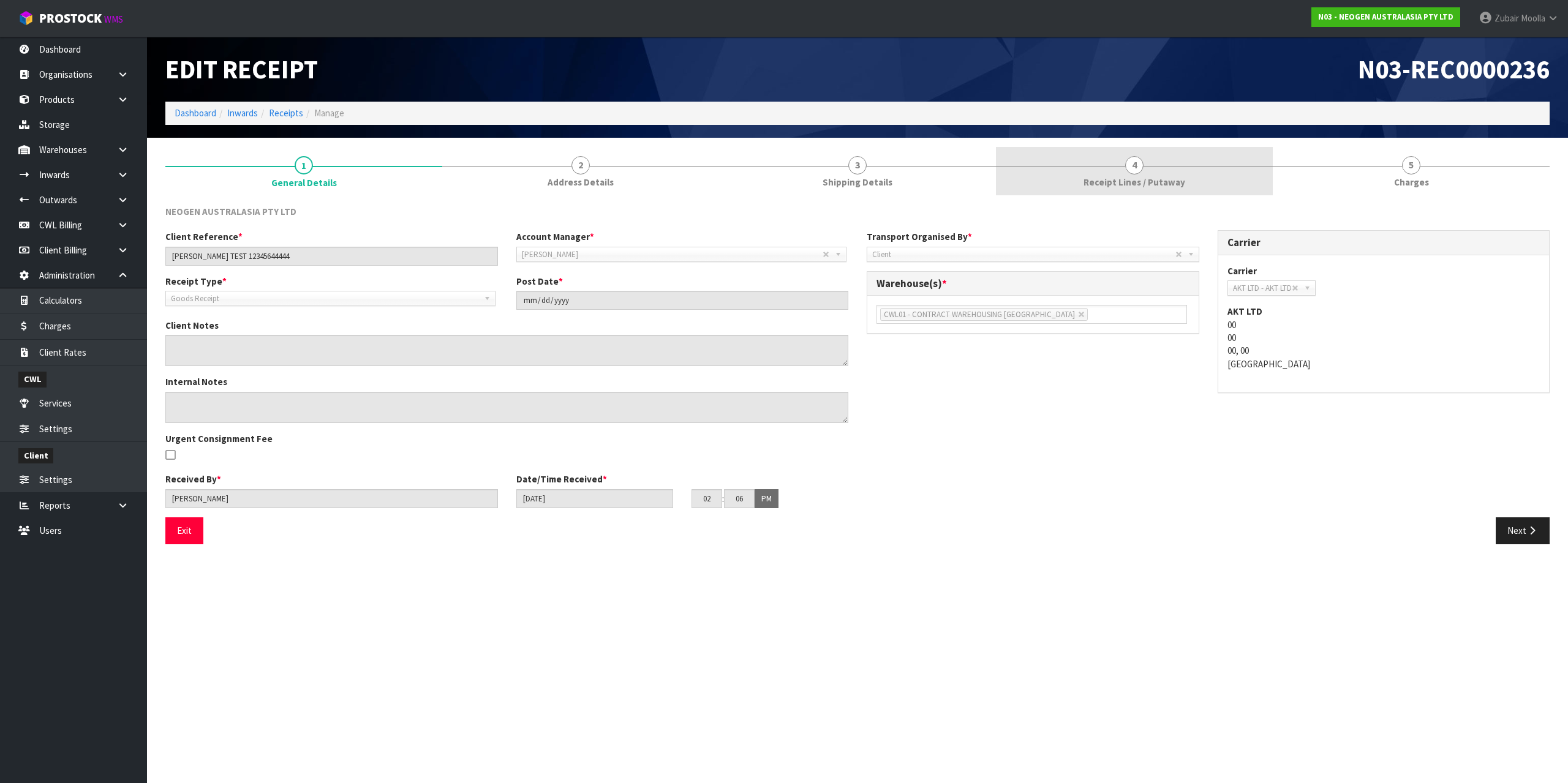
click at [1394, 183] on link "5 [GEOGRAPHIC_DATA]" at bounding box center [1411, 171] width 277 height 48
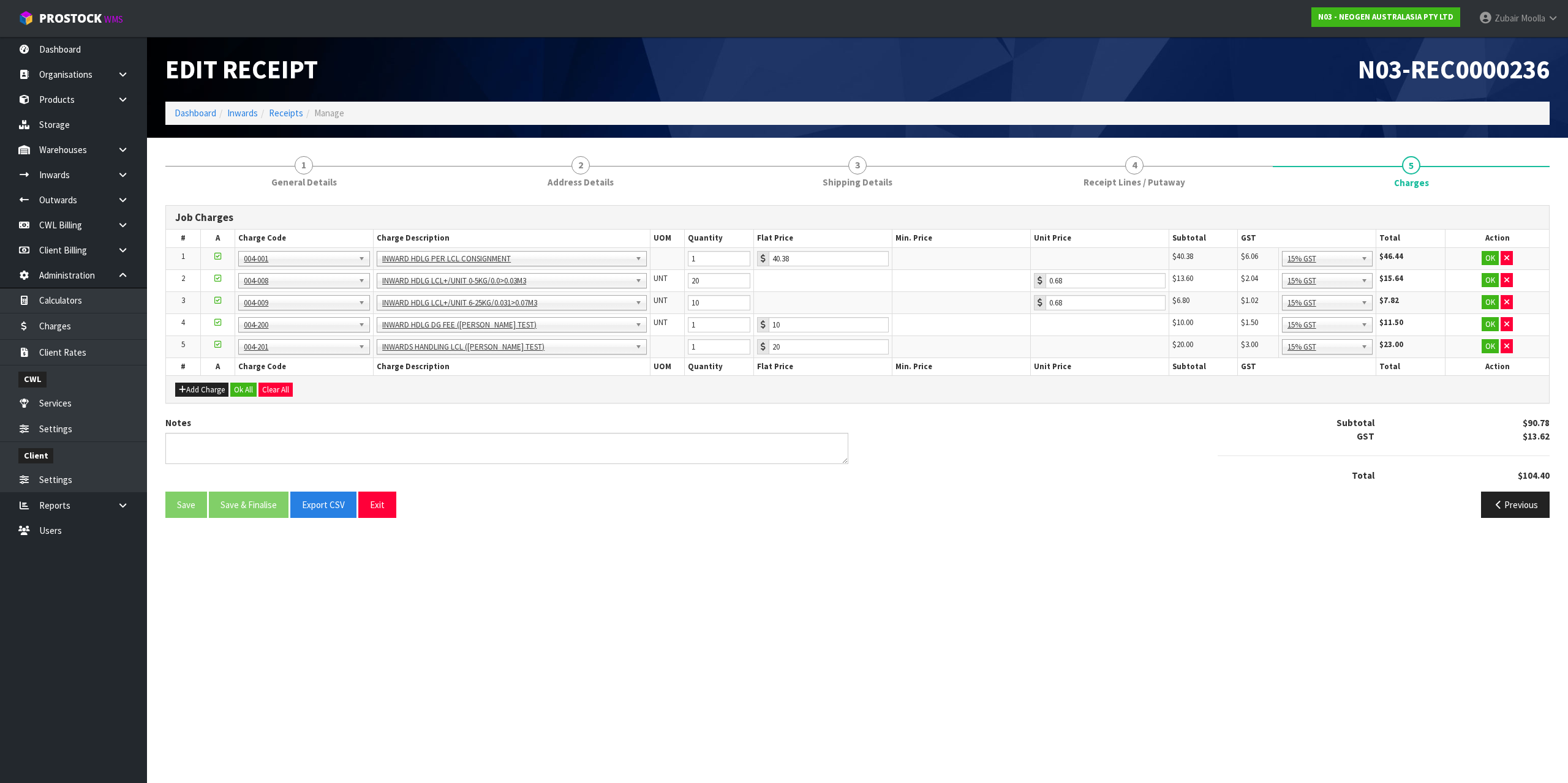
click at [1103, 468] on div "Notes Subtotal $90.78 GST $13.62 Total $104.40" at bounding box center [857, 454] width 1402 height 75
drag, startPoint x: 1103, startPoint y: 468, endPoint x: 814, endPoint y: 726, distance: 387.4
click at [814, 726] on section "Edit Receipt N03-REC0000236 Dashboard Inwards Receipts Manage 1 General Details…" at bounding box center [784, 392] width 1568 height 783
click at [696, 682] on section "Edit Receipt N03-REC0000236 Dashboard Inwards Receipts Manage 1 General Details…" at bounding box center [784, 392] width 1568 height 783
click at [64, 340] on link "Client Rates" at bounding box center [73, 353] width 147 height 25
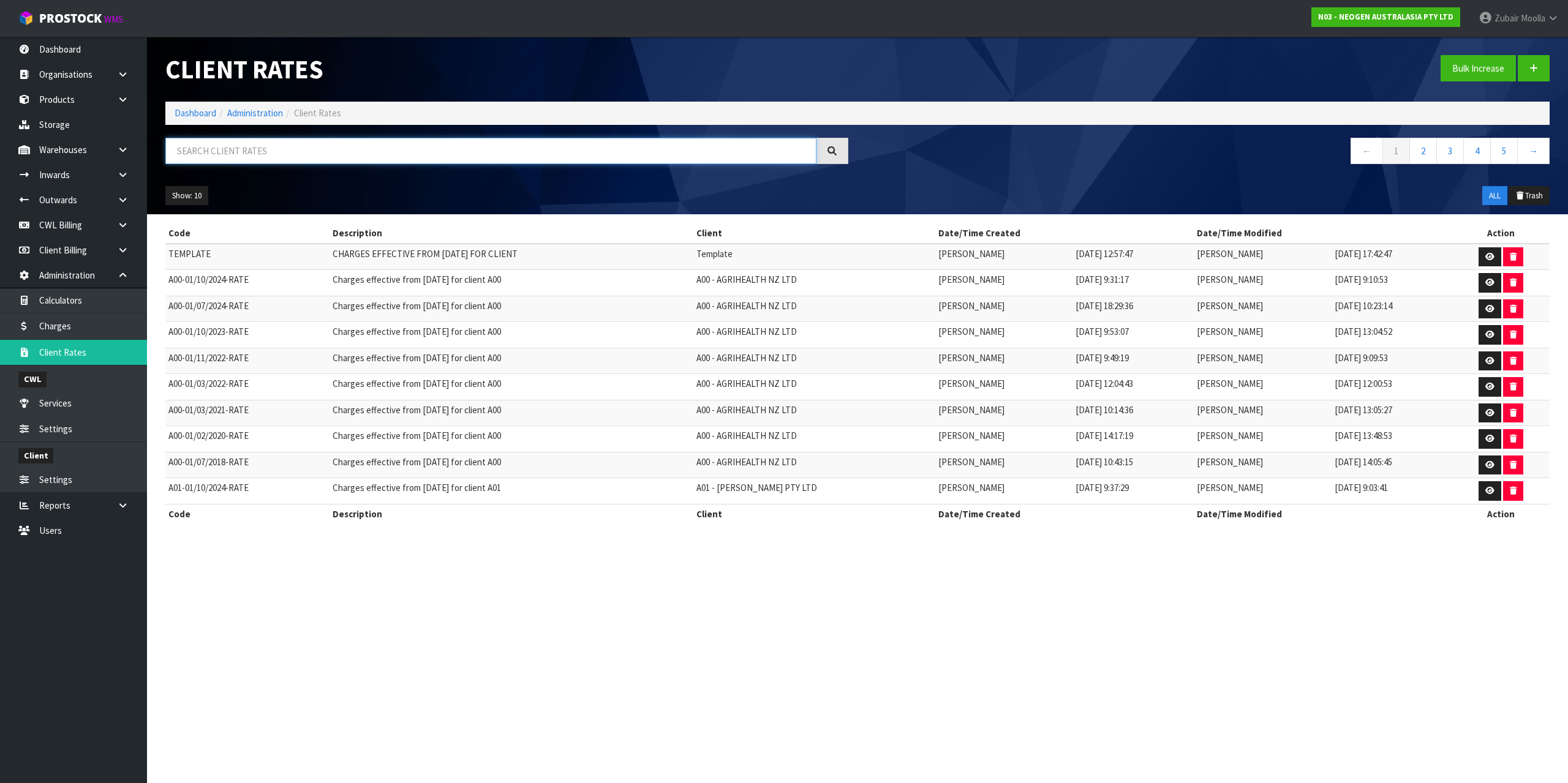
click at [285, 145] on input "text" at bounding box center [491, 150] width 651 height 26
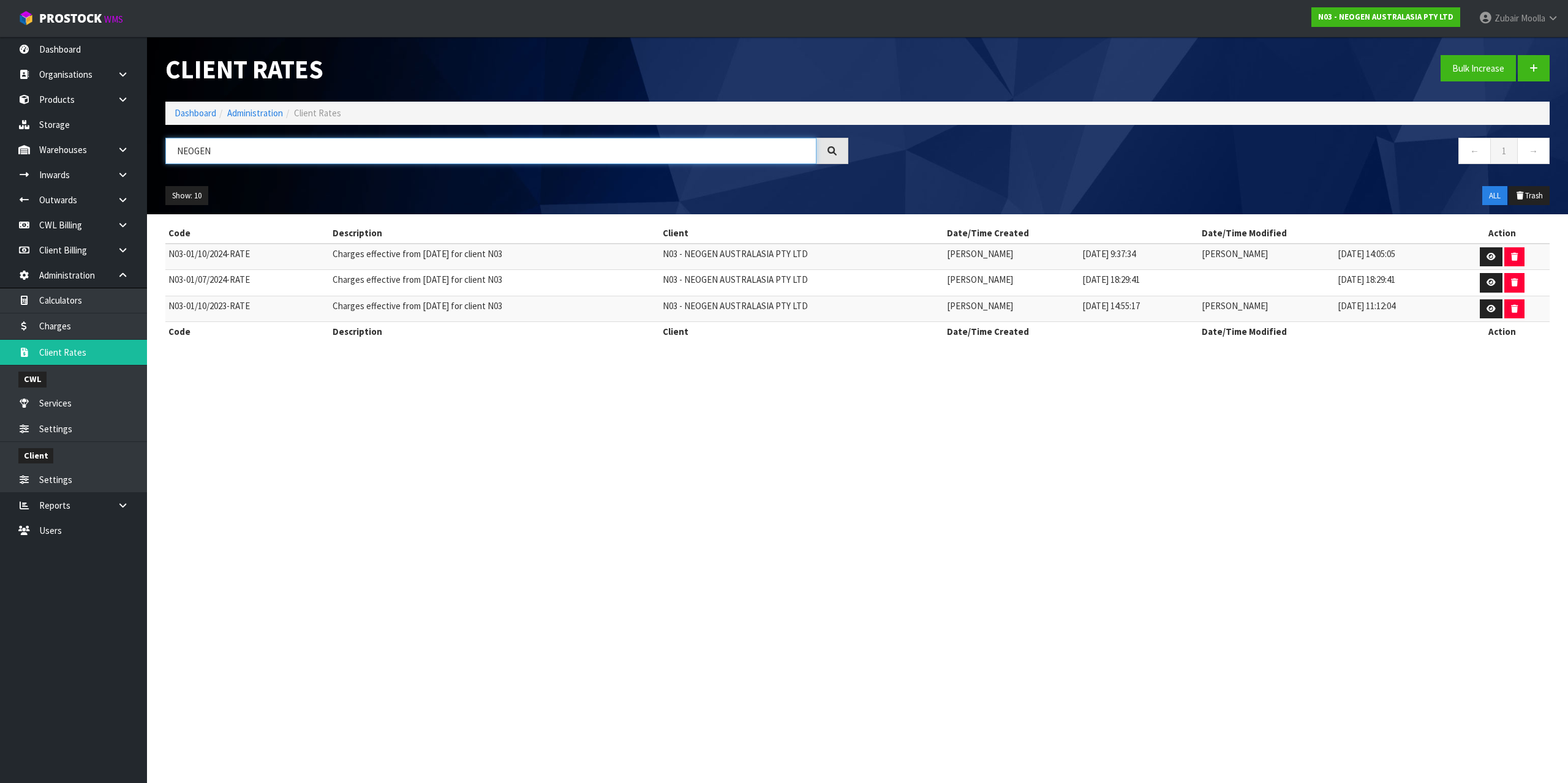
type input "NEOGEN"
drag, startPoint x: 988, startPoint y: 342, endPoint x: 1024, endPoint y: 470, distance: 133.0
click at [1024, 470] on section "Client Rates Bulk Increase Dashboard Administration Client Rates NEOGEN ← 1 → S…" at bounding box center [784, 392] width 1568 height 783
drag, startPoint x: 1025, startPoint y: 470, endPoint x: 1222, endPoint y: 484, distance: 197.5
click at [1146, 492] on section "Client Rates Bulk Increase Dashboard Administration Client Rates NEOGEN ← 1 → S…" at bounding box center [784, 392] width 1568 height 783
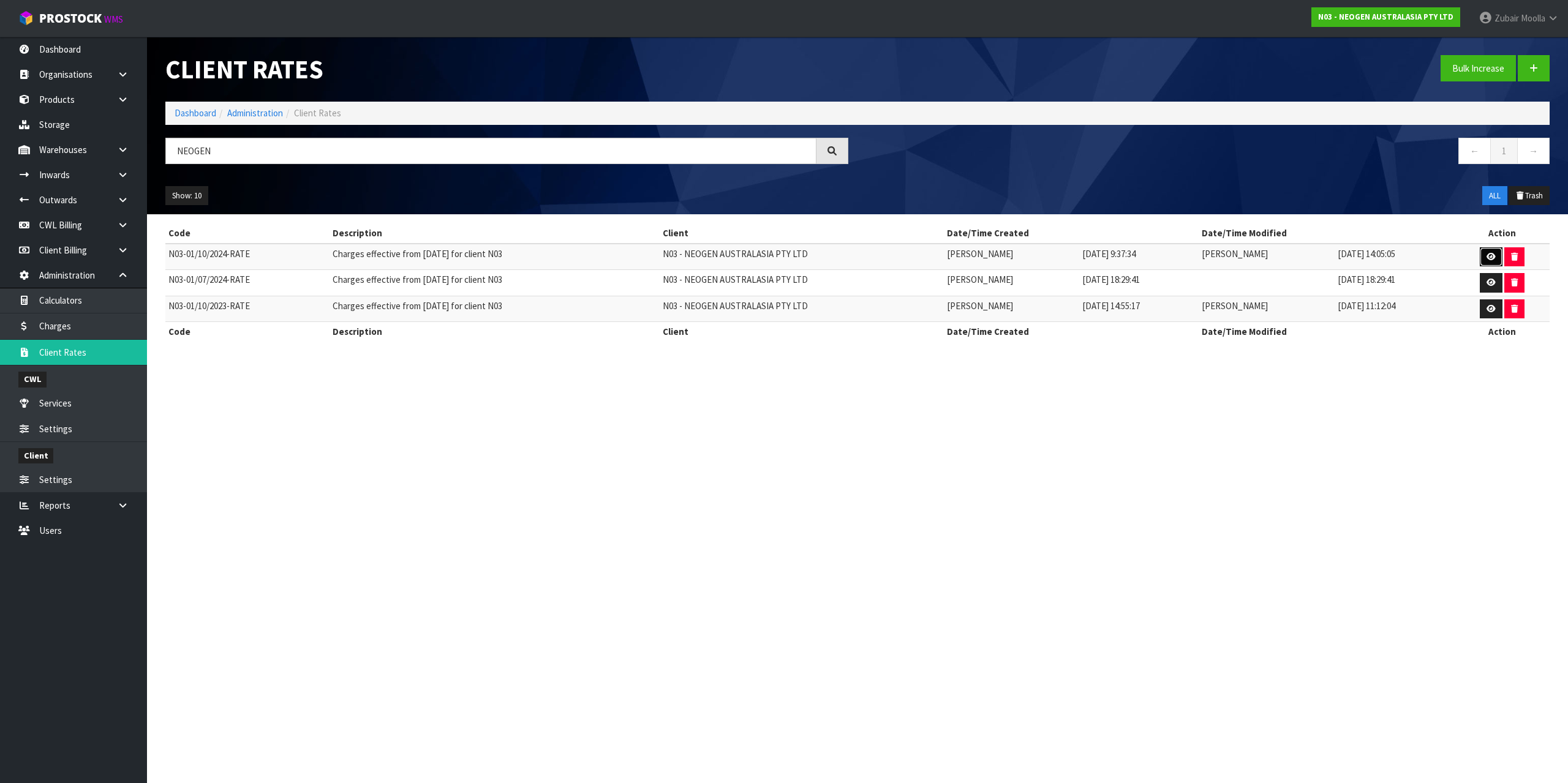
click at [1490, 257] on icon at bounding box center [1491, 257] width 9 height 8
click at [1359, 548] on section "Client Rates Bulk Increase Dashboard Administration Client Rates NEOGEN ← 1 → S…" at bounding box center [784, 392] width 1568 height 783
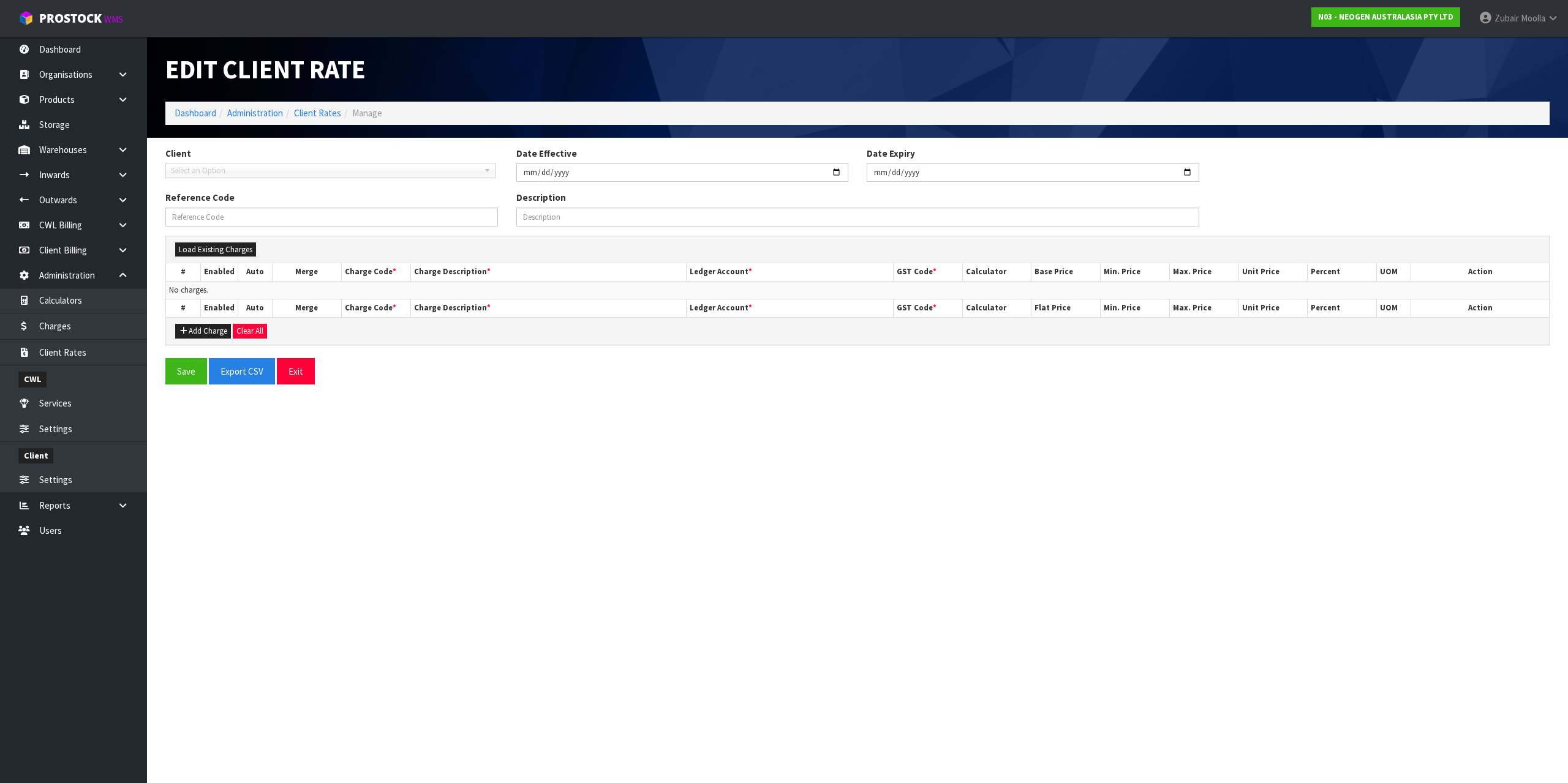
type input "2024-10-01"
type input "N03-01/10/2024-RATE"
type input "Charges effective from 01/10/2024 for client N03"
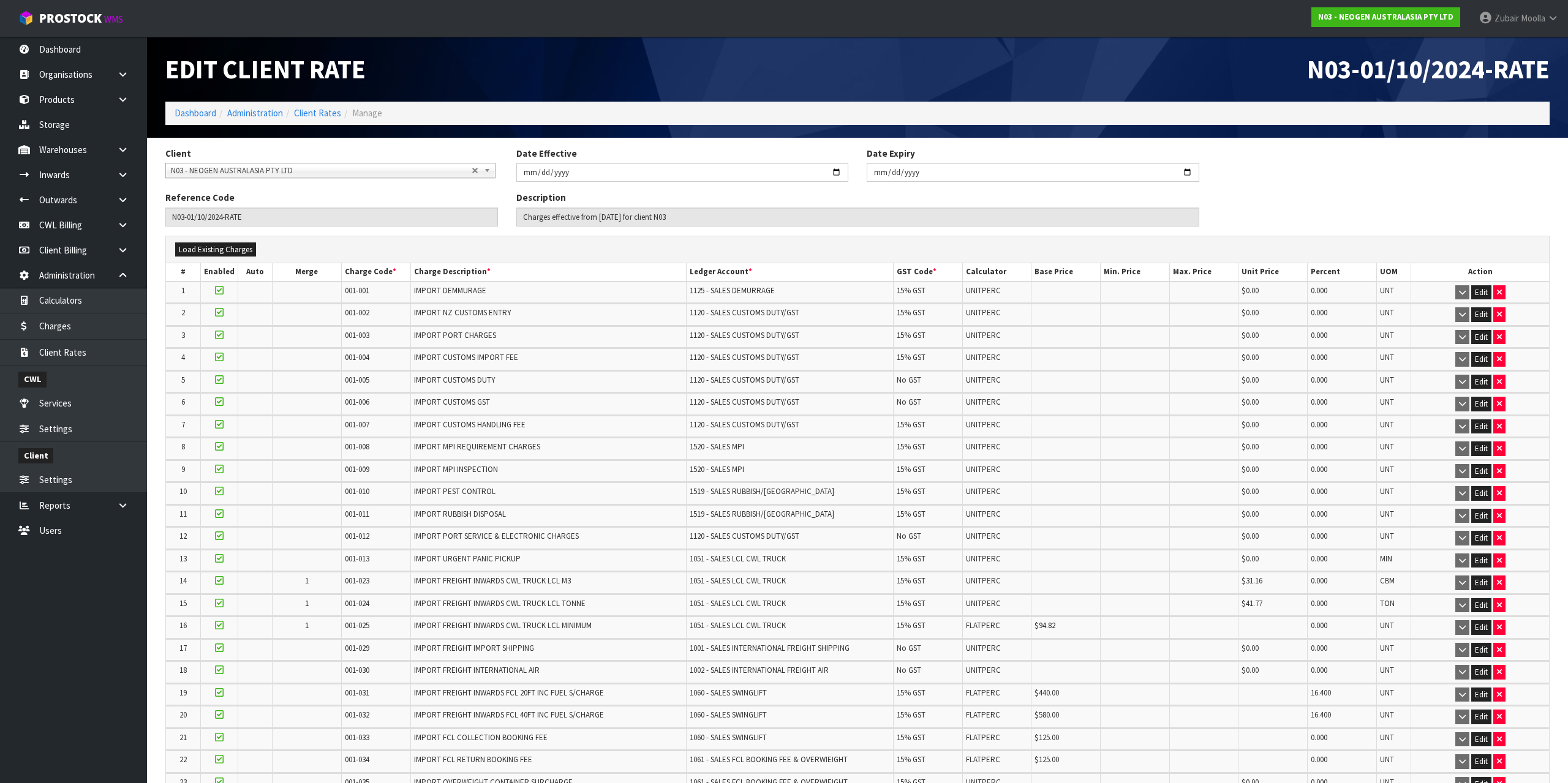
click at [762, 53] on div "Edit Client Rate" at bounding box center [507, 69] width 701 height 65
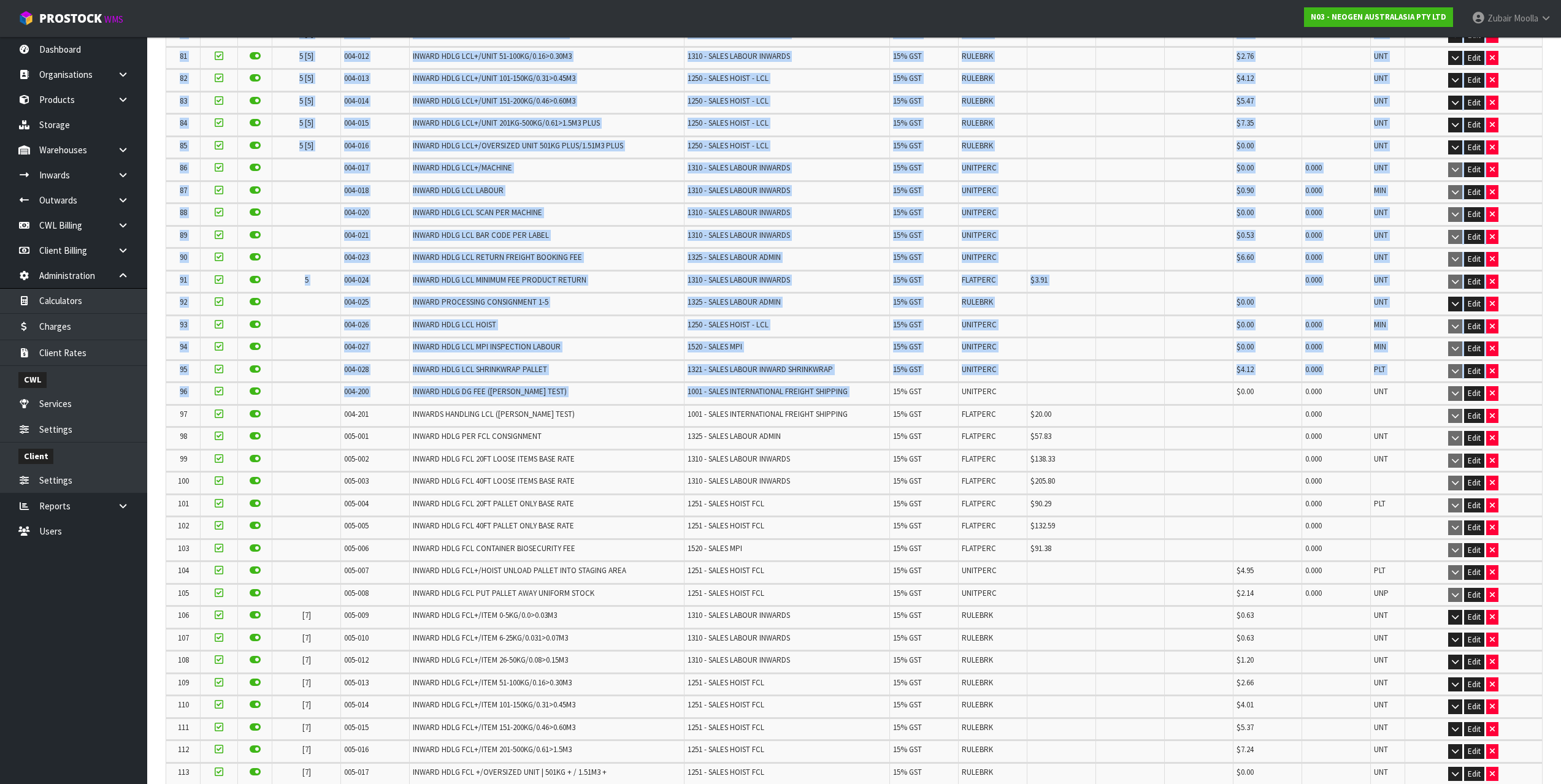
drag, startPoint x: 874, startPoint y: 393, endPoint x: 1555, endPoint y: 400, distance: 681.0
click at [1339, 408] on td "0.000" at bounding box center [1336, 416] width 69 height 21
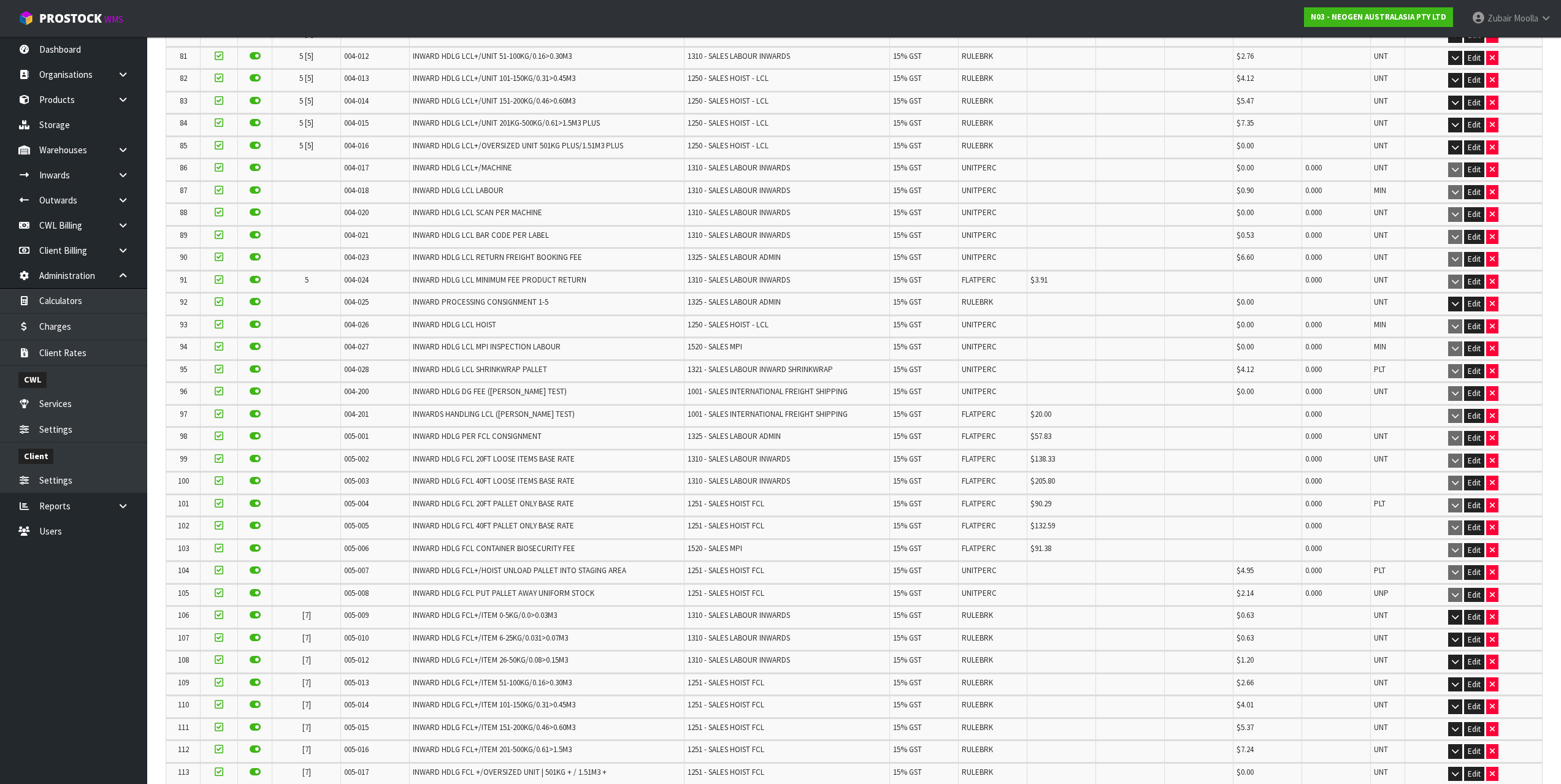
click at [1345, 393] on td "0.000" at bounding box center [1336, 393] width 69 height 21
drag, startPoint x: 1345, startPoint y: 393, endPoint x: 377, endPoint y: 398, distance: 968.0
click at [378, 398] on tr "96 004-200 INWARD HDLG DG FEE (MAJI TEST) 1001 - SALES INTERNATIONAL FREIGHT SH…" at bounding box center [854, 393] width 1375 height 21
click at [1475, 390] on button "Edit" at bounding box center [1474, 393] width 20 height 15
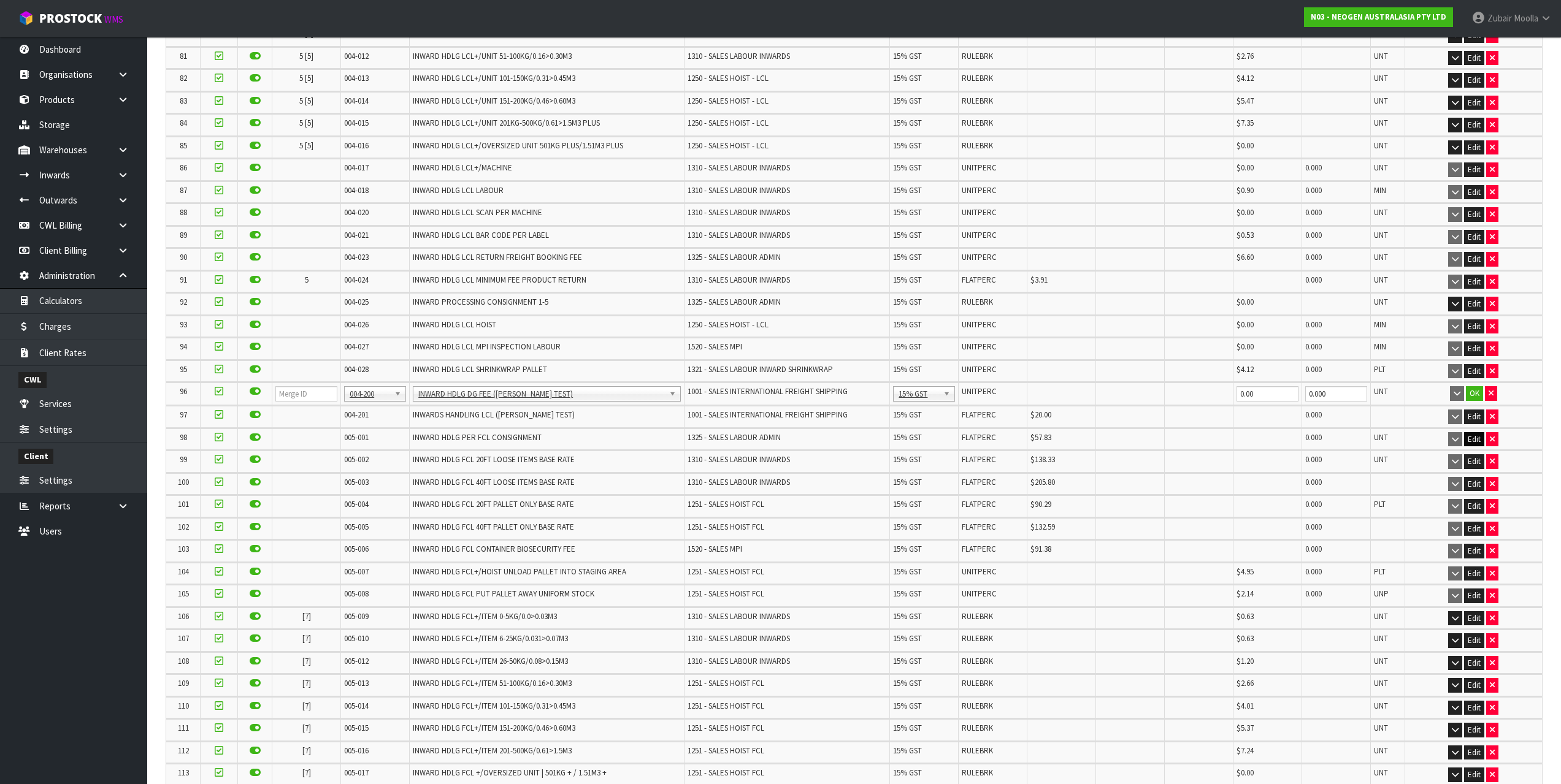
scroll to position [2049, 0]
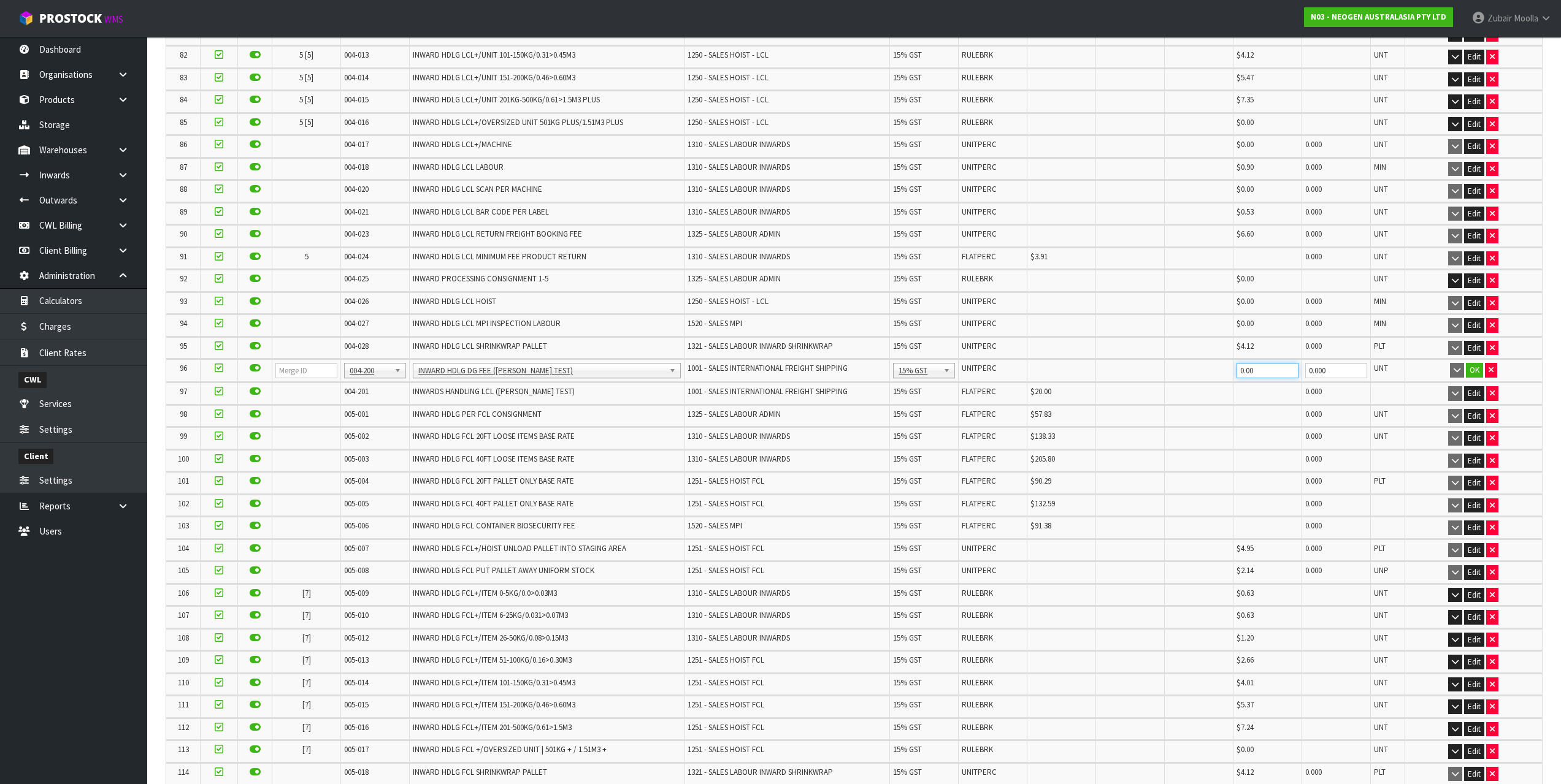
drag, startPoint x: 1255, startPoint y: 369, endPoint x: 1104, endPoint y: 379, distance: 151.3
click at [1253, 370] on input "0.00" at bounding box center [1268, 371] width 62 height 15
click at [1056, 379] on td at bounding box center [1062, 371] width 69 height 23
drag, startPoint x: 1270, startPoint y: 372, endPoint x: 844, endPoint y: 341, distance: 427.1
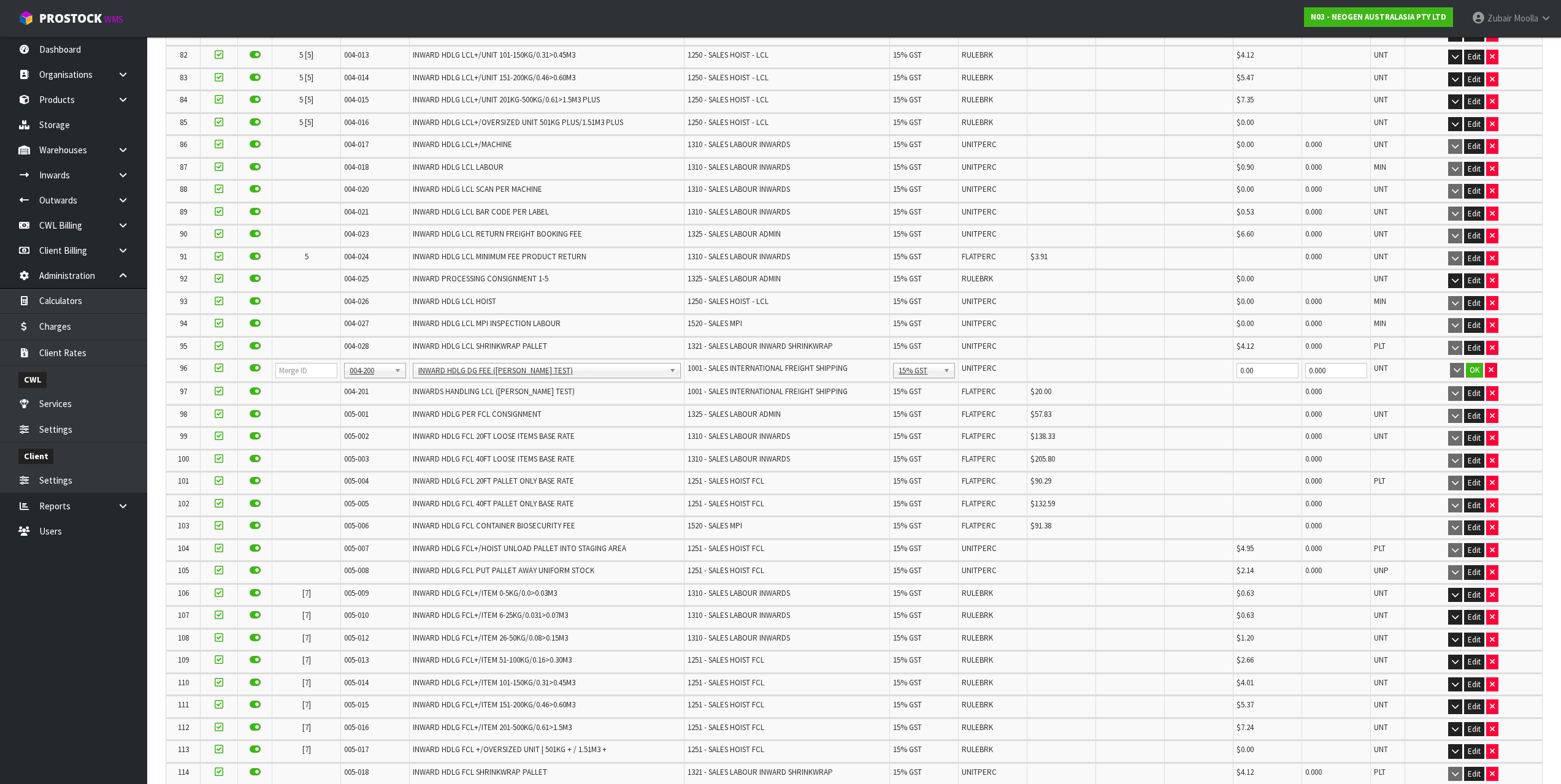
click at [774, 331] on td "1520 - SALES MPI" at bounding box center [787, 325] width 206 height 21
click at [556, 469] on td "INWARD HDLG FCL 40FT LOOSE ITEMS BASE RATE" at bounding box center [547, 461] width 274 height 21
click at [69, 175] on link "Inwards" at bounding box center [73, 175] width 147 height 25
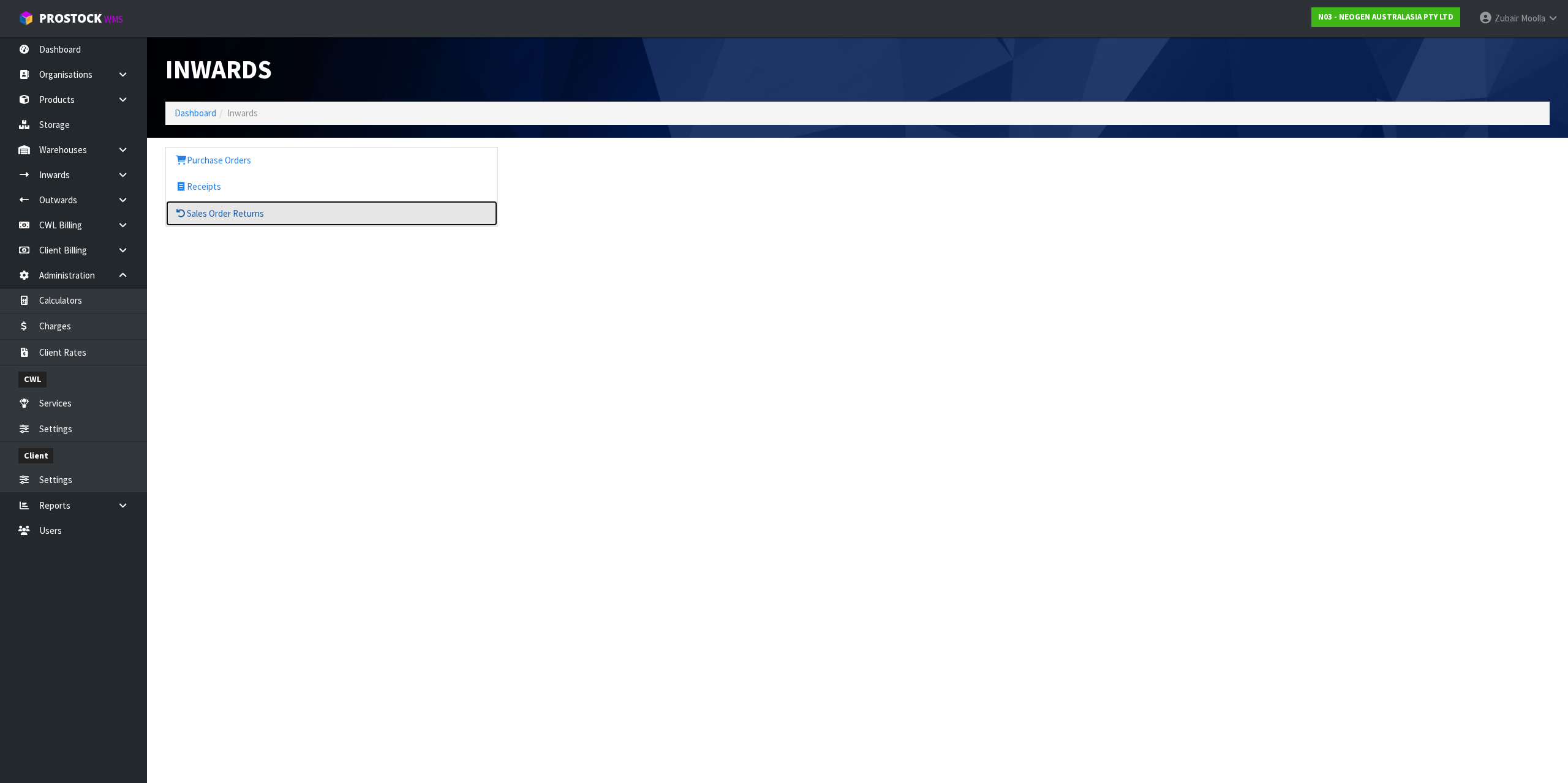
click at [244, 202] on link "Sales Order Returns" at bounding box center [331, 214] width 331 height 25
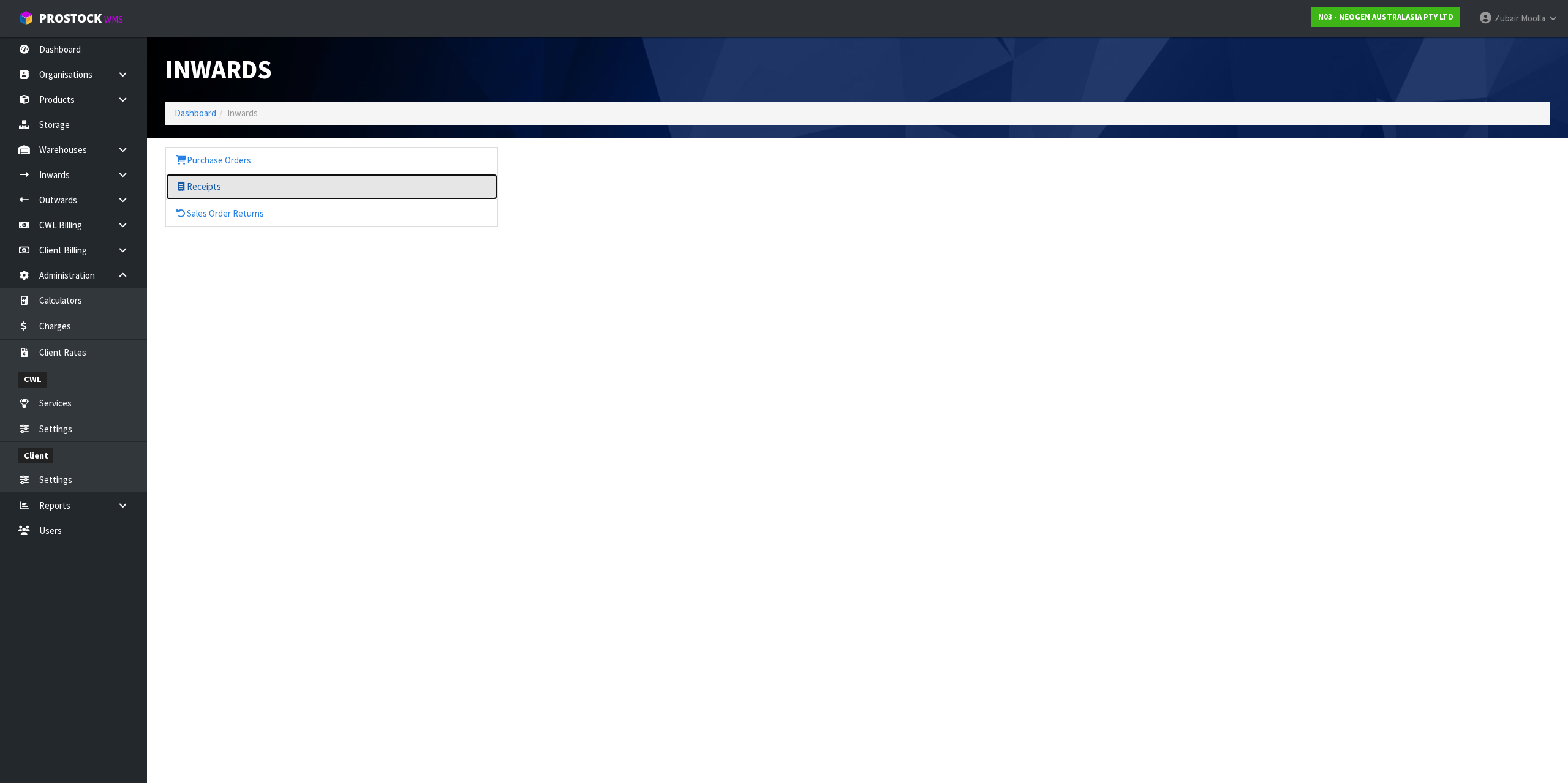
click at [235, 188] on link "Receipts" at bounding box center [331, 186] width 331 height 25
click at [817, 547] on section "Inwards Dashboard Inwards Purchase Orders Receipts Sales Order Returns" at bounding box center [784, 392] width 1568 height 783
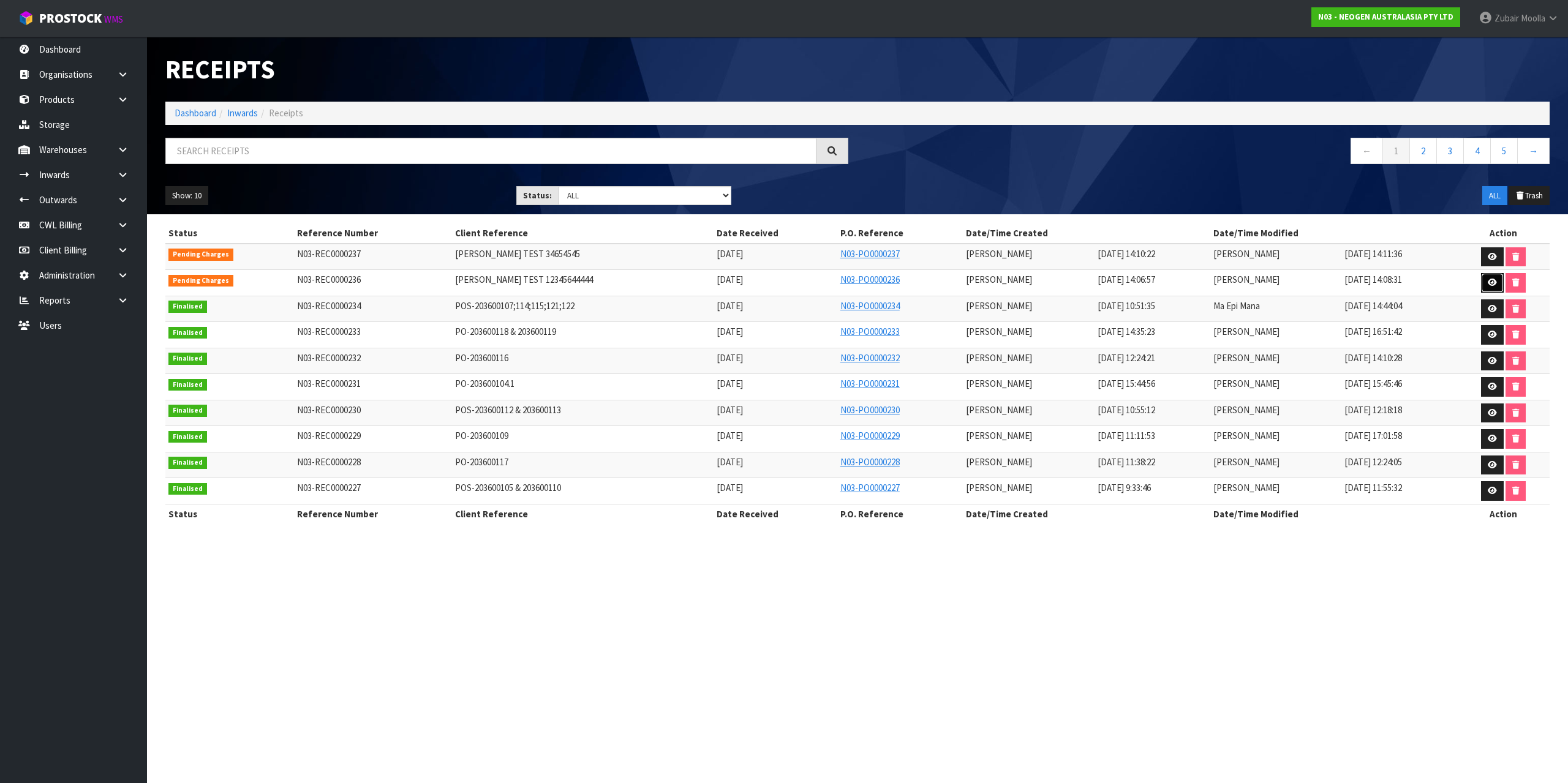
click at [1486, 284] on link at bounding box center [1492, 283] width 22 height 20
click at [1399, 496] on td "[DATE] 11:55:32" at bounding box center [1399, 491] width 116 height 26
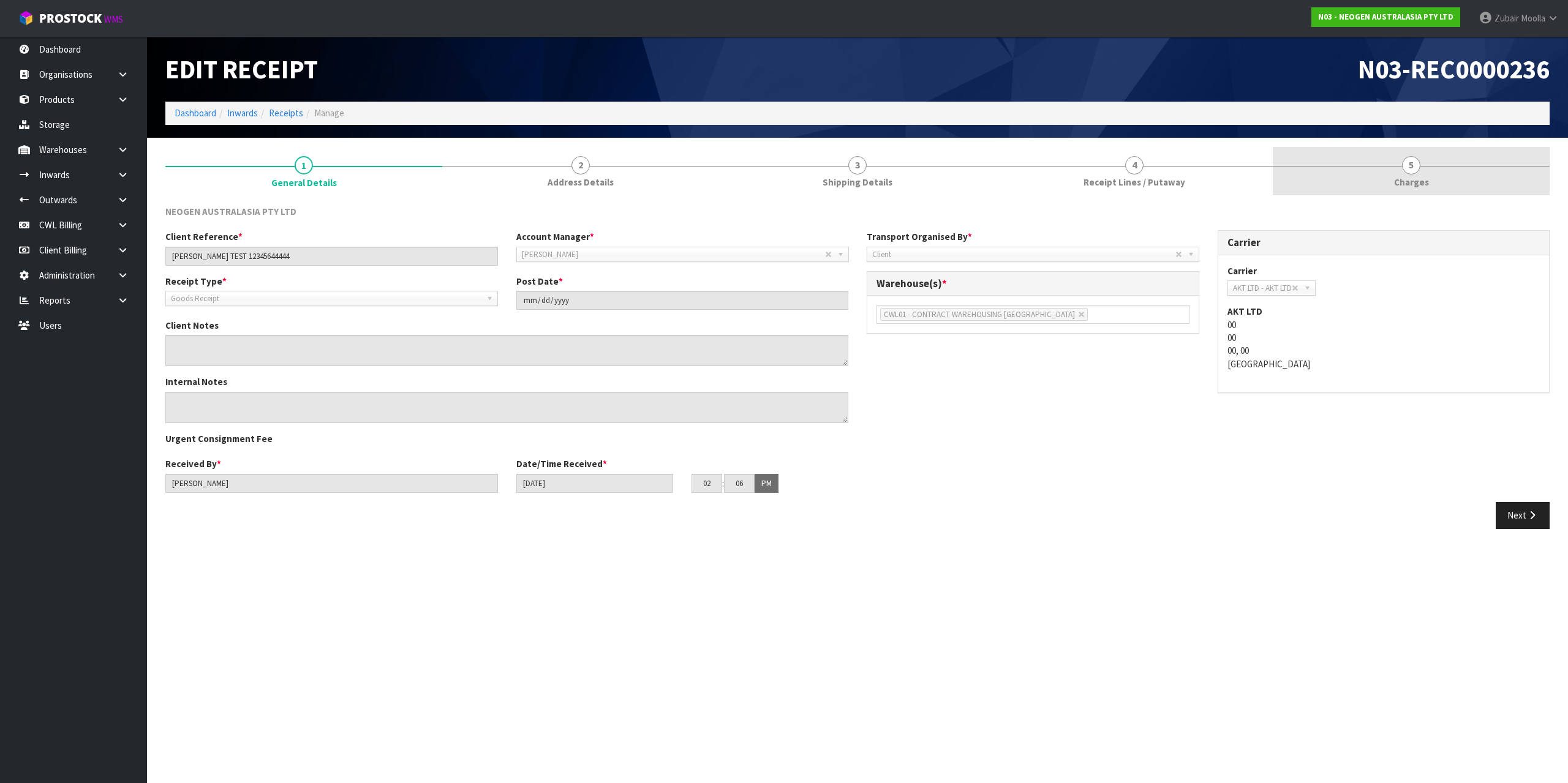
click at [1440, 176] on link "5 [GEOGRAPHIC_DATA]" at bounding box center [1411, 171] width 277 height 48
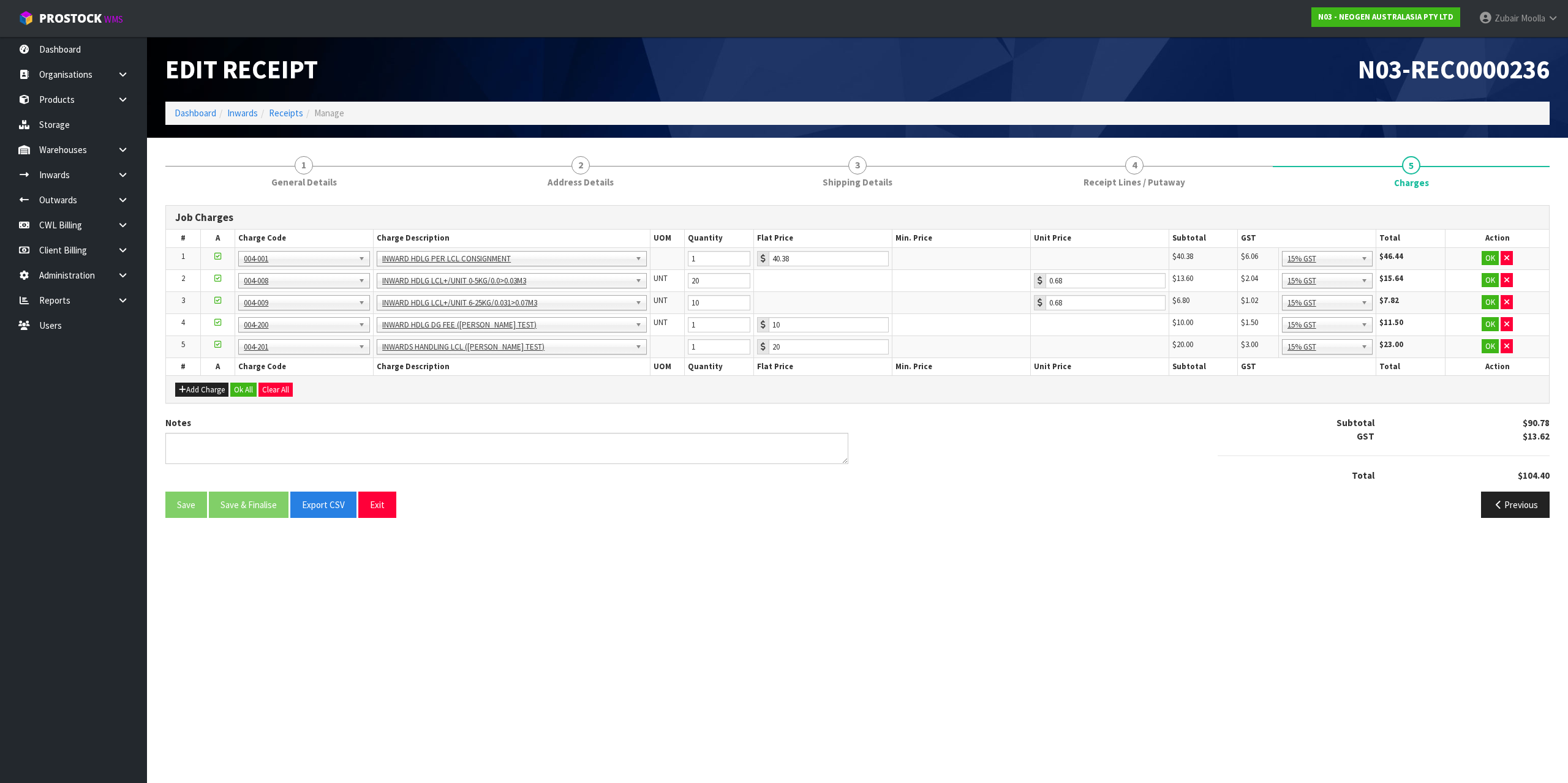
click at [1262, 578] on section "Edit Receipt N03-REC0000236 Dashboard Inwards Receipts Manage 1 General Details…" at bounding box center [784, 392] width 1568 height 783
click at [1259, 578] on section "Edit Receipt N03-REC0000236 Dashboard Inwards Receipts Manage 1 General Details…" at bounding box center [784, 392] width 1568 height 783
click at [276, 391] on button "Clear All" at bounding box center [276, 390] width 34 height 15
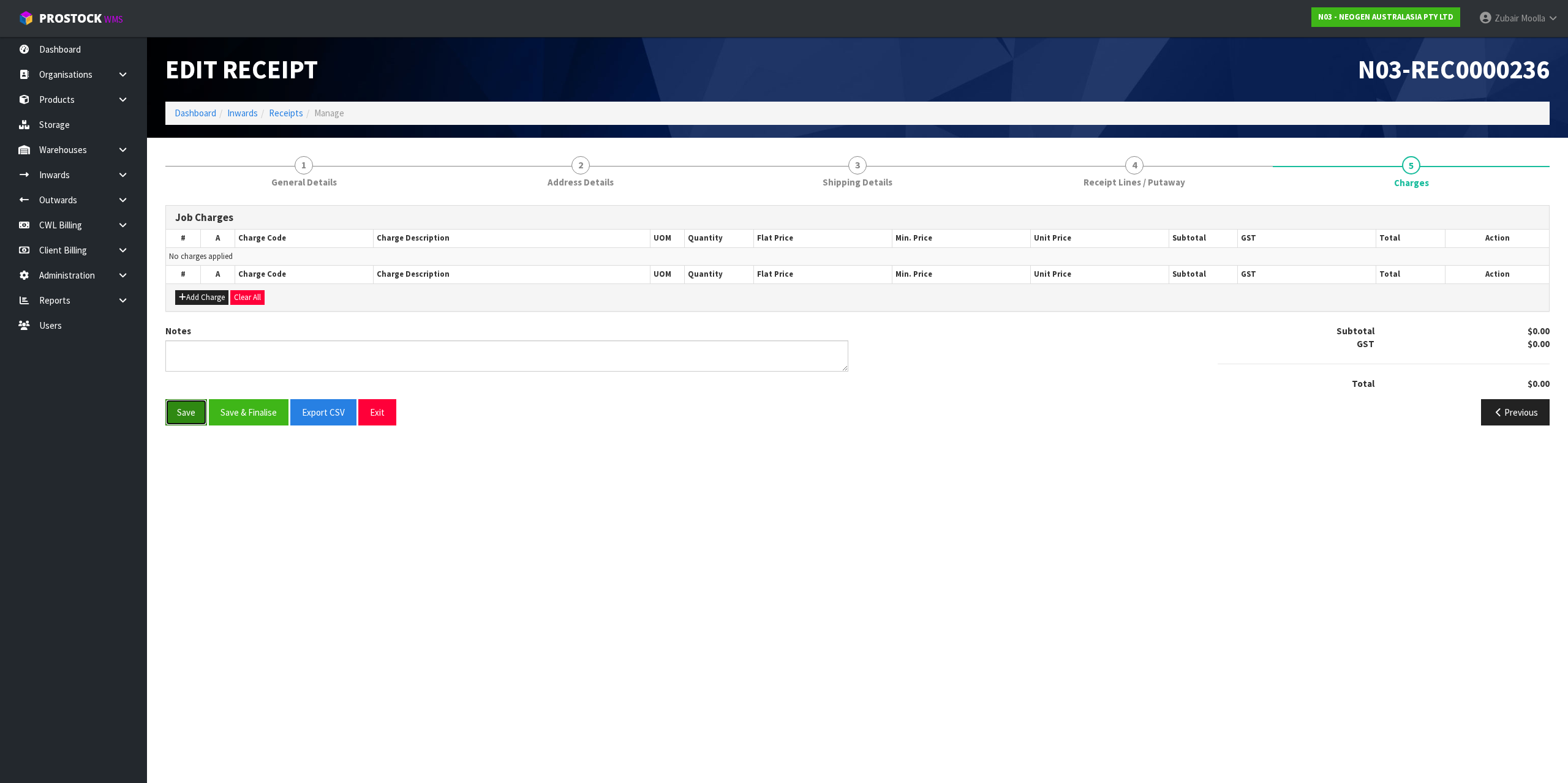
click at [193, 423] on button "Save" at bounding box center [186, 412] width 41 height 26
click at [207, 481] on section "Edit Receipt N03-REC0000236 Dashboard Inwards Receipts Manage 1 General Details…" at bounding box center [784, 392] width 1568 height 783
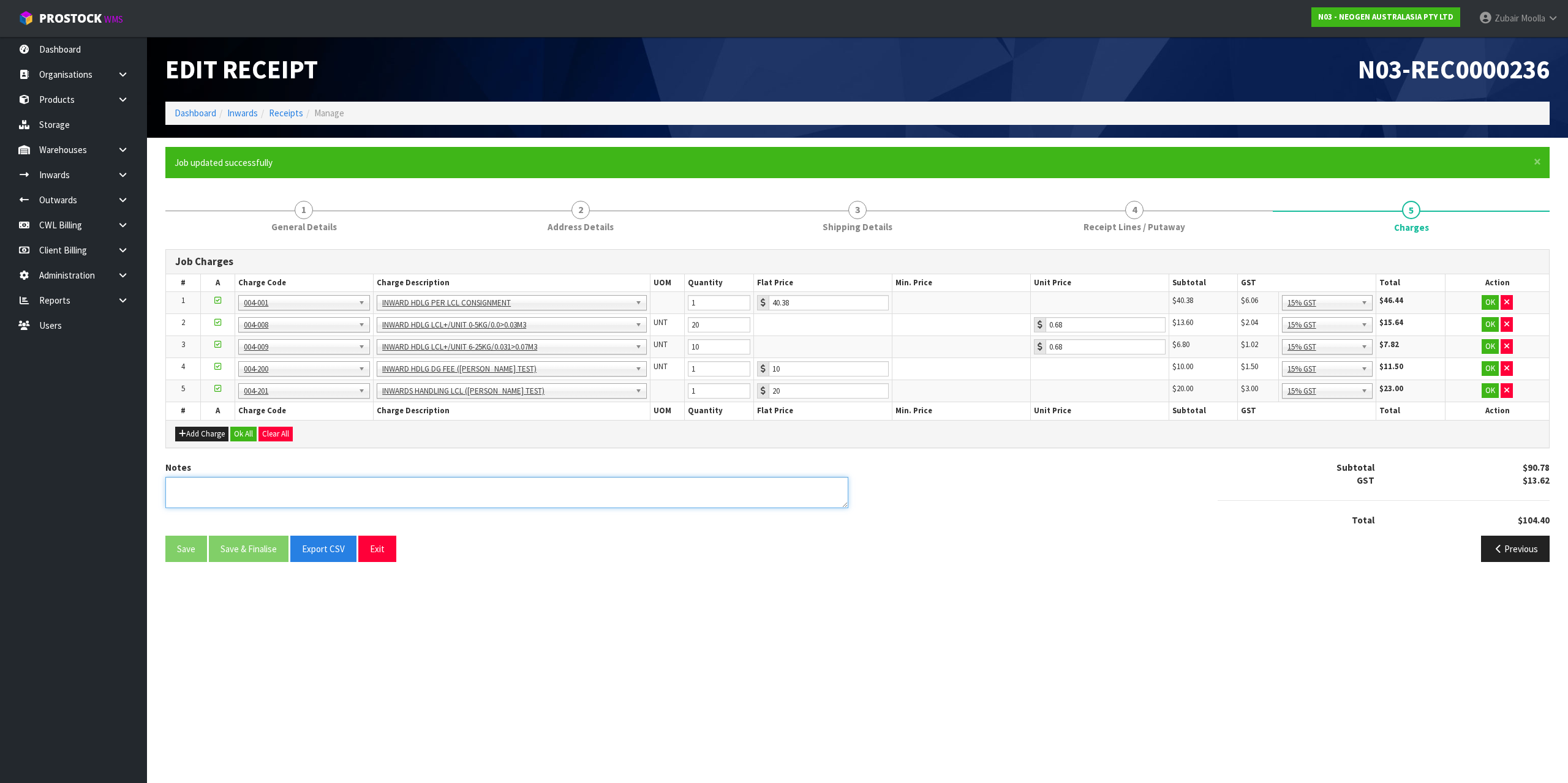
drag, startPoint x: 212, startPoint y: 536, endPoint x: 297, endPoint y: 706, distance: 190.1
click at [297, 706] on section "Edit Receipt N03-REC0000236 Dashboard Inwards Receipts Manage × Close Job updat…" at bounding box center [784, 392] width 1568 height 783
click at [321, 726] on section "Edit Receipt N03-REC0000236 Dashboard Inwards Receipts Manage × Close Job updat…" at bounding box center [784, 392] width 1568 height 783
click at [900, 552] on div "Previous" at bounding box center [1208, 548] width 701 height 26
drag, startPoint x: 900, startPoint y: 552, endPoint x: 735, endPoint y: 769, distance: 272.6
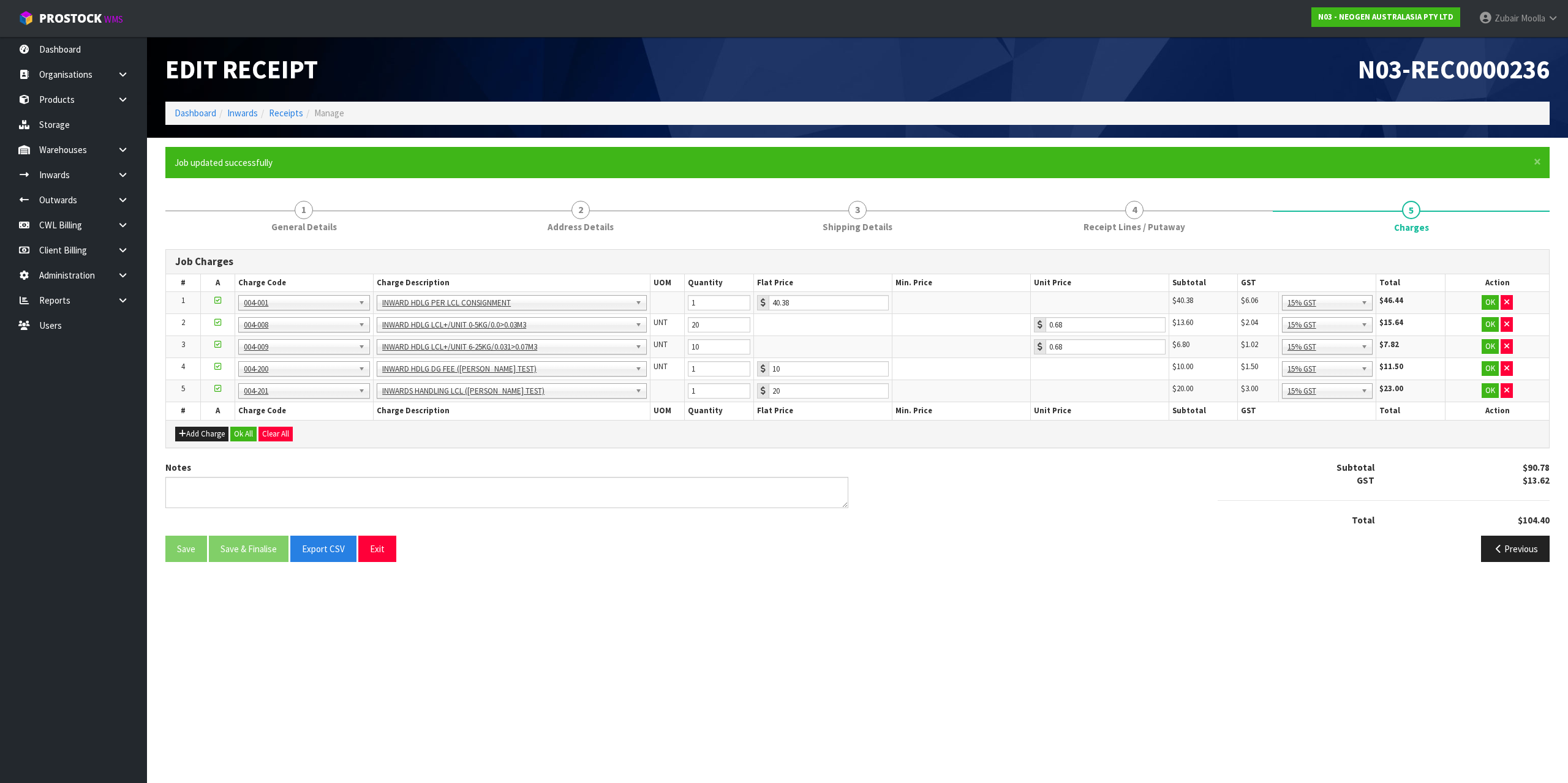
click at [735, 769] on section "Edit Receipt N03-REC0000236 Dashboard Inwards Receipts Manage × Close Job updat…" at bounding box center [784, 392] width 1568 height 783
click at [513, 538] on div "Save Save & Finalise Export CSV Exit" at bounding box center [507, 548] width 701 height 26
drag, startPoint x: 289, startPoint y: 374, endPoint x: 231, endPoint y: 368, distance: 58.3
click at [43, 465] on ul "Dashboard Organisations Clients Consignees Carriers Products Categories Serial …" at bounding box center [73, 410] width 147 height 746
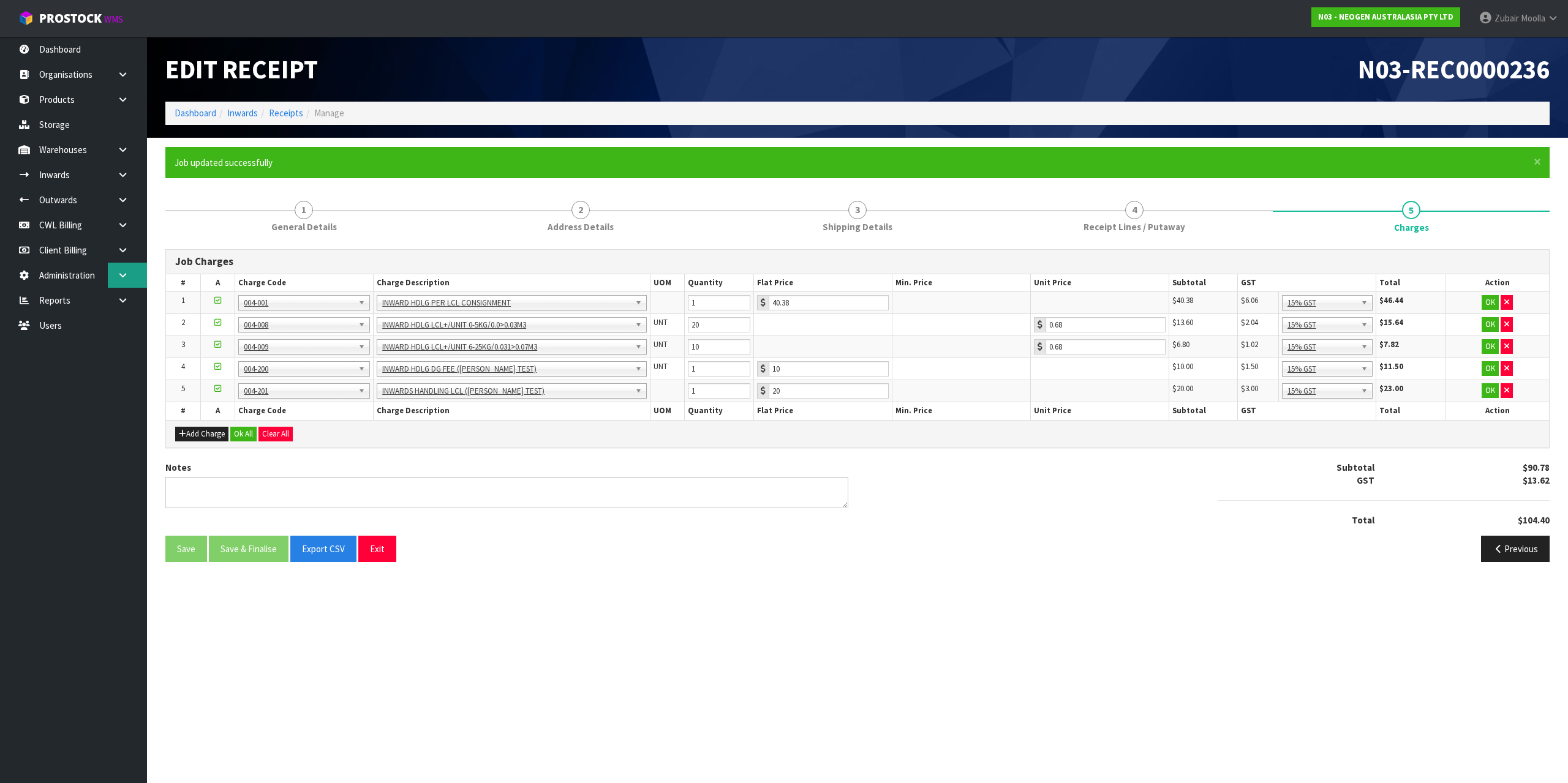
click at [123, 281] on link at bounding box center [127, 276] width 39 height 25
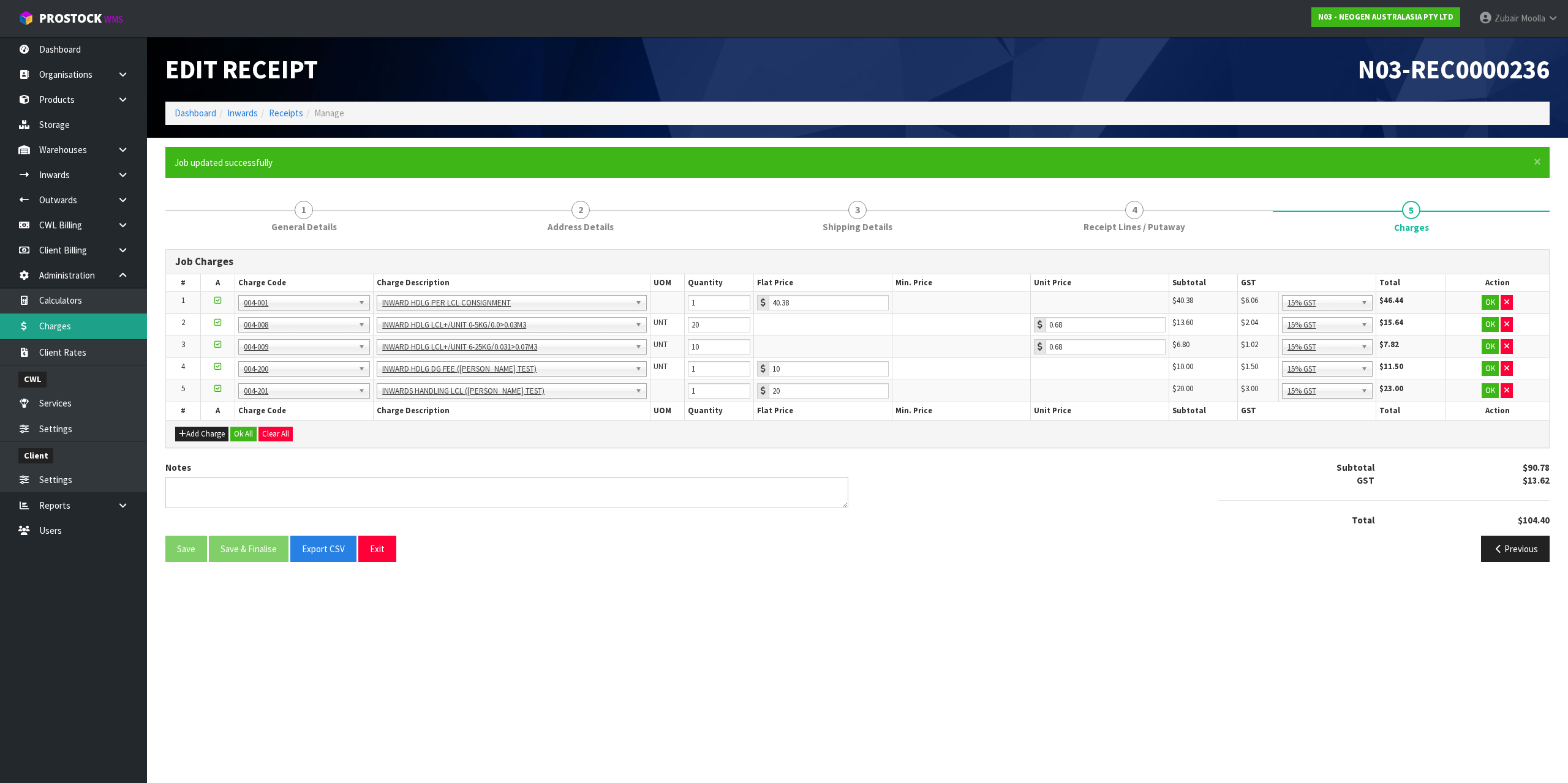
click at [103, 322] on link "Charges" at bounding box center [73, 326] width 147 height 25
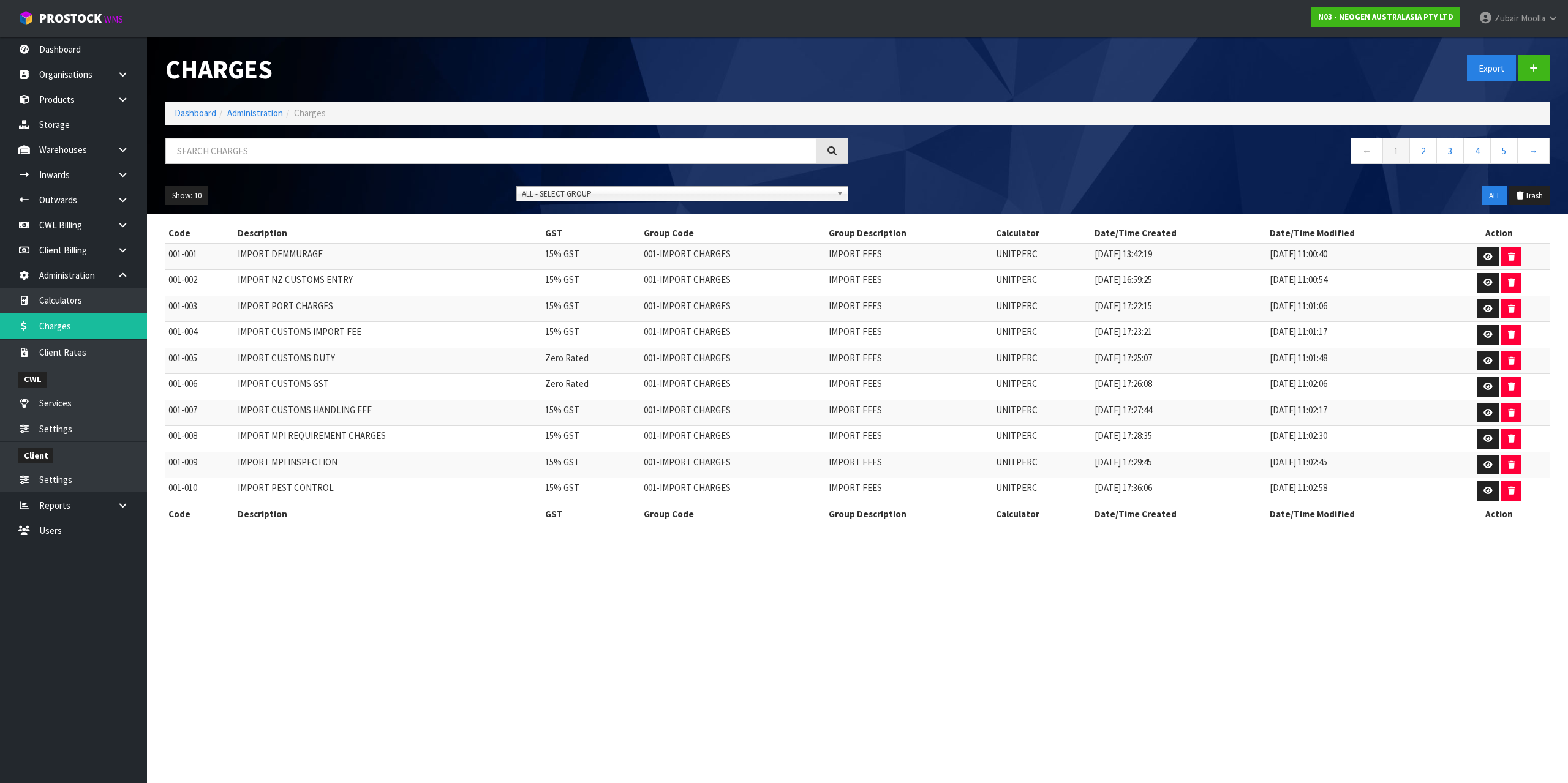
click at [402, 118] on ol "Dashboard Administration Charges" at bounding box center [857, 113] width 1384 height 22
click at [361, 155] on input "text" at bounding box center [491, 150] width 651 height 26
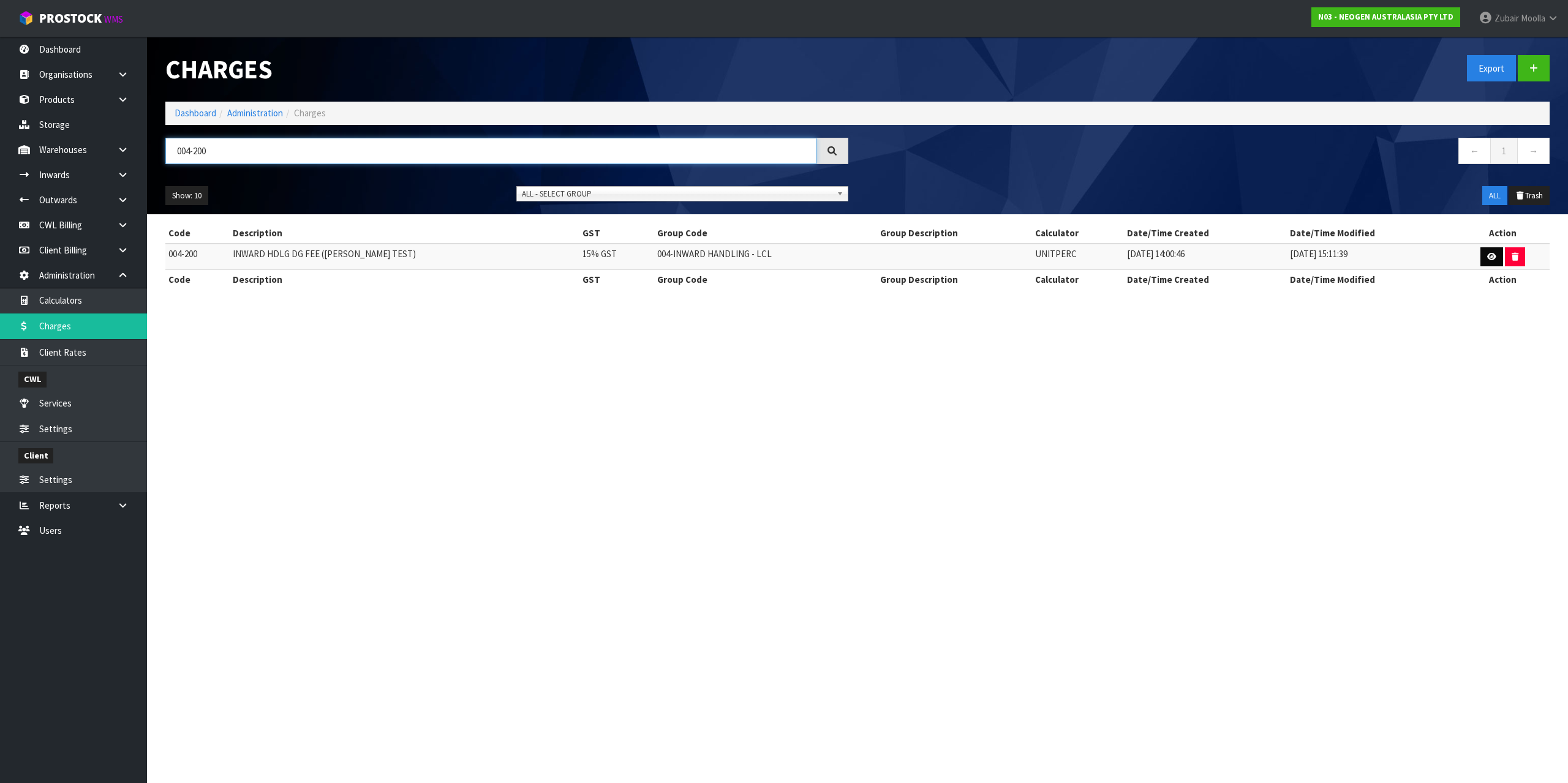
type input "004-200"
click at [1487, 256] on icon at bounding box center [1491, 257] width 9 height 8
click at [1472, 579] on section "Charges Export Dashboard Administration Charges 004-200 ← 1 → Show: 10 5 10 25 …" at bounding box center [784, 392] width 1568 height 783
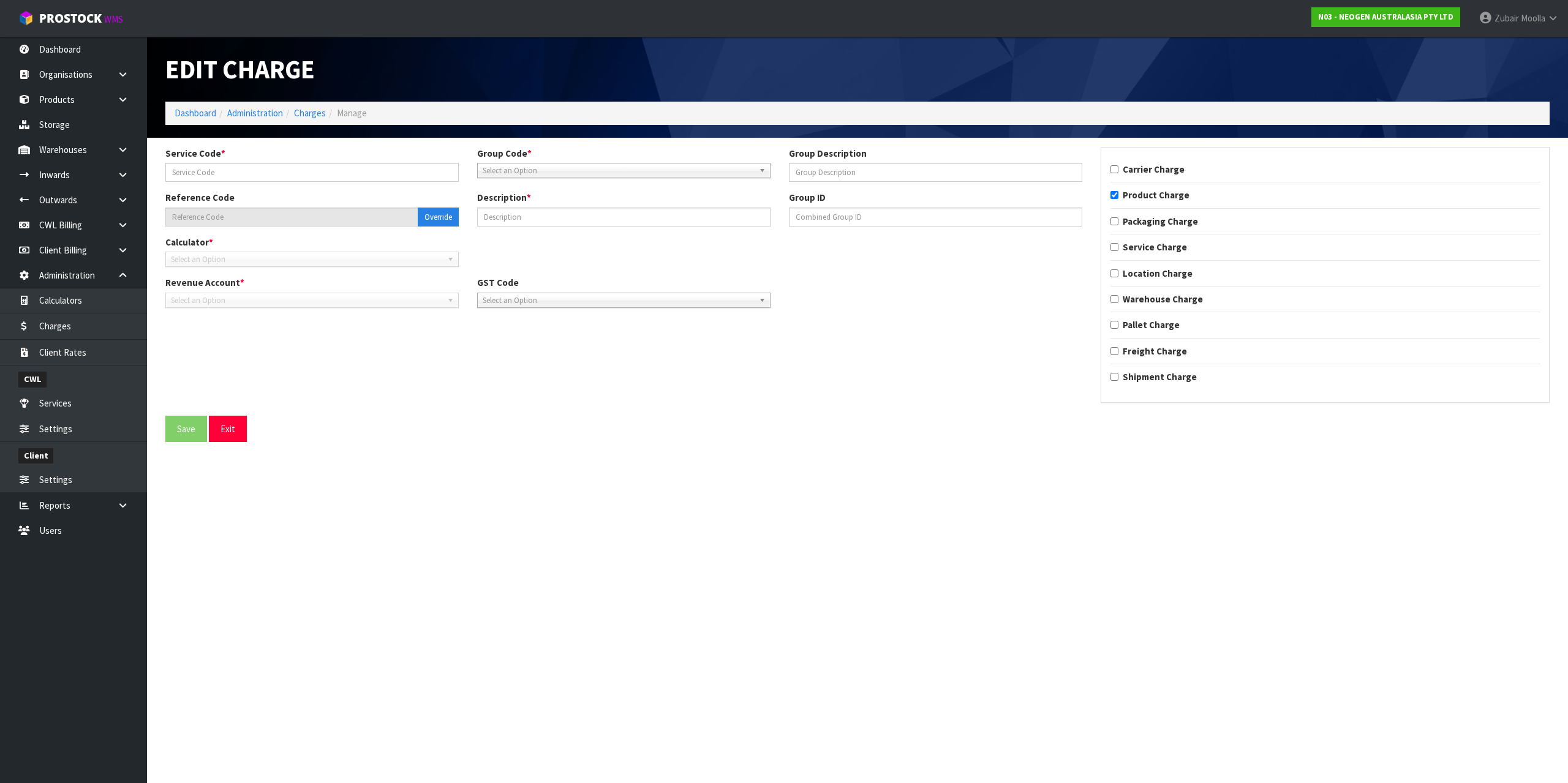
type input "200"
type input "004-200"
type input "INWARD HDLG DG FEE (MAJI TEST)"
checkbox input "true"
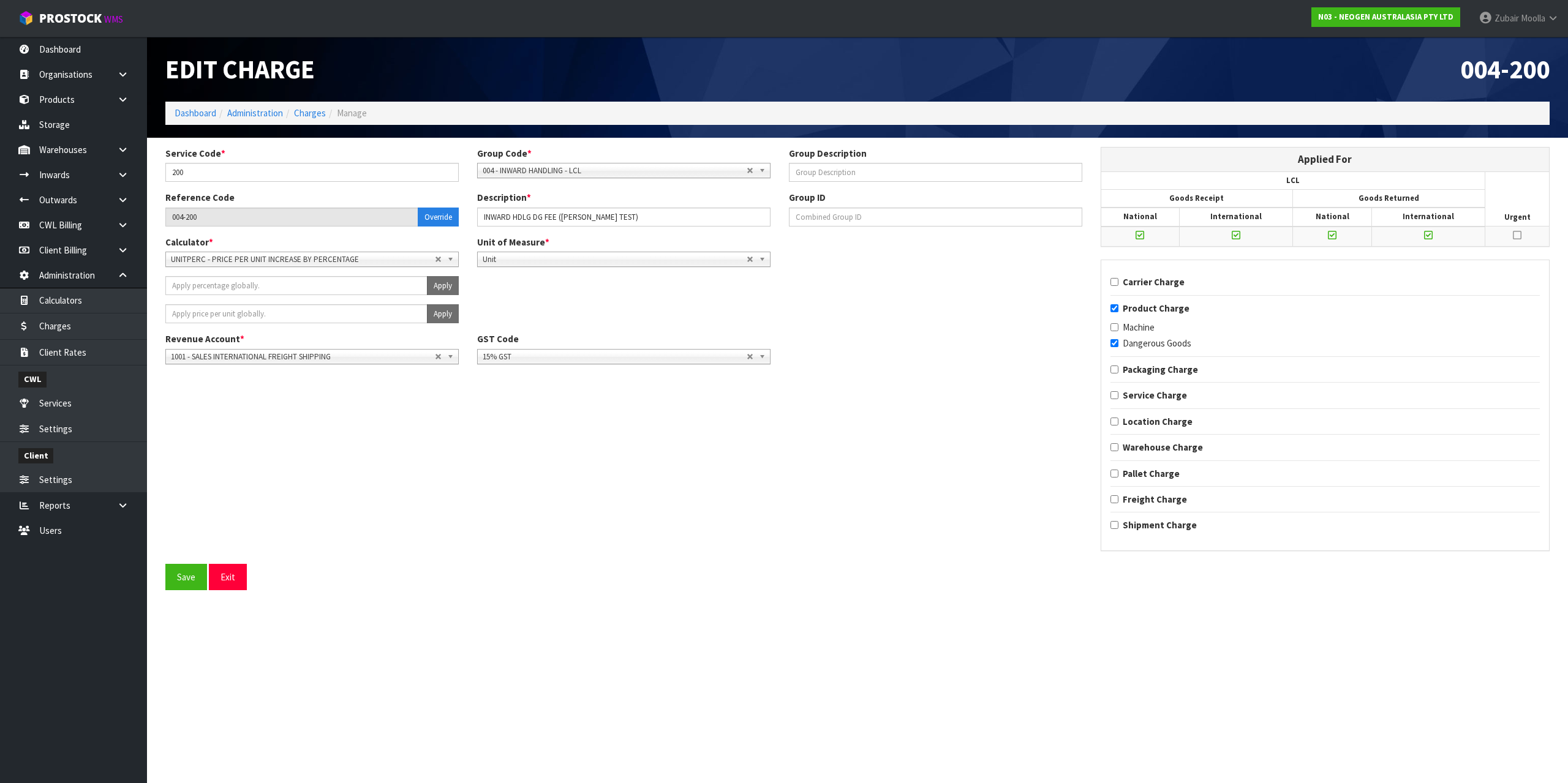
click at [789, 680] on section "Edit Charge 004-200 Dashboard Administration Charges Manage Service Code * 200 …" at bounding box center [784, 392] width 1568 height 783
click at [861, 296] on div "Apply" at bounding box center [623, 290] width 935 height 28
click at [365, 264] on span "UNITPERC - PRICE PER UNIT INCREASE BY PERCENTAGE" at bounding box center [303, 259] width 264 height 15
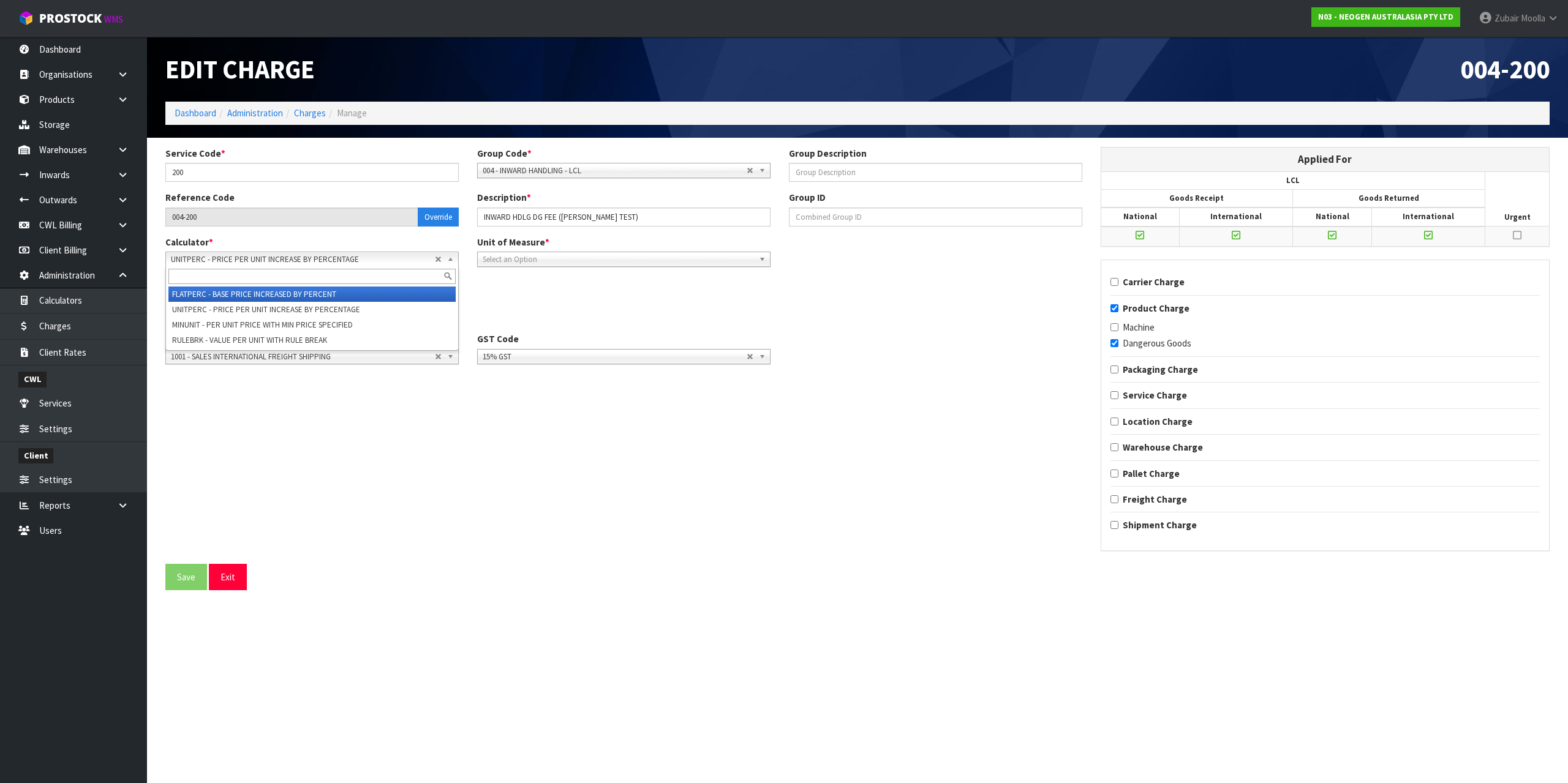
click at [238, 302] on li "FLATPERC - BASE PRICE INCREASED BY PERCENT" at bounding box center [312, 295] width 287 height 15
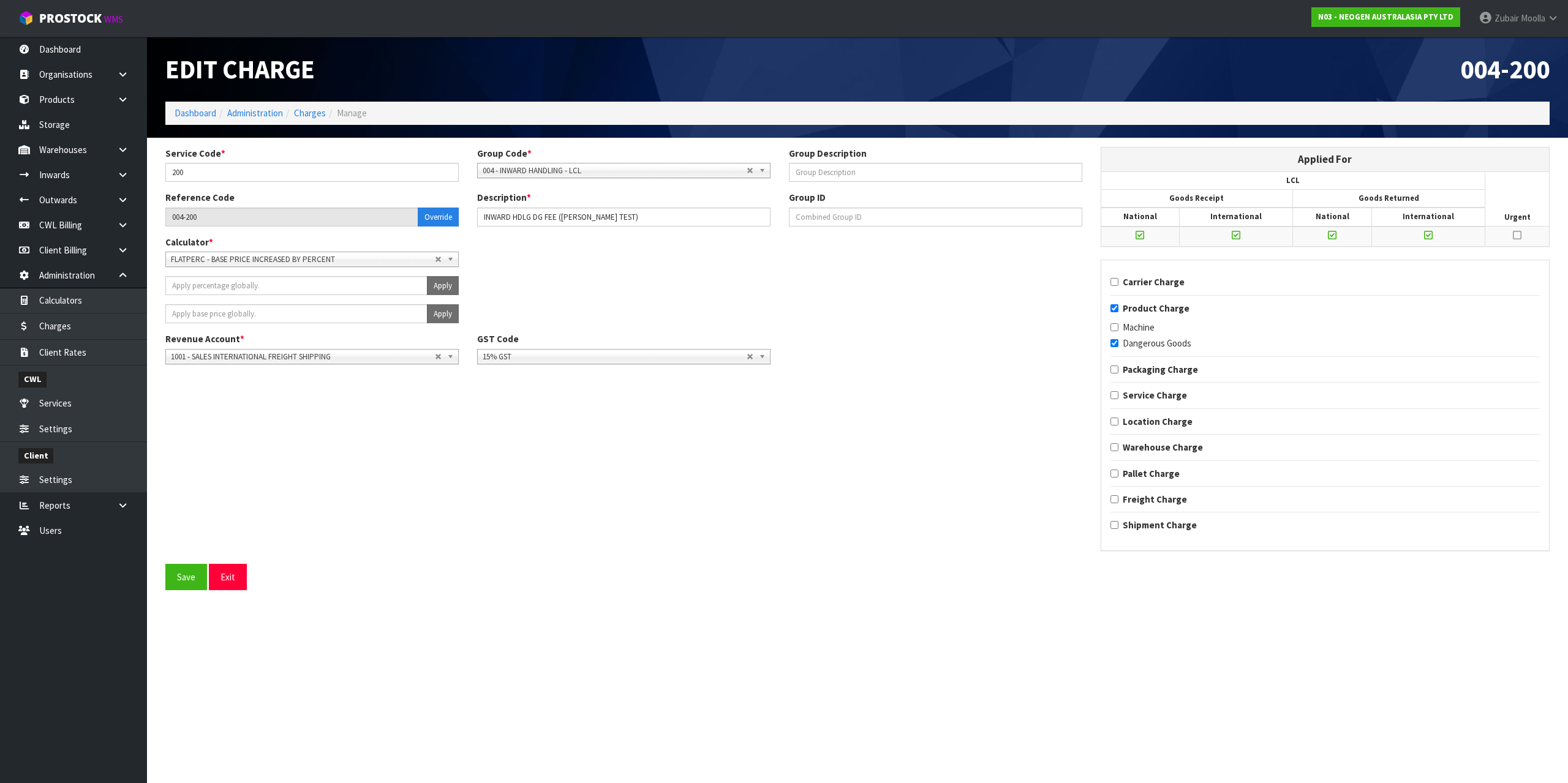
click at [402, 647] on section "Edit Charge 004-200 Dashboard Administration Charges Manage Service Code * 200 …" at bounding box center [784, 392] width 1568 height 783
click at [188, 569] on button "Save" at bounding box center [186, 577] width 41 height 26
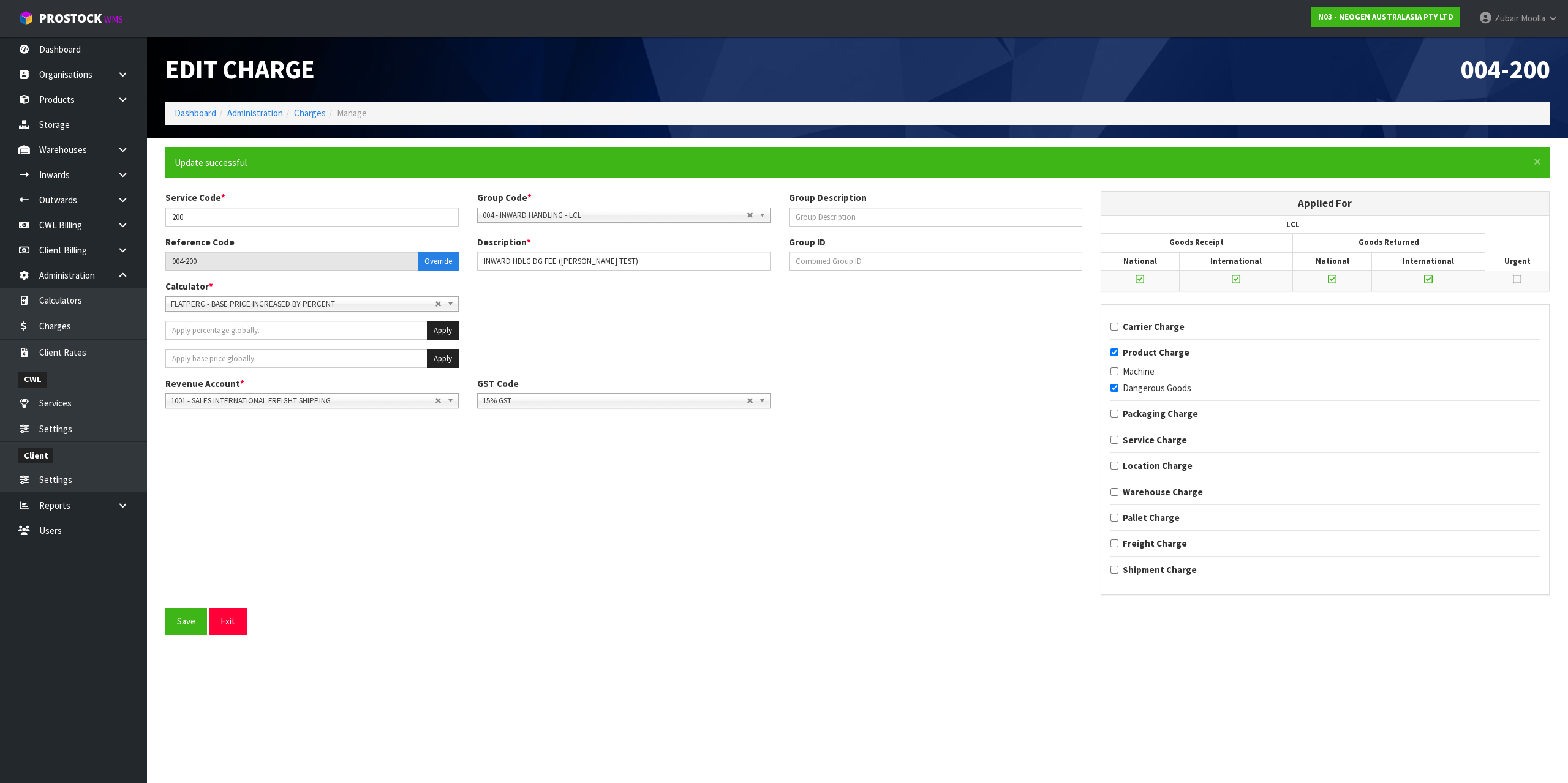
click at [822, 554] on div "Service Code * 200 Group Code * 001 - IMPORT CHARGES 002 - CONTRACTED FREIGHT I…" at bounding box center [857, 399] width 1402 height 417
click at [82, 361] on link "Client Rates" at bounding box center [73, 353] width 147 height 25
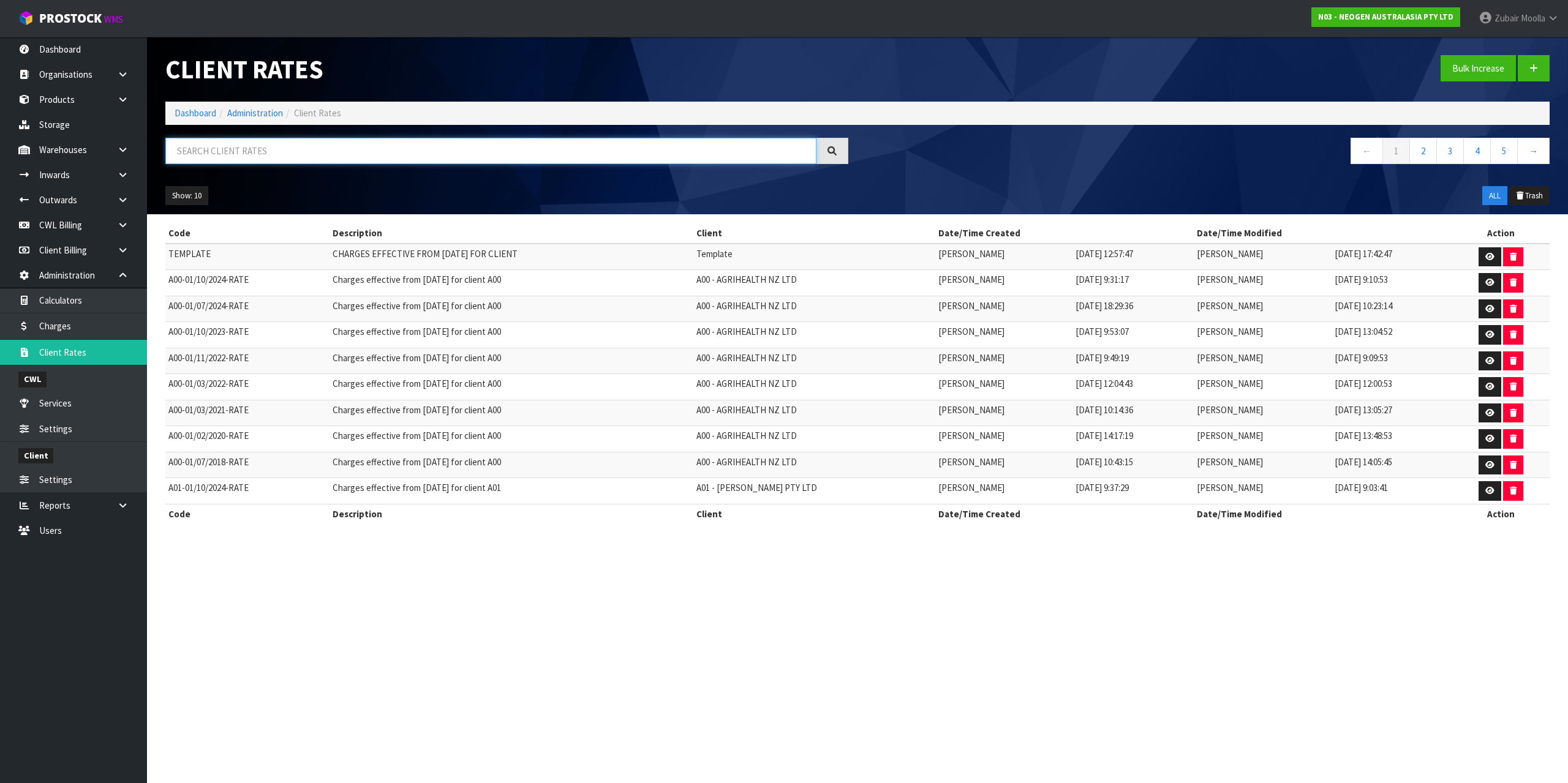
drag, startPoint x: 323, startPoint y: 145, endPoint x: 321, endPoint y: 166, distance: 21.1
click at [325, 145] on input "text" at bounding box center [491, 150] width 651 height 26
click at [321, 168] on div at bounding box center [507, 155] width 701 height 36
click at [339, 158] on input "text" at bounding box center [491, 150] width 651 height 26
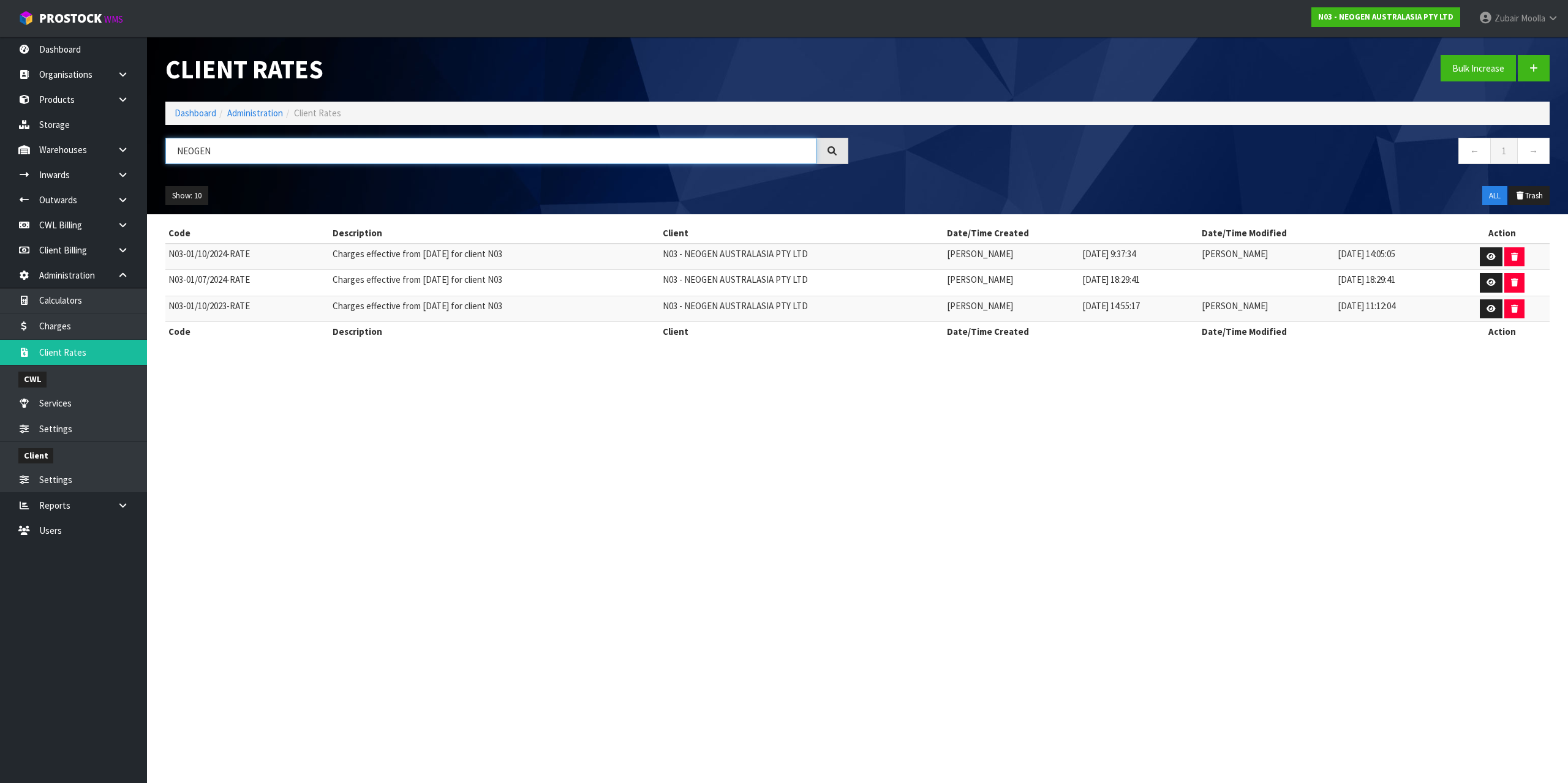
type input "NEOGEN"
click at [1300, 527] on section "Client Rates Bulk Increase Dashboard Administration Client Rates NEOGEN ← 1 → S…" at bounding box center [784, 392] width 1568 height 783
click at [1490, 252] on link at bounding box center [1491, 257] width 22 height 20
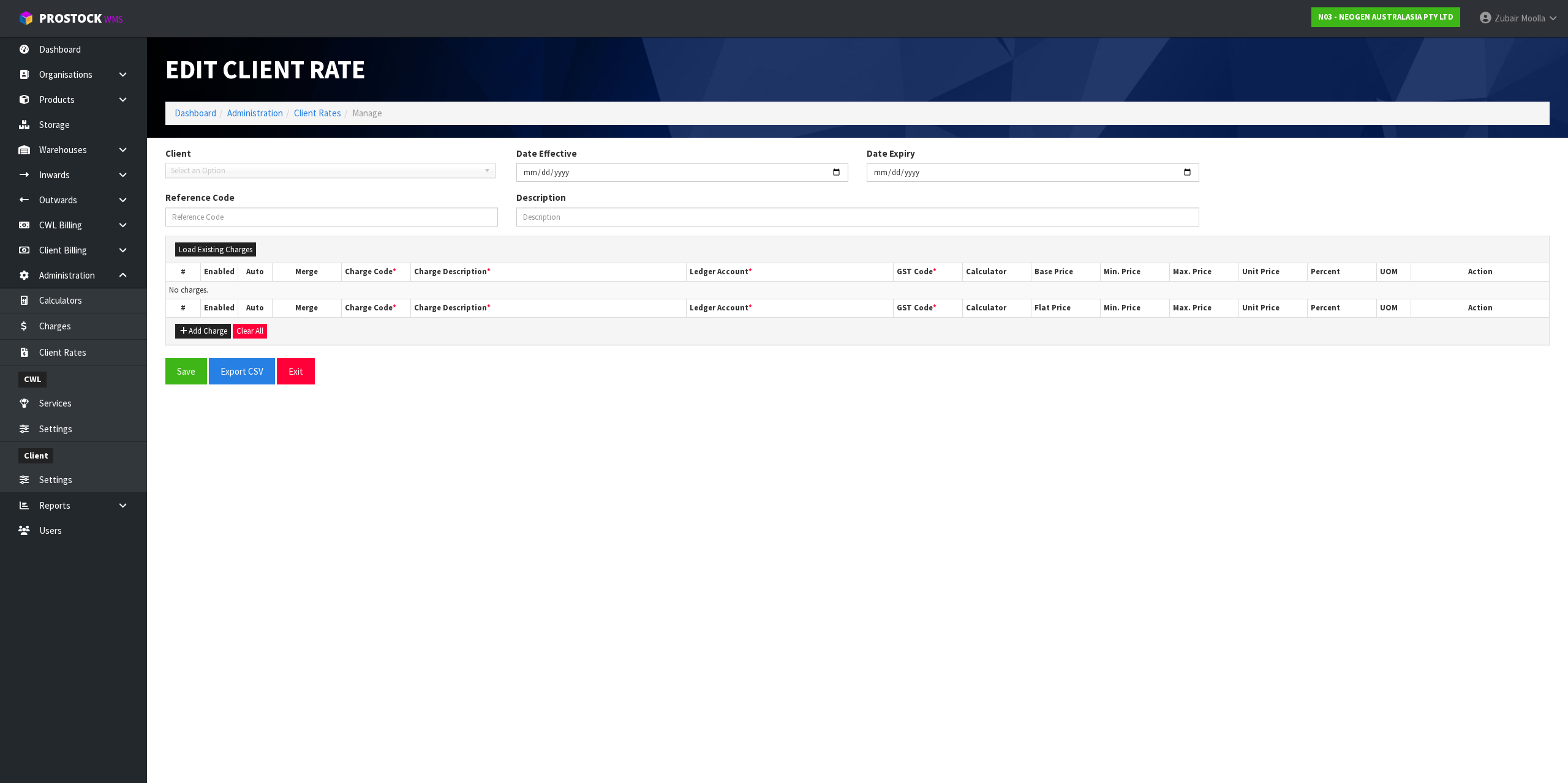
type input "2024-10-01"
type input "N03-01/10/2024-RATE"
type input "Charges effective from 01/10/2024 for client N03"
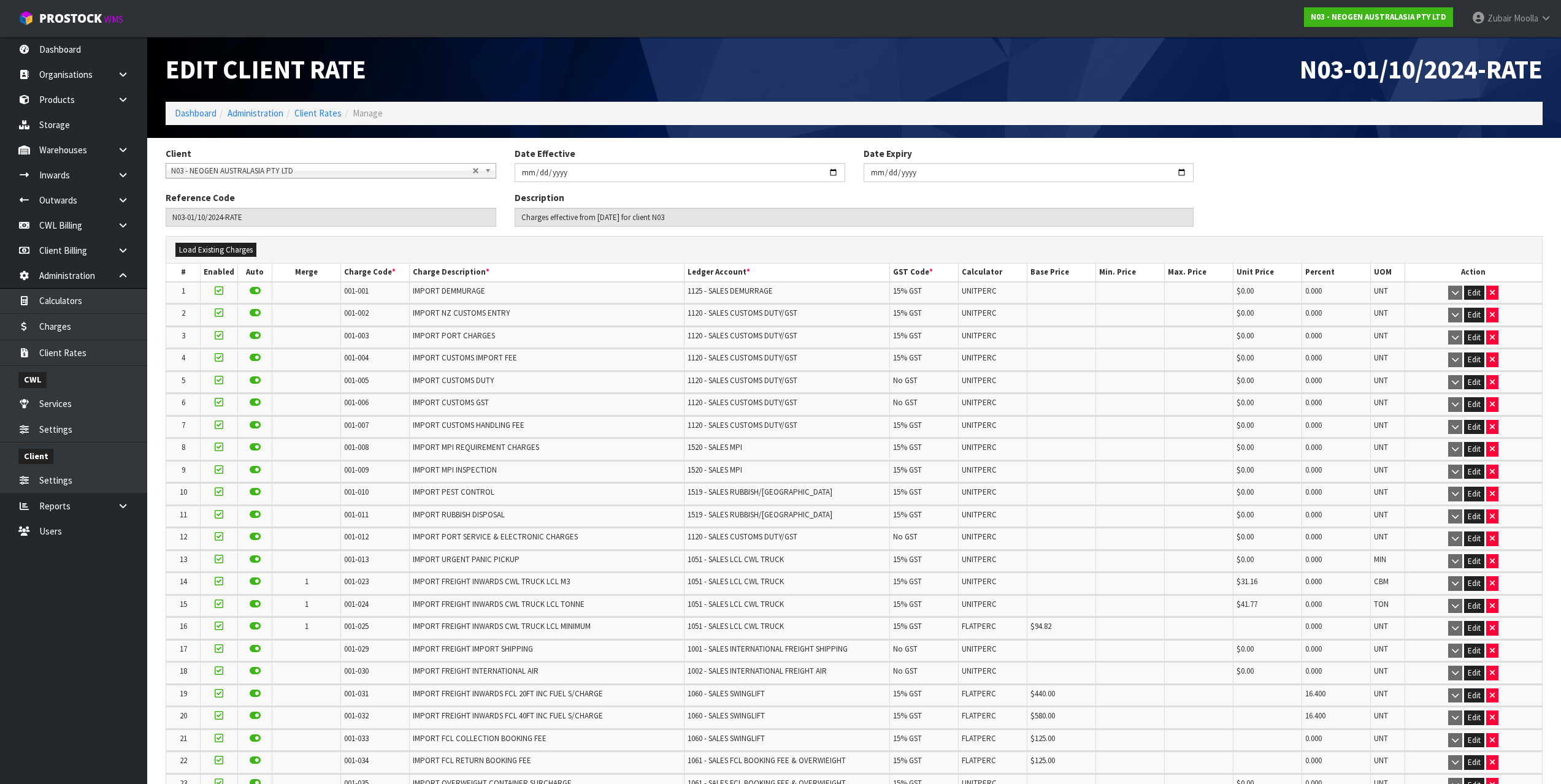
scroll to position [2025, 0]
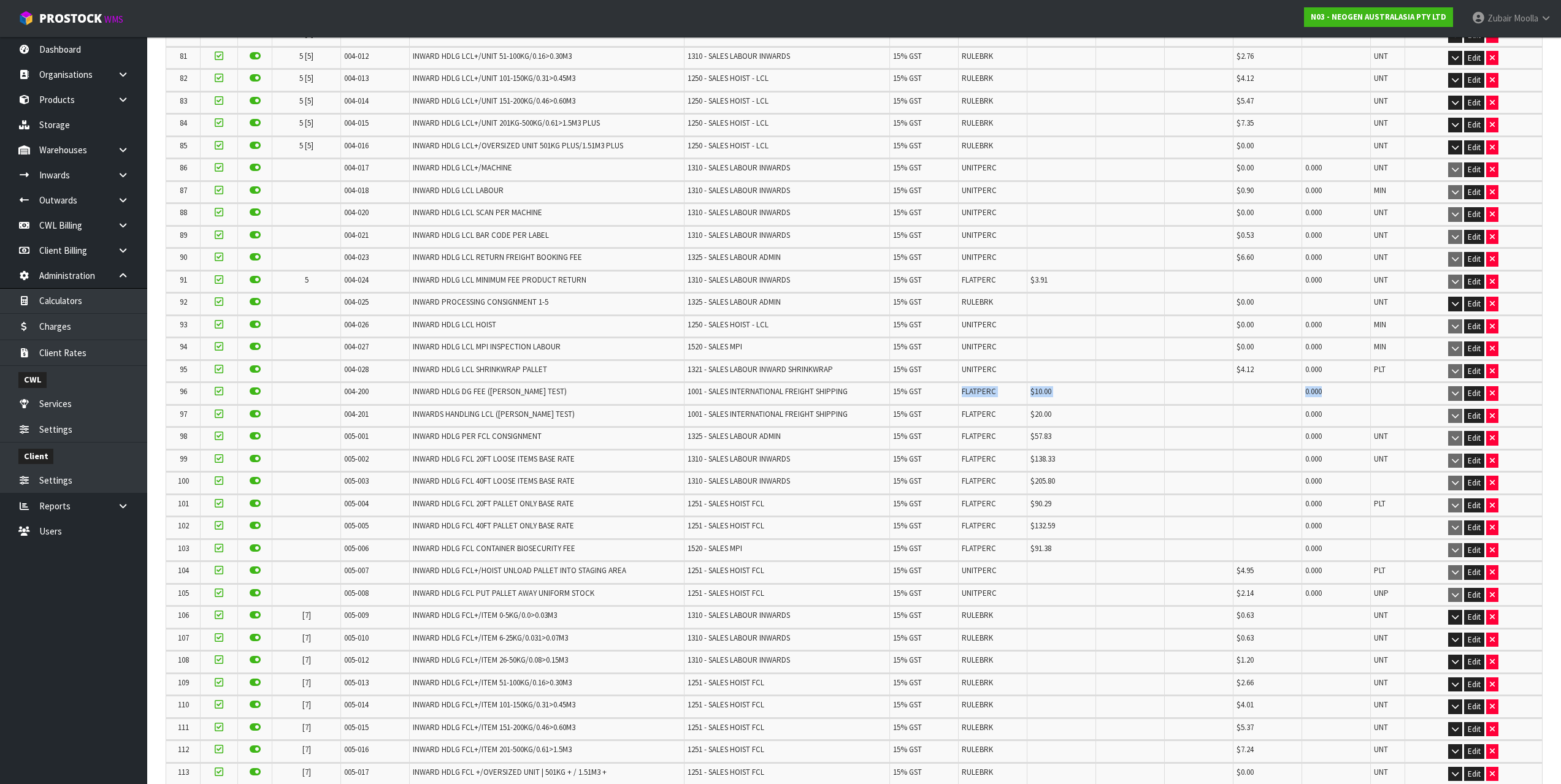
drag, startPoint x: 922, startPoint y: 400, endPoint x: 1337, endPoint y: 392, distance: 415.1
click at [1337, 392] on tr "96 004-200 INWARD HDLG DG FEE (MAJI TEST) 1001 - SALES INTERNATIONAL FREIGHT SH…" at bounding box center [854, 393] width 1375 height 21
click at [1337, 392] on td "0.000" at bounding box center [1336, 393] width 69 height 21
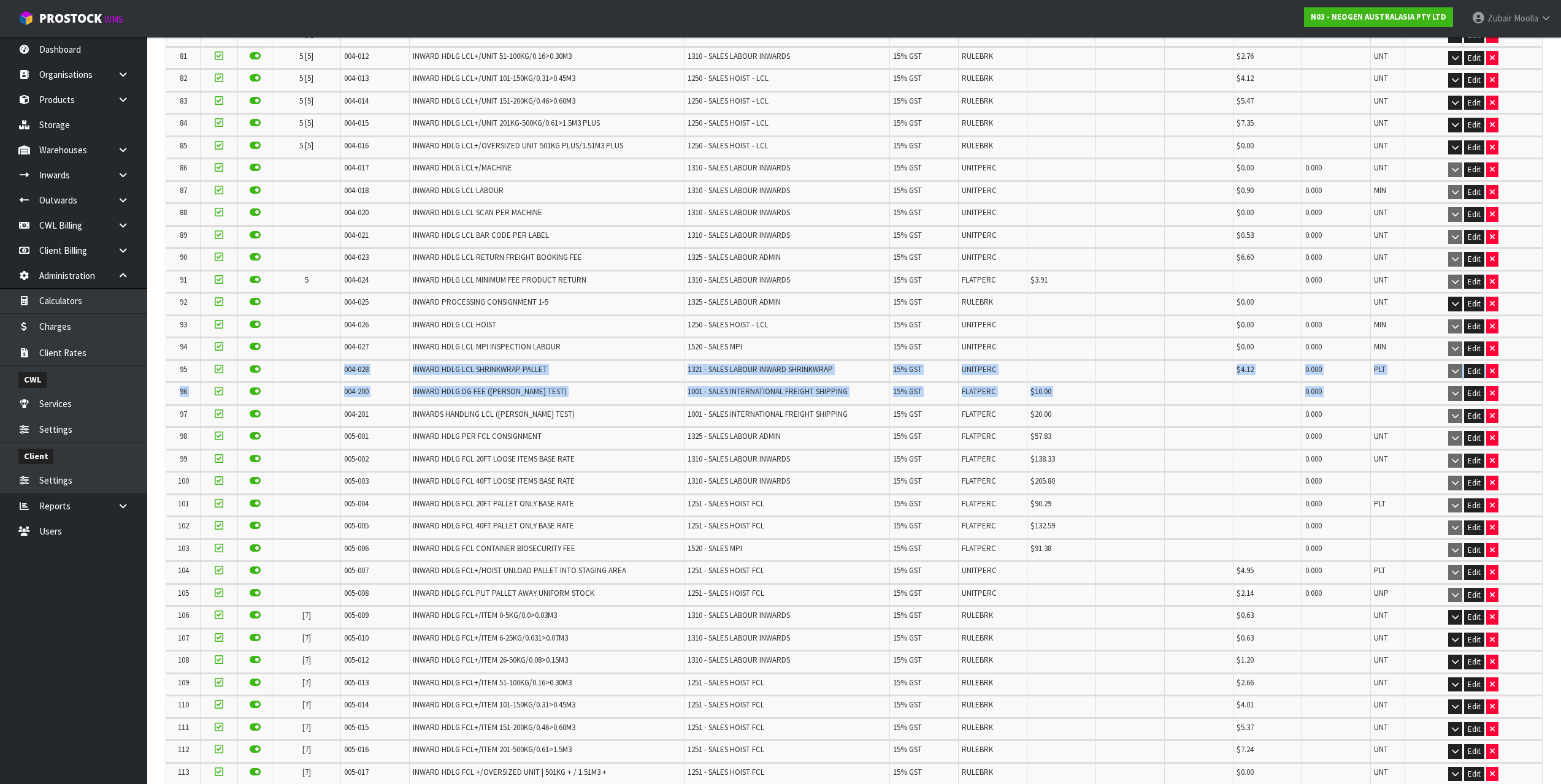
drag, startPoint x: 1337, startPoint y: 392, endPoint x: 377, endPoint y: 309, distance: 963.6
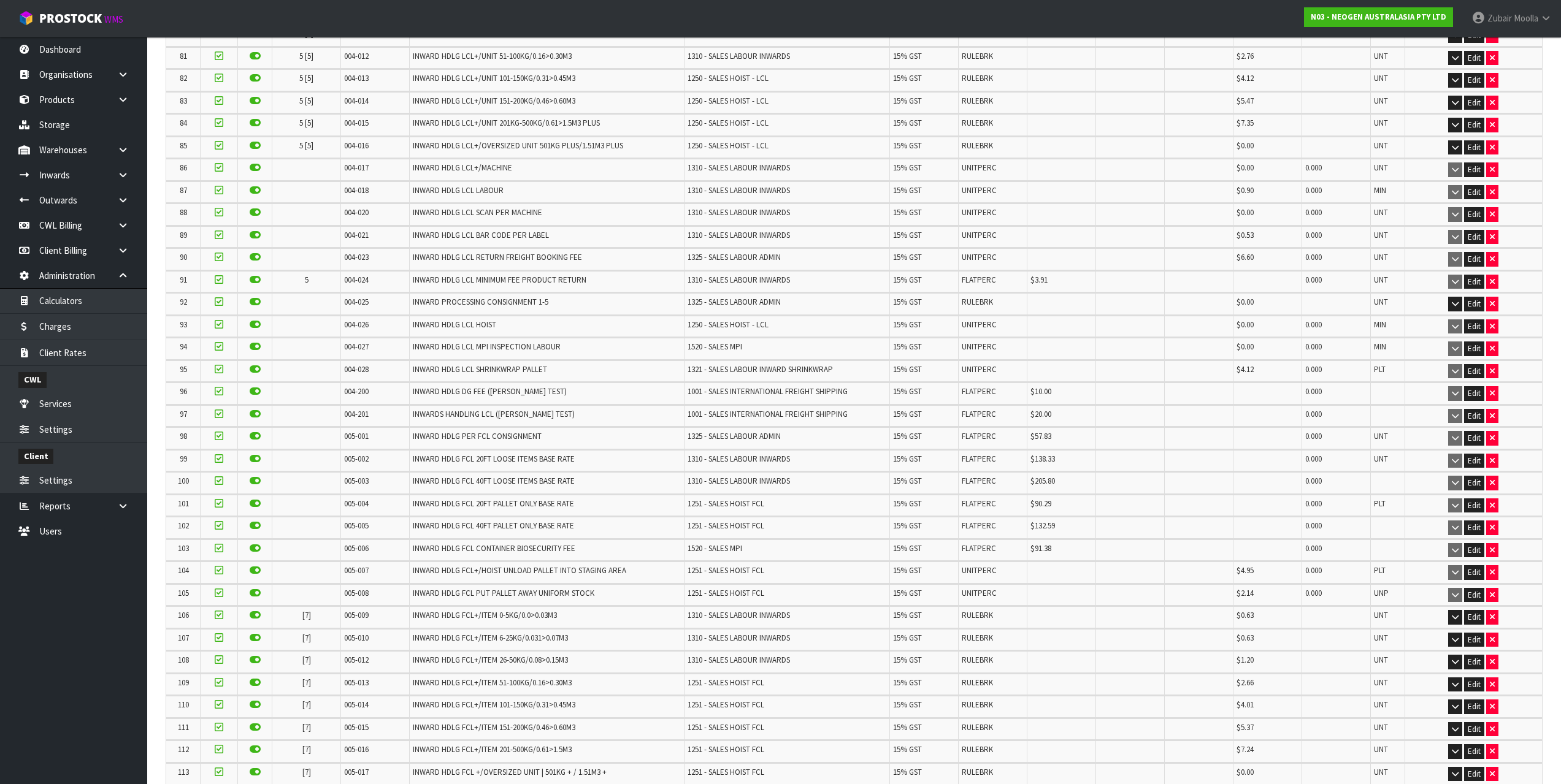
click at [818, 478] on td "1310 - SALES LABOUR INWARDS" at bounding box center [787, 483] width 206 height 21
click at [817, 478] on td "1310 - SALES LABOUR INWARDS" at bounding box center [787, 483] width 206 height 21
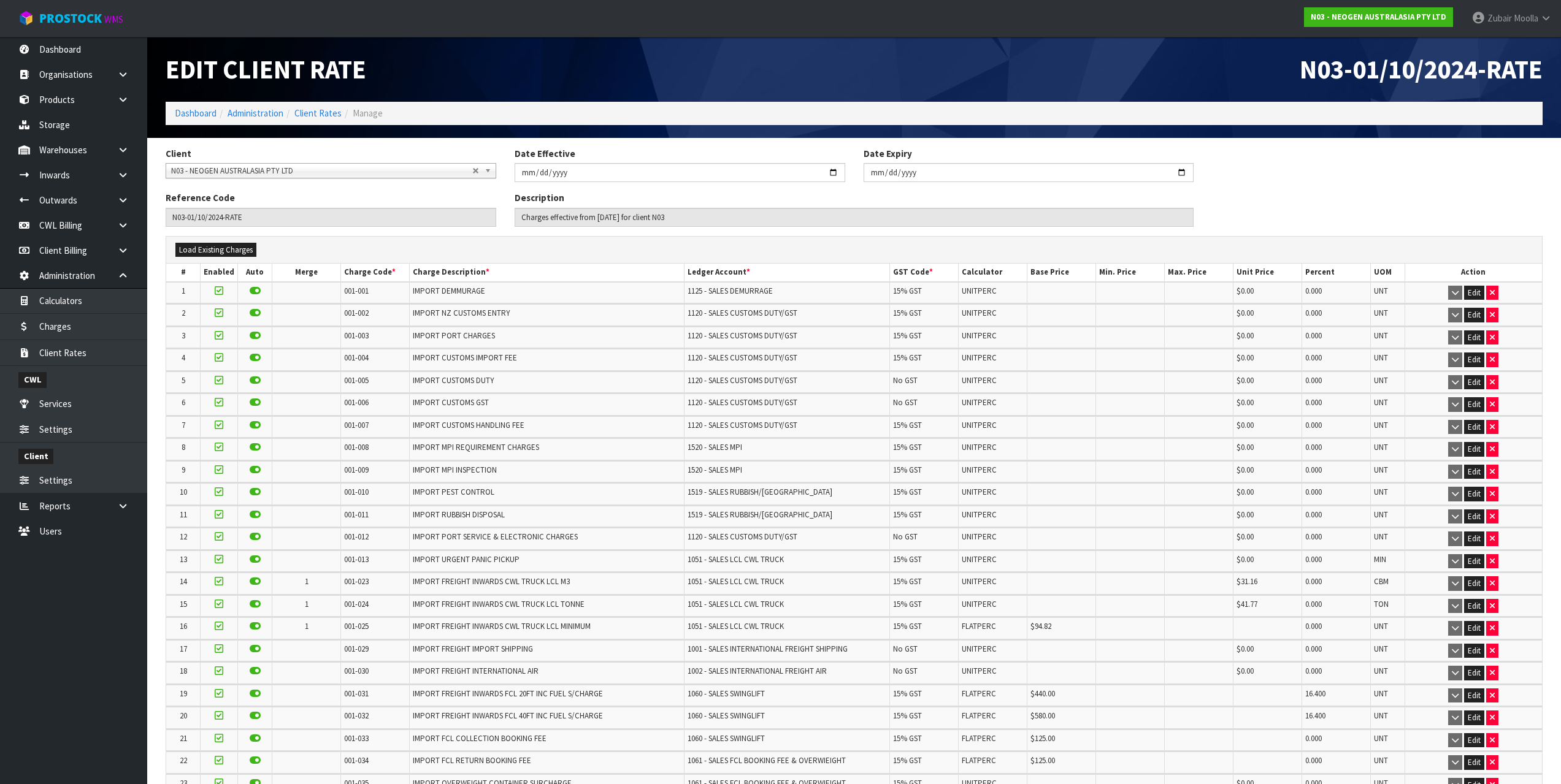
drag, startPoint x: 679, startPoint y: 279, endPoint x: 42, endPoint y: 26, distance: 685.4
drag, startPoint x: 68, startPoint y: 18, endPoint x: 327, endPoint y: 26, distance: 259.1
click at [69, 18] on span "ProStock" at bounding box center [70, 18] width 63 height 16
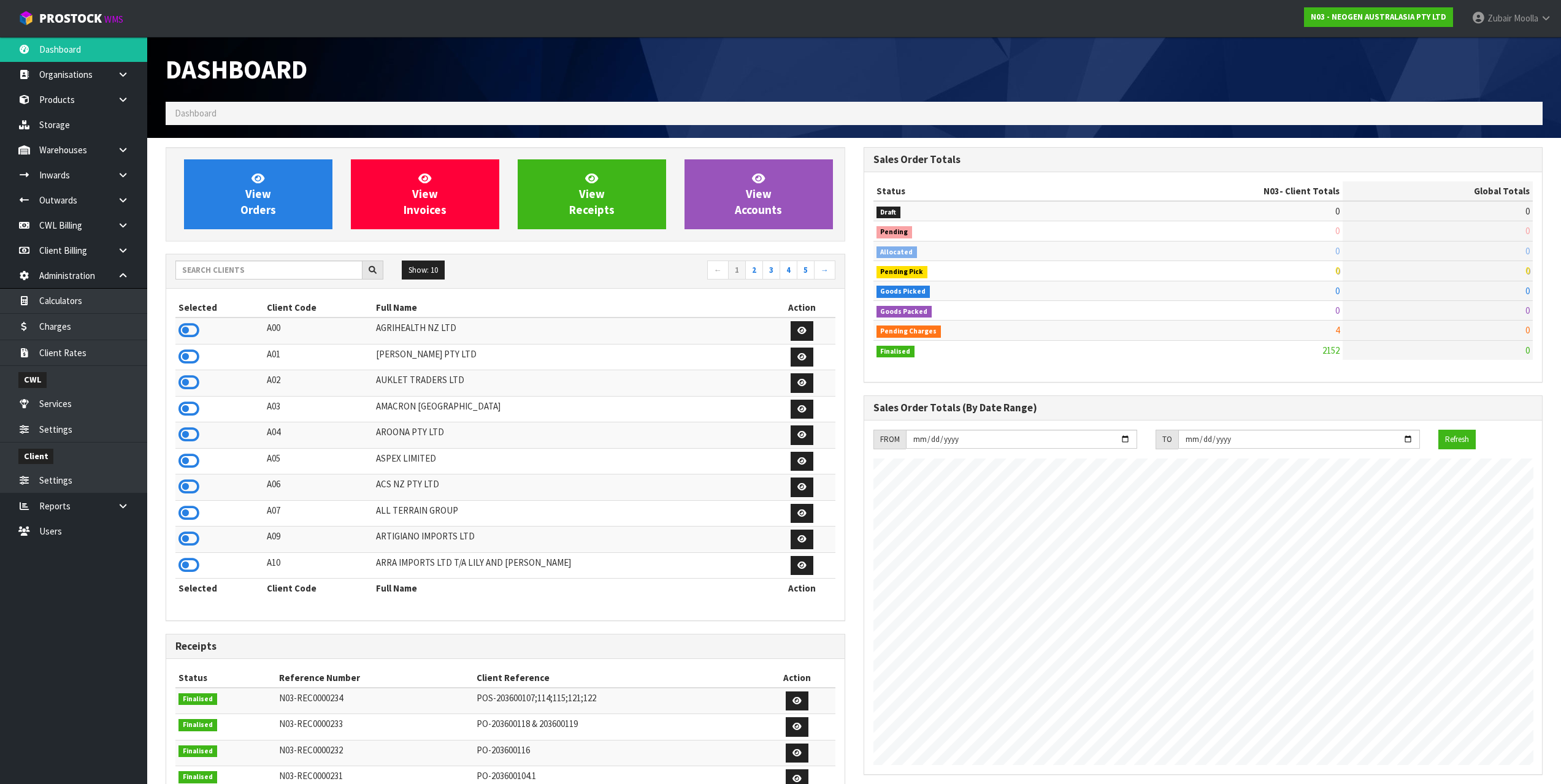
scroll to position [750, 697]
drag, startPoint x: 858, startPoint y: 28, endPoint x: 852, endPoint y: 30, distance: 6.3
click at [852, 30] on nav "Toggle navigation ProStock WMS N03 - NEOGEN AUSTRALASIA PTY LTD Zubair Moolla L…" at bounding box center [780, 18] width 1561 height 37
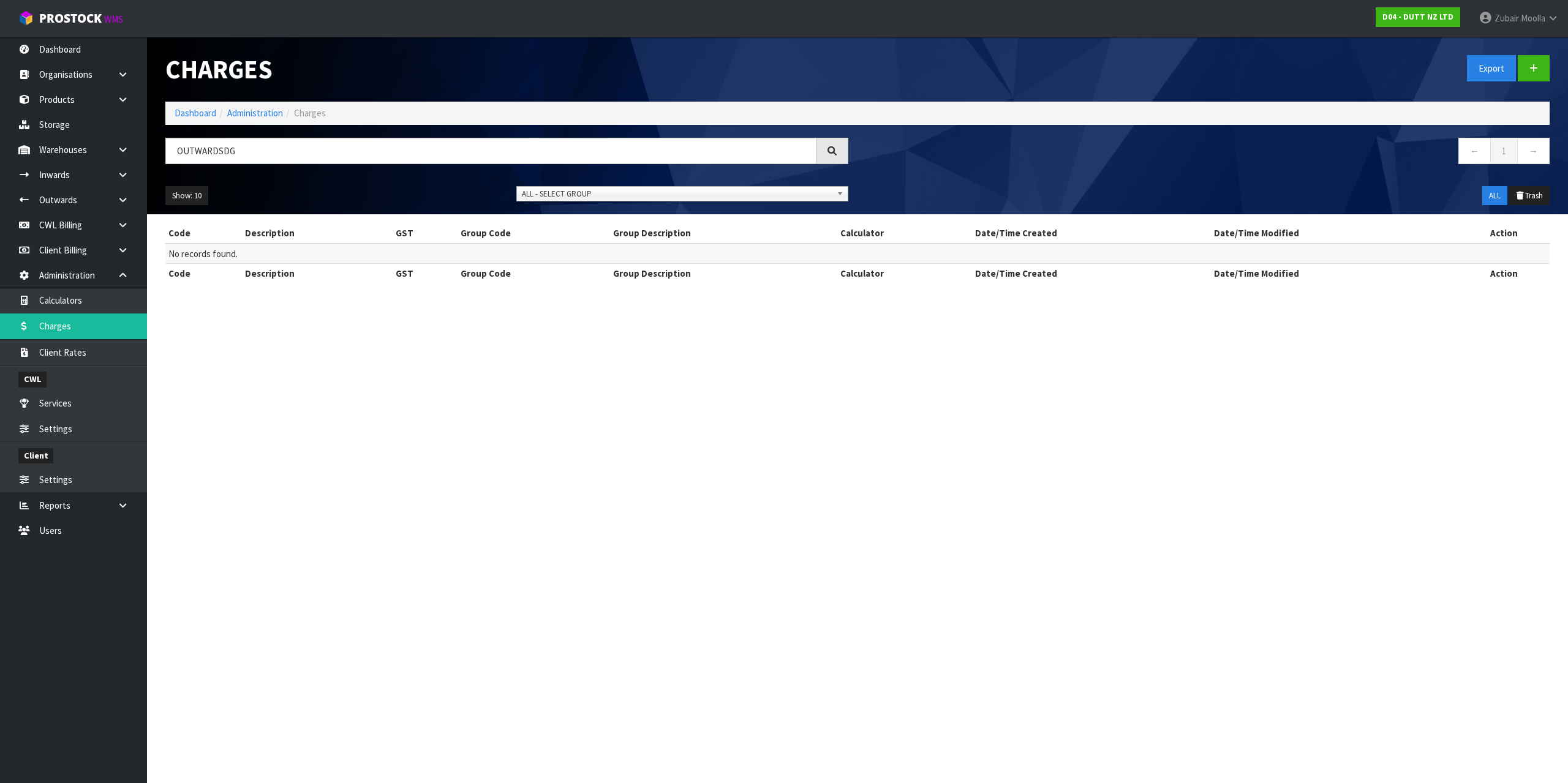
click at [76, 372] on div "CWL" at bounding box center [73, 378] width 147 height 25
click at [88, 326] on link "Charges" at bounding box center [73, 326] width 147 height 25
drag, startPoint x: 88, startPoint y: 326, endPoint x: 247, endPoint y: 285, distance: 164.2
click at [90, 325] on link "Charges" at bounding box center [73, 326] width 147 height 25
click at [909, 330] on section "Charges Export Dashboard Administration Charges OUTWARDSDG ← 1 → Show: 10 5 10 …" at bounding box center [784, 392] width 1568 height 783
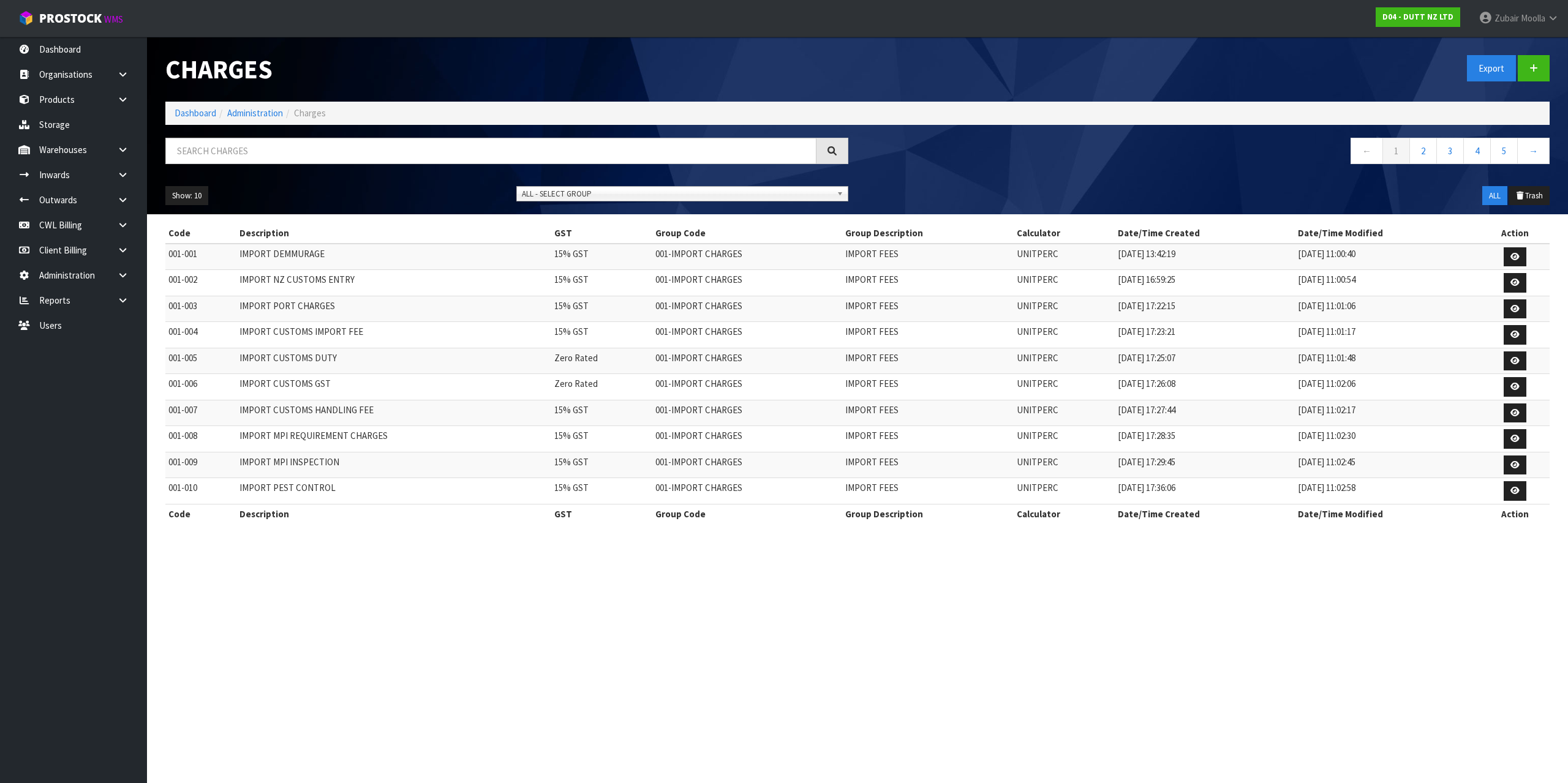
click at [957, 368] on td "IMPORT FEES" at bounding box center [927, 361] width 171 height 26
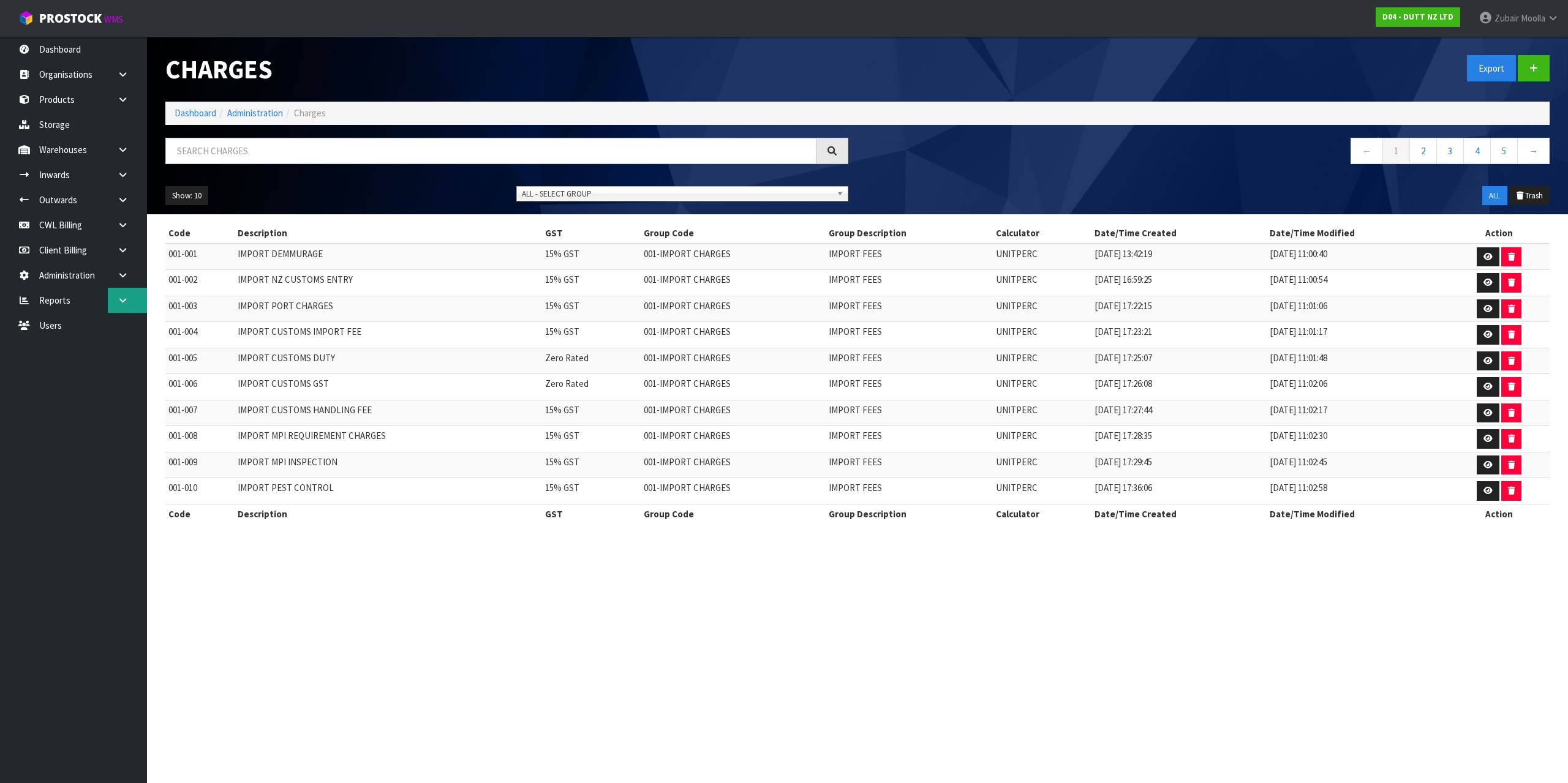
click at [143, 297] on link at bounding box center [127, 301] width 39 height 25
drag, startPoint x: 122, startPoint y: 271, endPoint x: 141, endPoint y: 365, distance: 95.9
click at [123, 271] on icon at bounding box center [122, 275] width 12 height 9
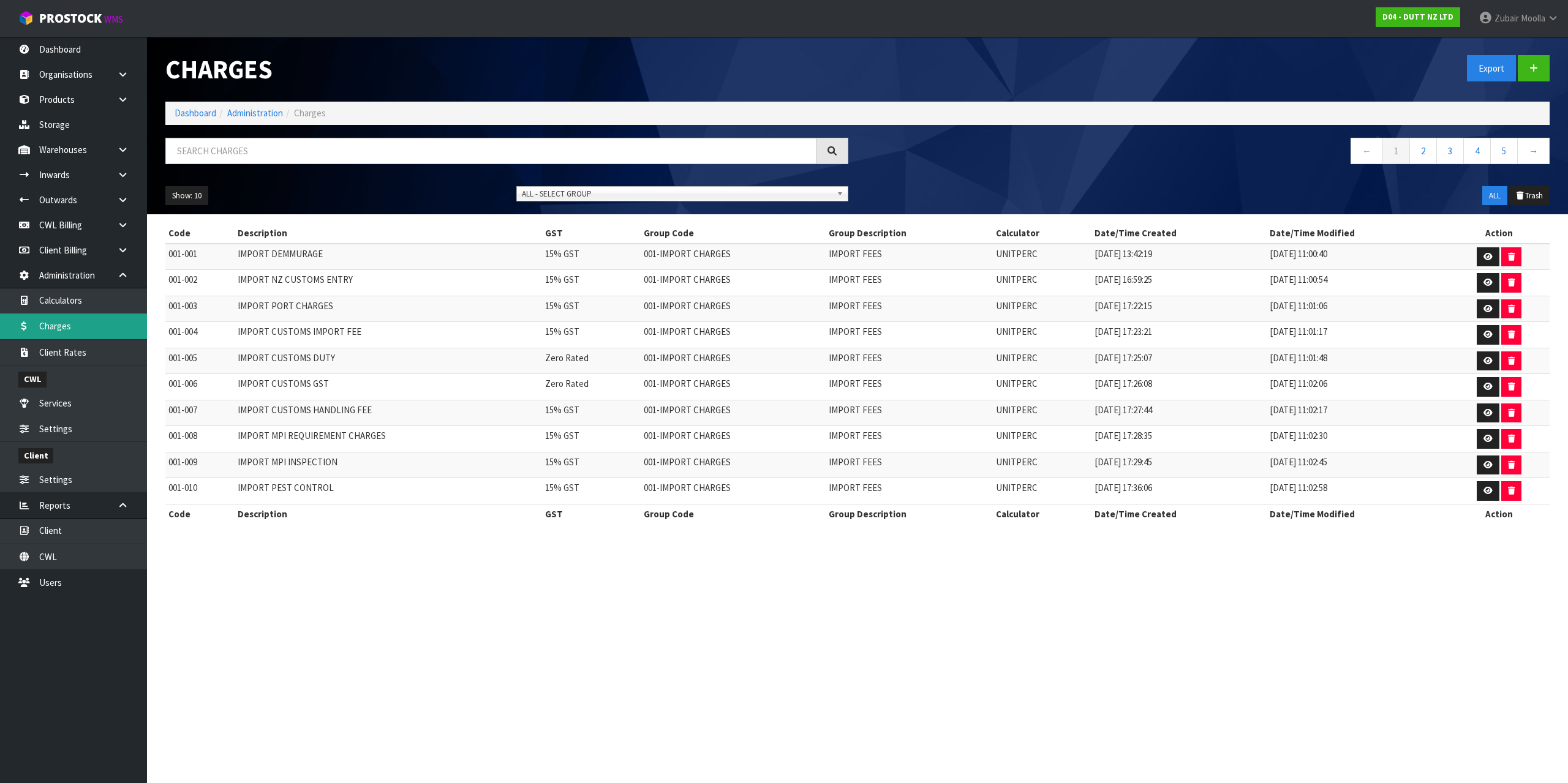
click at [68, 324] on link "Charges" at bounding box center [73, 326] width 147 height 25
click at [613, 374] on td "Zero Rated" at bounding box center [591, 387] width 98 height 26
click at [481, 164] on input "text" at bounding box center [491, 150] width 651 height 26
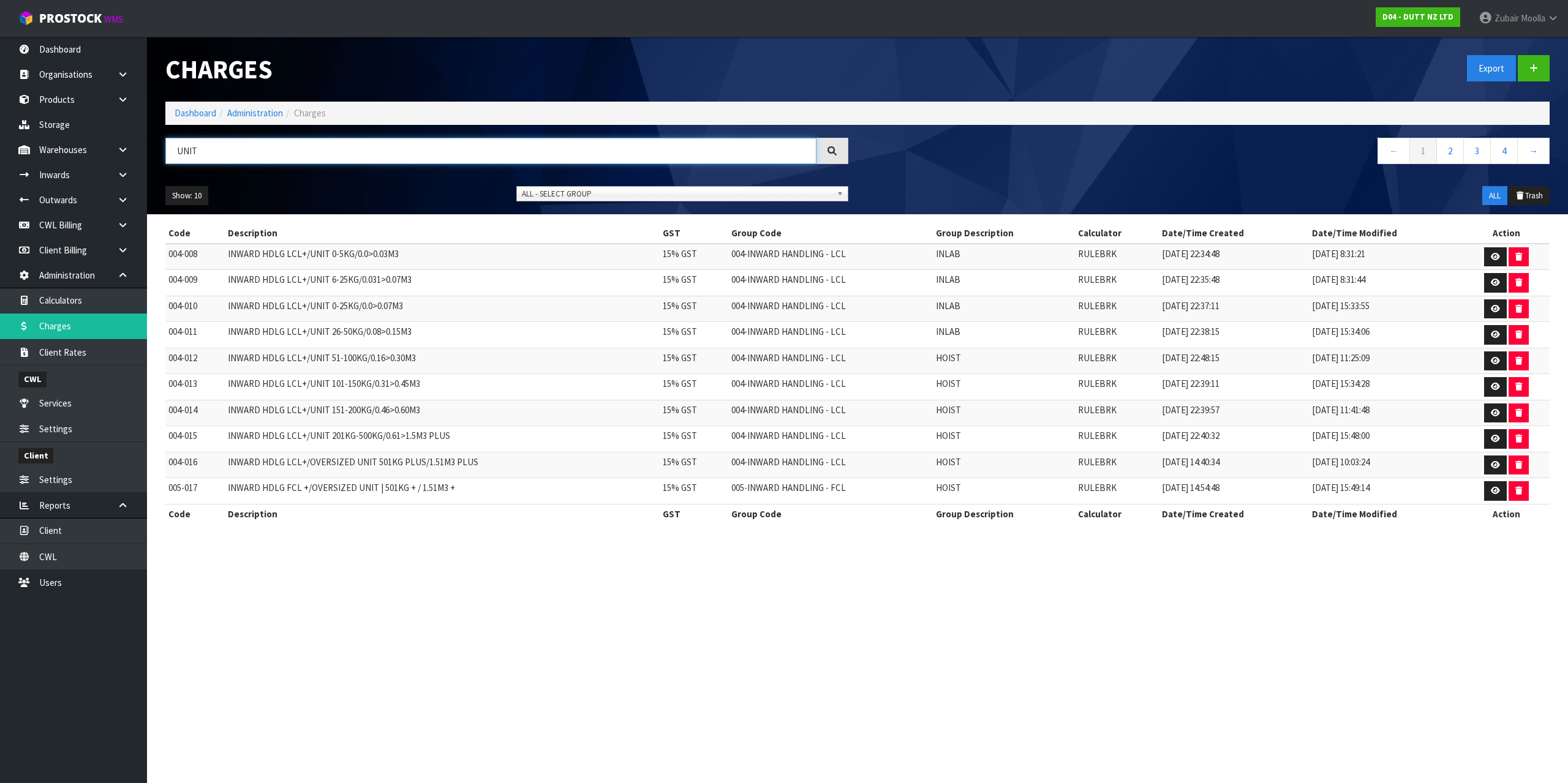
type input "UNIT"
click at [469, 350] on td "INWARD HDLG LCL+/UNIT 51-100KG/0.16>0.30M3" at bounding box center [442, 361] width 435 height 26
drag, startPoint x: 217, startPoint y: 254, endPoint x: 851, endPoint y: 274, distance: 634.3
click at [812, 274] on tbody "004-008 INWARD HDLG LCL+/UNIT 0-5KG/0.0>0.03M3 15% GST 004-INWARD HANDLING - LC…" at bounding box center [857, 374] width 1384 height 261
click at [614, 469] on td "INWARD HDLG LCL+/OVERSIZED UNIT 501KG PLUS/1.51M3 PLUS" at bounding box center [442, 465] width 435 height 26
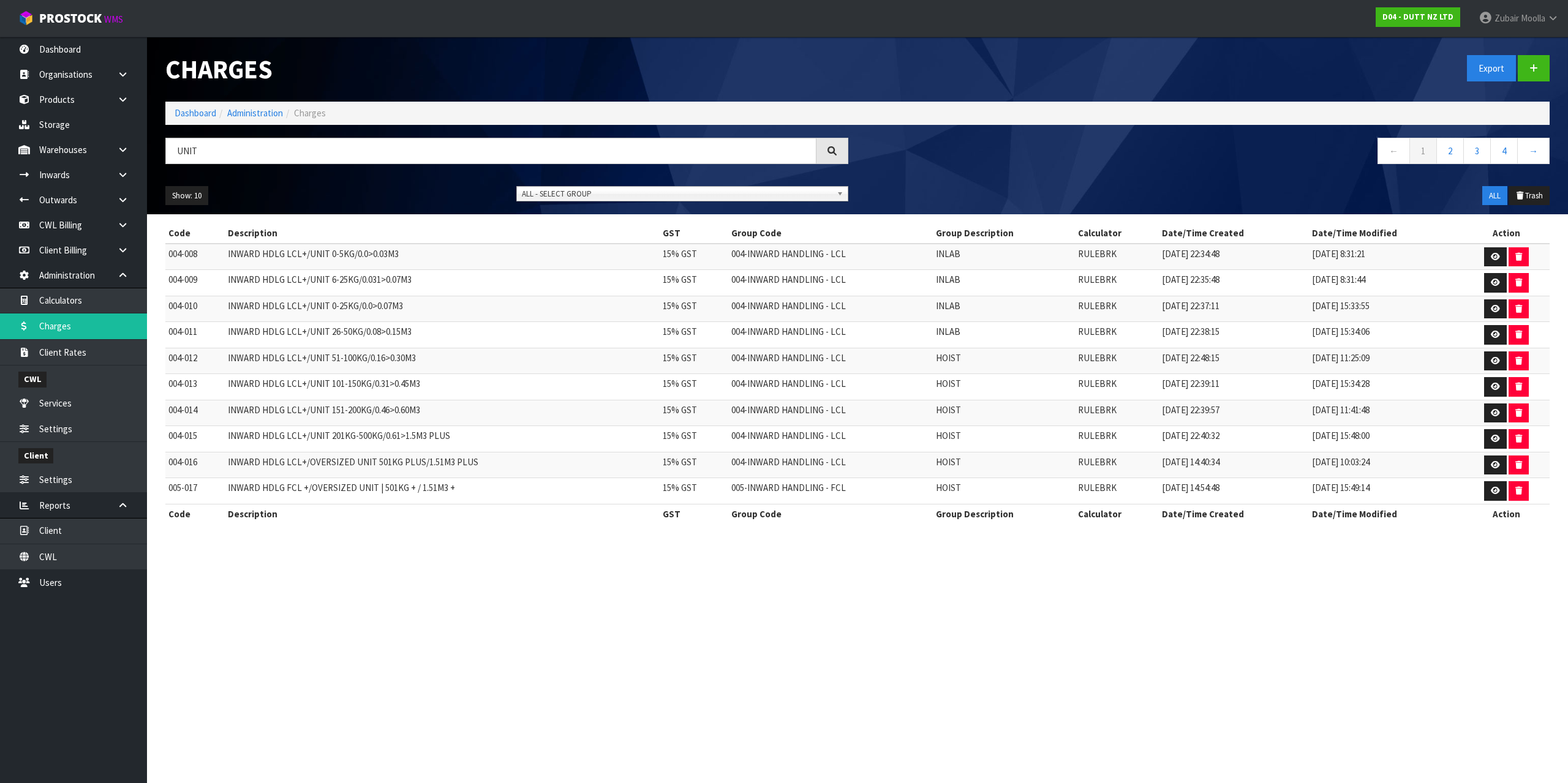
click at [603, 467] on td "INWARD HDLG LCL+/OVERSIZED UNIT 501KG PLUS/1.51M3 PLUS" at bounding box center [442, 465] width 435 height 26
click at [86, 313] on link "Charges" at bounding box center [73, 326] width 147 height 25
click at [107, 295] on link "Calculators" at bounding box center [73, 301] width 147 height 25
click at [462, 284] on td "INWARD HDLG LCL+/UNIT 6-25KG/0.031>0.07M3" at bounding box center [442, 283] width 435 height 26
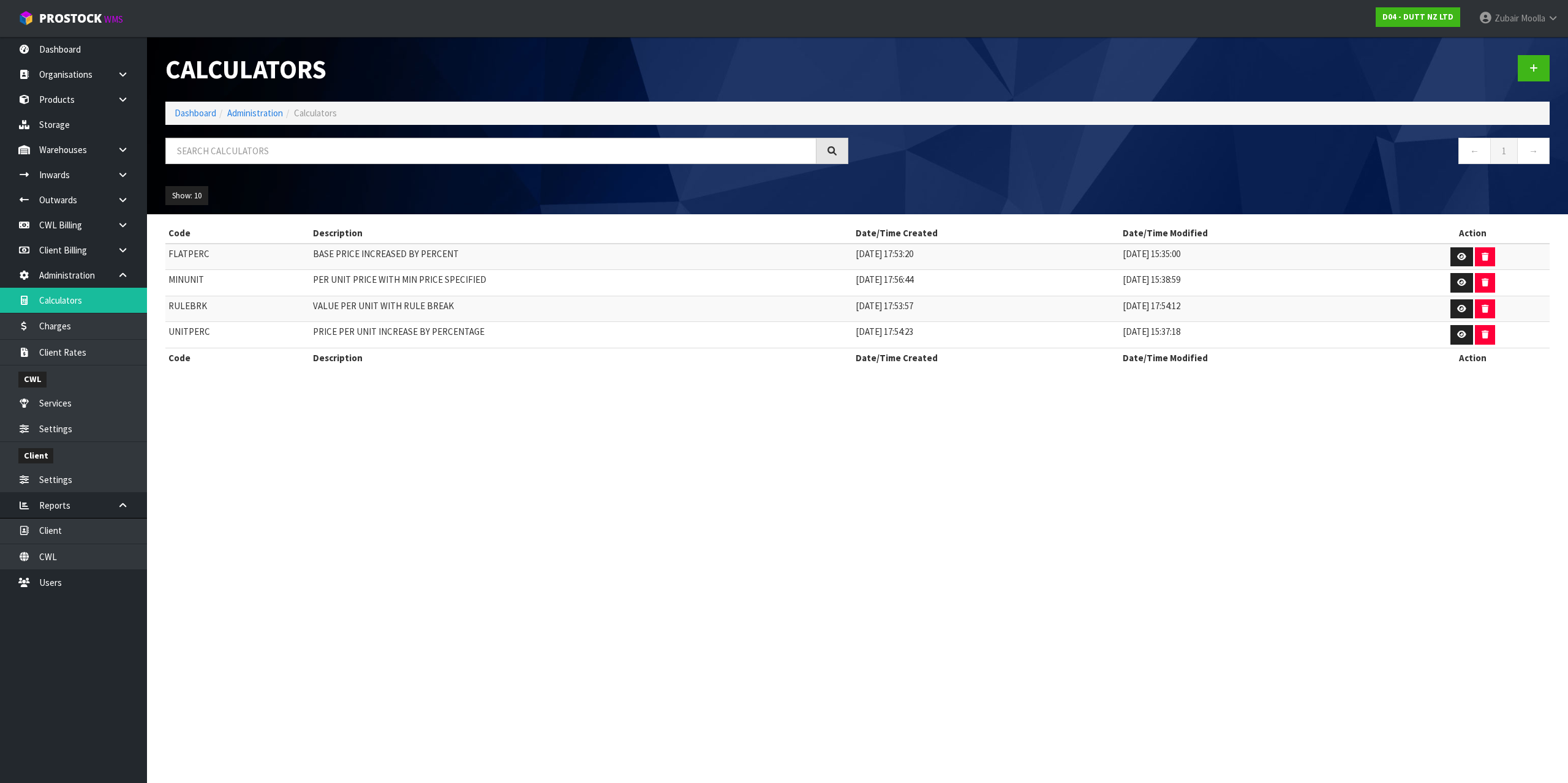
drag, startPoint x: 440, startPoint y: 425, endPoint x: 481, endPoint y: 379, distance: 61.6
click at [440, 425] on section "Calculators Dashboard Administration Calculators ← 1 → Show: 10 5 10 25 50 Code…" at bounding box center [784, 392] width 1568 height 783
click at [1450, 333] on link at bounding box center [1461, 335] width 22 height 20
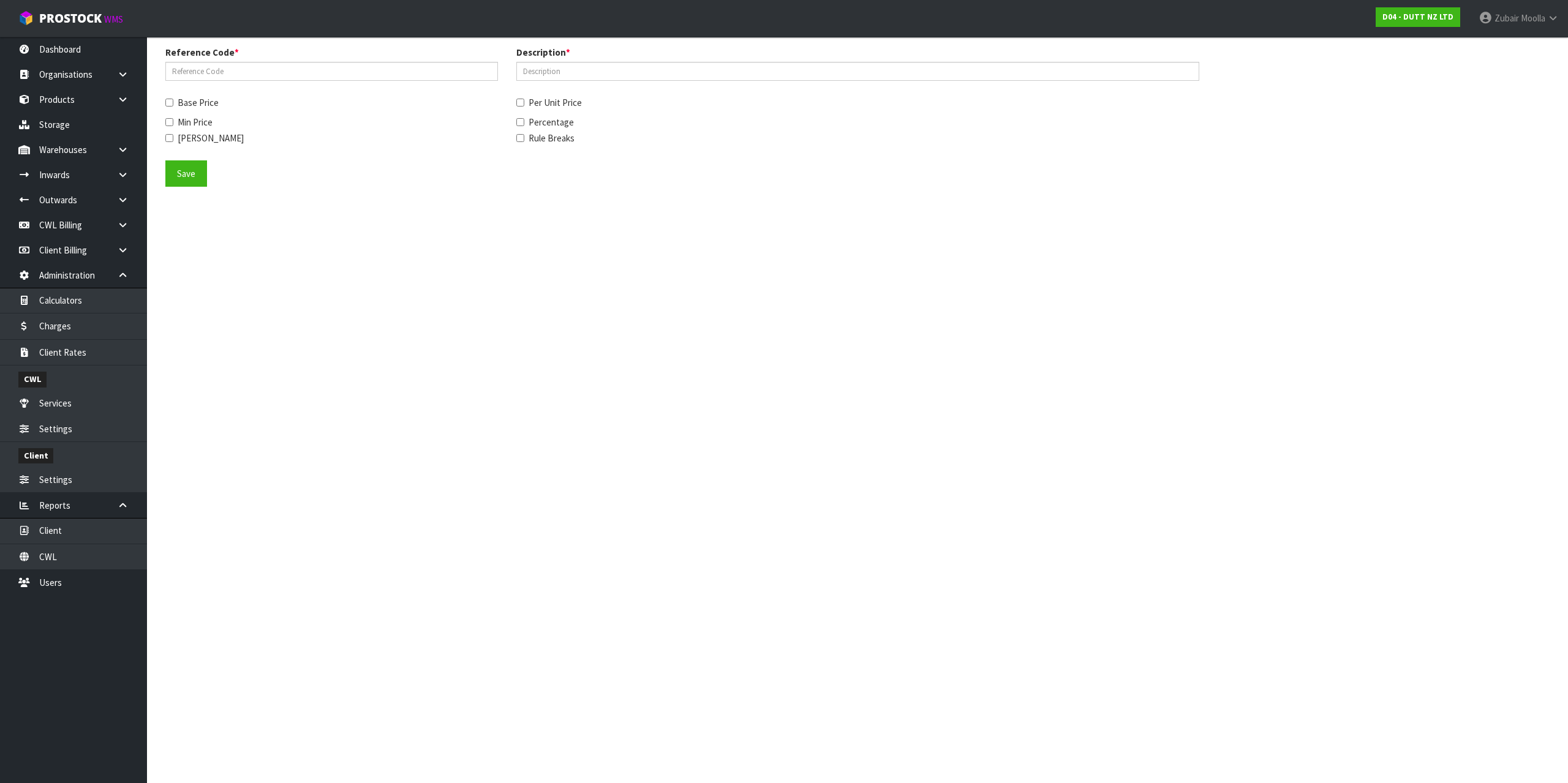
type input "UNITPERC"
type input "PRICE PER UNIT INCREASE BY PERCENTAGE"
checkbox input "true"
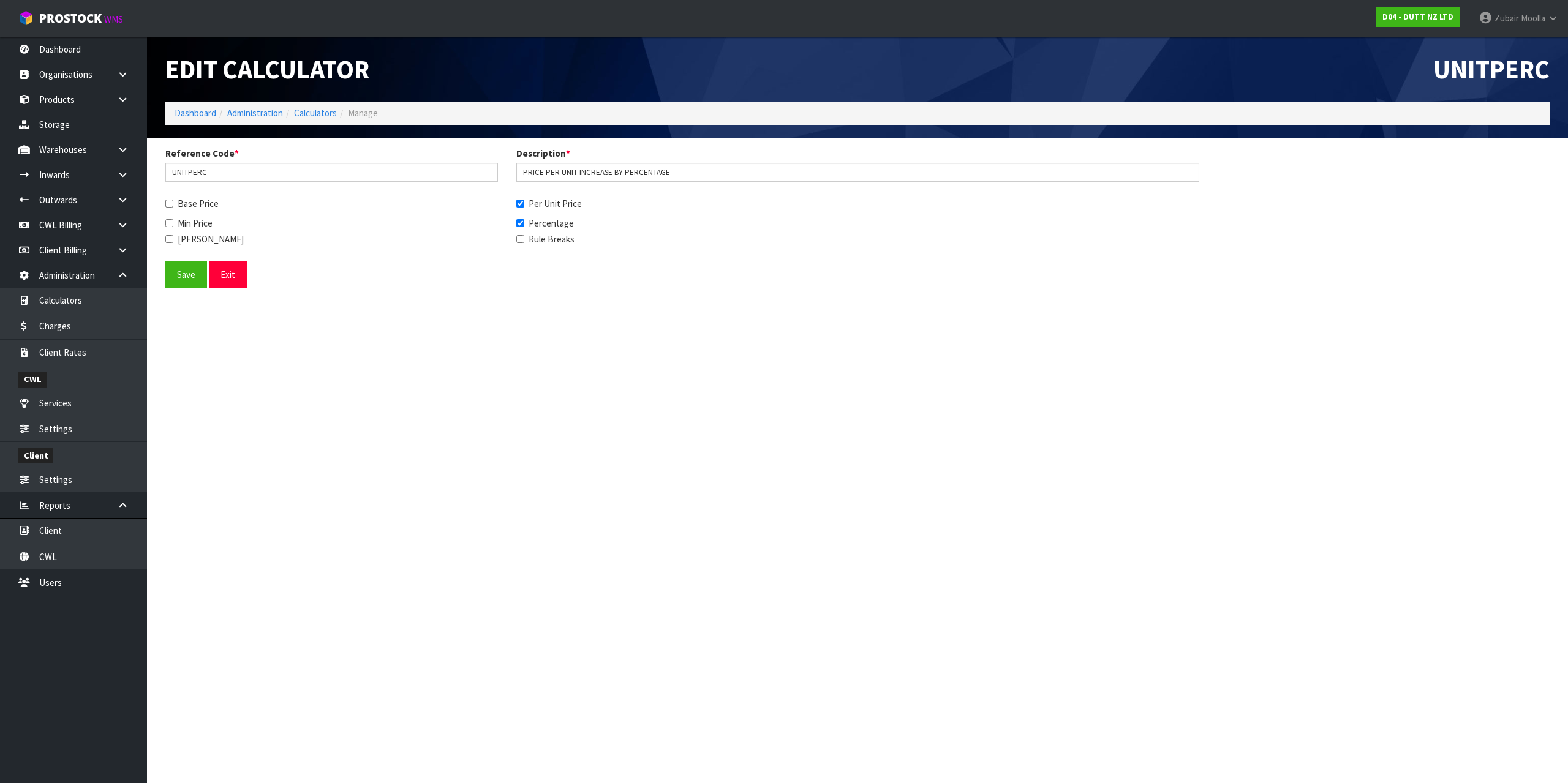
click at [1106, 507] on section "Edit Calculator UNITPERC Dashboard Administration Calculators Manage Reference …" at bounding box center [784, 392] width 1568 height 783
click at [95, 21] on span "ProStock" at bounding box center [70, 18] width 63 height 16
drag, startPoint x: 95, startPoint y: 21, endPoint x: 801, endPoint y: 60, distance: 707.1
click at [122, 22] on link "ProStock WMS" at bounding box center [70, 15] width 141 height 31
drag, startPoint x: 801, startPoint y: 60, endPoint x: 834, endPoint y: 65, distance: 33.4
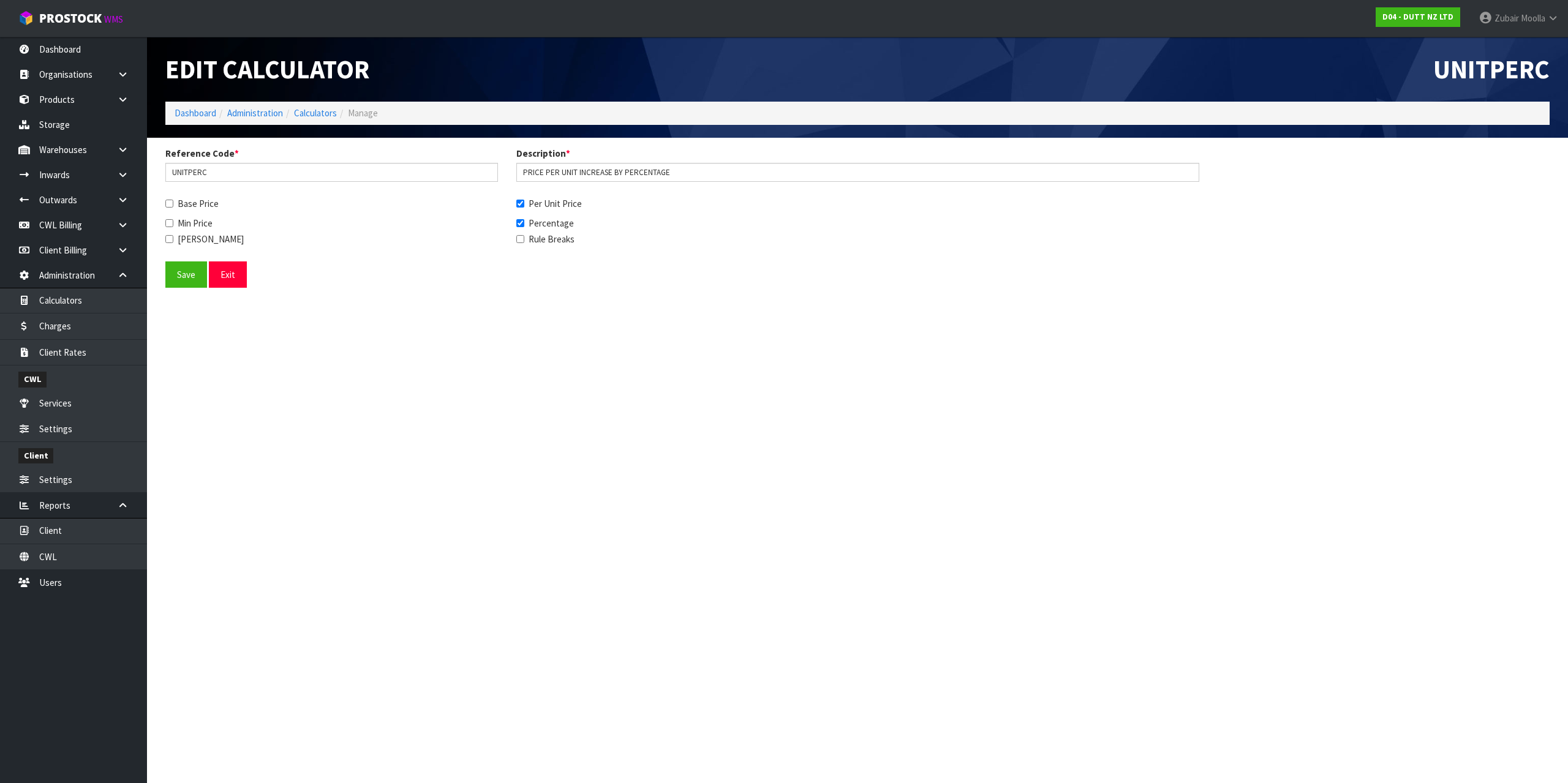
click at [834, 65] on div "Edit Calculator" at bounding box center [507, 69] width 701 height 65
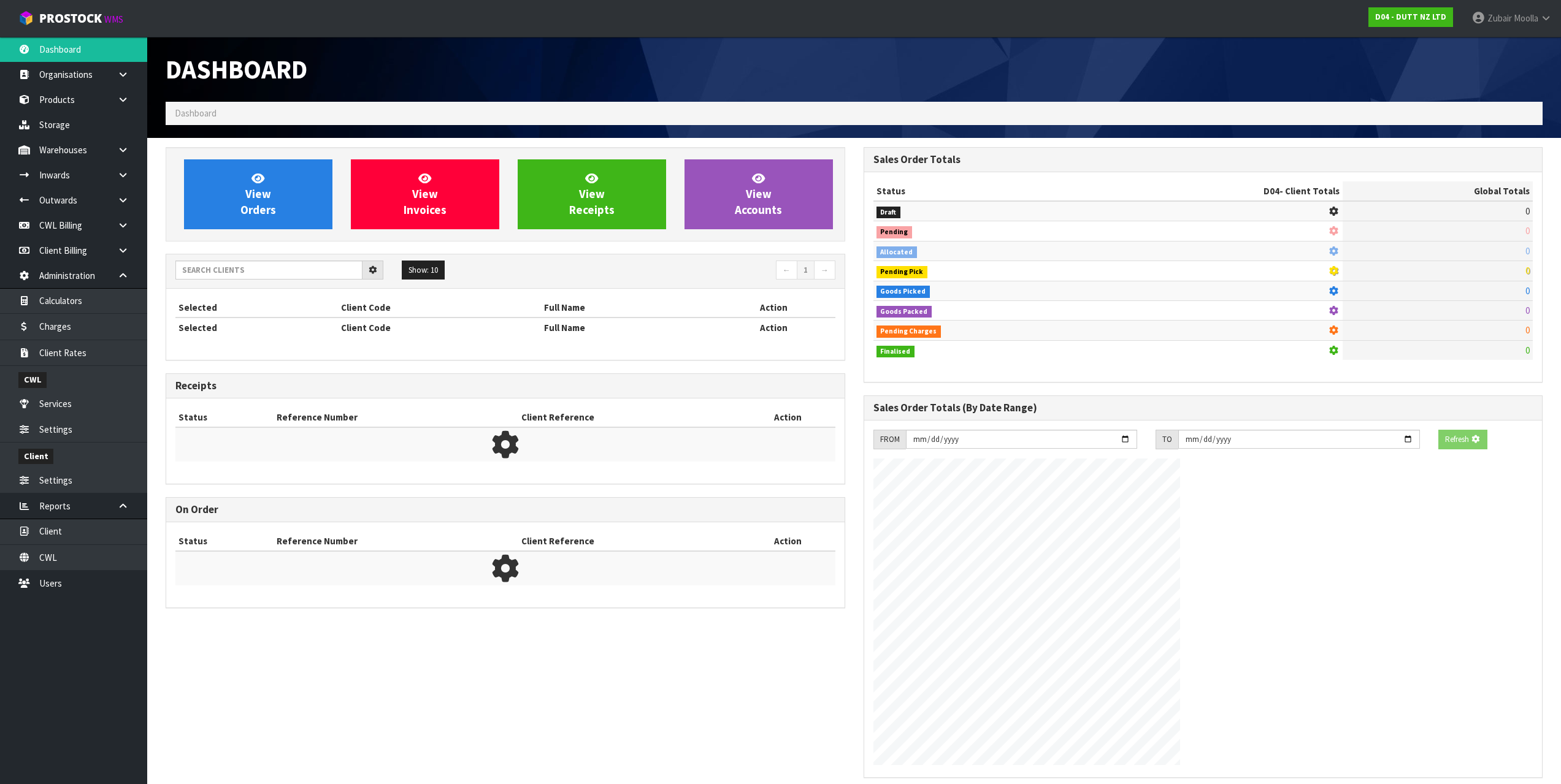
click at [835, 65] on h1 "Dashboard" at bounding box center [505, 69] width 679 height 28
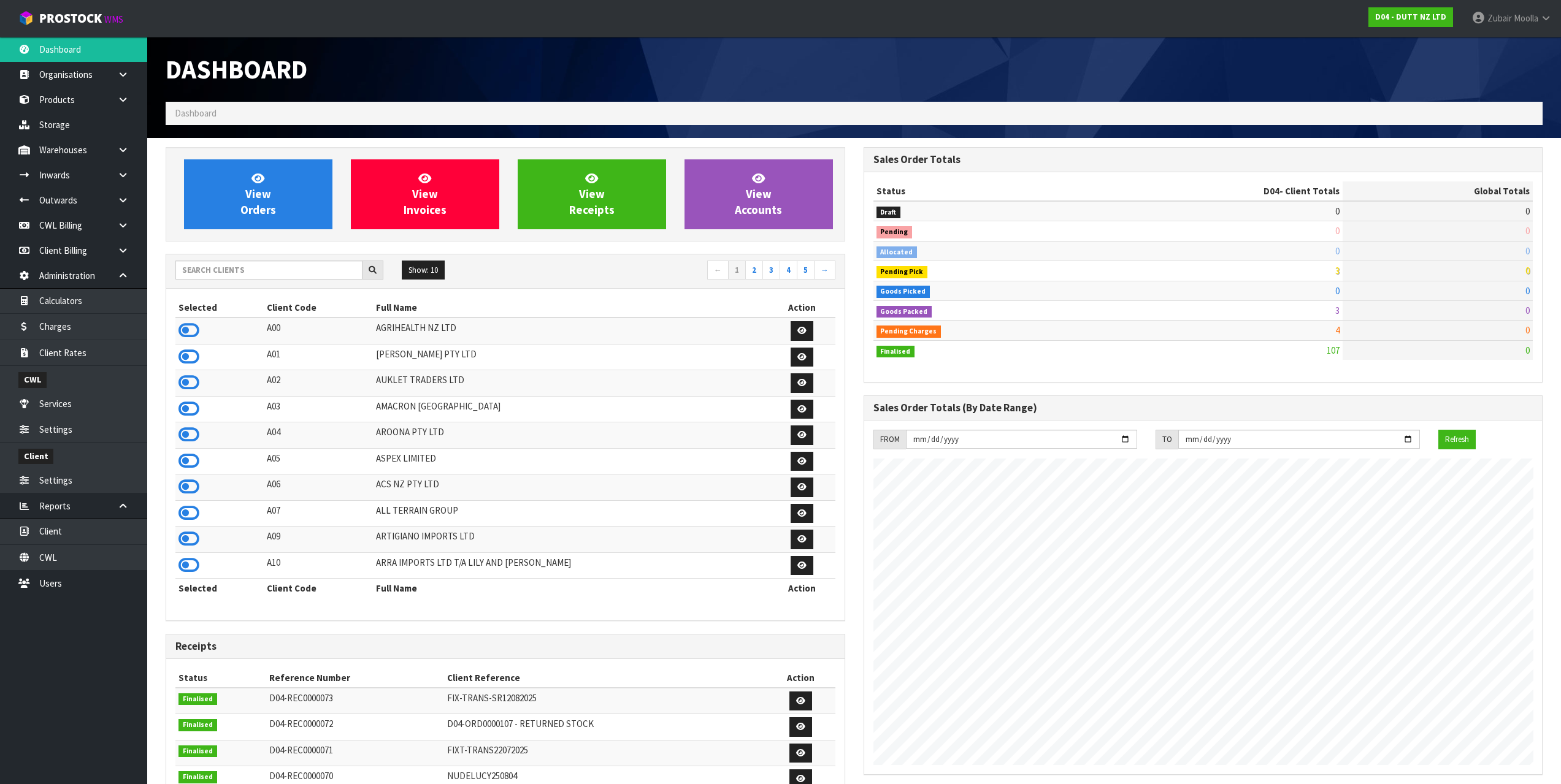
scroll to position [929, 697]
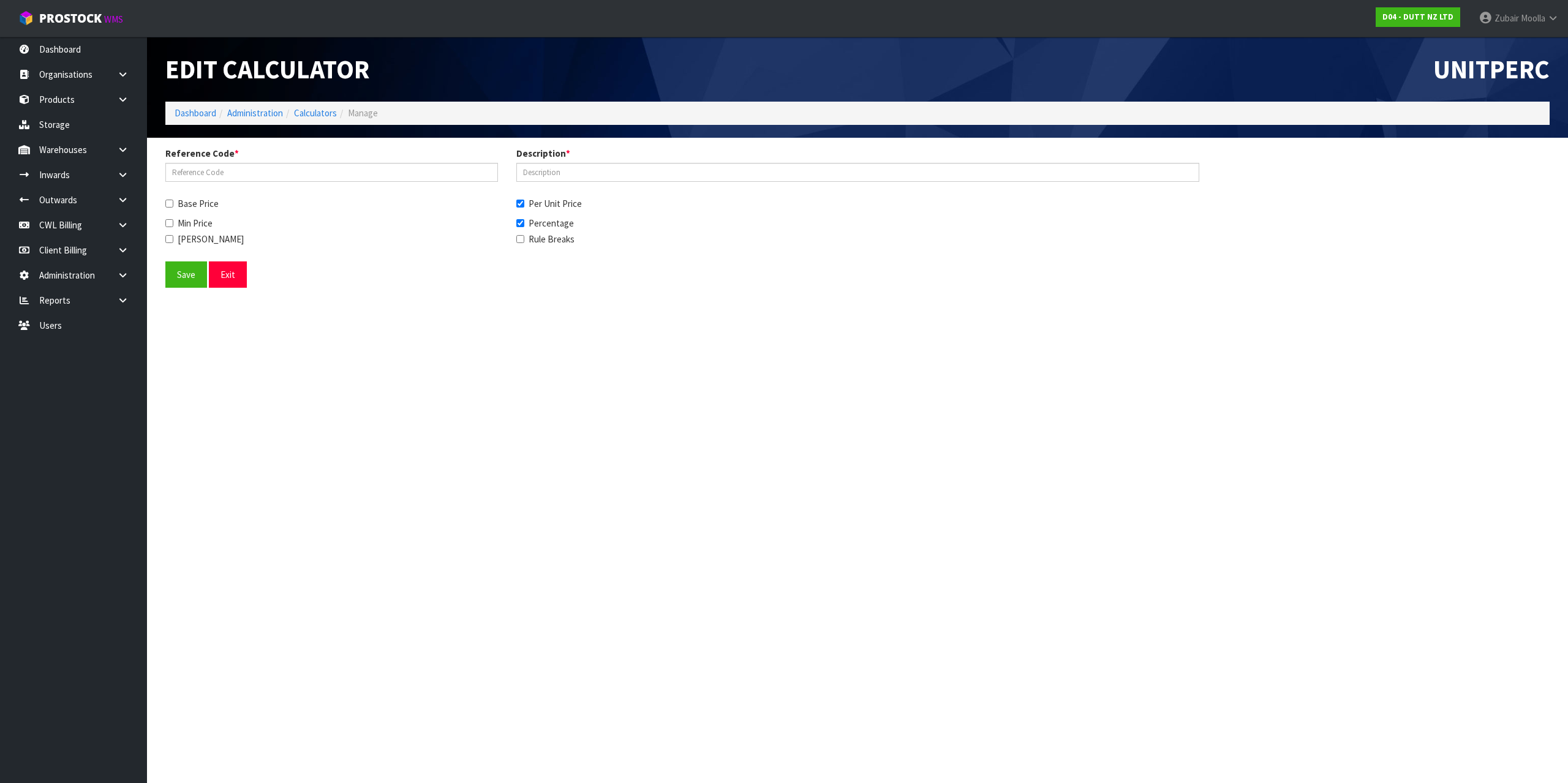
type input "UNITPERC"
type input "PRICE PER UNIT INCREASE BY PERCENTAGE"
checkbox input "true"
click at [700, 560] on section "Edit Calculator UNITPERC Dashboard Administration Calculators Manage Reference …" at bounding box center [784, 392] width 1568 height 783
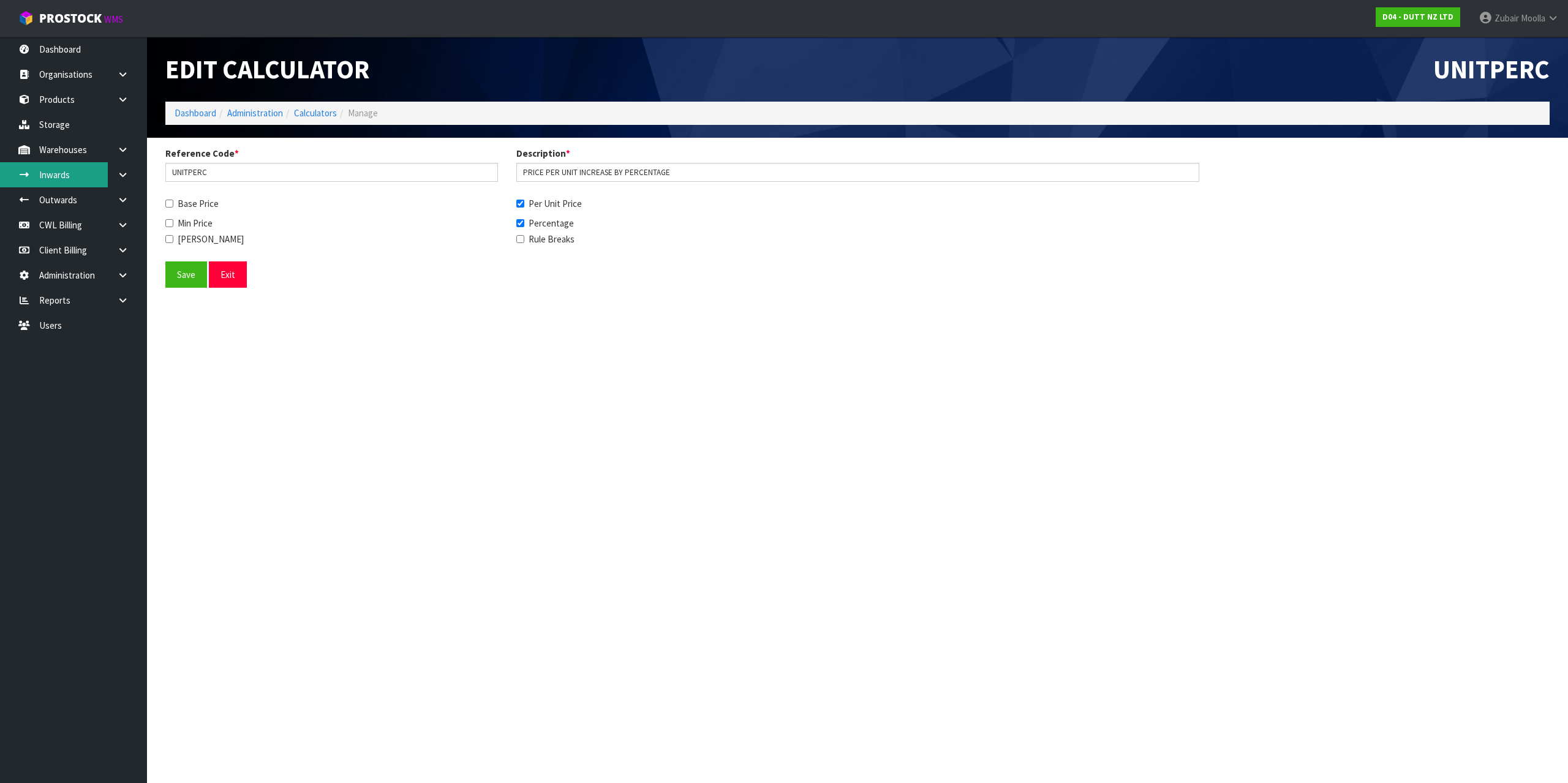
click at [61, 174] on link "Inwards" at bounding box center [73, 175] width 147 height 25
drag, startPoint x: 61, startPoint y: 174, endPoint x: 694, endPoint y: 101, distance: 637.2
click at [81, 176] on link "Inwards" at bounding box center [73, 175] width 147 height 25
click at [694, 101] on div "Edit Calculator" at bounding box center [507, 69] width 701 height 65
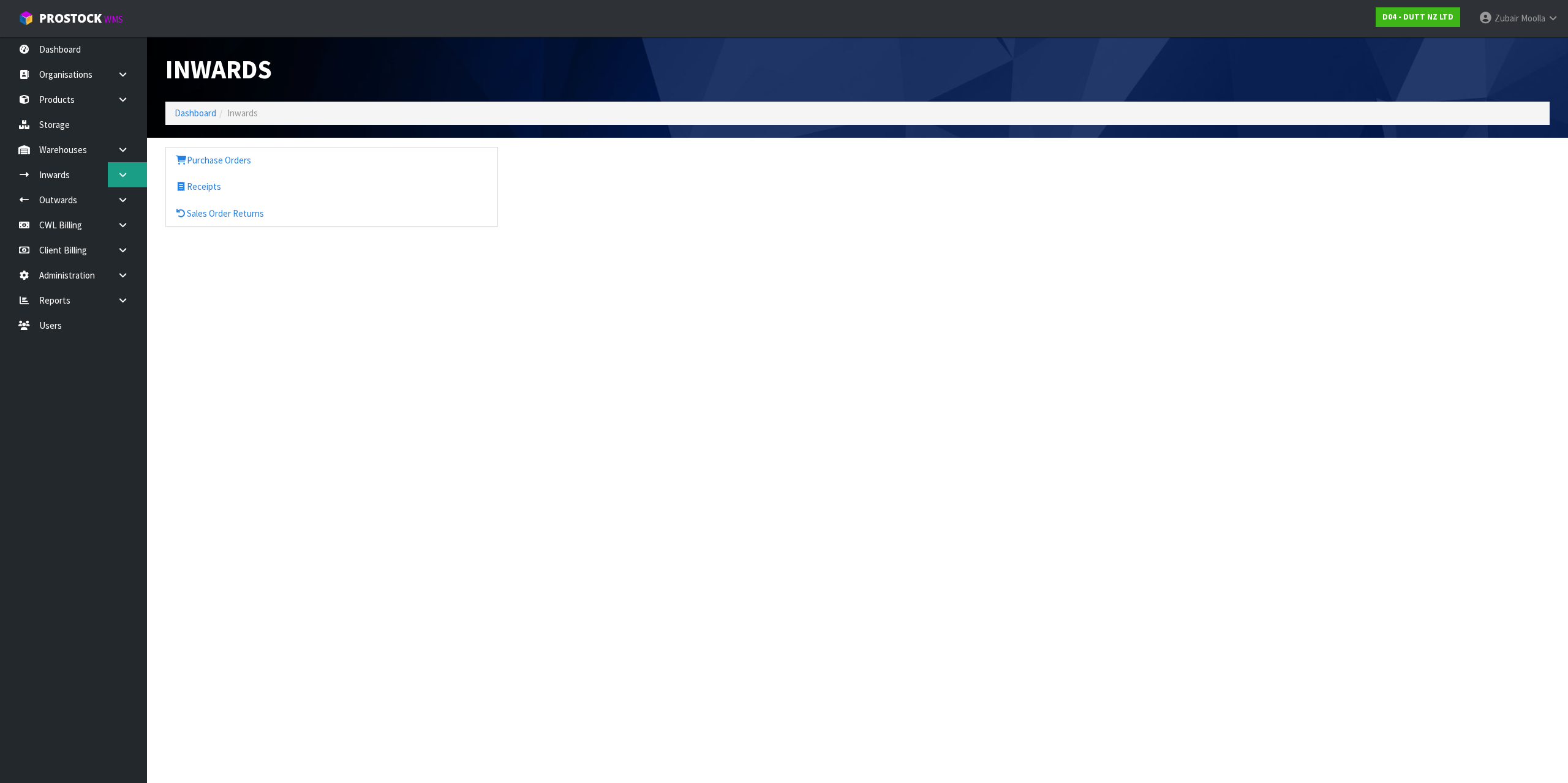
drag, startPoint x: 694, startPoint y: 101, endPoint x: 131, endPoint y: 171, distance: 567.3
click at [332, 420] on section "Inwards Dashboard Inwards Purchase Orders Receipts Sales Order Returns" at bounding box center [784, 392] width 1568 height 783
click at [358, 332] on section "Inwards Dashboard Inwards Purchase Orders Receipts Sales Order Returns" at bounding box center [784, 392] width 1568 height 783
click at [219, 202] on link "Sales Order Returns" at bounding box center [331, 214] width 331 height 25
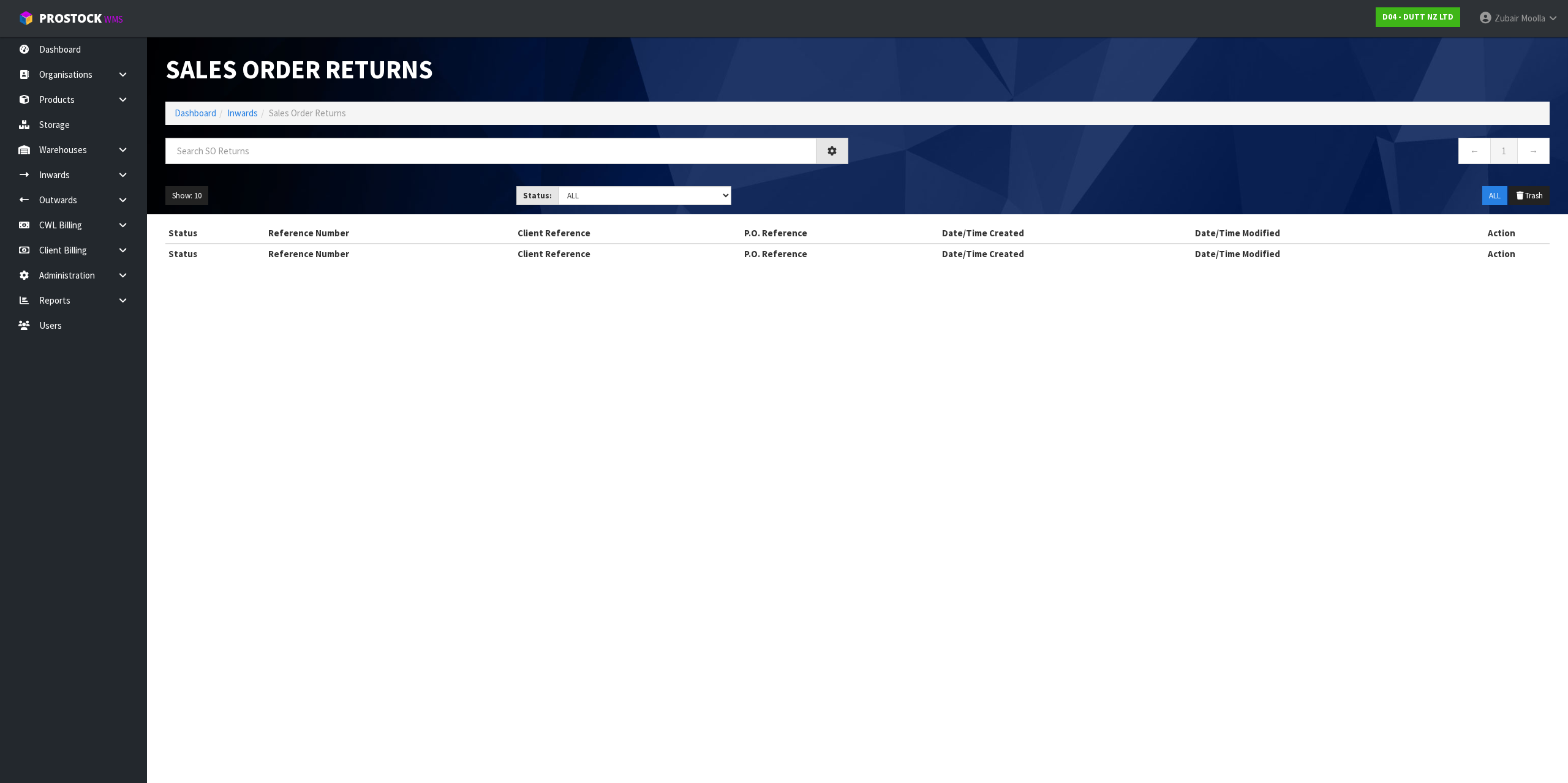
click at [215, 181] on div "Show: 10 5 10 25 50 Status: Draft Pending Goods Checked Goods Putaway Pending C…" at bounding box center [857, 196] width 1402 height 38
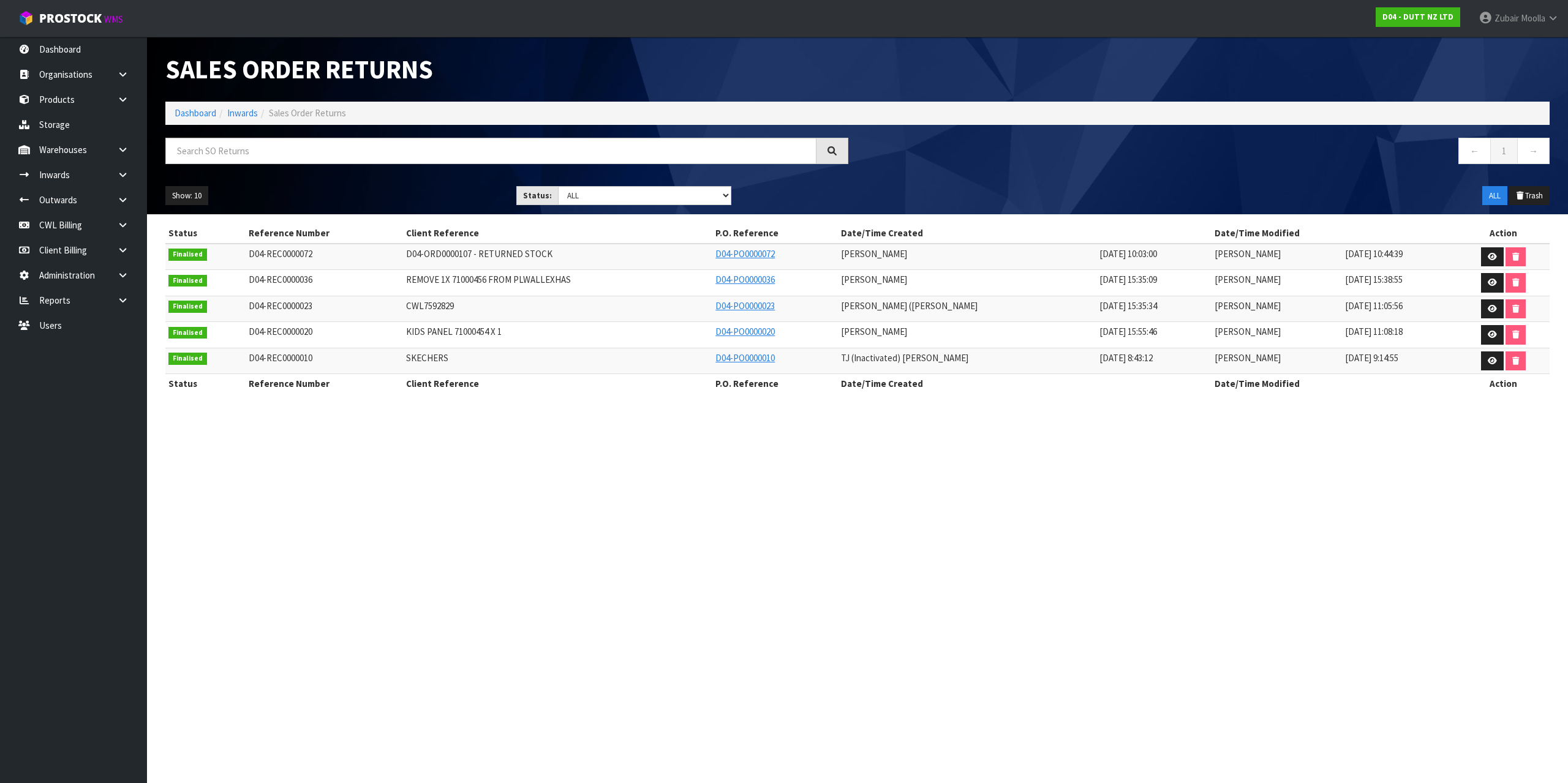
drag, startPoint x: 215, startPoint y: 181, endPoint x: 287, endPoint y: 119, distance: 95.0
click at [233, 170] on div "Sales Order Returns Dashboard Inwards Sales Order Returns ← 1 → Show: 10 5 10 2…" at bounding box center [857, 125] width 1402 height 178
click at [248, 114] on link "Inwards" at bounding box center [242, 112] width 31 height 12
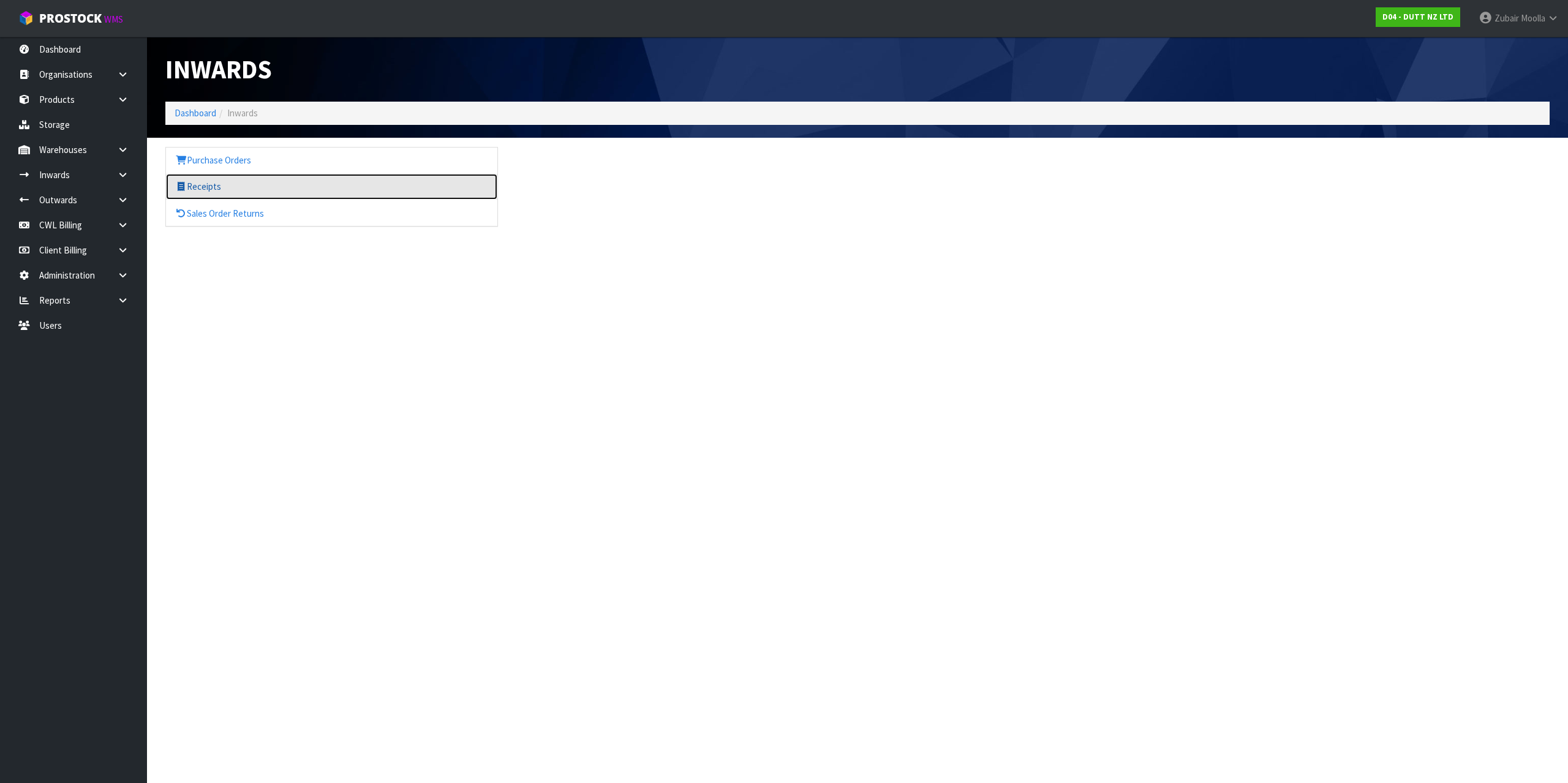
click at [203, 187] on link "Receipts" at bounding box center [331, 186] width 331 height 25
drag, startPoint x: 203, startPoint y: 187, endPoint x: 491, endPoint y: 193, distance: 288.1
click at [216, 190] on link "Receipts" at bounding box center [331, 186] width 331 height 25
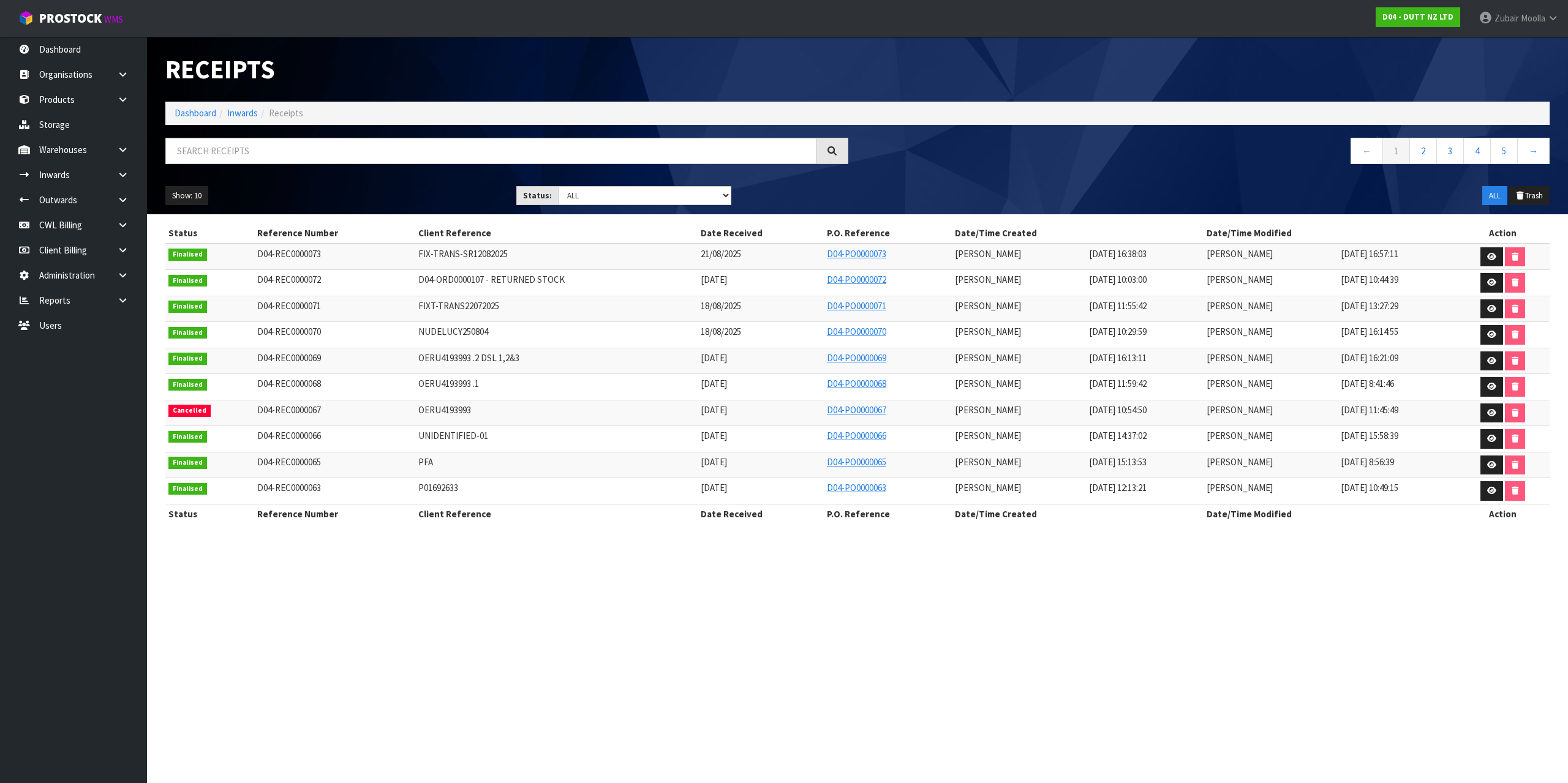
click at [983, 193] on div "Show: 10 5 10 25 50 Status: Draft Pending Goods Checked Goods Putaway Pending C…" at bounding box center [857, 196] width 1402 height 38
click at [117, 23] on small "WMS" at bounding box center [113, 19] width 19 height 12
click at [836, 84] on div "Receipts" at bounding box center [507, 69] width 701 height 65
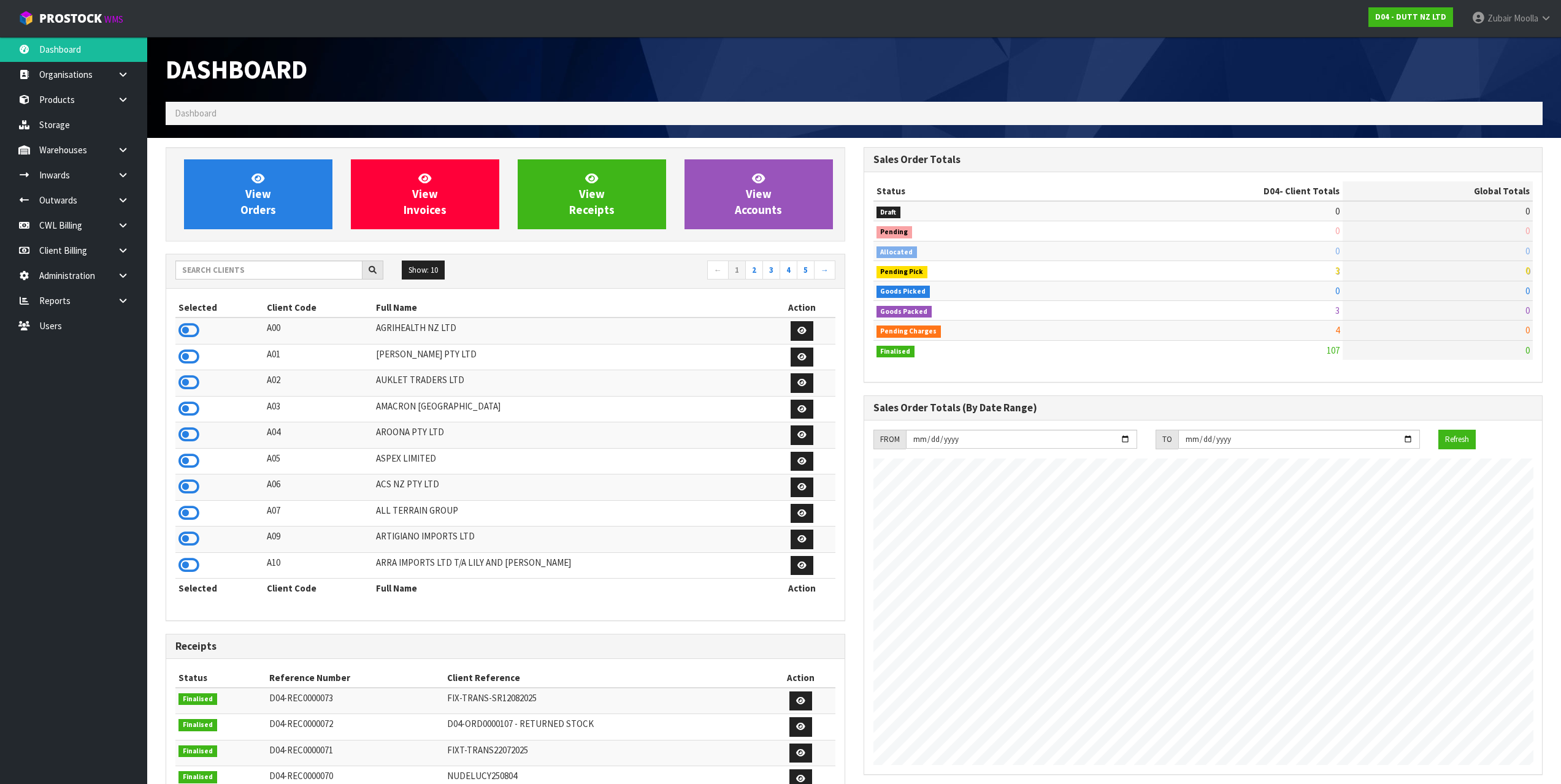
scroll to position [929, 697]
click at [1522, 30] on link "[PERSON_NAME]" at bounding box center [1511, 18] width 99 height 37
click at [593, 436] on td "AROONA PTY LTD" at bounding box center [571, 435] width 396 height 26
click at [75, 31] on nav "Toggle navigation ProStock WMS D04 - DUTT NZ LTD [PERSON_NAME] Logout" at bounding box center [780, 18] width 1561 height 37
click at [98, 15] on span "ProStock" at bounding box center [70, 18] width 63 height 16
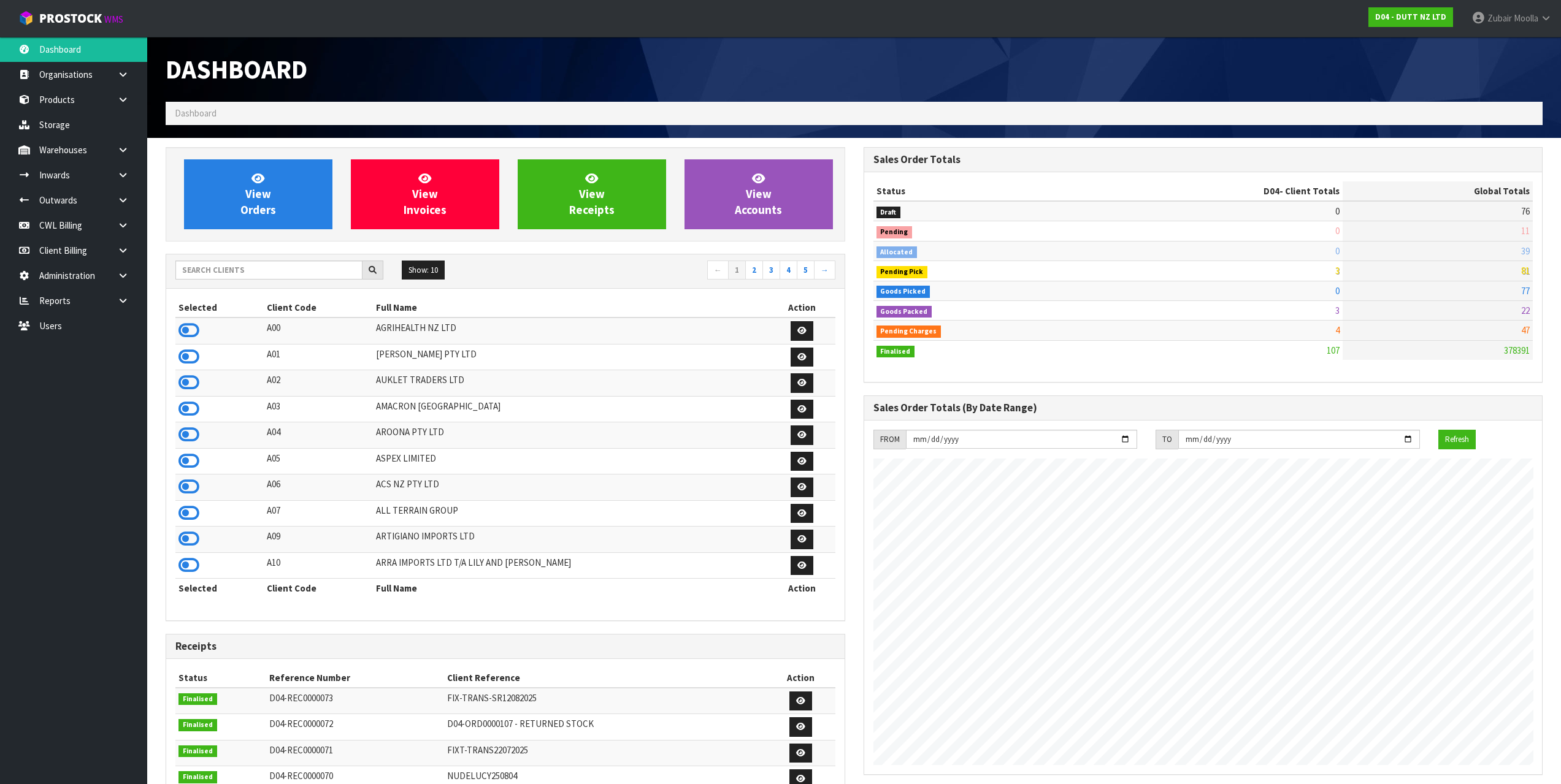
click at [1092, 70] on div "Dashboard" at bounding box center [854, 69] width 1395 height 65
drag, startPoint x: 1532, startPoint y: 27, endPoint x: 1525, endPoint y: 42, distance: 16.6
click at [1531, 27] on link "[PERSON_NAME]" at bounding box center [1511, 18] width 99 height 37
click at [1513, 51] on link "Logout" at bounding box center [1512, 49] width 97 height 17
